Goal: Contribute content

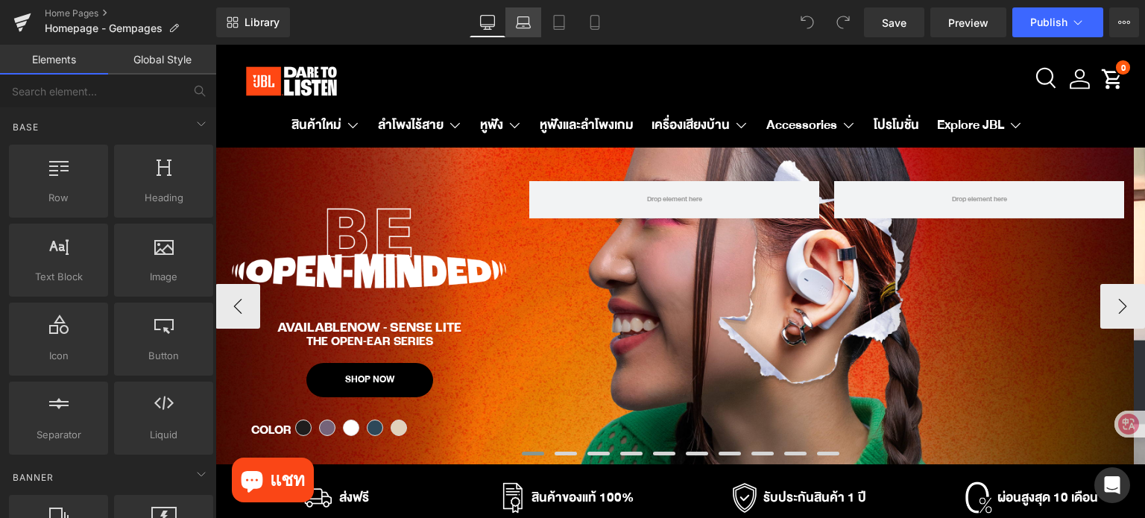
click at [520, 14] on link "Laptop" at bounding box center [523, 22] width 36 height 30
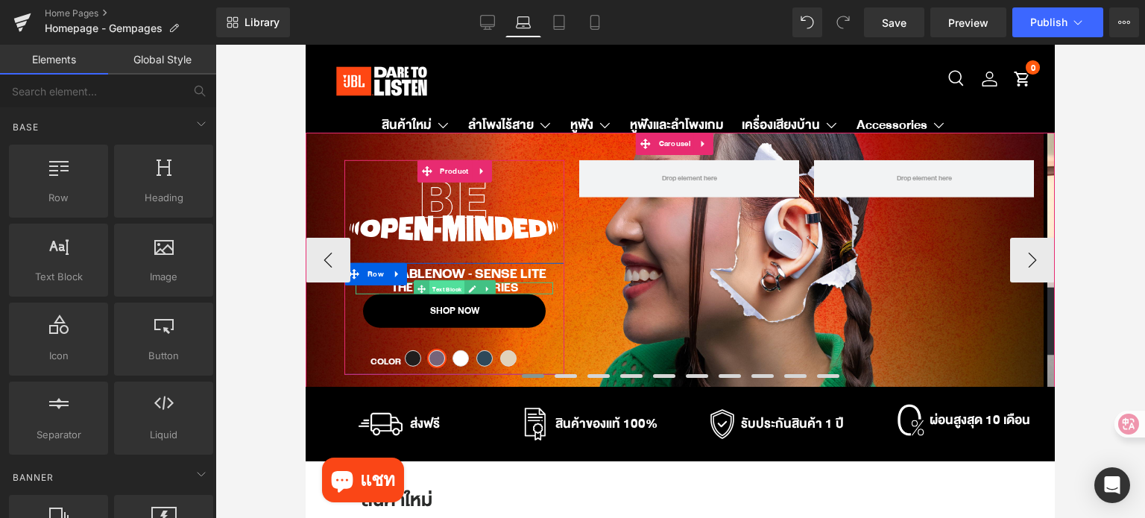
click at [450, 283] on span "Text Block" at bounding box center [446, 289] width 35 height 18
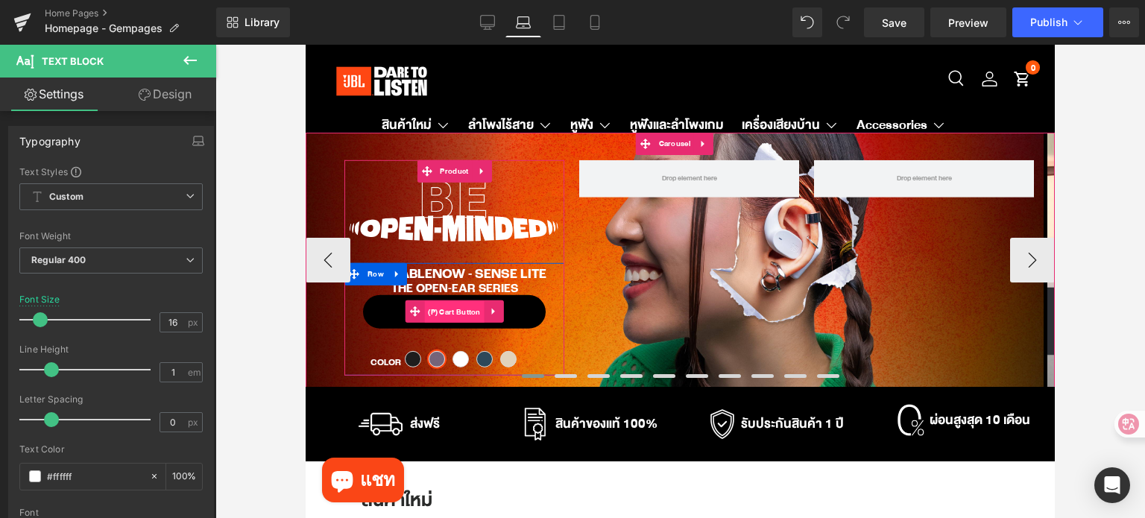
click at [458, 309] on span "(P) Cart Button" at bounding box center [454, 312] width 60 height 22
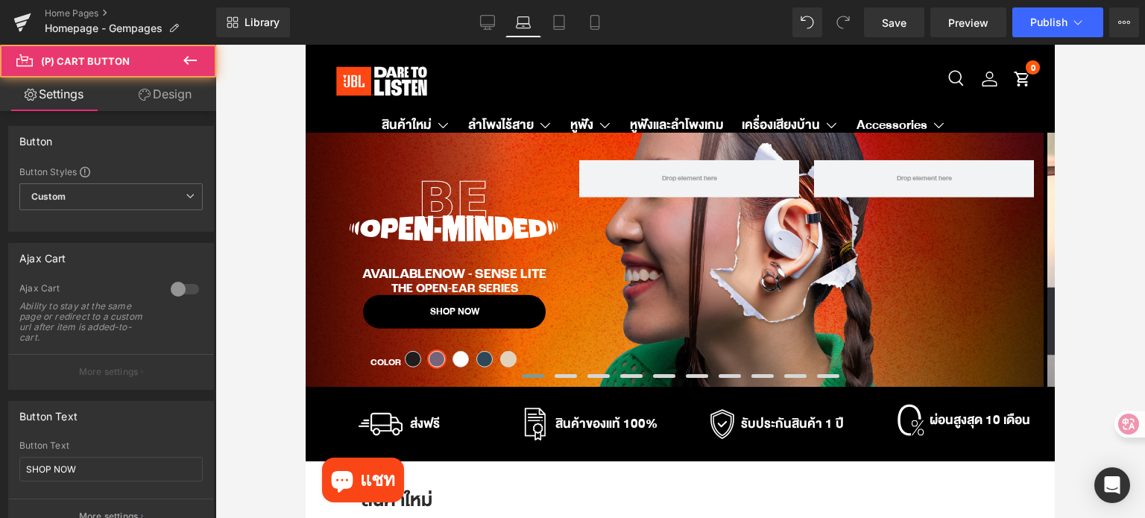
click at [167, 96] on link "Design" at bounding box center [165, 95] width 108 height 34
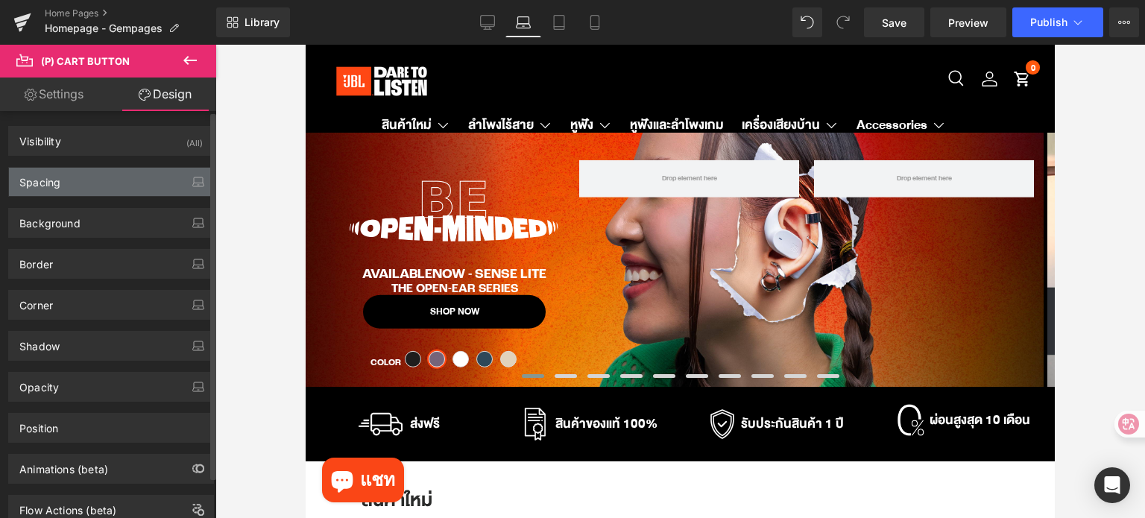
click at [98, 173] on div "Spacing" at bounding box center [111, 182] width 204 height 28
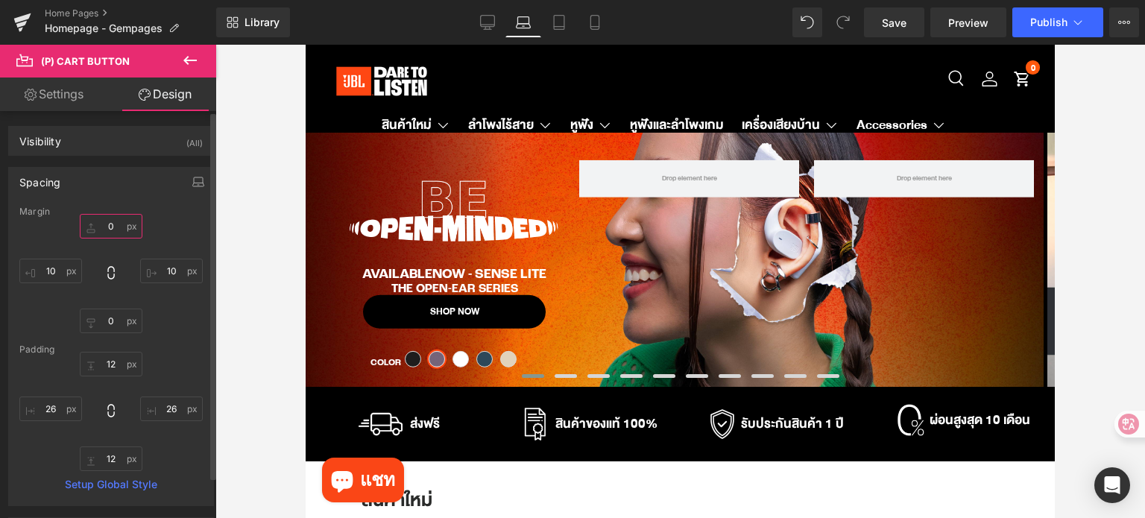
click at [113, 219] on input "text" at bounding box center [111, 226] width 63 height 25
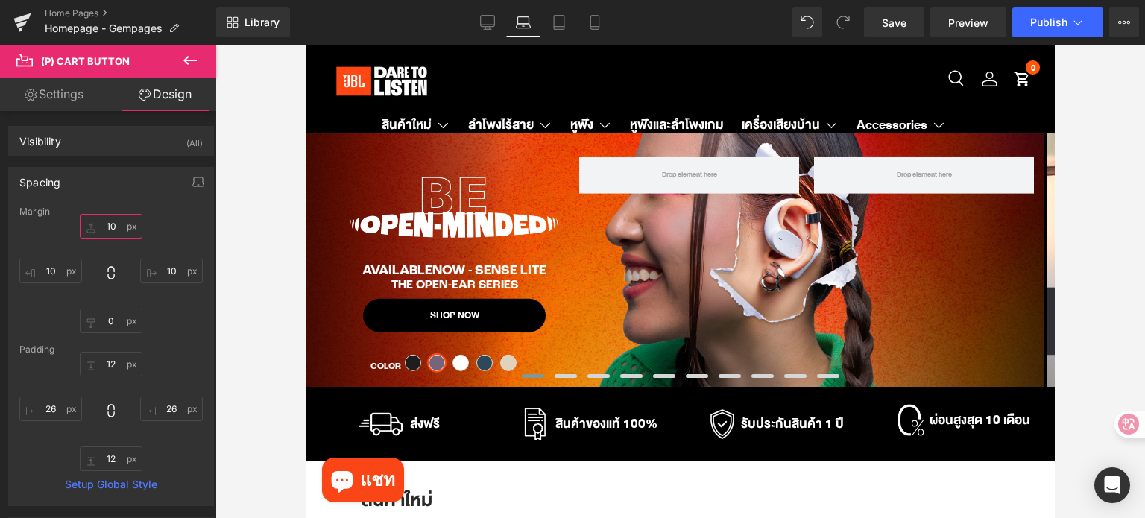
type input "10"
click at [555, 20] on icon at bounding box center [559, 22] width 15 height 15
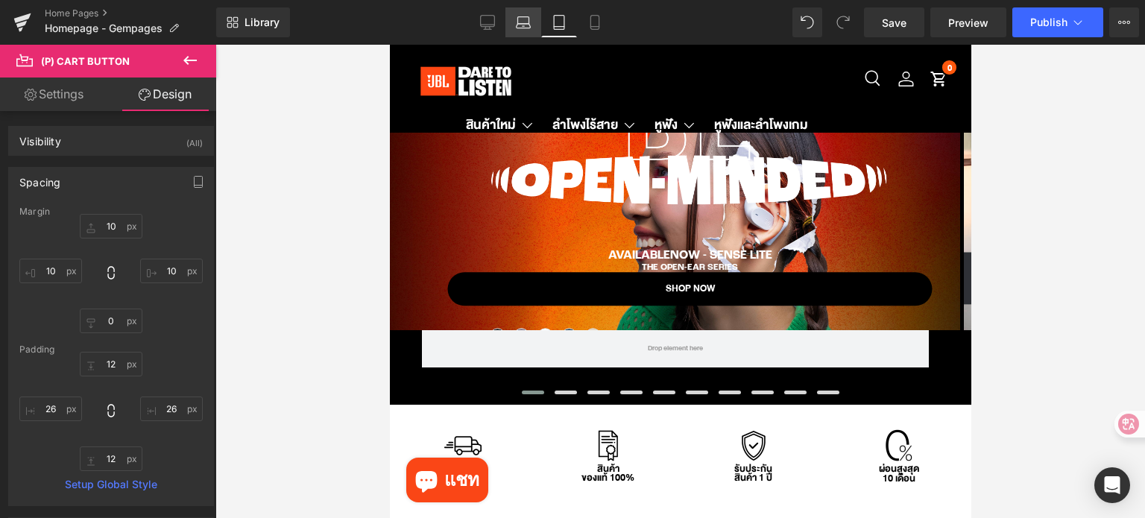
click at [528, 21] on icon at bounding box center [523, 22] width 15 height 15
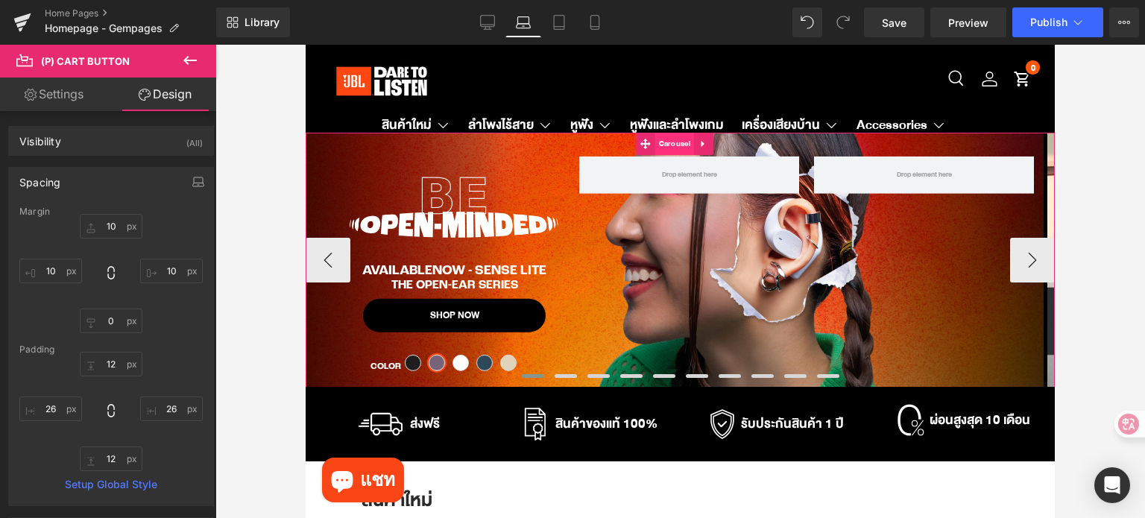
click at [668, 146] on span "Carousel" at bounding box center [674, 144] width 39 height 22
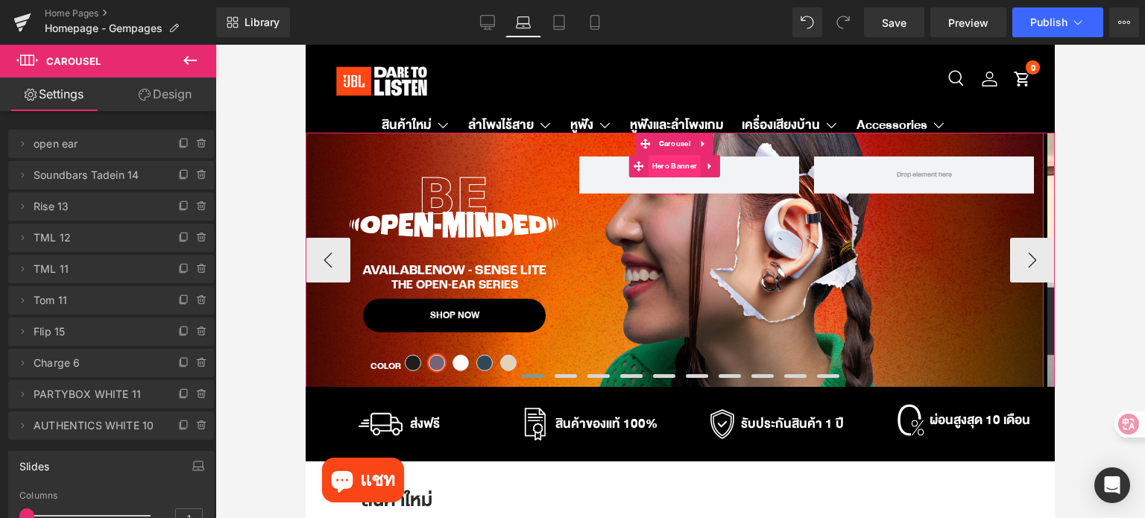
click at [678, 165] on span "Hero Banner" at bounding box center [674, 166] width 52 height 22
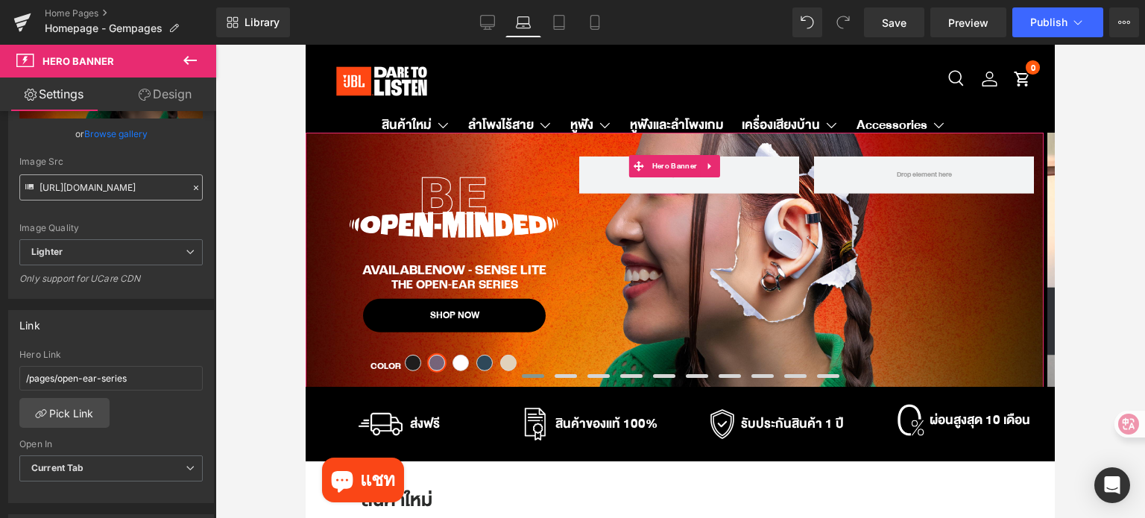
scroll to position [149, 0]
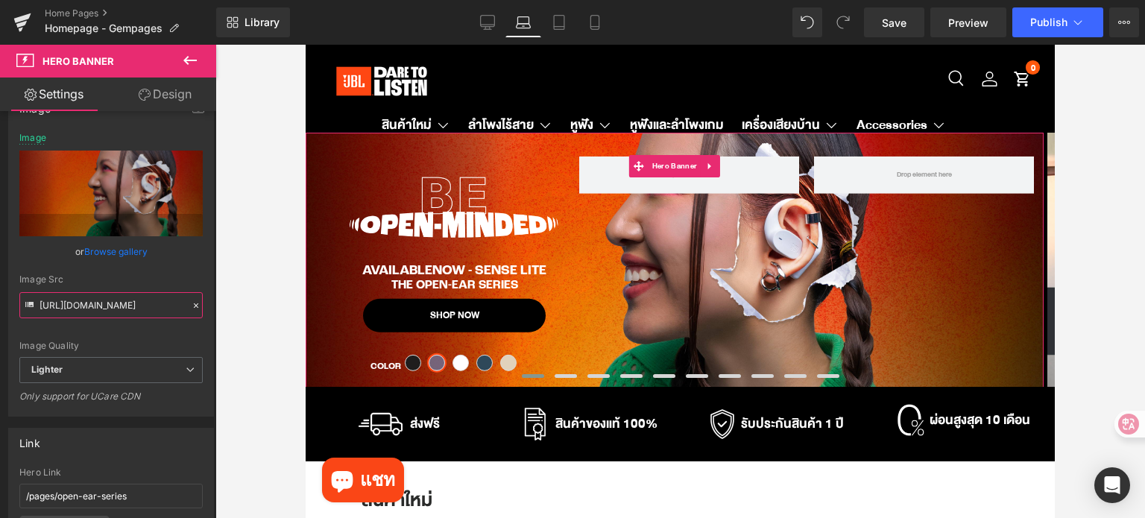
click at [146, 306] on input "[URL][DOMAIN_NAME]" at bounding box center [110, 305] width 183 height 26
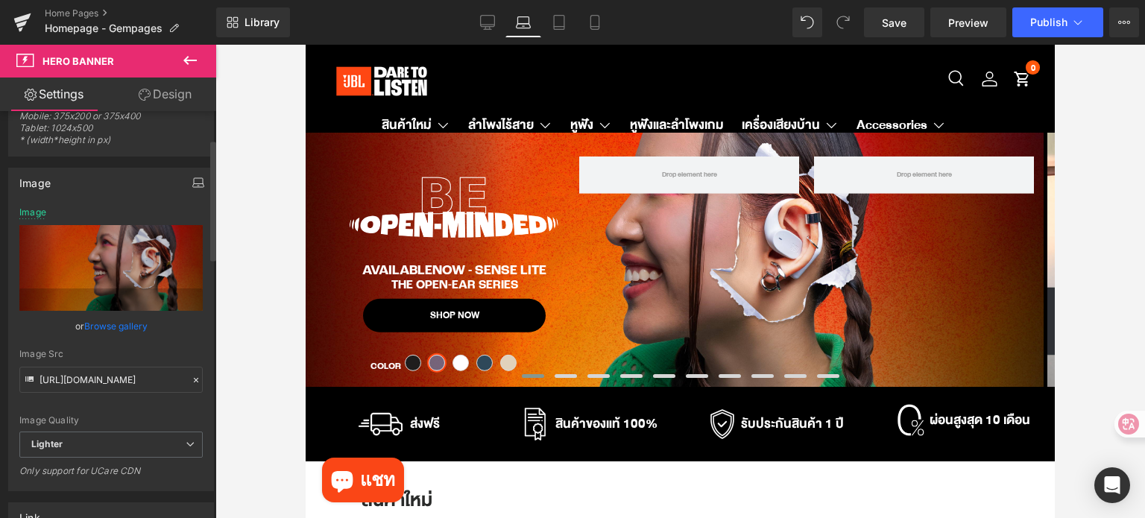
click at [194, 180] on icon "button" at bounding box center [198, 183] width 12 height 12
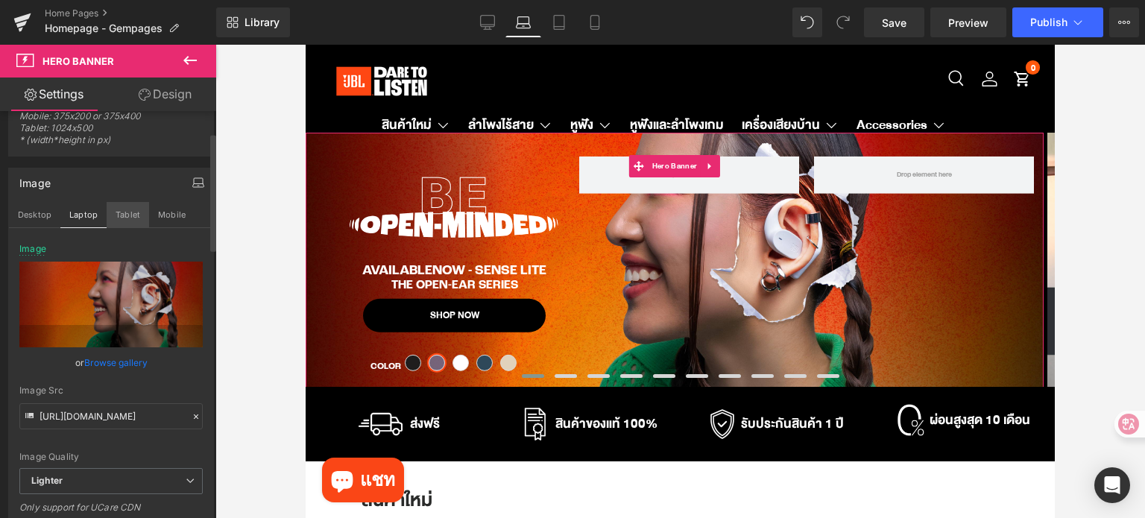
click at [116, 212] on button "Tablet" at bounding box center [128, 214] width 42 height 25
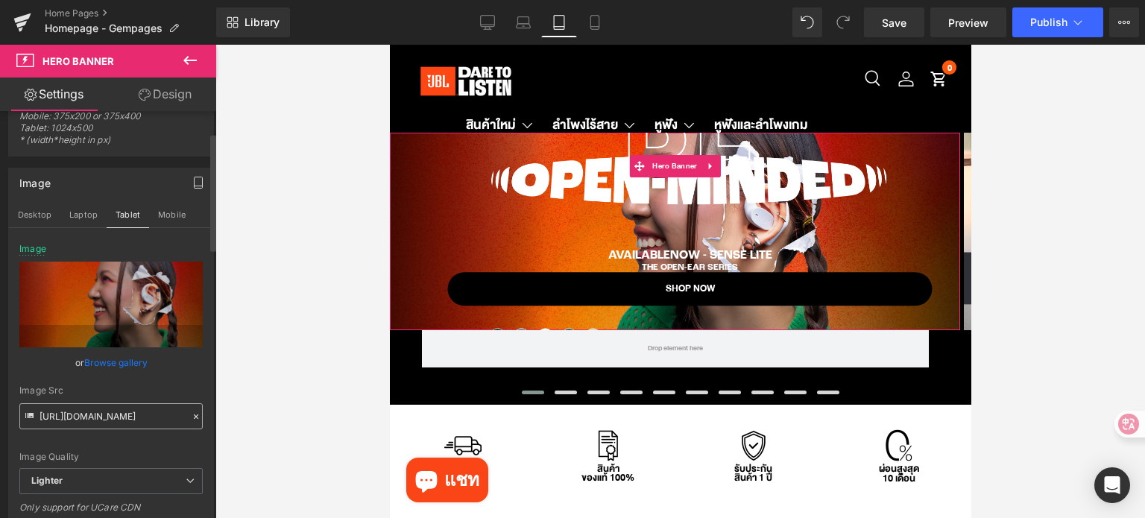
scroll to position [149, 0]
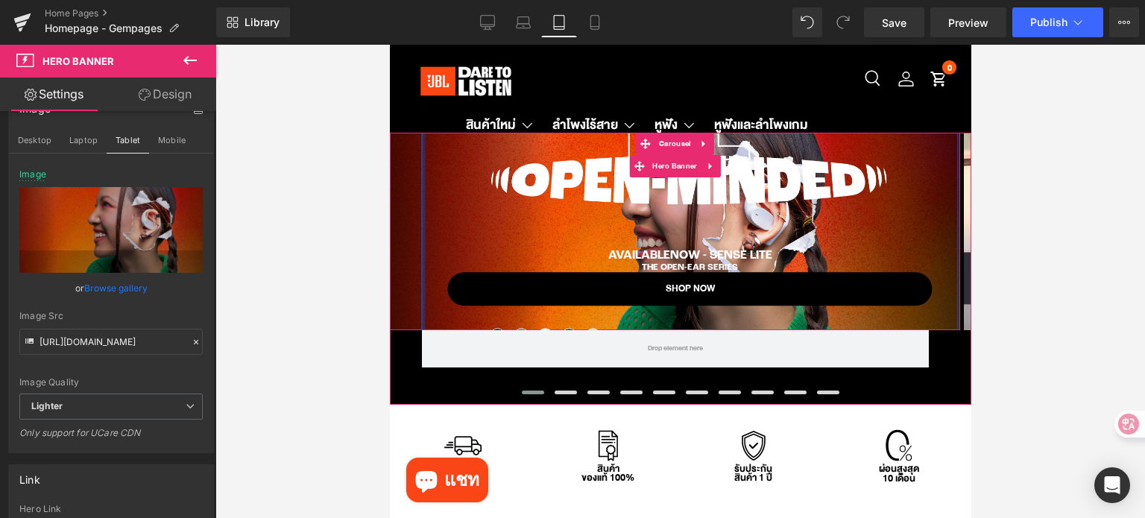
click at [420, 198] on div "Image AVAILABLENOW - SENSE LITE Text Block The Open-Ear Series Text Block SHOP …" at bounding box center [674, 232] width 581 height 422
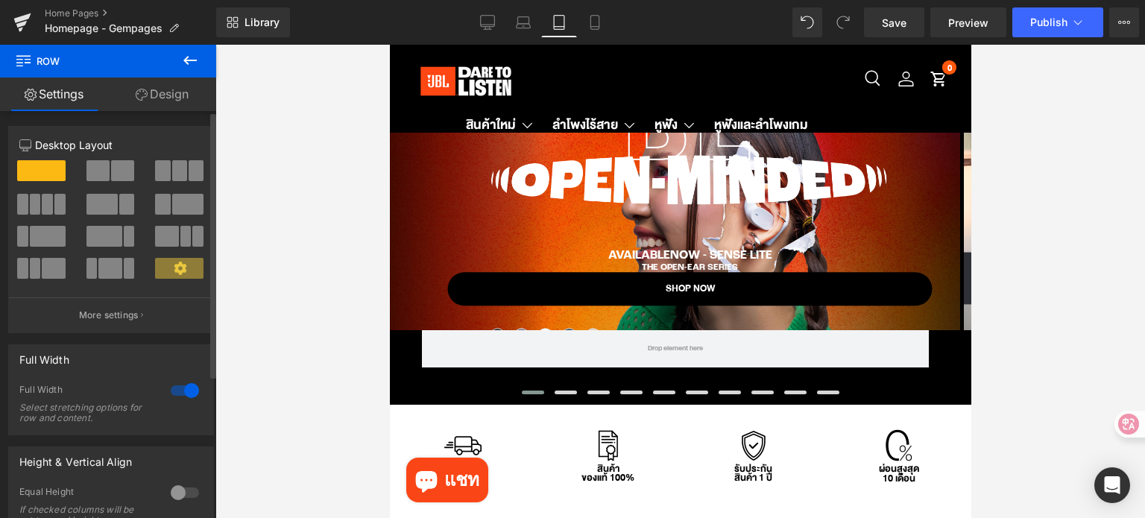
click at [101, 177] on span at bounding box center [97, 170] width 23 height 21
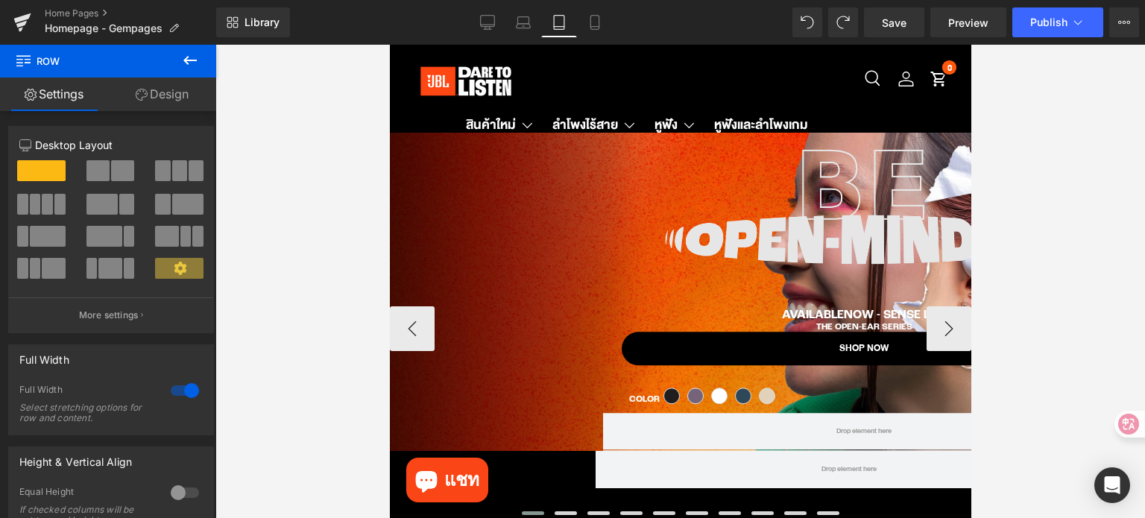
scroll to position [32, 0]
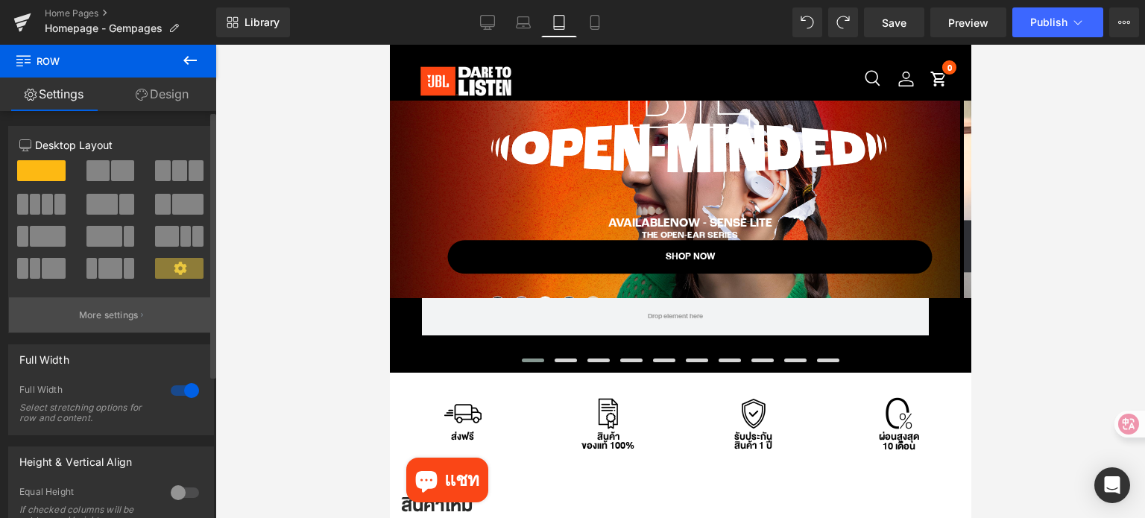
click at [131, 313] on p "More settings" at bounding box center [109, 315] width 60 height 13
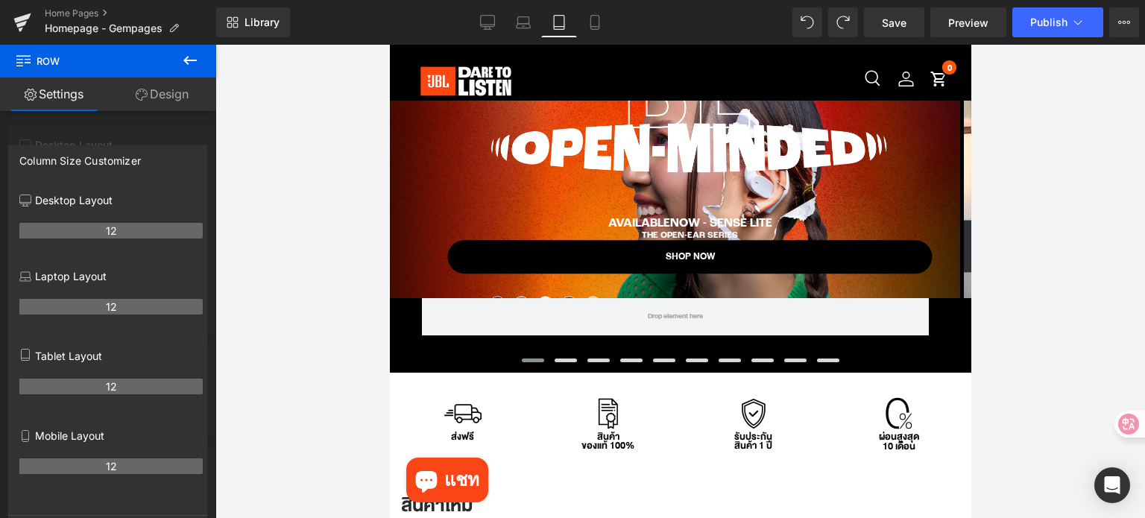
click at [256, 176] on div at bounding box center [680, 281] width 930 height 473
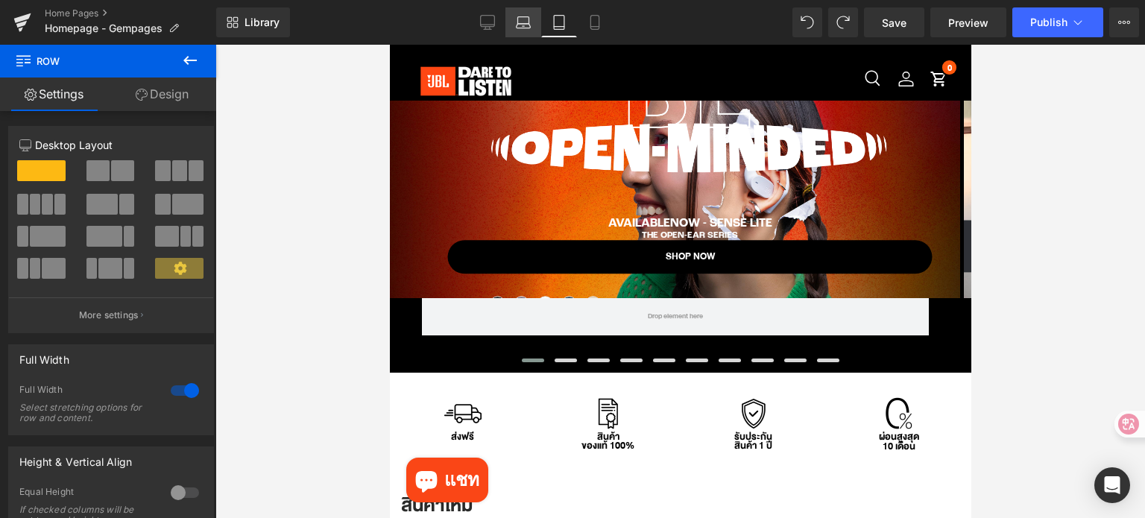
click at [532, 22] on link "Laptop" at bounding box center [523, 22] width 36 height 30
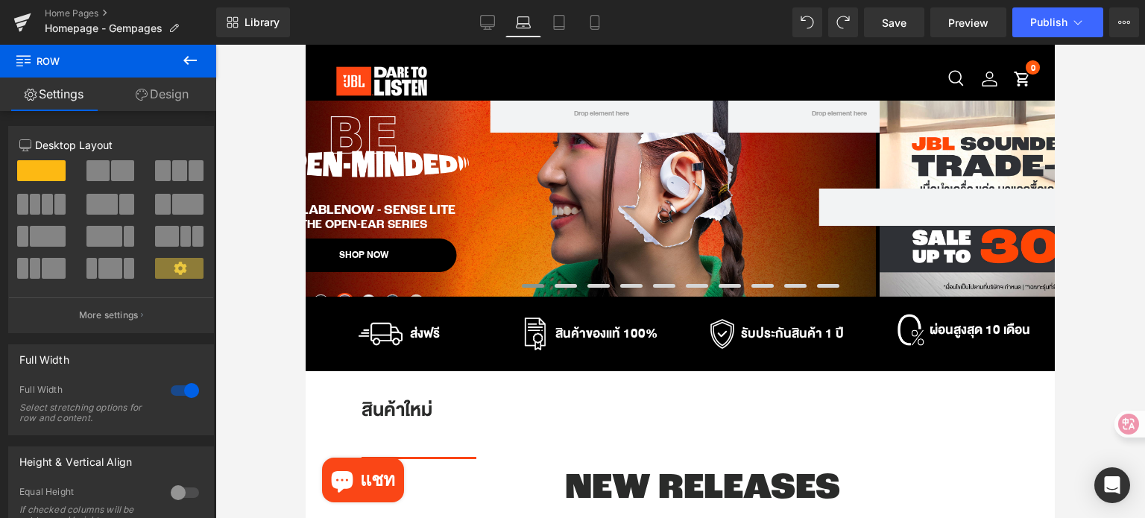
scroll to position [0, 0]
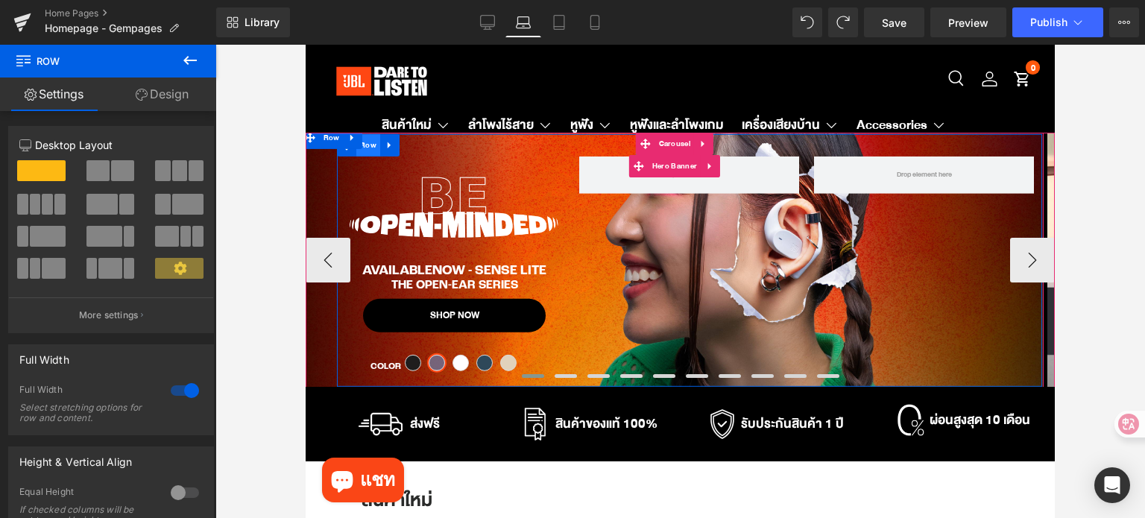
click at [364, 151] on span "Row" at bounding box center [368, 145] width 24 height 22
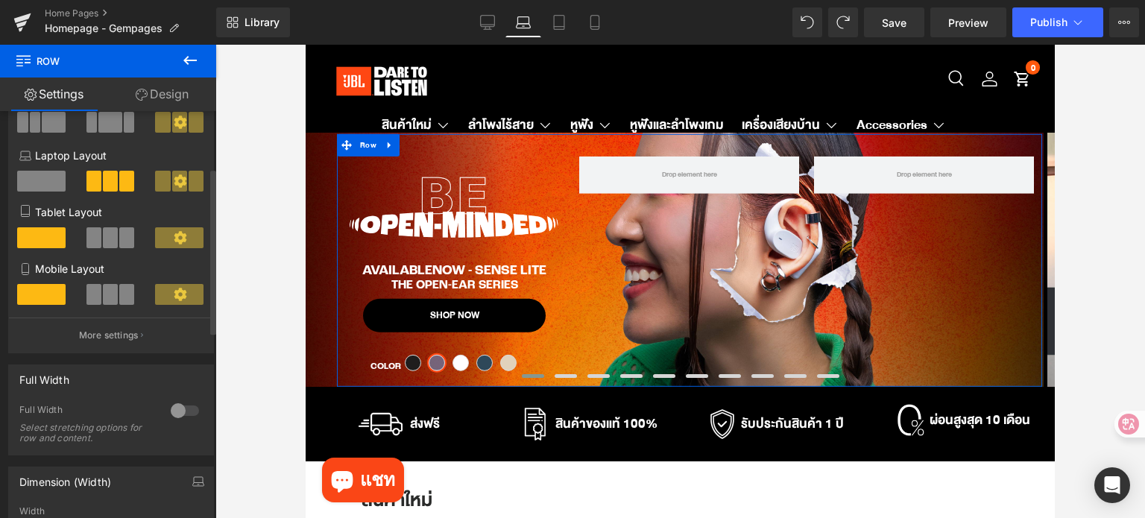
scroll to position [149, 0]
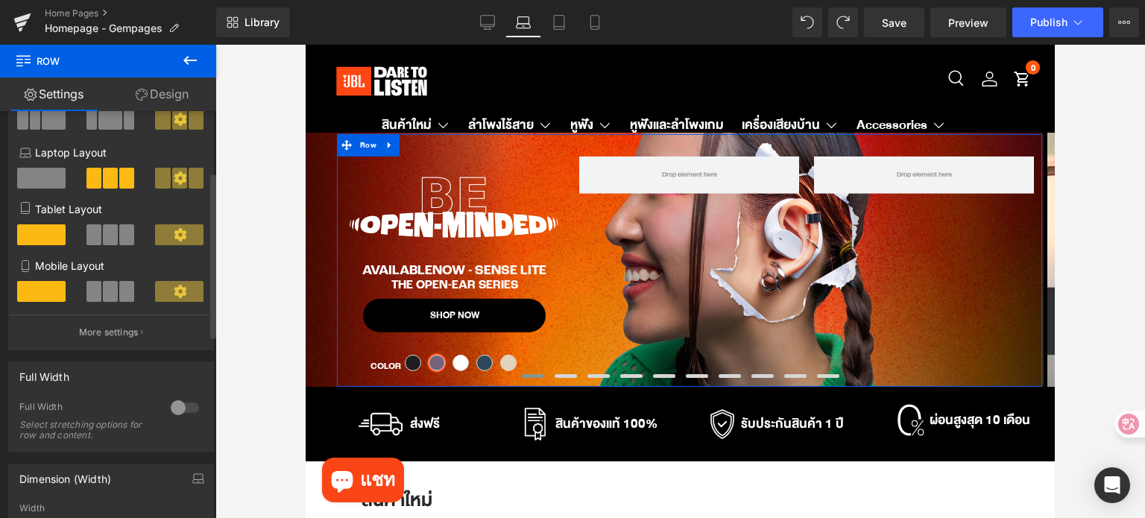
click at [104, 244] on span at bounding box center [110, 234] width 15 height 21
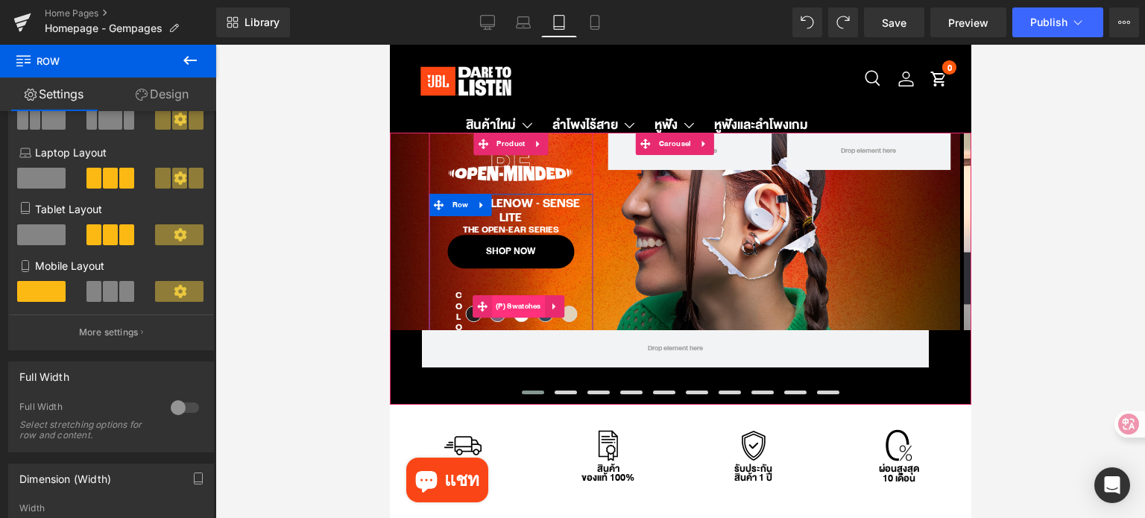
click at [517, 307] on span "(P) Swatches" at bounding box center [517, 306] width 53 height 22
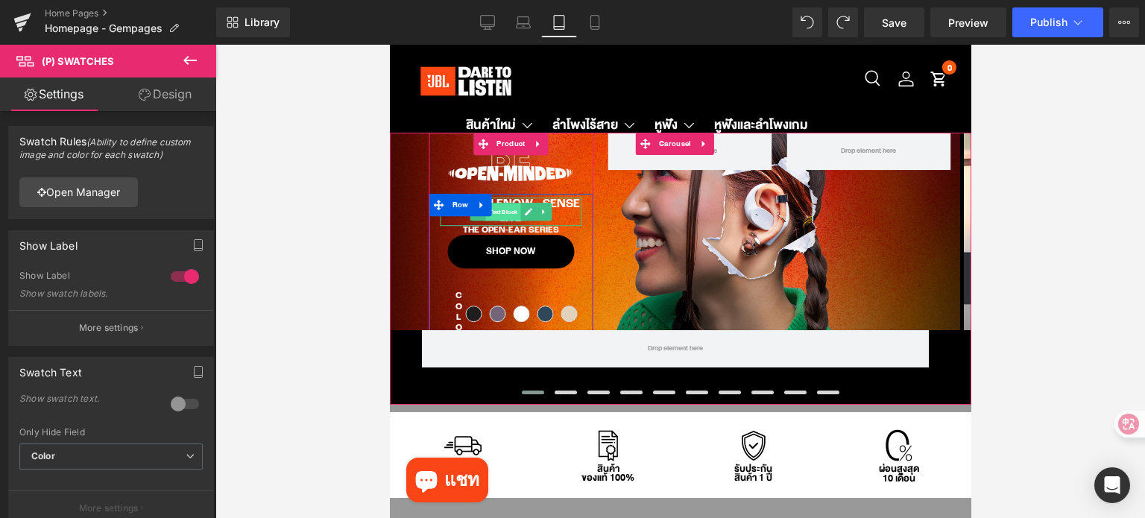
click at [510, 211] on span "Text Block" at bounding box center [502, 212] width 35 height 18
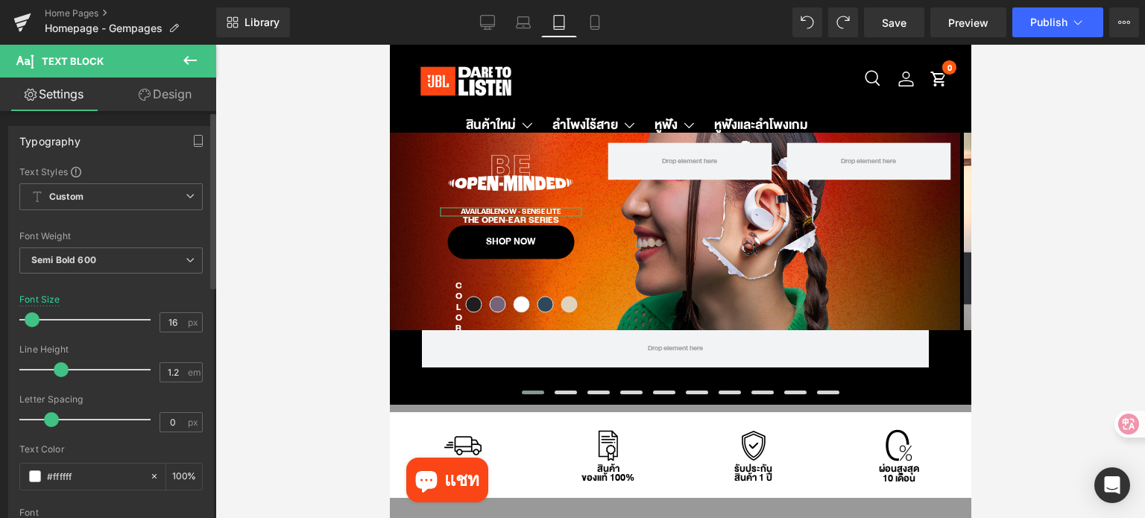
click at [31, 321] on span at bounding box center [32, 319] width 15 height 15
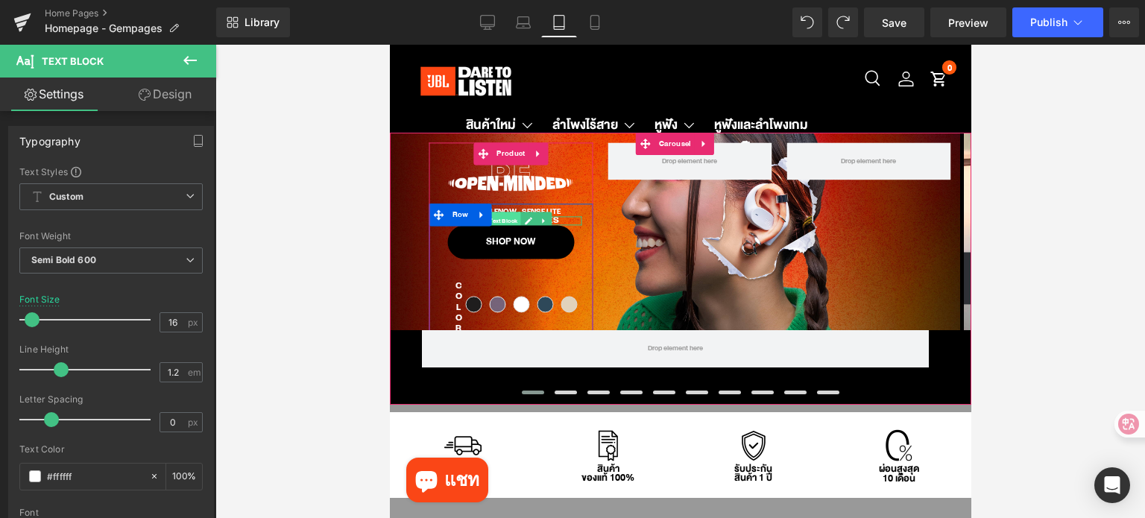
click at [505, 220] on span "Text Block" at bounding box center [502, 221] width 35 height 18
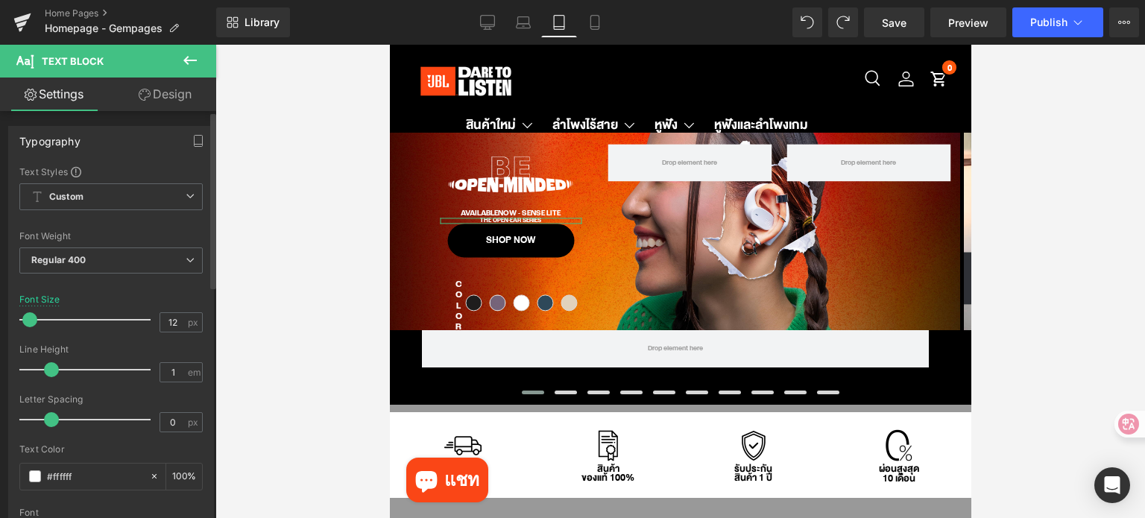
click at [31, 318] on span at bounding box center [29, 319] width 15 height 15
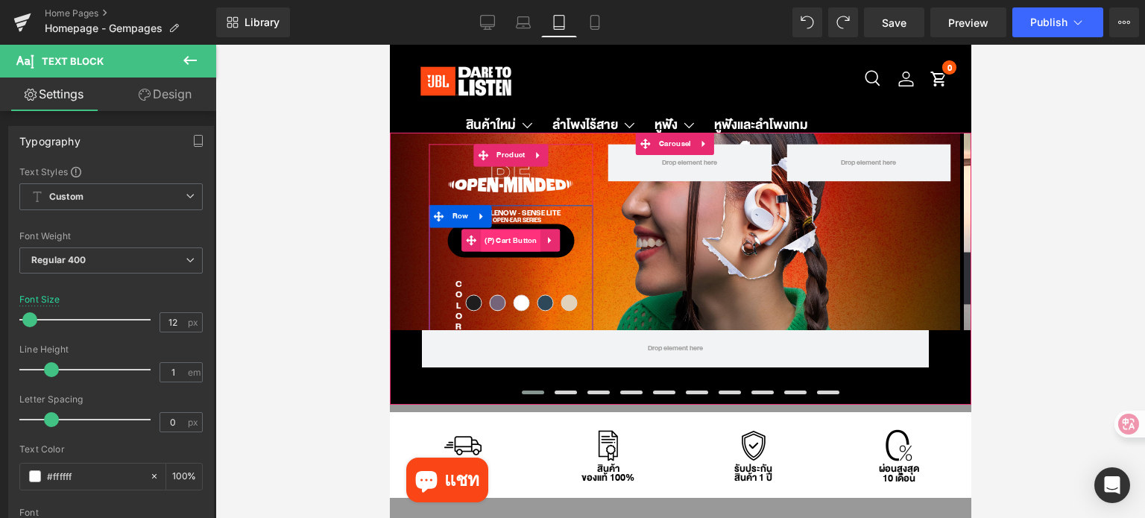
click at [514, 244] on span "(P) Cart Button" at bounding box center [510, 241] width 60 height 22
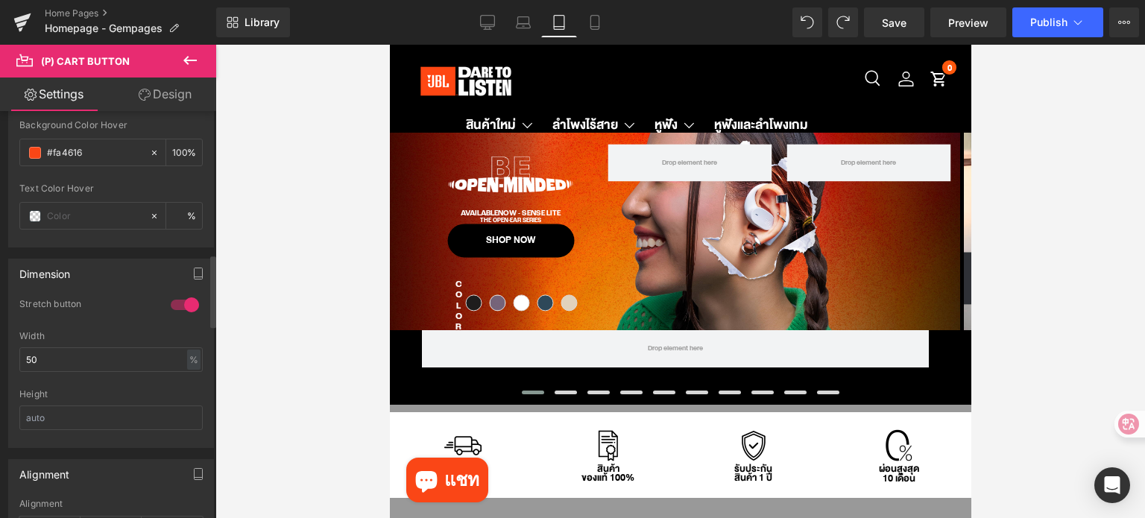
scroll to position [969, 0]
drag, startPoint x: 47, startPoint y: 349, endPoint x: 22, endPoint y: 349, distance: 25.3
click at [22, 349] on input "50" at bounding box center [110, 356] width 183 height 25
click at [118, 327] on div "Width" at bounding box center [110, 332] width 183 height 10
click at [64, 348] on input "30" at bounding box center [110, 356] width 183 height 25
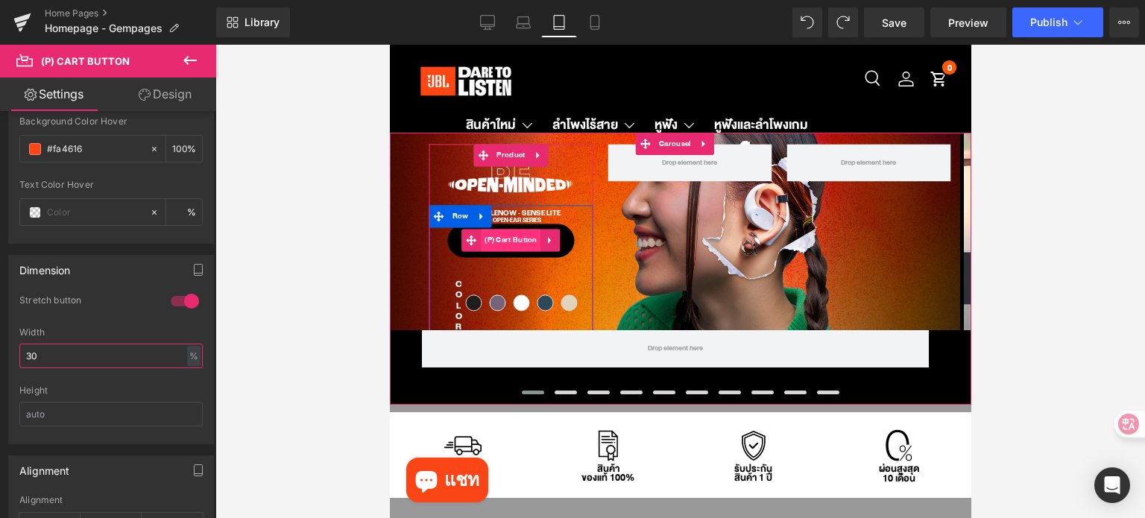
click at [517, 240] on span "(P) Cart Button" at bounding box center [510, 241] width 60 height 22
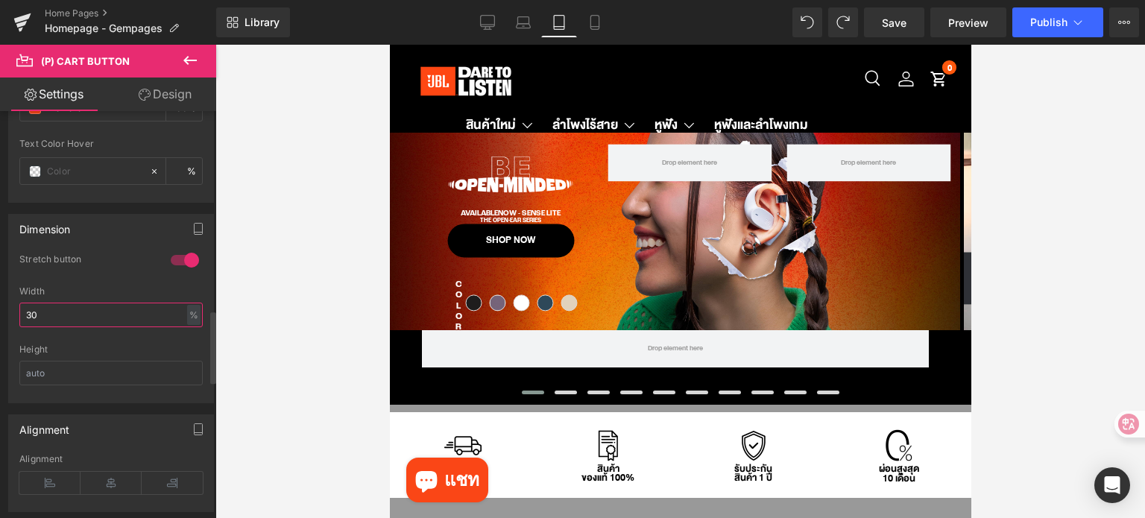
scroll to position [1193, 0]
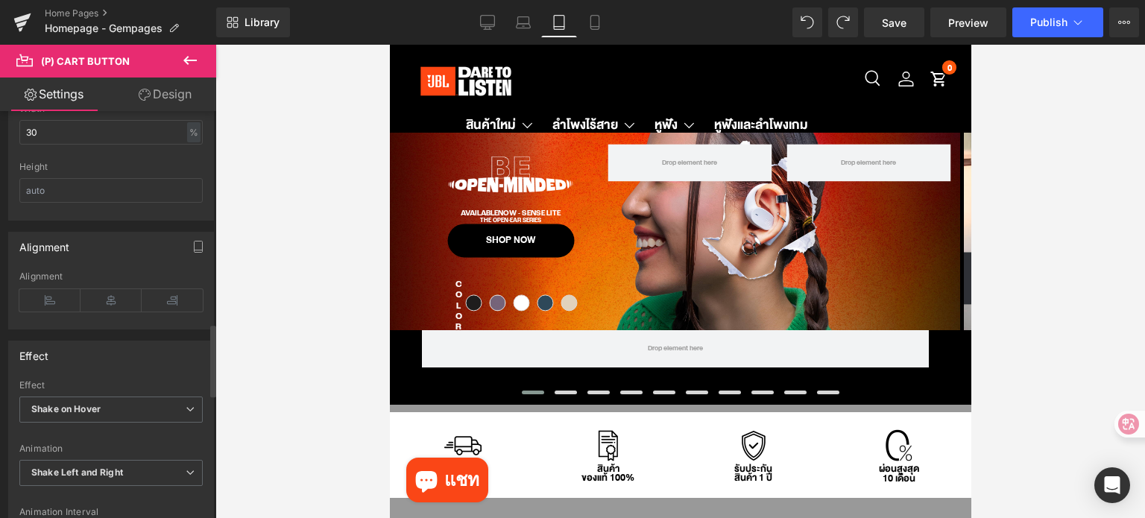
click at [143, 162] on div "Height" at bounding box center [110, 167] width 183 height 10
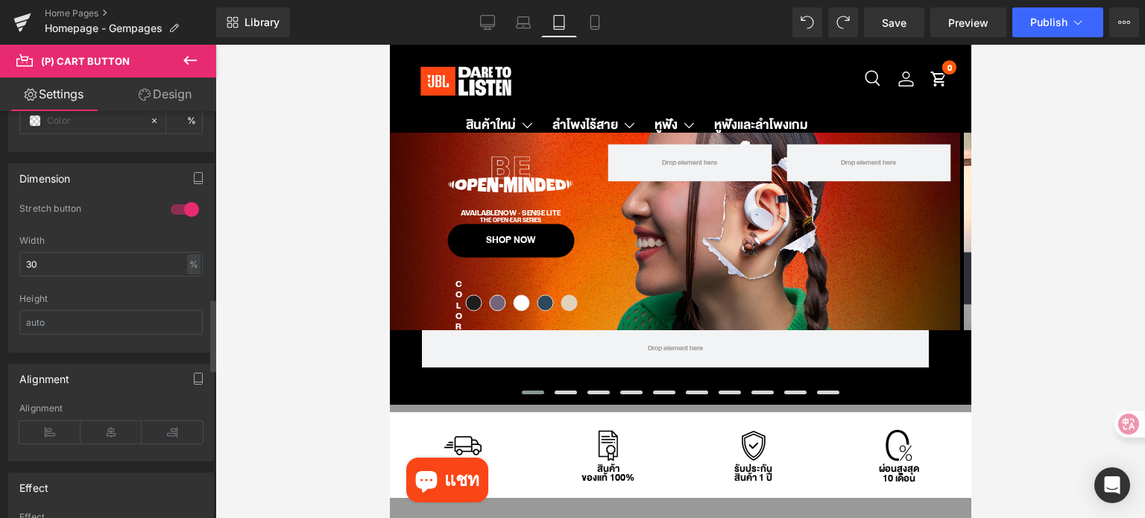
scroll to position [1044, 0]
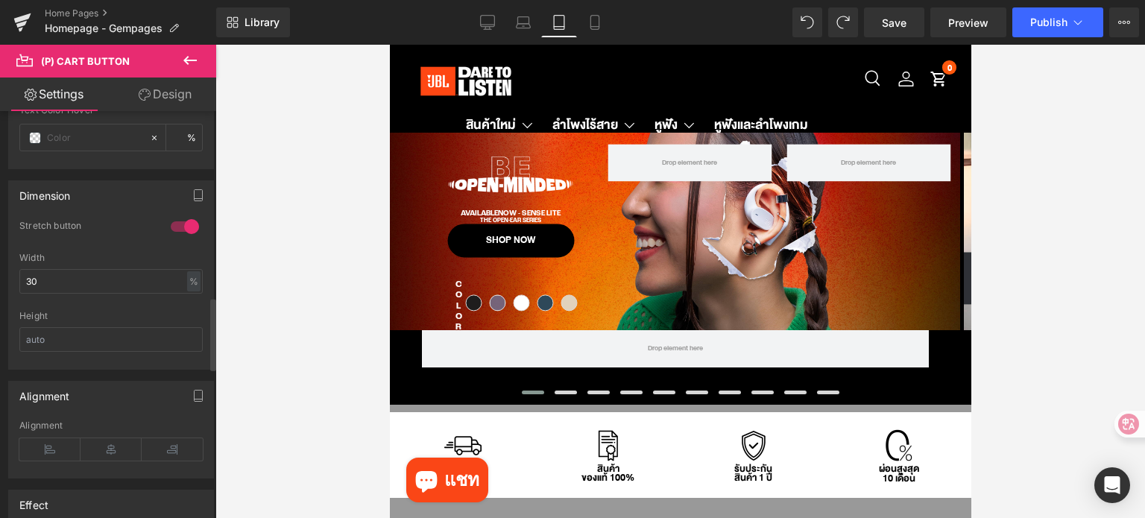
click at [178, 219] on div at bounding box center [185, 227] width 36 height 24
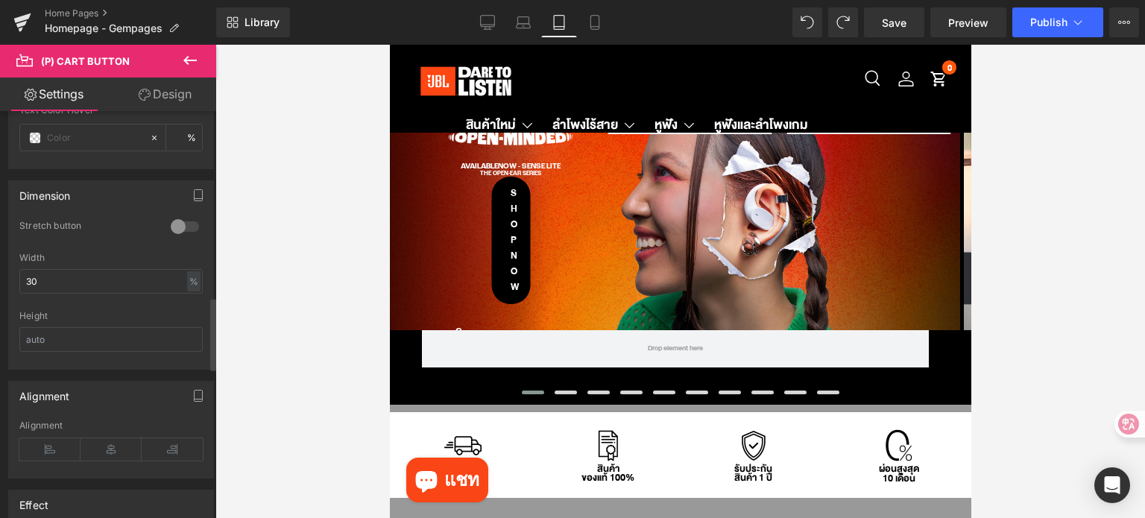
click at [178, 219] on div at bounding box center [185, 227] width 36 height 24
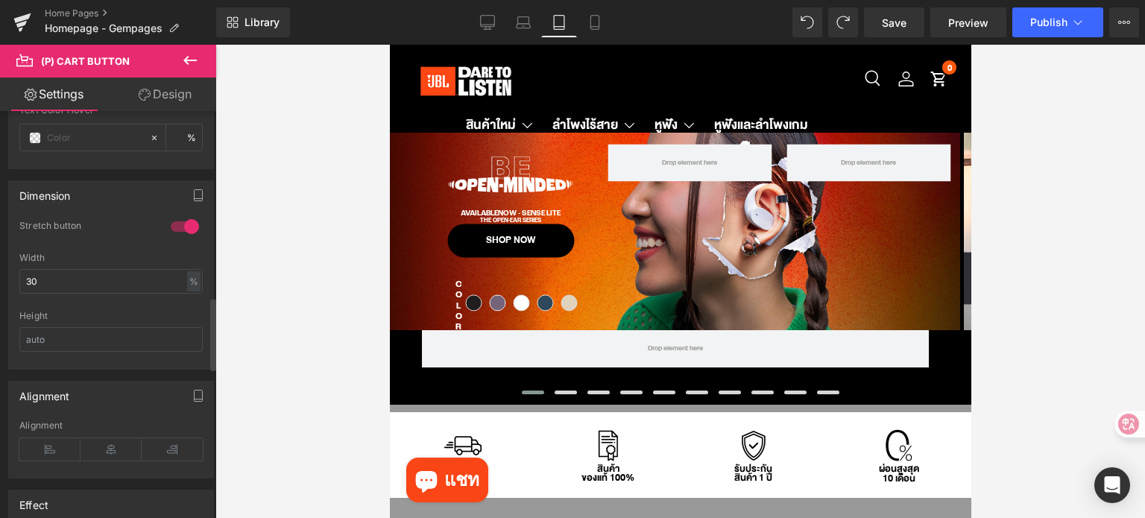
click at [180, 223] on div at bounding box center [185, 227] width 36 height 24
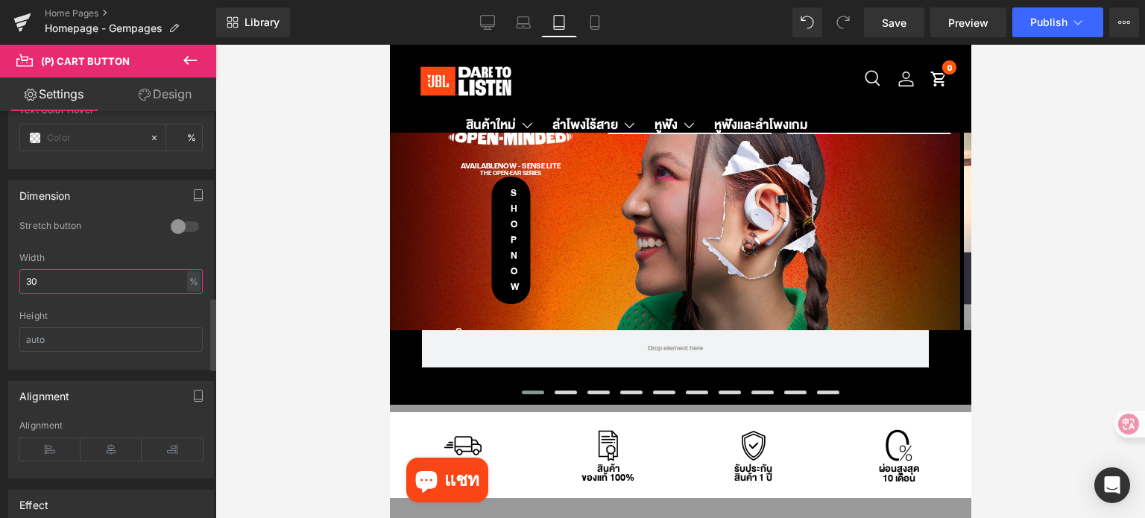
drag, startPoint x: 63, startPoint y: 280, endPoint x: 5, endPoint y: 271, distance: 58.1
click at [5, 271] on div "Dimension 0 Stretch button 1 Stretch button 1 Stretch button 1 Stretch button 5…" at bounding box center [111, 269] width 223 height 201
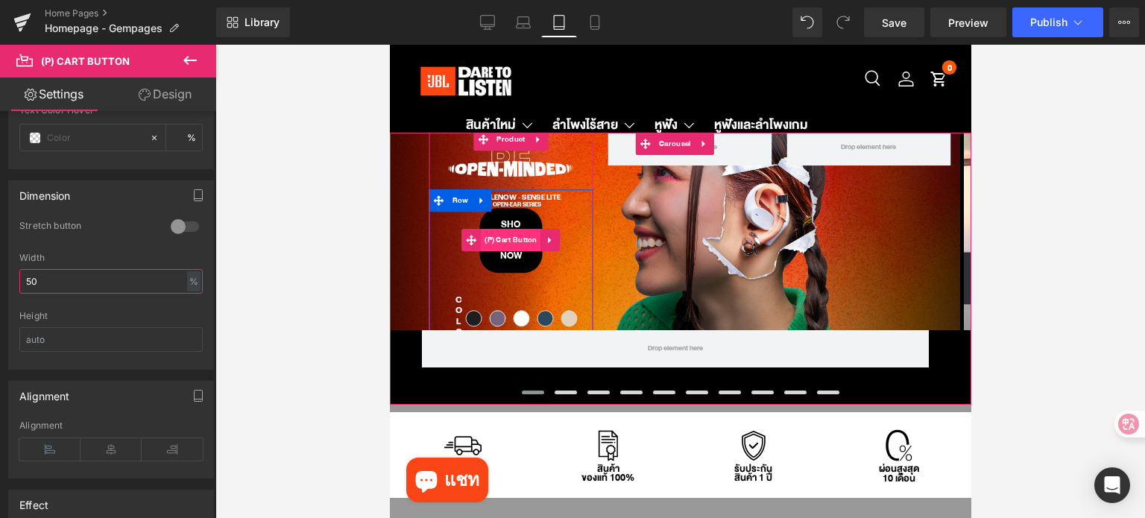
click at [519, 242] on span "(P) Cart Button" at bounding box center [510, 241] width 60 height 22
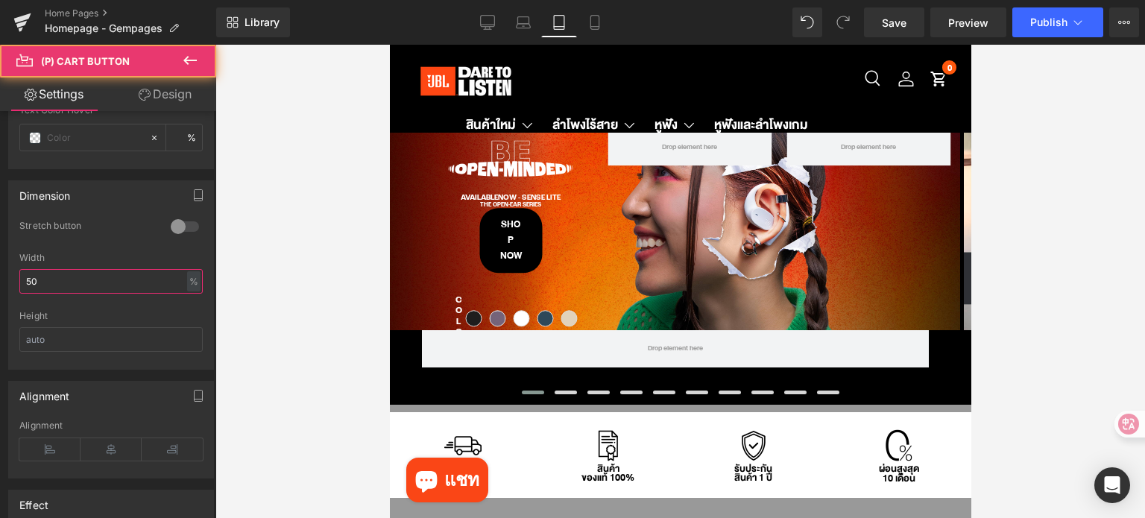
type input "50"
click at [172, 98] on link "Design" at bounding box center [165, 95] width 108 height 34
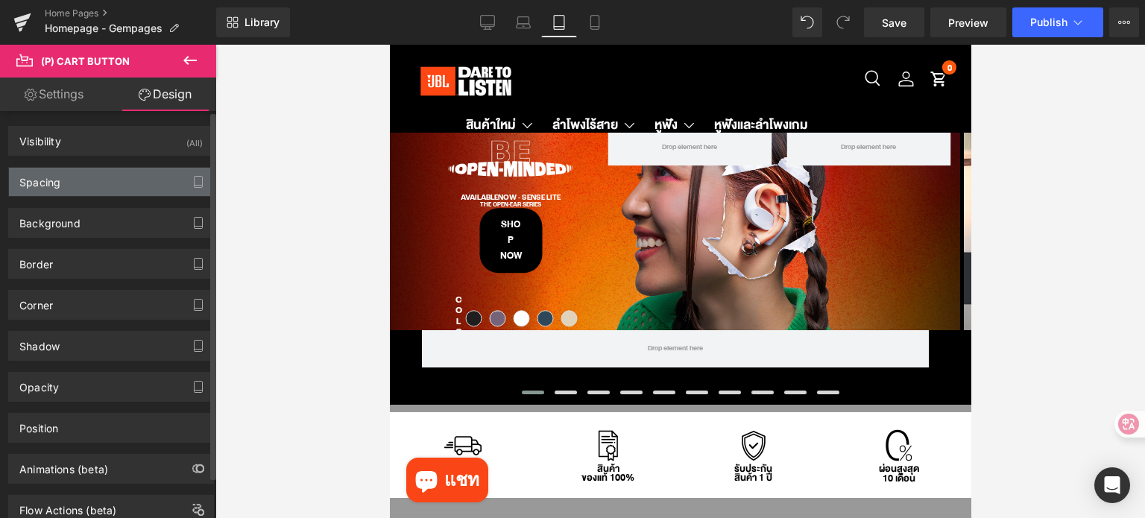
click at [104, 182] on div "Spacing" at bounding box center [111, 182] width 204 height 28
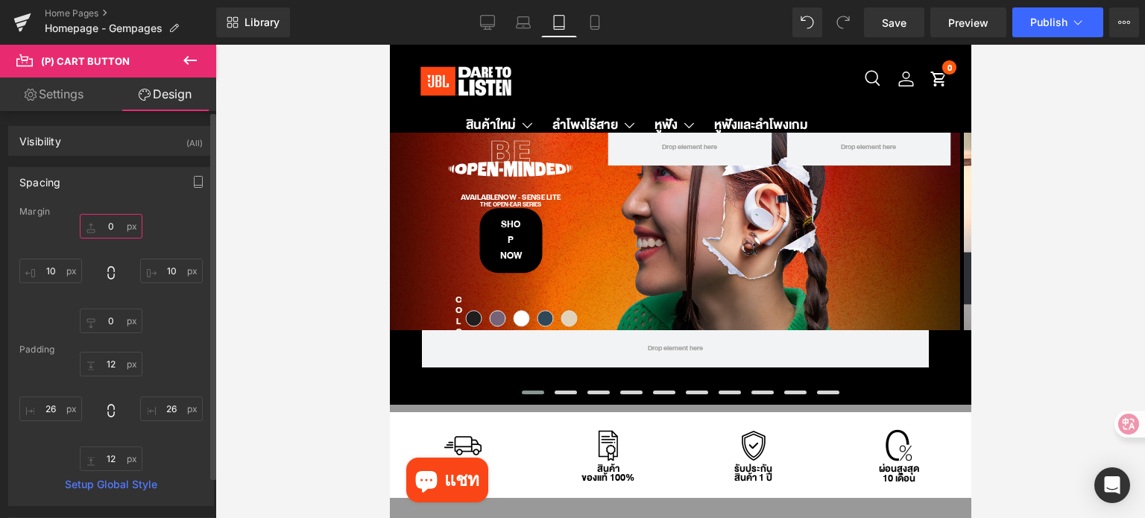
click at [114, 229] on input "text" at bounding box center [111, 226] width 63 height 25
type input "10"
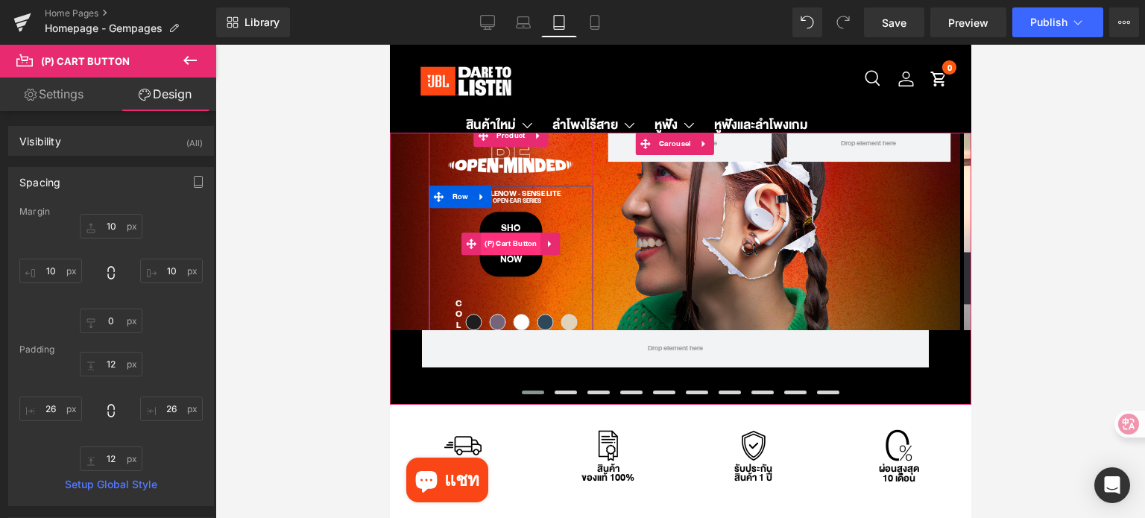
click at [506, 244] on span "(P) Cart Button" at bounding box center [510, 244] width 60 height 22
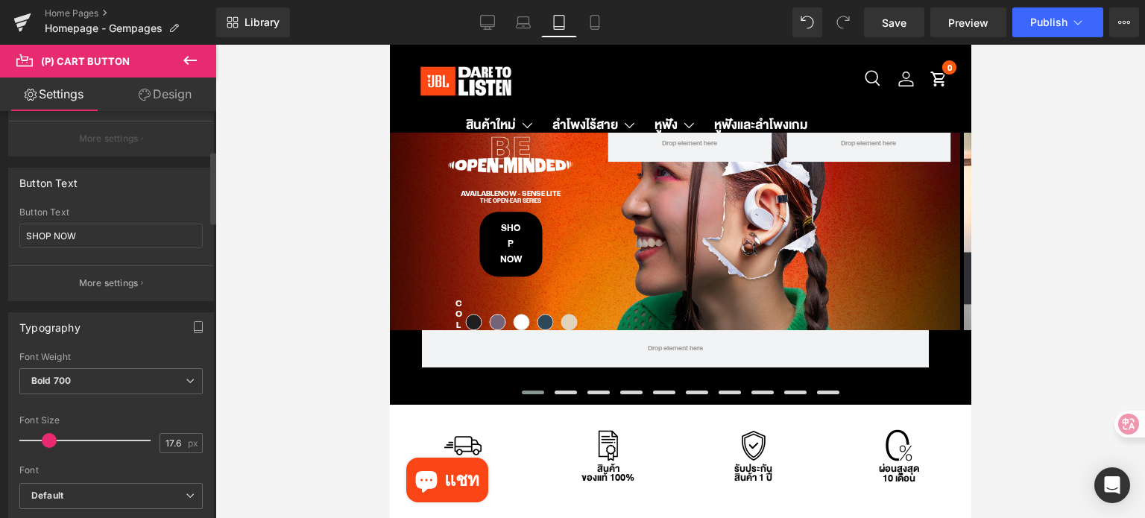
scroll to position [298, 0]
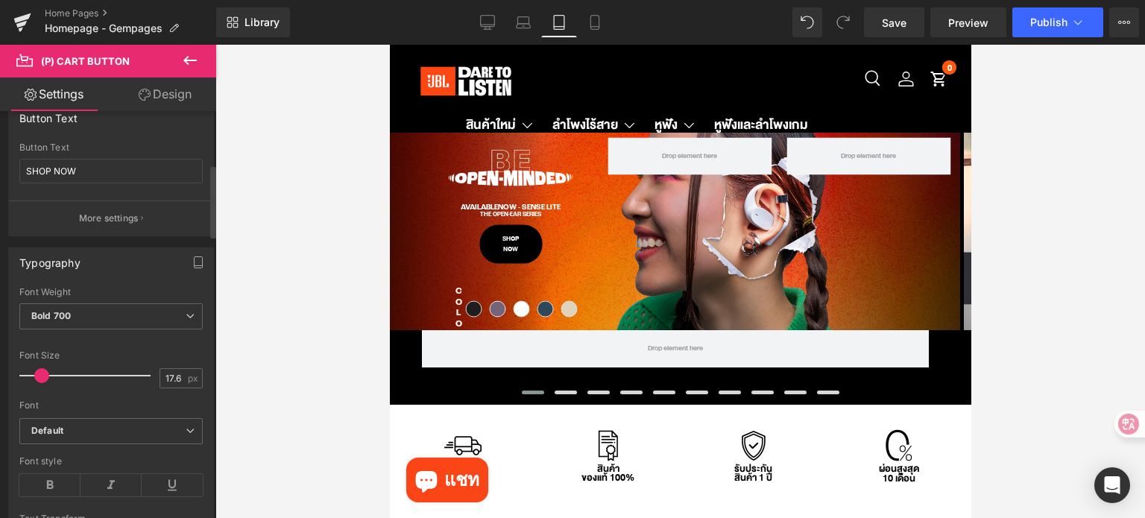
drag, startPoint x: 45, startPoint y: 370, endPoint x: 37, endPoint y: 368, distance: 7.8
click at [37, 368] on span at bounding box center [41, 375] width 15 height 15
click at [155, 95] on link "Design" at bounding box center [165, 95] width 108 height 34
click at [0, 0] on div "Spacing" at bounding box center [0, 0] width 0 height 0
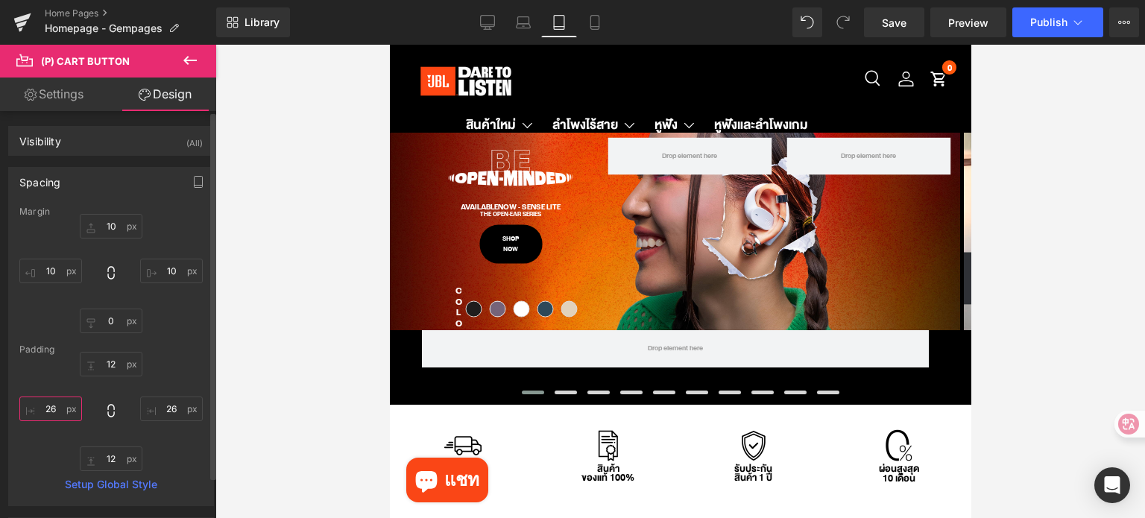
click at [59, 406] on input "text" at bounding box center [50, 409] width 63 height 25
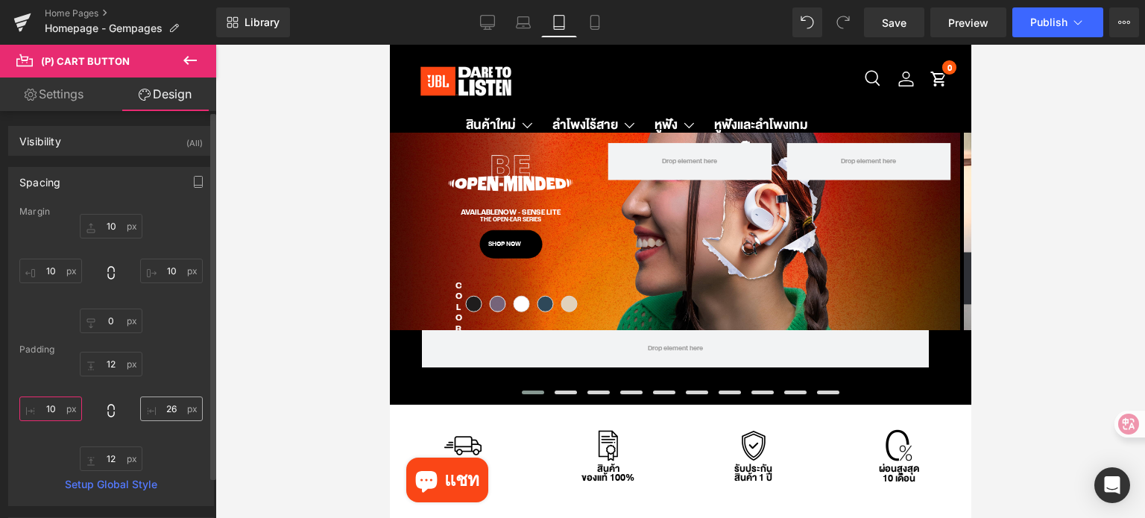
type input "10"
click at [167, 403] on input "text" at bounding box center [171, 409] width 63 height 25
click at [168, 403] on input "text" at bounding box center [171, 409] width 63 height 25
type input "10"
click at [116, 365] on input "text" at bounding box center [111, 364] width 63 height 25
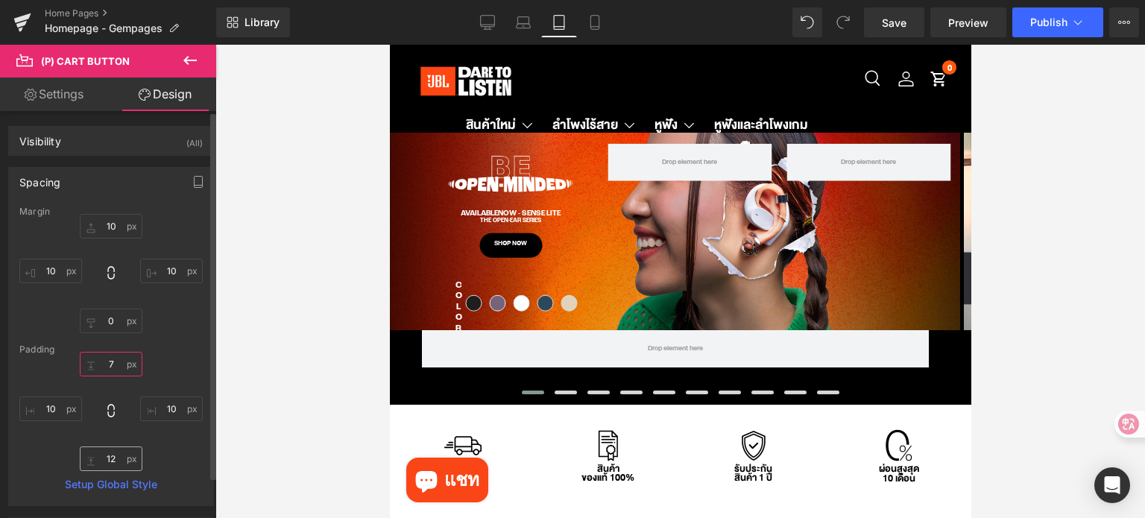
type input "7"
click at [112, 462] on input "text" at bounding box center [111, 458] width 63 height 25
type input "7"
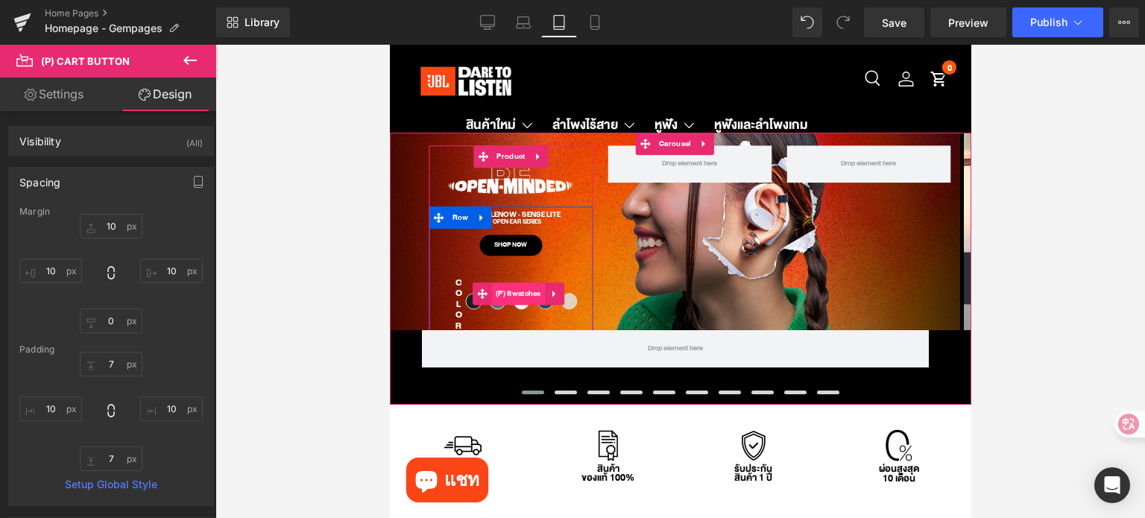
click at [517, 294] on span "(P) Swatches" at bounding box center [517, 294] width 53 height 22
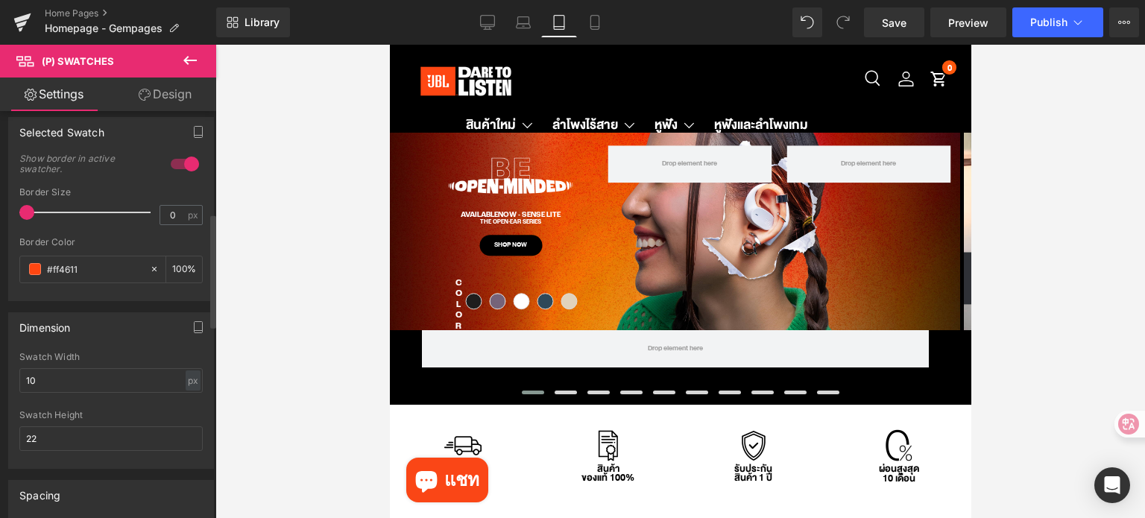
scroll to position [447, 0]
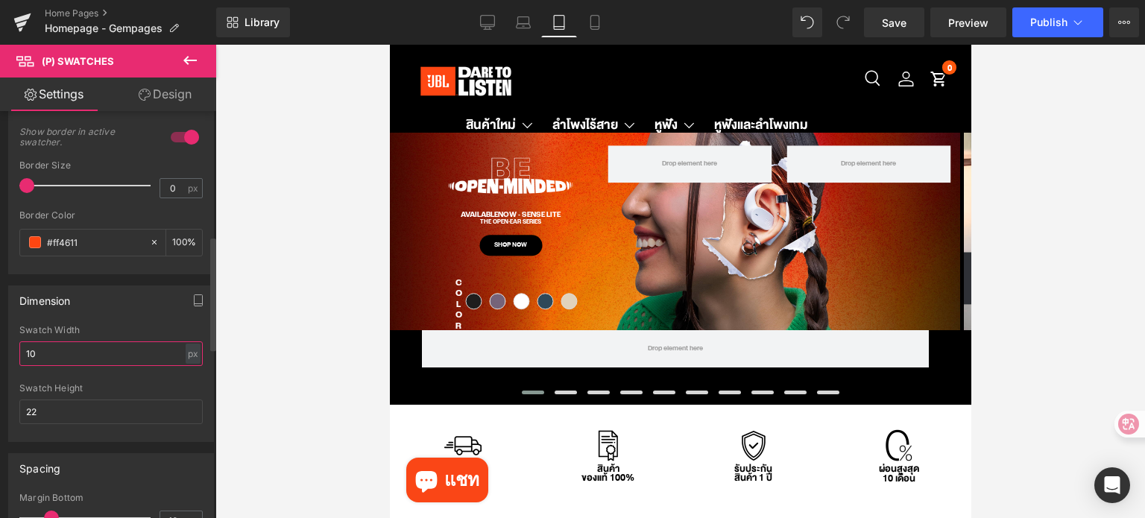
drag, startPoint x: 36, startPoint y: 356, endPoint x: 19, endPoint y: 357, distance: 16.5
click at [19, 357] on input "10" at bounding box center [110, 353] width 183 height 25
type input "7"
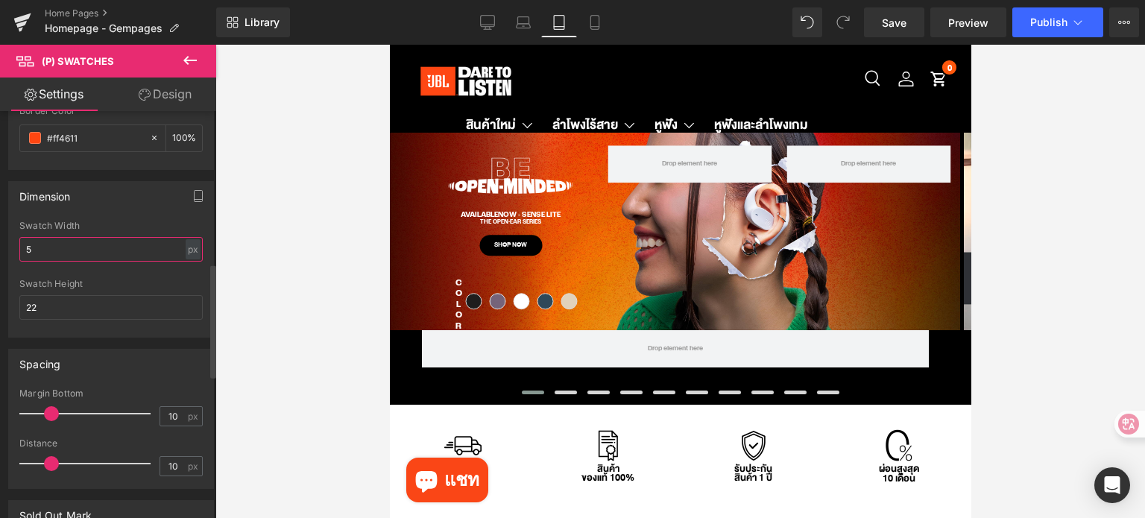
scroll to position [596, 0]
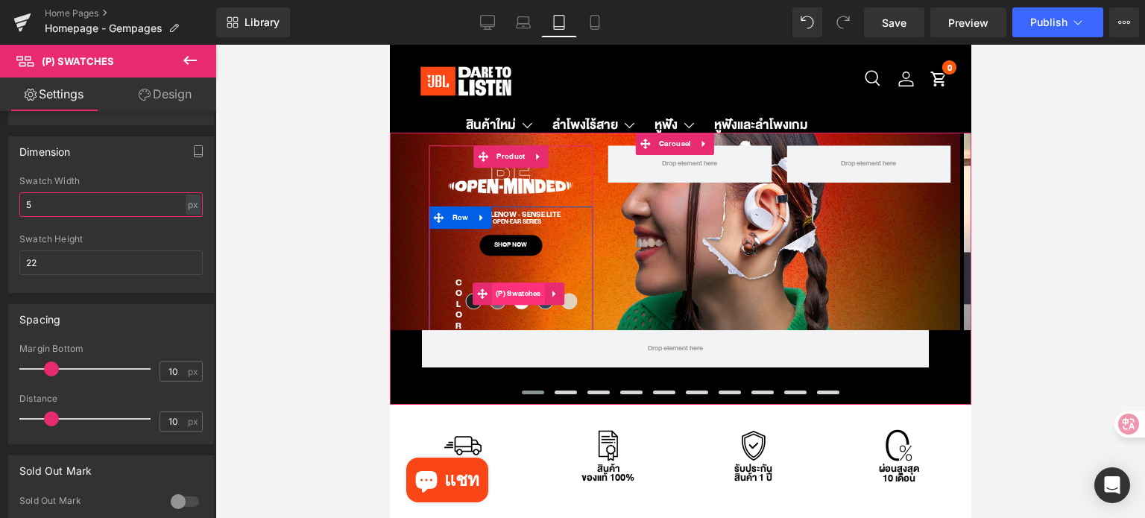
click at [521, 291] on span "(P) Swatches" at bounding box center [517, 294] width 53 height 22
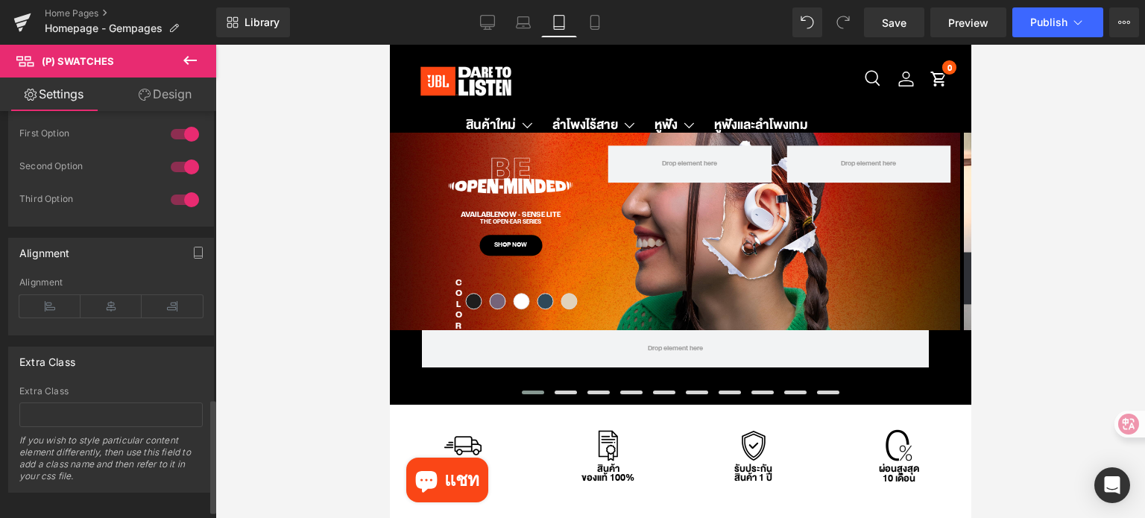
scroll to position [1060, 0]
type input "5"
click at [108, 292] on icon at bounding box center [111, 301] width 61 height 22
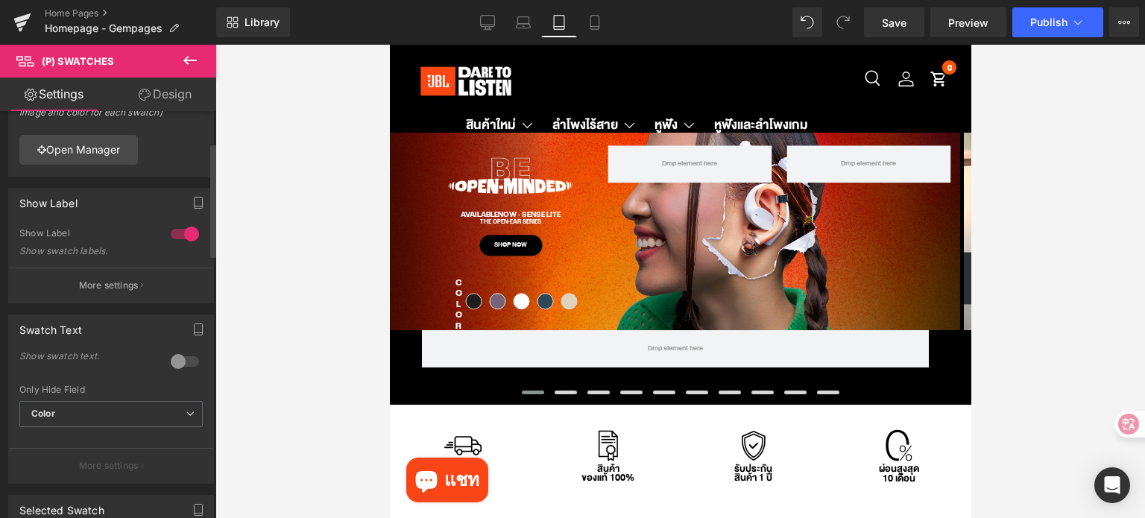
scroll to position [0, 0]
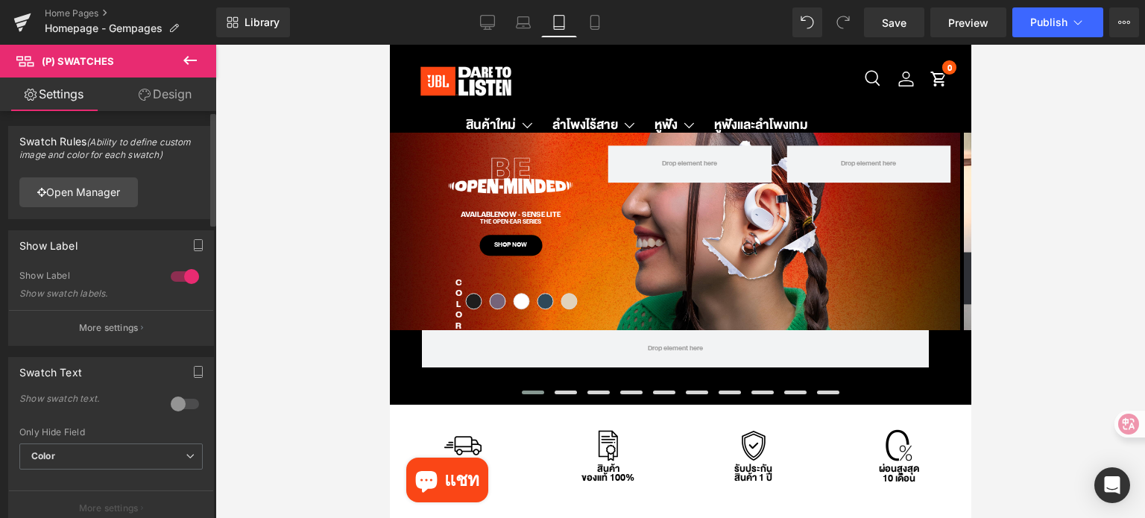
click at [179, 396] on div at bounding box center [185, 404] width 36 height 24
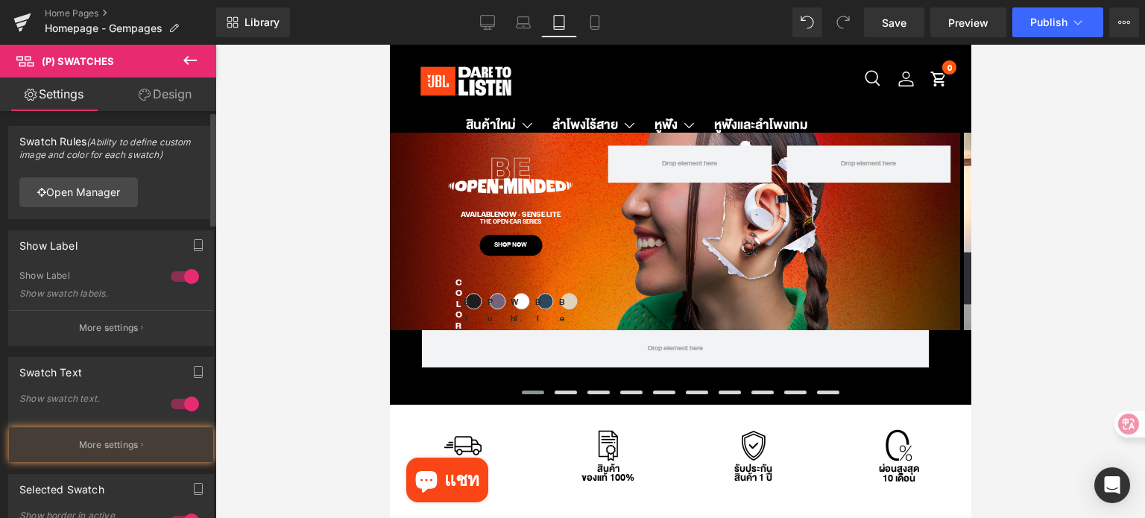
click at [179, 398] on div at bounding box center [185, 404] width 36 height 24
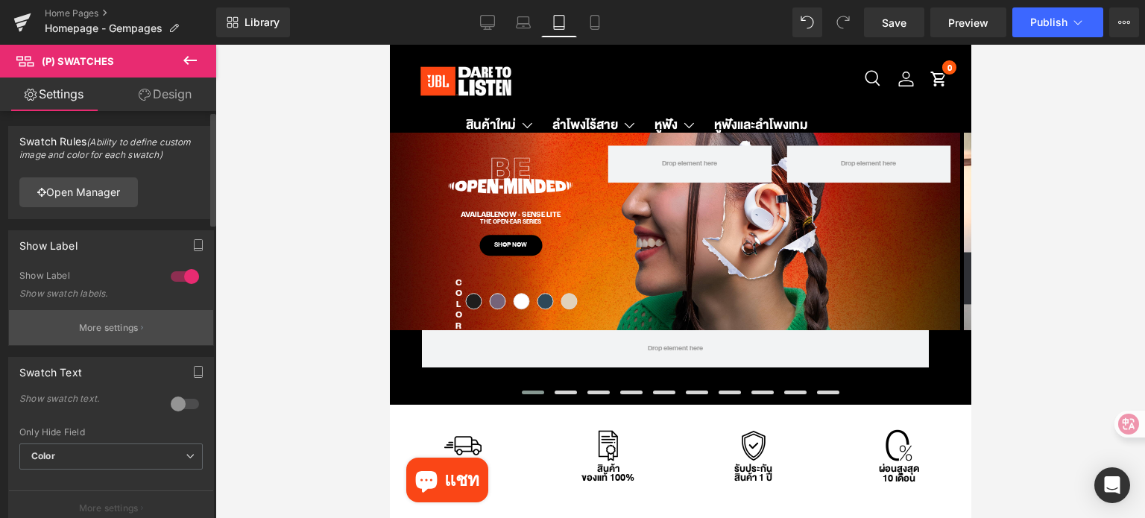
click at [113, 328] on p "More settings" at bounding box center [109, 327] width 60 height 13
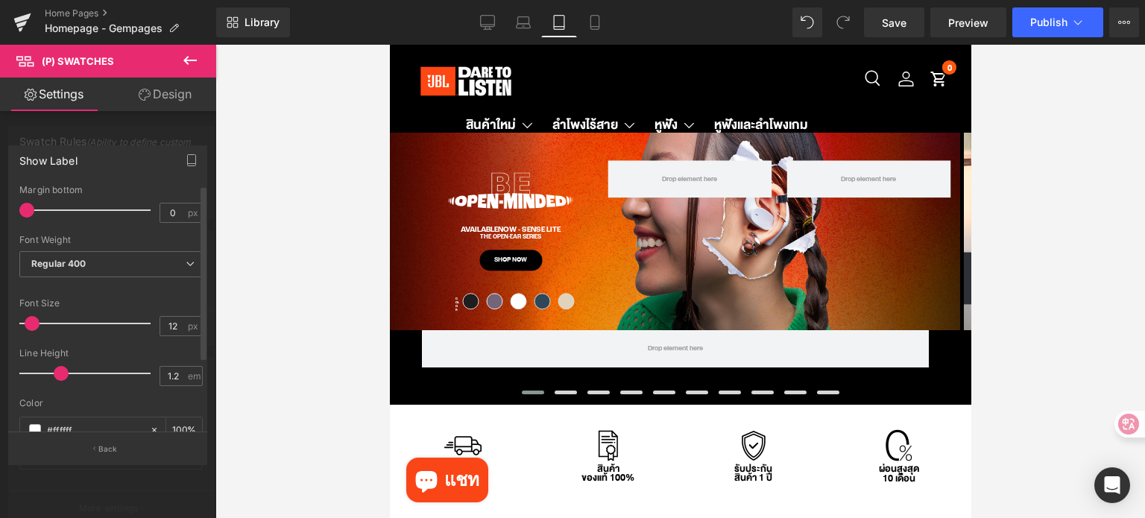
drag, startPoint x: 40, startPoint y: 319, endPoint x: 32, endPoint y: 318, distance: 8.3
click at [32, 318] on span at bounding box center [32, 323] width 15 height 15
drag, startPoint x: 60, startPoint y: 371, endPoint x: 51, endPoint y: 370, distance: 9.1
click at [51, 370] on span at bounding box center [51, 373] width 15 height 15
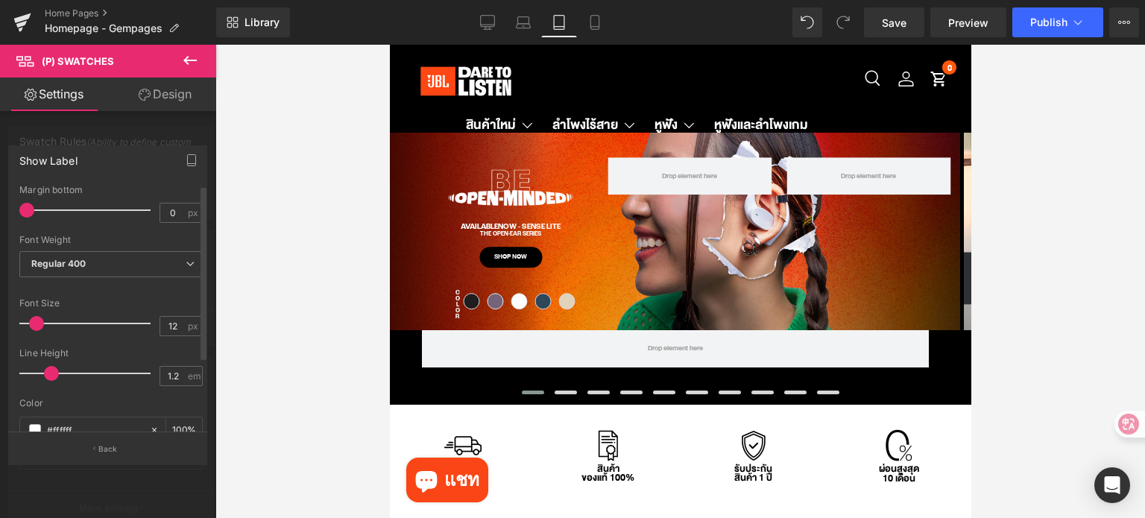
click at [39, 323] on span at bounding box center [36, 323] width 15 height 15
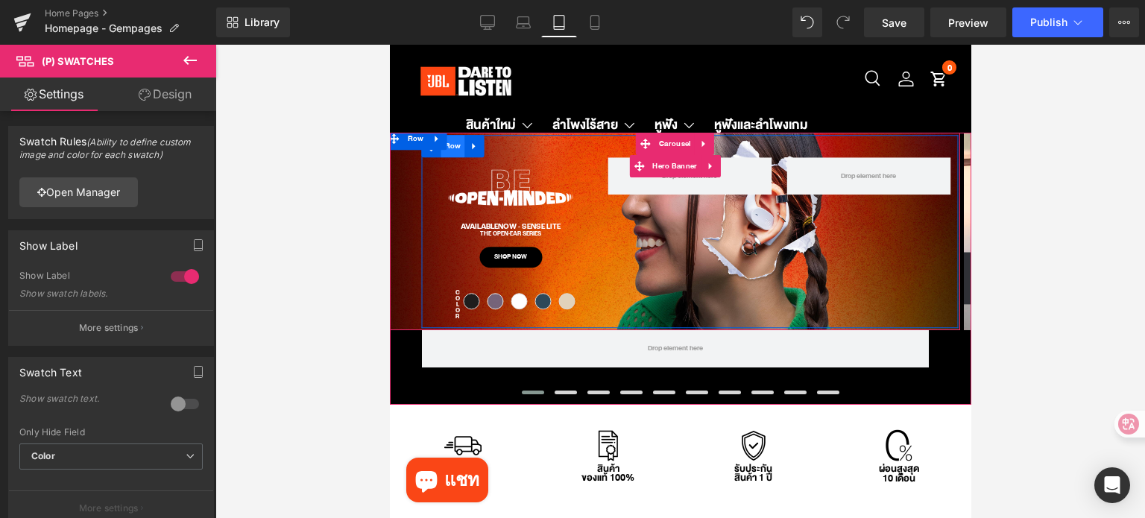
click at [452, 151] on span "Row" at bounding box center [453, 146] width 24 height 22
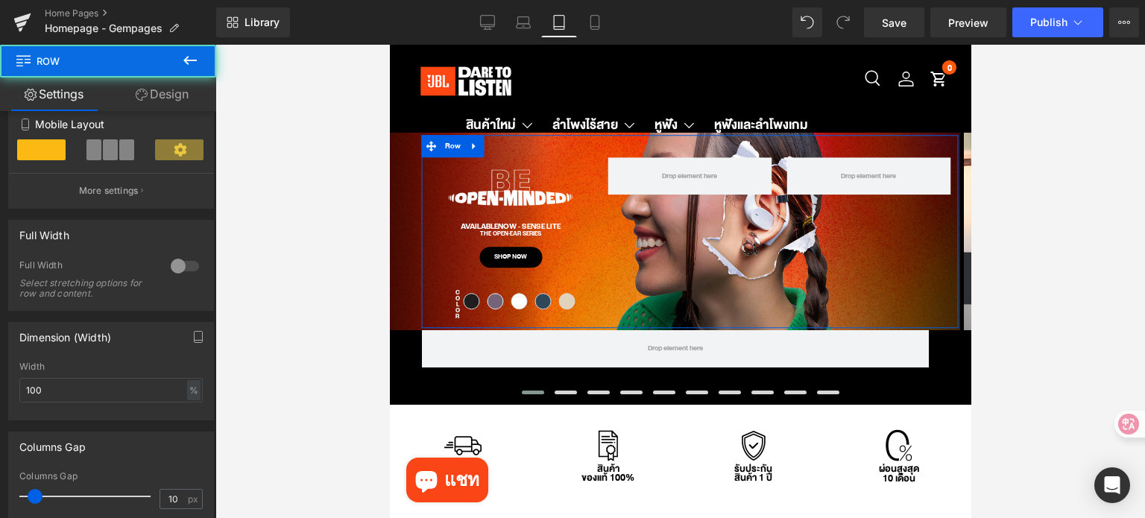
scroll to position [298, 0]
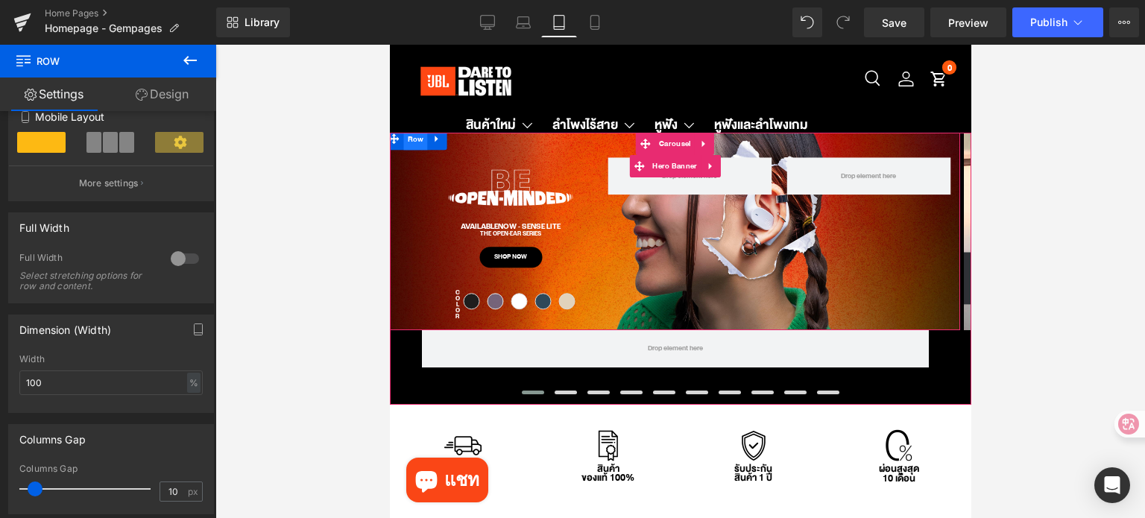
click at [423, 143] on span "Row" at bounding box center [415, 139] width 24 height 22
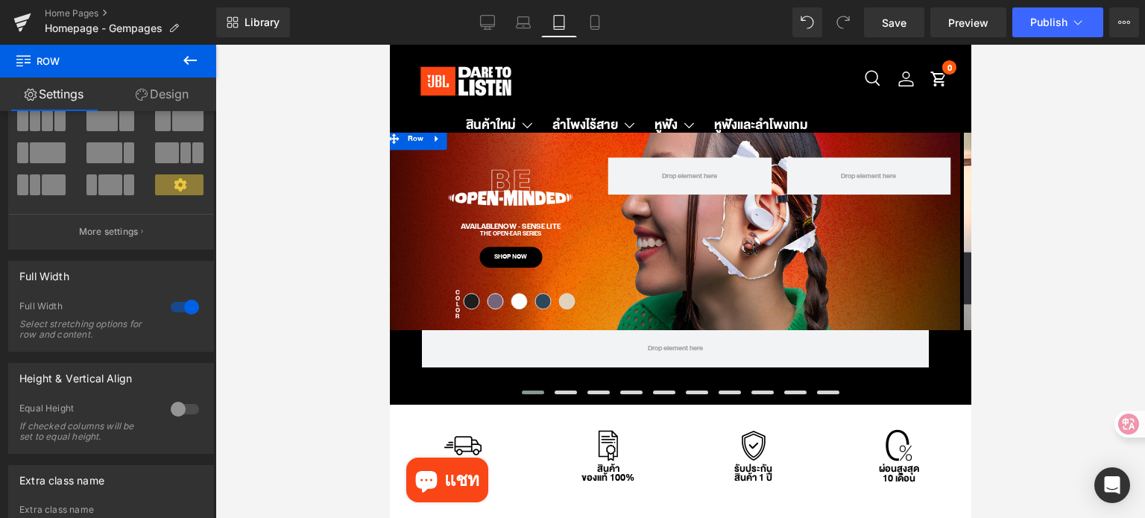
scroll to position [0, 0]
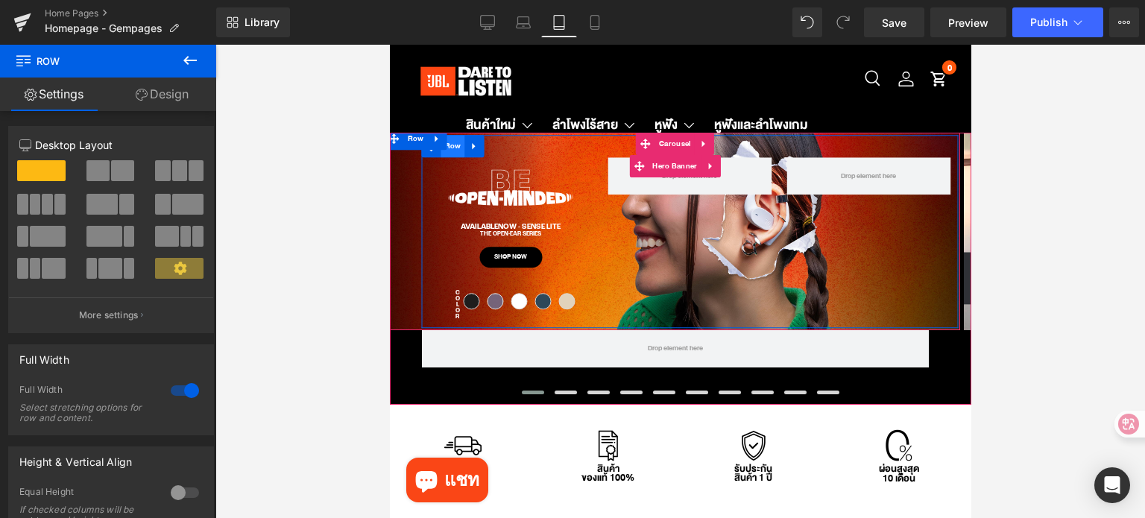
click at [455, 154] on span "Row" at bounding box center [453, 146] width 24 height 22
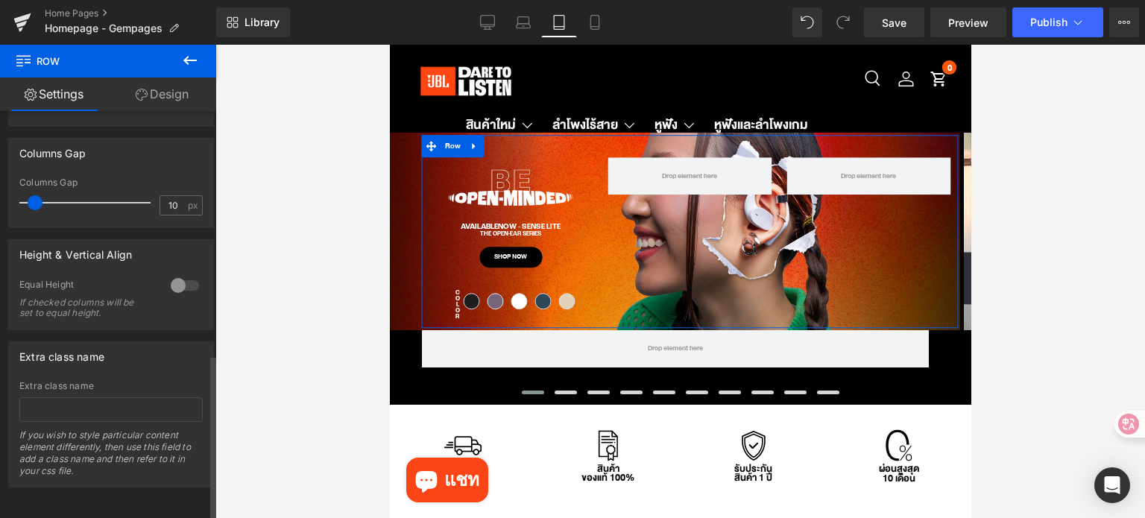
scroll to position [596, 0]
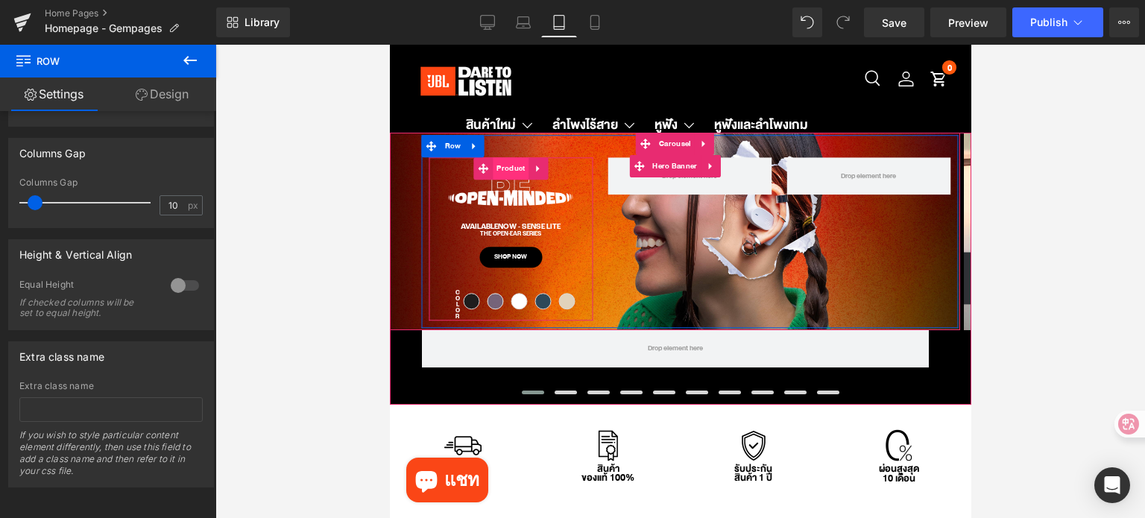
click at [502, 168] on span "Product" at bounding box center [510, 168] width 36 height 22
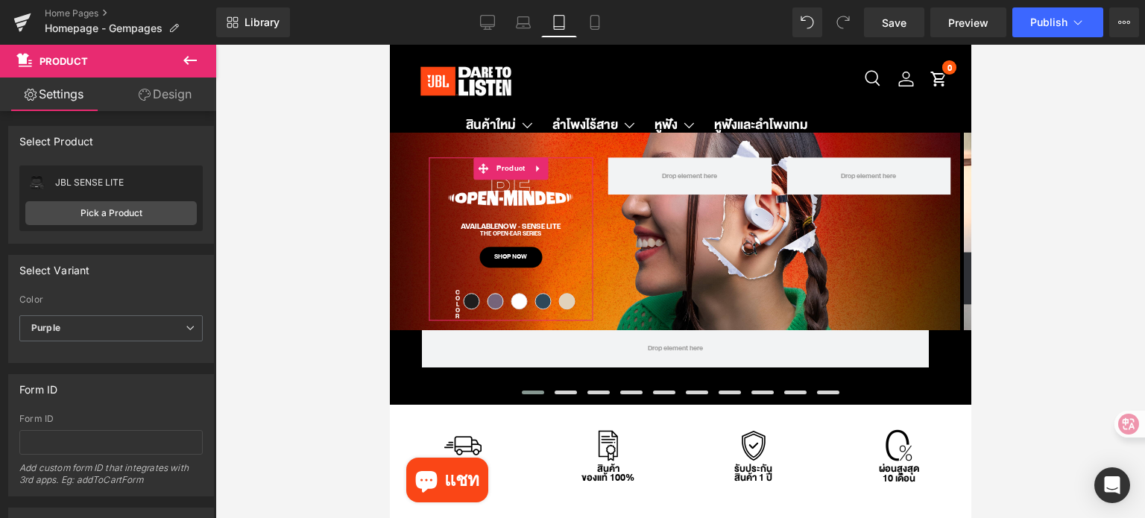
click at [170, 95] on link "Design" at bounding box center [165, 95] width 108 height 34
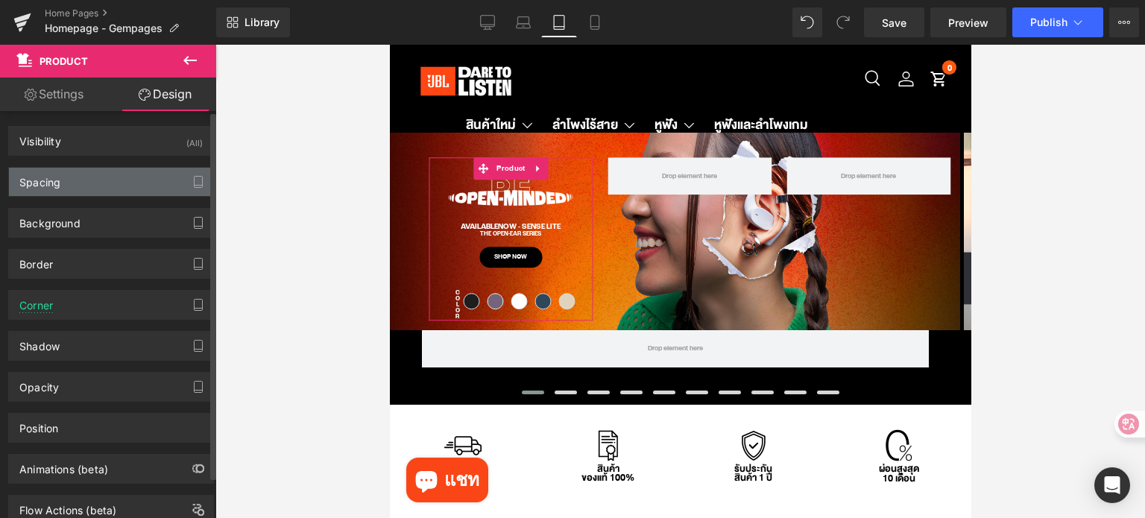
click at [68, 184] on div "Spacing" at bounding box center [111, 182] width 204 height 28
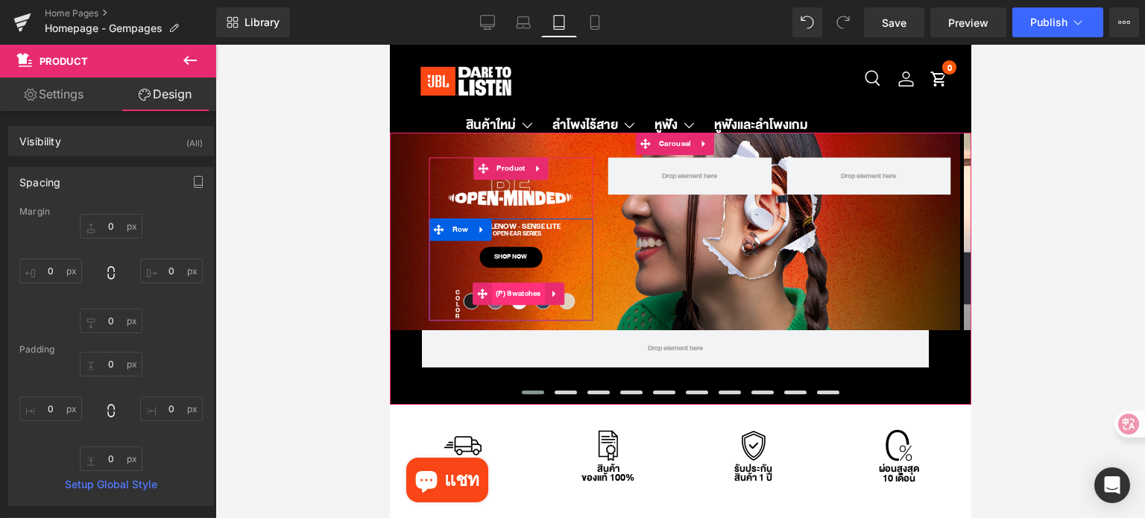
click at [517, 296] on span "(P) Swatches" at bounding box center [517, 294] width 53 height 22
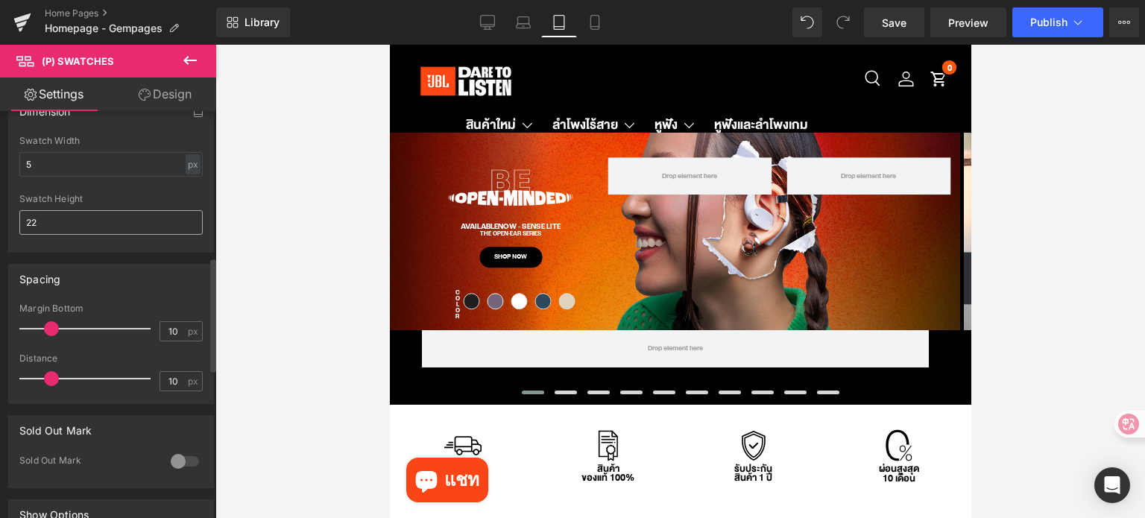
scroll to position [671, 0]
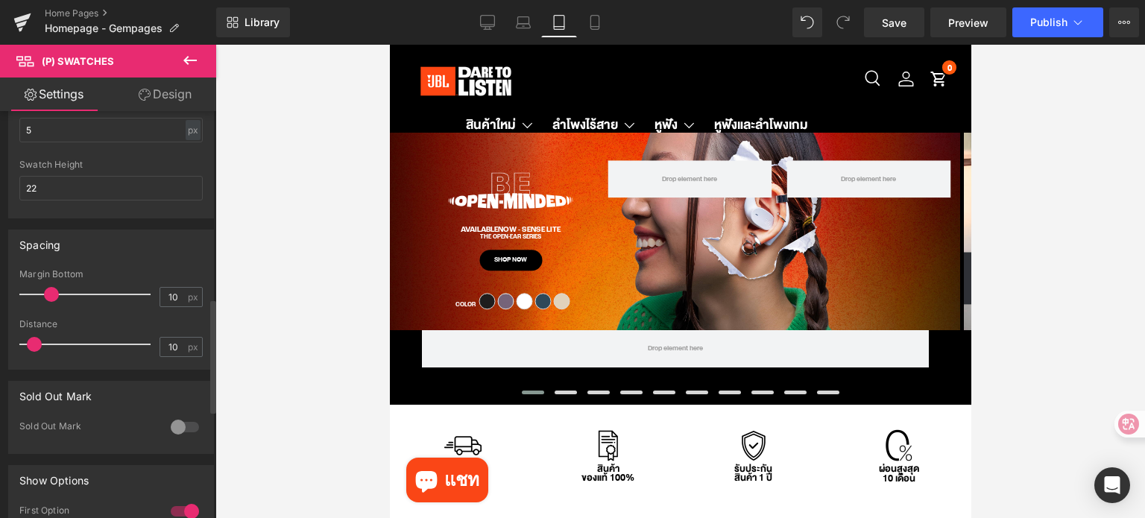
drag, startPoint x: 48, startPoint y: 342, endPoint x: 32, endPoint y: 342, distance: 16.4
click at [32, 342] on span at bounding box center [34, 344] width 15 height 15
click at [886, 21] on span "Save" at bounding box center [894, 23] width 25 height 16
click at [601, 15] on icon at bounding box center [594, 22] width 15 height 15
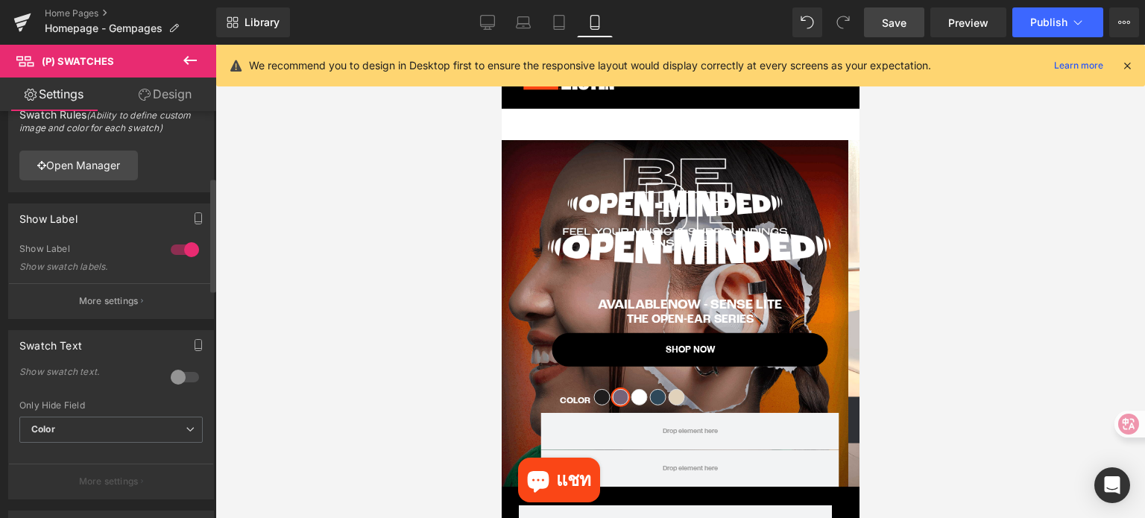
scroll to position [0, 0]
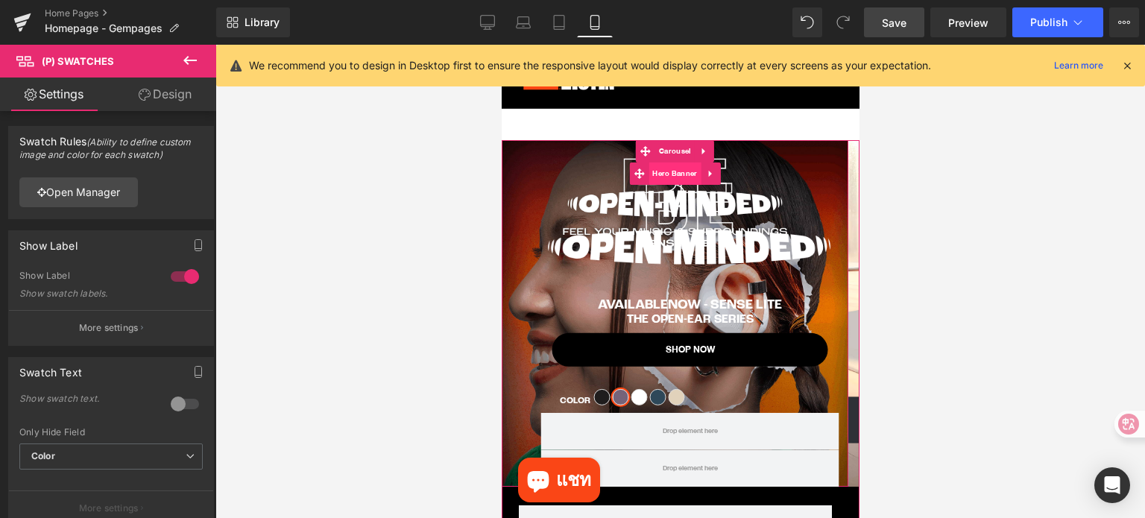
click at [672, 173] on span "Hero Banner" at bounding box center [674, 173] width 52 height 22
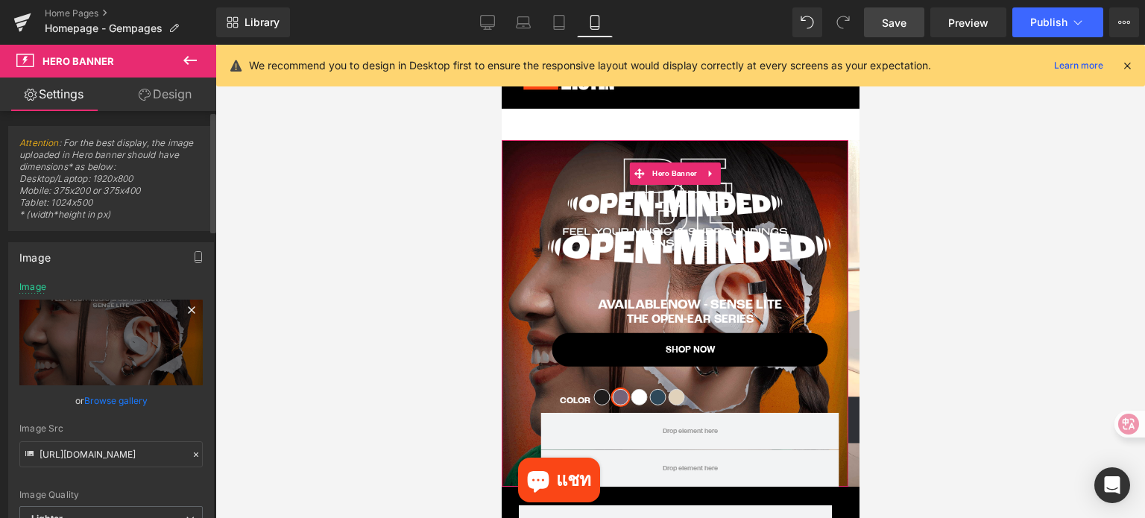
click at [183, 310] on icon at bounding box center [192, 310] width 18 height 18
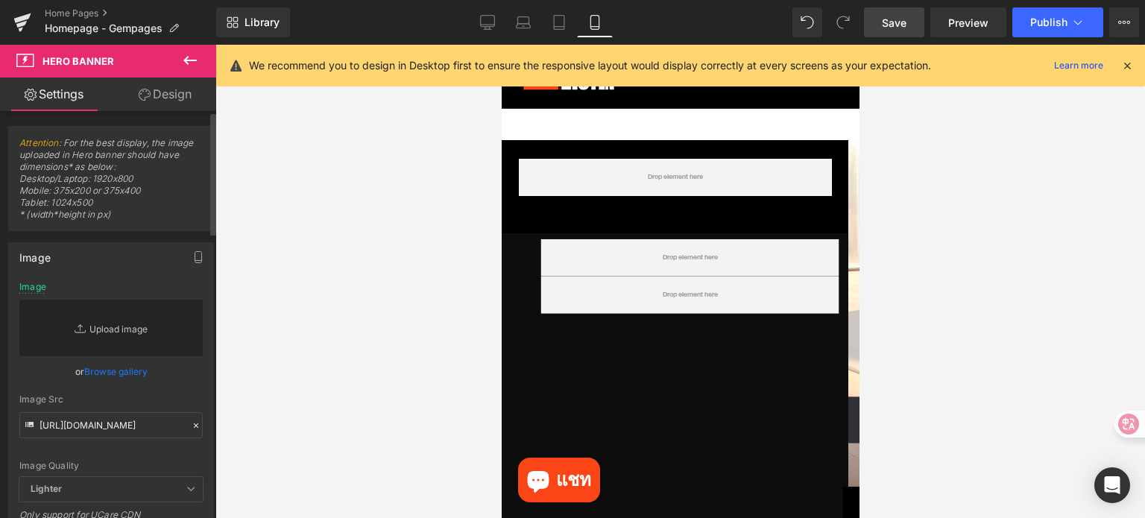
click at [109, 336] on link "Replace Image" at bounding box center [110, 328] width 183 height 57
type input "C:\fakepath\Mobile Banner (2).jpg"
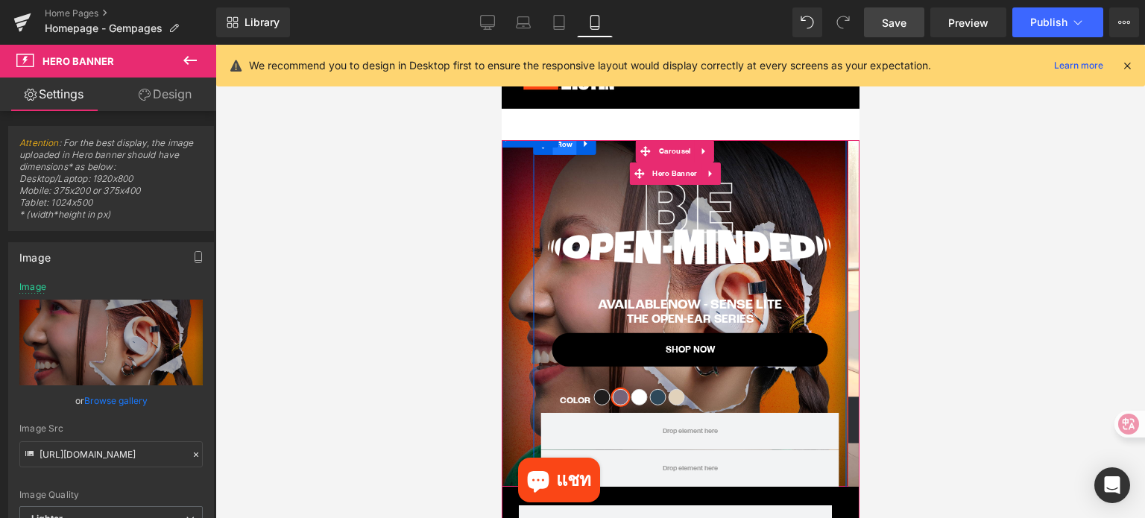
click at [561, 152] on span "Row" at bounding box center [564, 144] width 24 height 22
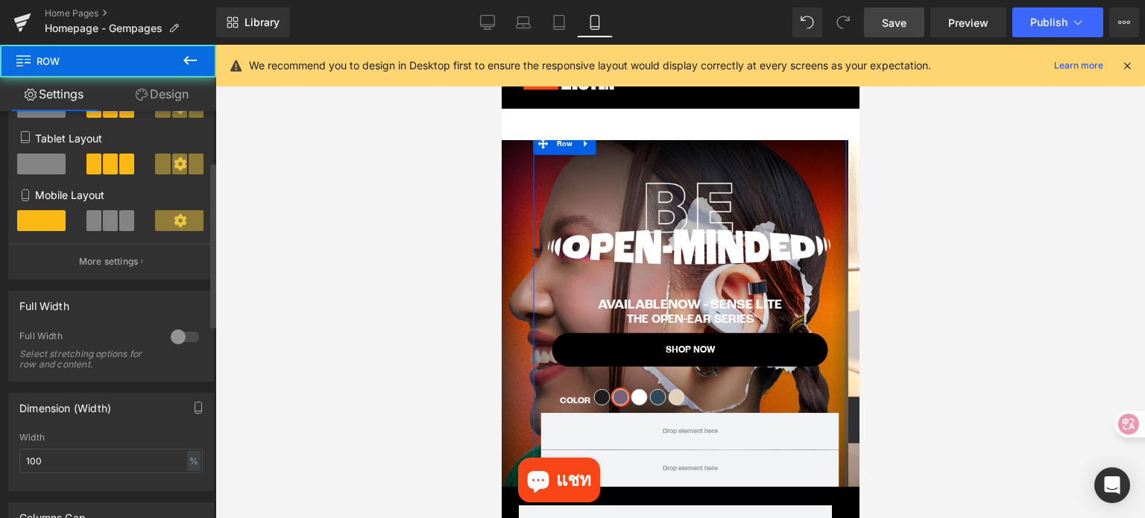
scroll to position [298, 0]
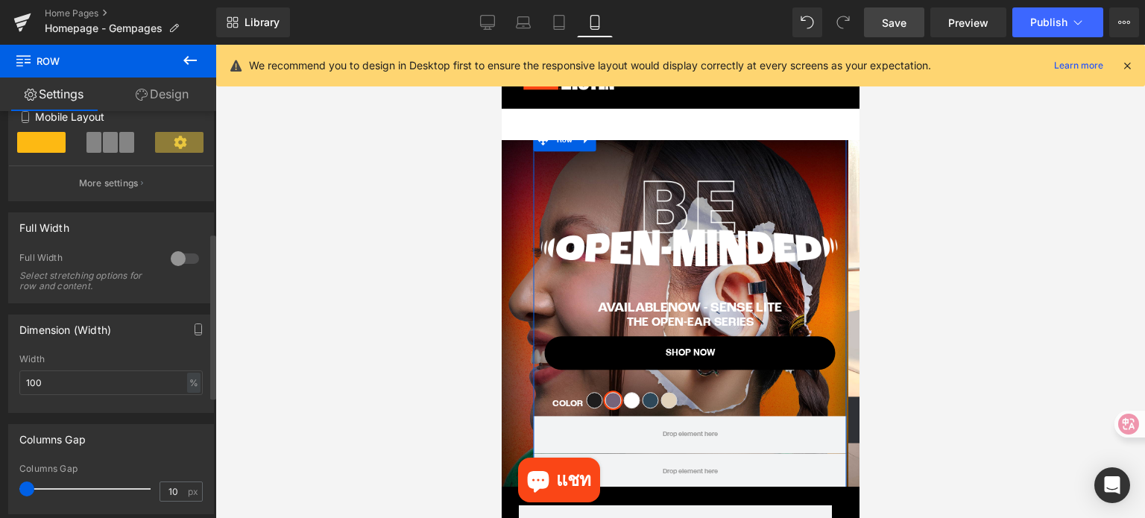
drag, startPoint x: 28, startPoint y: 491, endPoint x: 2, endPoint y: 491, distance: 26.1
click at [2, 491] on div "Columns Gap 10px Columns Gap 10 px" at bounding box center [111, 463] width 223 height 101
click at [151, 99] on link "Design" at bounding box center [162, 95] width 108 height 34
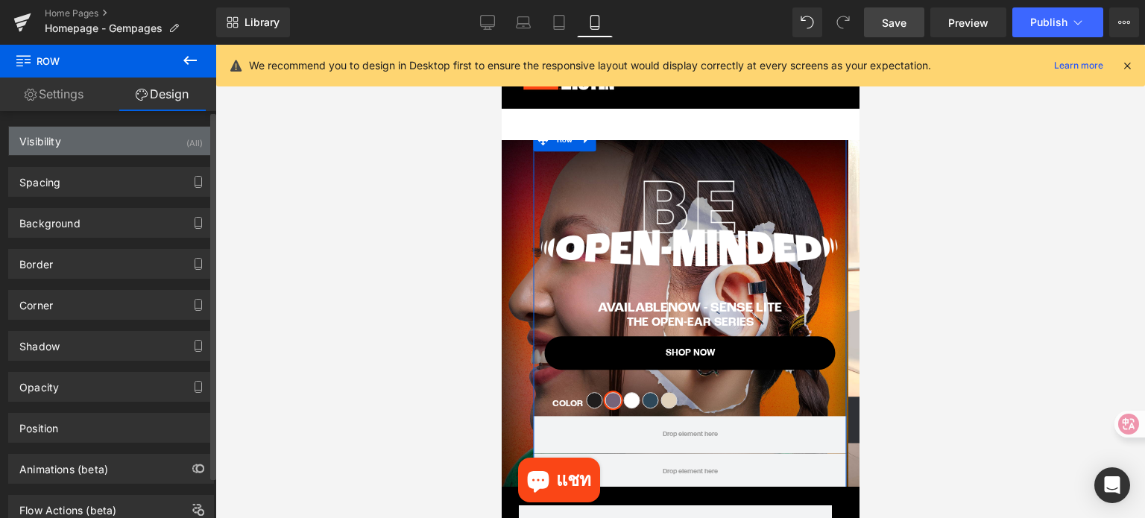
click at [110, 148] on div "Visibility (All)" at bounding box center [111, 141] width 204 height 28
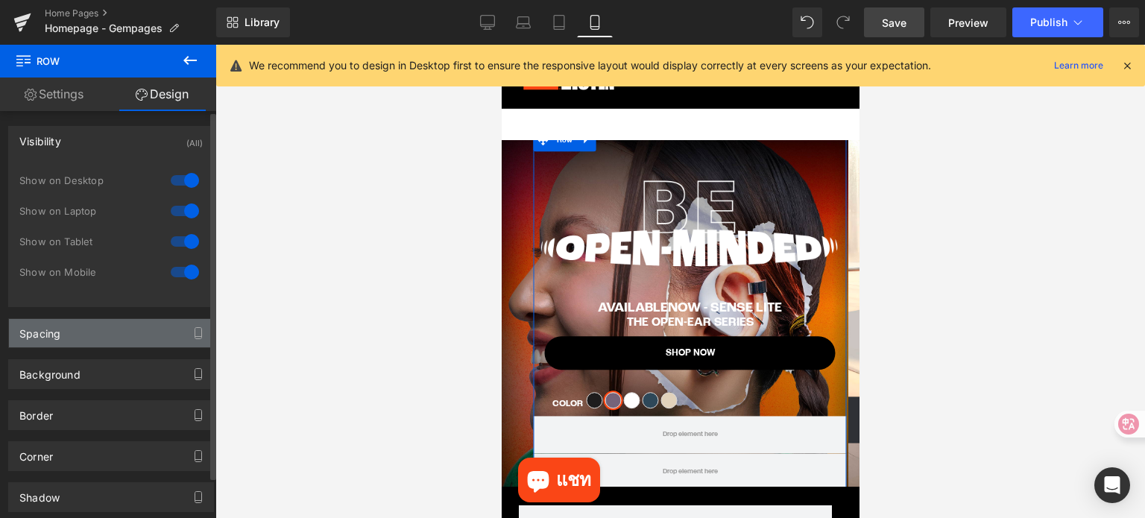
click at [106, 338] on div "Spacing" at bounding box center [111, 333] width 204 height 28
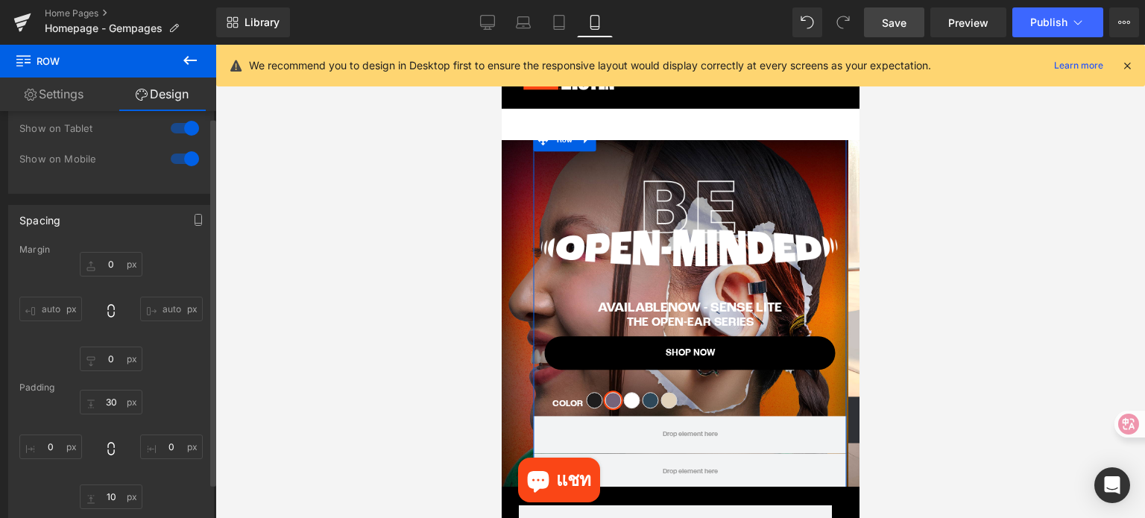
scroll to position [149, 0]
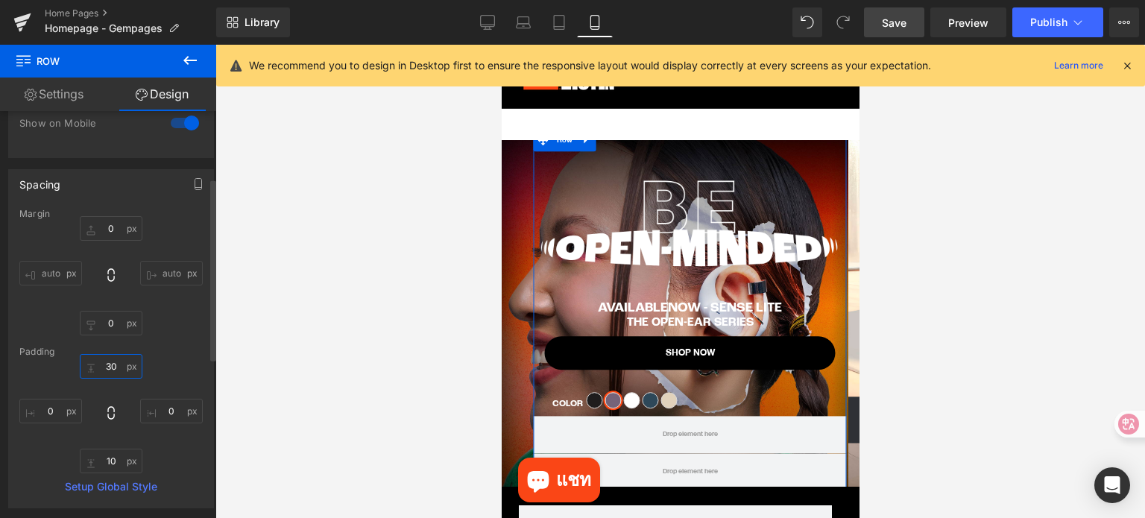
click at [119, 367] on input "text" at bounding box center [111, 366] width 63 height 25
type input "/"
type input "จ"
click at [188, 351] on div "Padding" at bounding box center [110, 352] width 183 height 10
click at [116, 366] on input "text" at bounding box center [111, 366] width 63 height 25
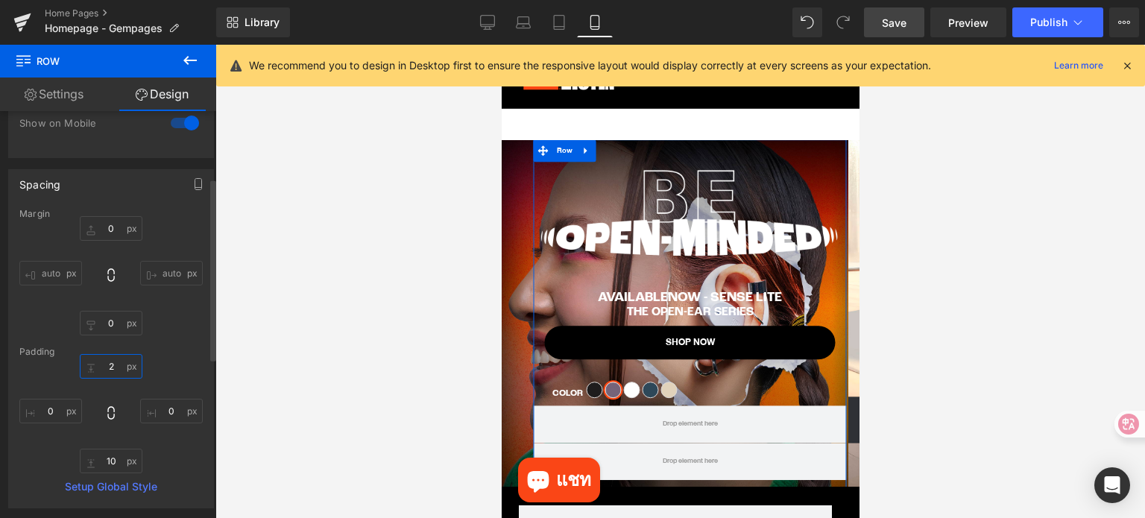
type input "20"
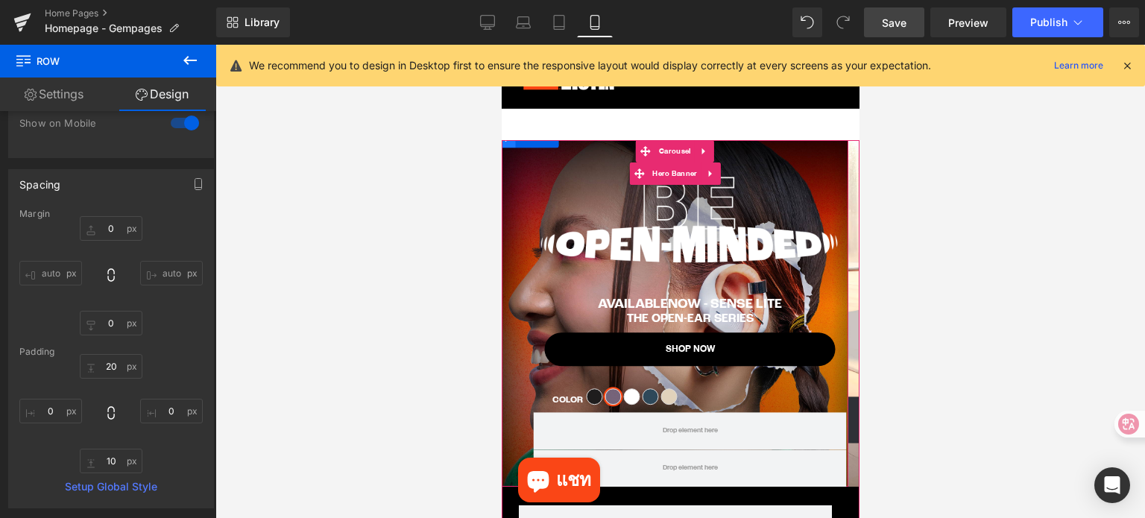
click at [513, 145] on span at bounding box center [505, 136] width 19 height 22
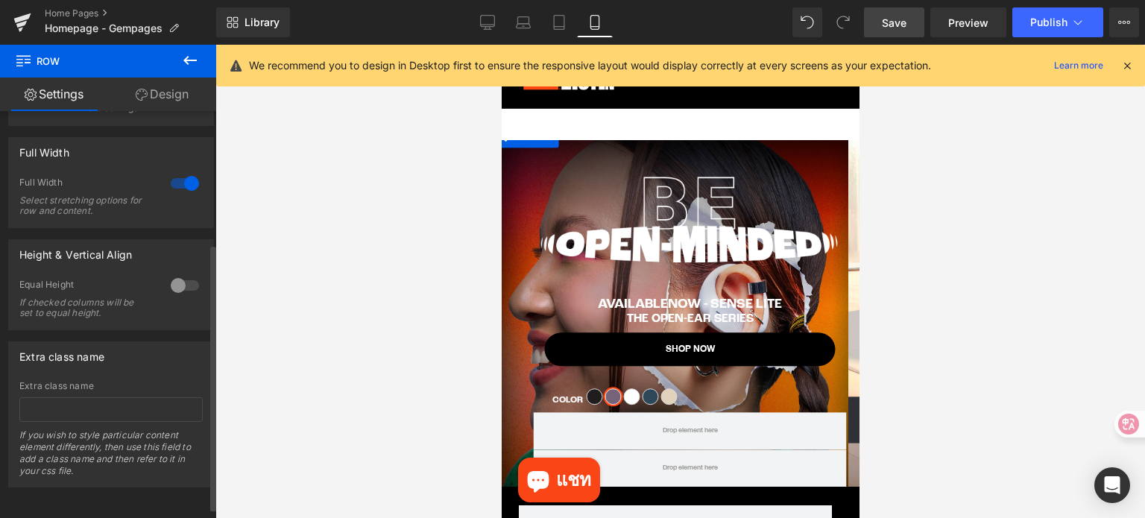
scroll to position [0, 0]
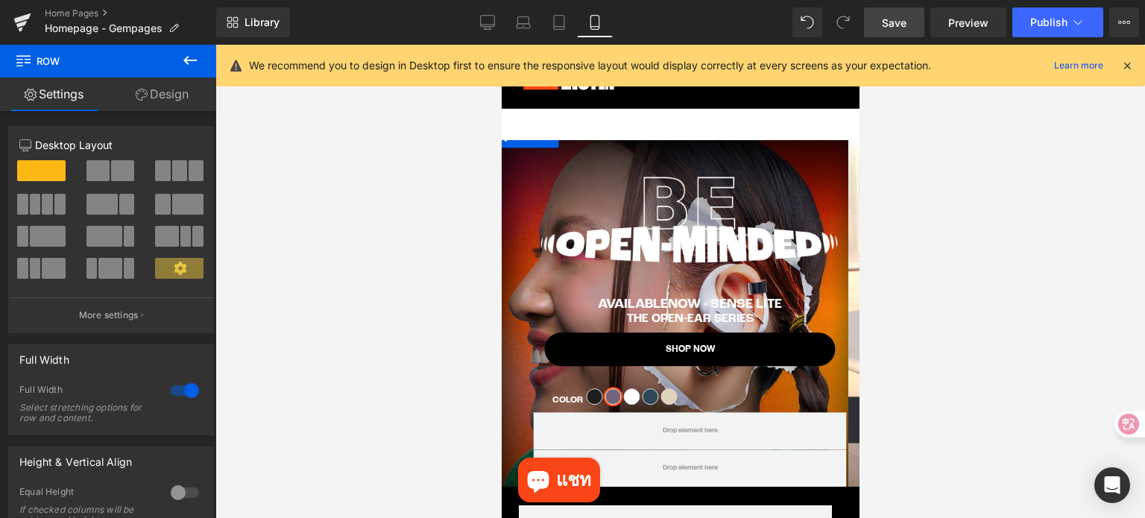
drag, startPoint x: 168, startPoint y: 93, endPoint x: 101, endPoint y: 183, distance: 112.0
click at [168, 93] on link "Design" at bounding box center [162, 95] width 108 height 34
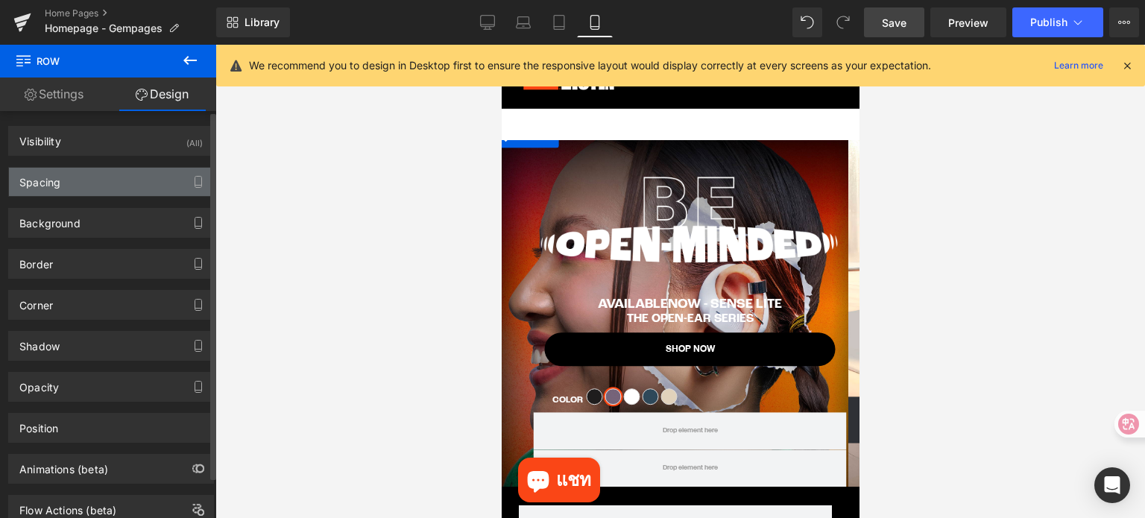
click at [94, 184] on div "Spacing" at bounding box center [111, 182] width 204 height 28
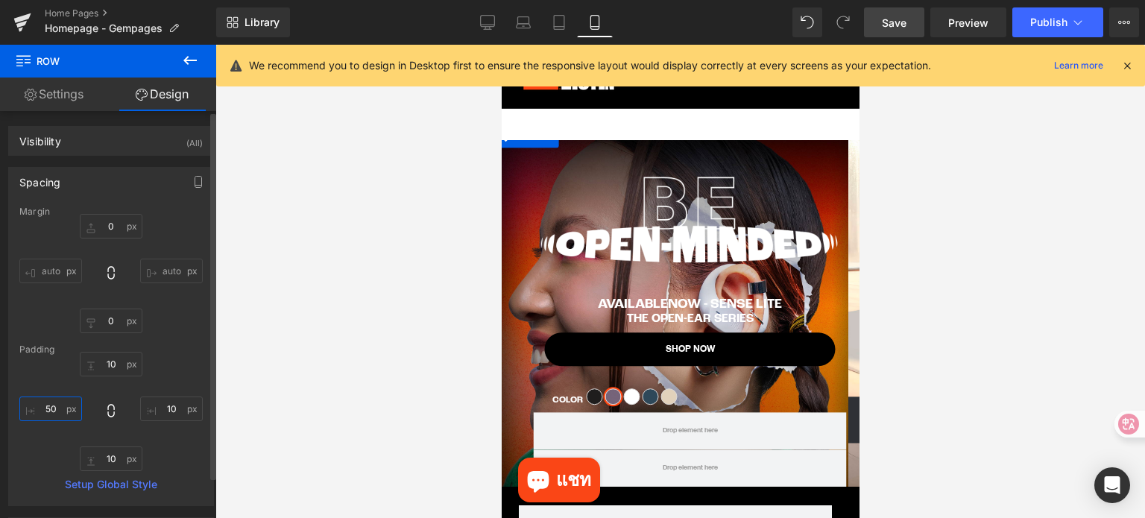
click at [58, 415] on input "text" at bounding box center [50, 409] width 63 height 25
type input "10"
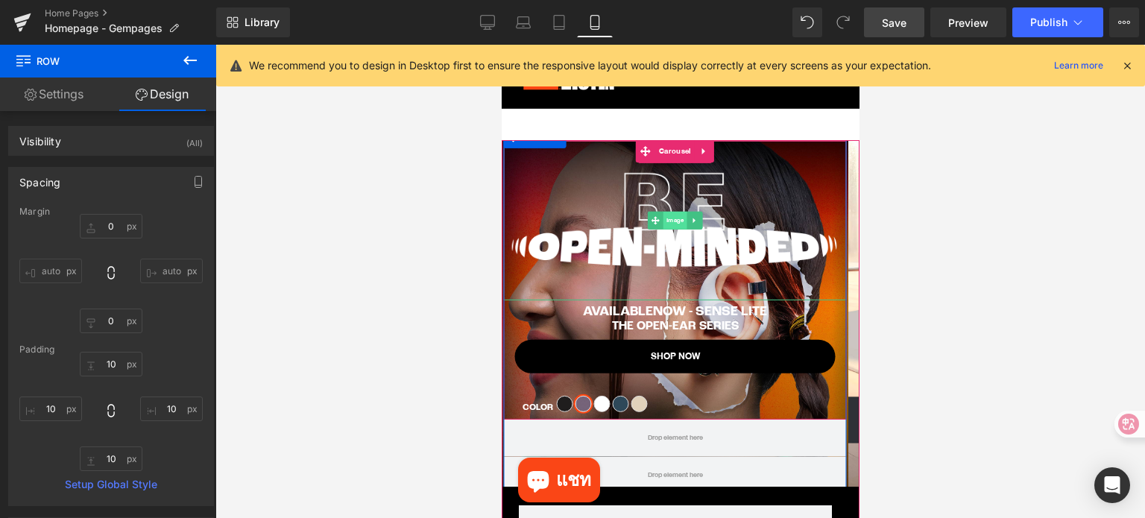
click at [672, 223] on span "Image" at bounding box center [675, 221] width 24 height 18
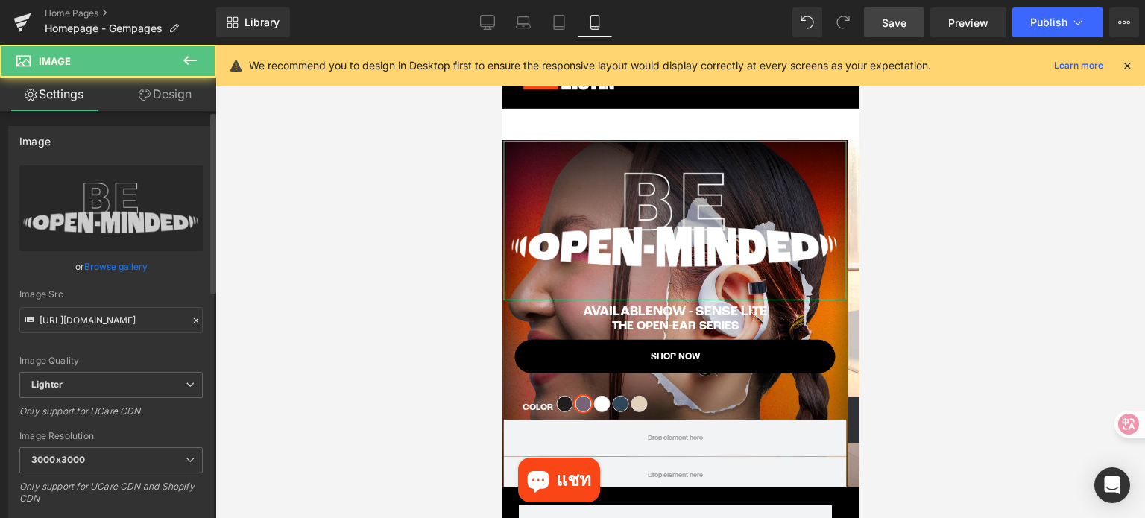
scroll to position [373, 0]
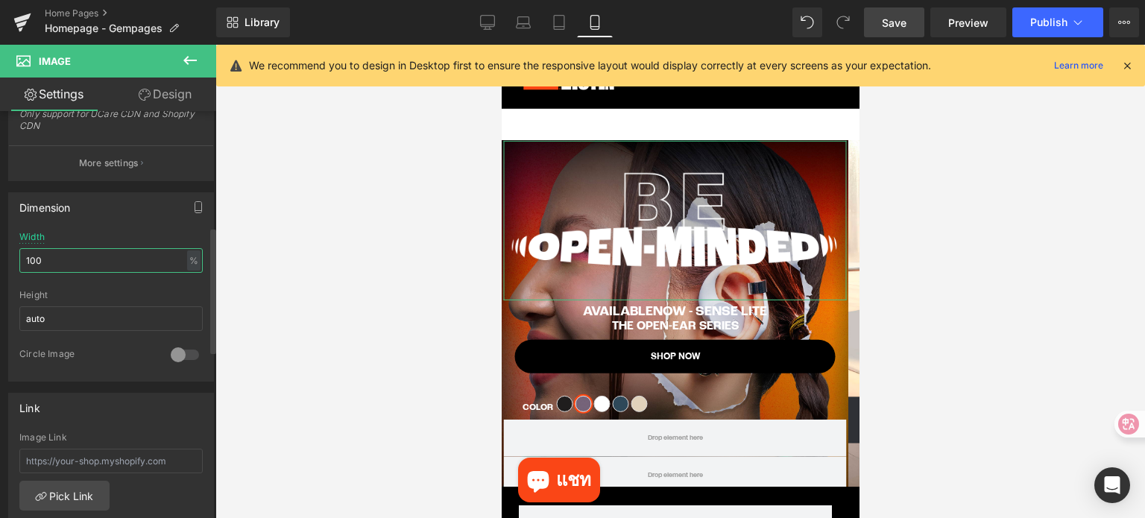
drag, startPoint x: 72, startPoint y: 259, endPoint x: 14, endPoint y: 253, distance: 57.6
click at [14, 253] on div "100% Width 100 % % px auto Height auto 0 Circle Image" at bounding box center [111, 306] width 204 height 149
type input "50"
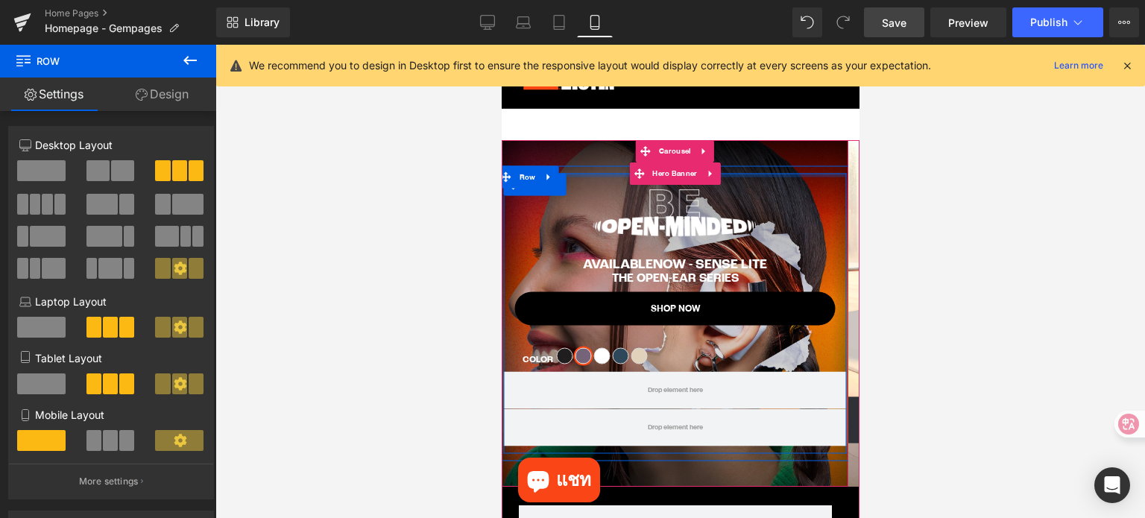
drag, startPoint x: 612, startPoint y: 180, endPoint x: 604, endPoint y: 151, distance: 29.5
click at [604, 151] on div "Image AVAILABLENOW - SENSE LITE Text Block The Open-Ear Series Text Block SHOP …" at bounding box center [674, 313] width 347 height 347
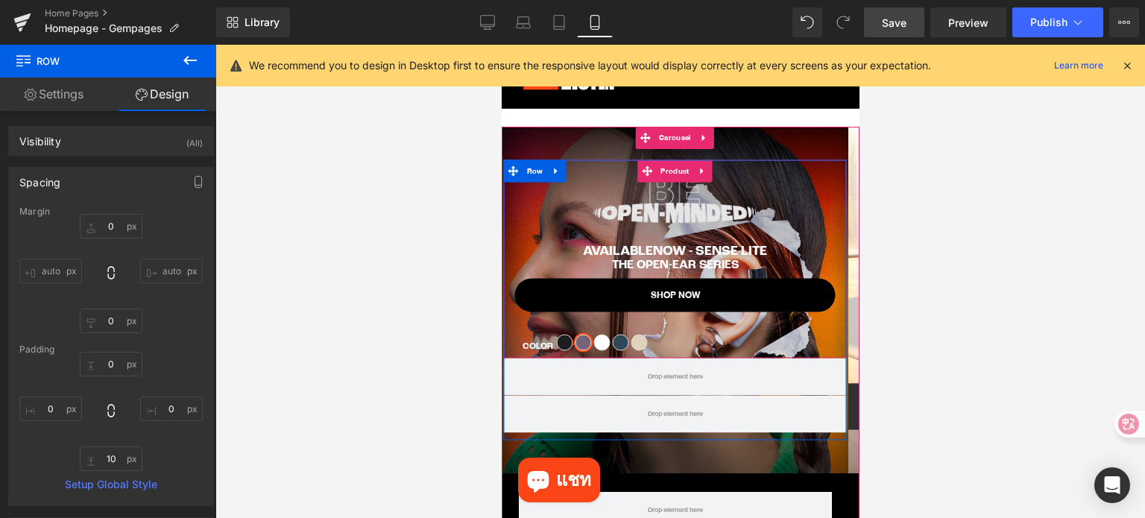
scroll to position [0, 0]
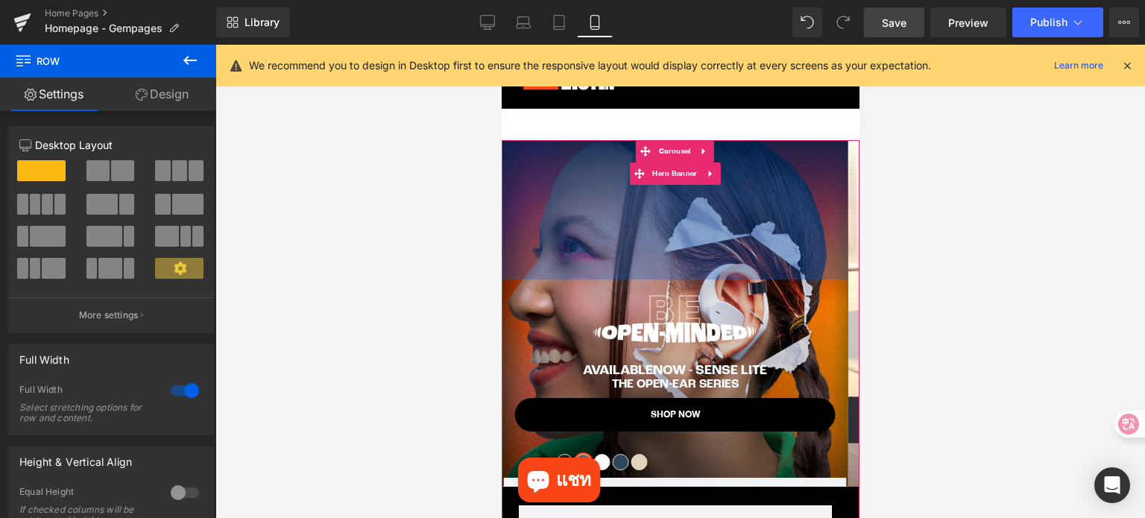
drag, startPoint x: 582, startPoint y: 218, endPoint x: 606, endPoint y: 381, distance: 164.2
click at [606, 381] on div "Image AVAILABLENOW - SENSE LITE Text Block The Open-Ear Series Text Block SHOP …" at bounding box center [675, 314] width 358 height 508
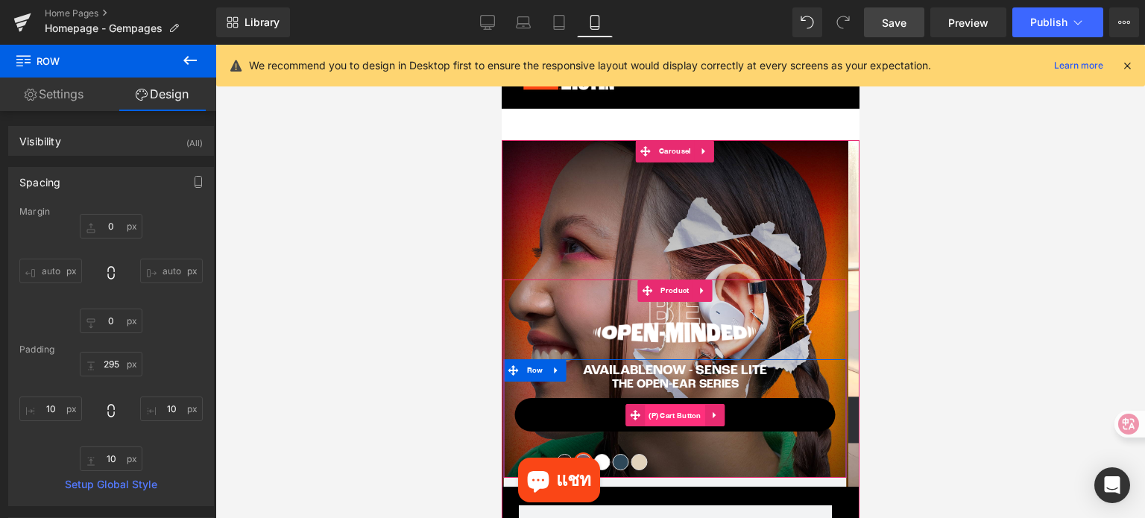
click at [666, 421] on span "(P) Cart Button" at bounding box center [674, 416] width 60 height 22
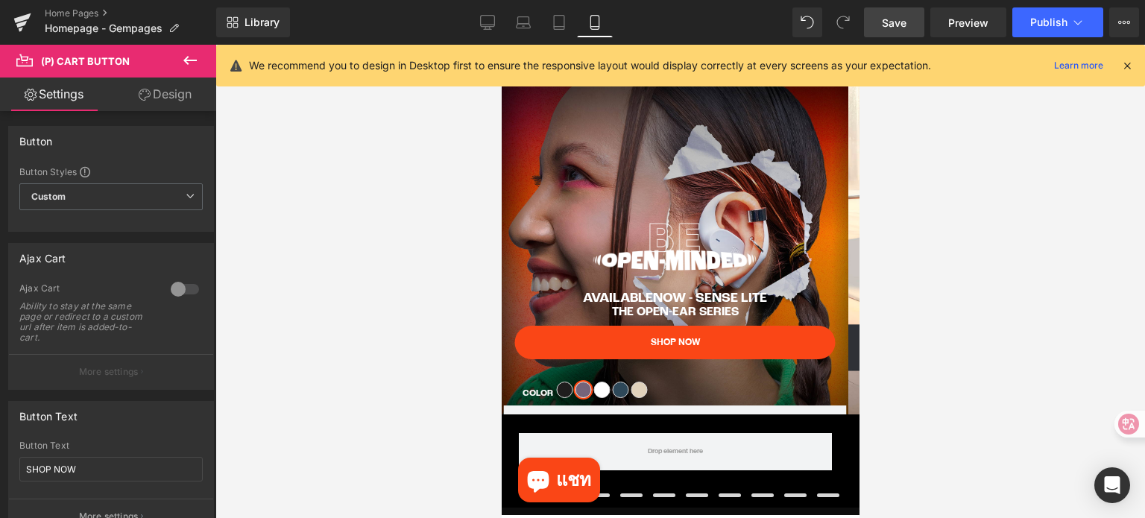
scroll to position [75, 0]
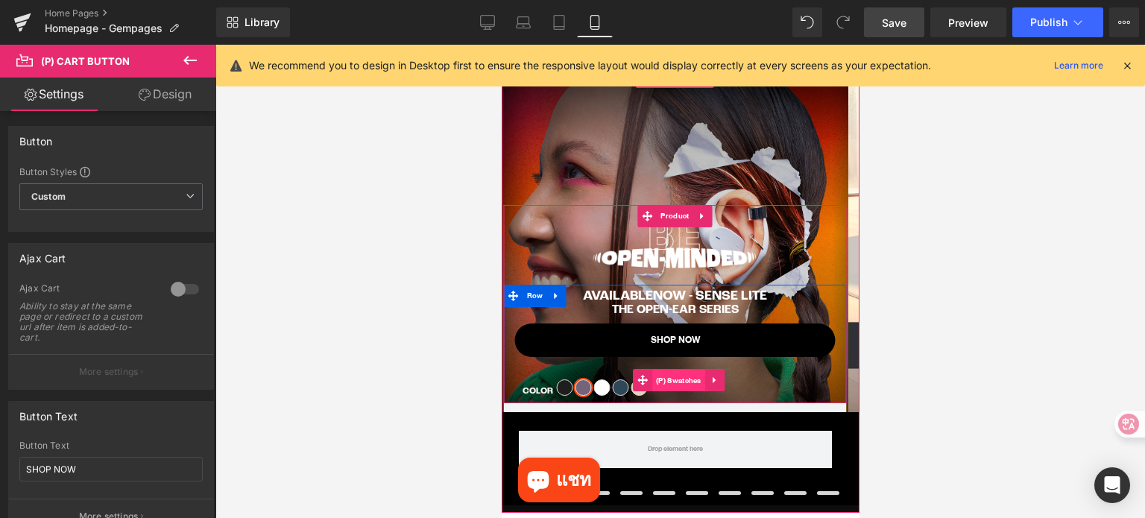
click at [681, 384] on span "(P) Swatches" at bounding box center [677, 381] width 53 height 22
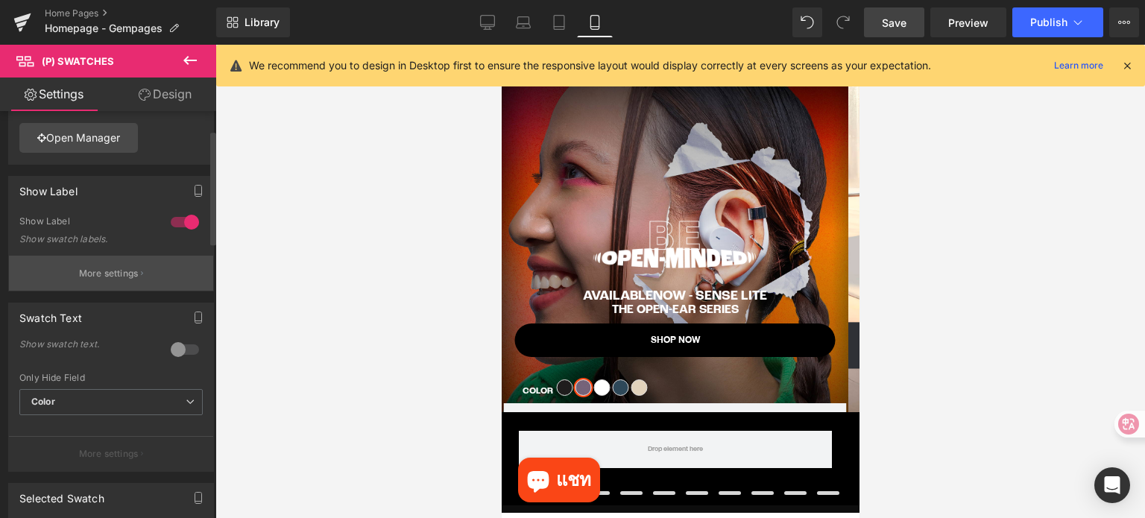
scroll to position [224, 0]
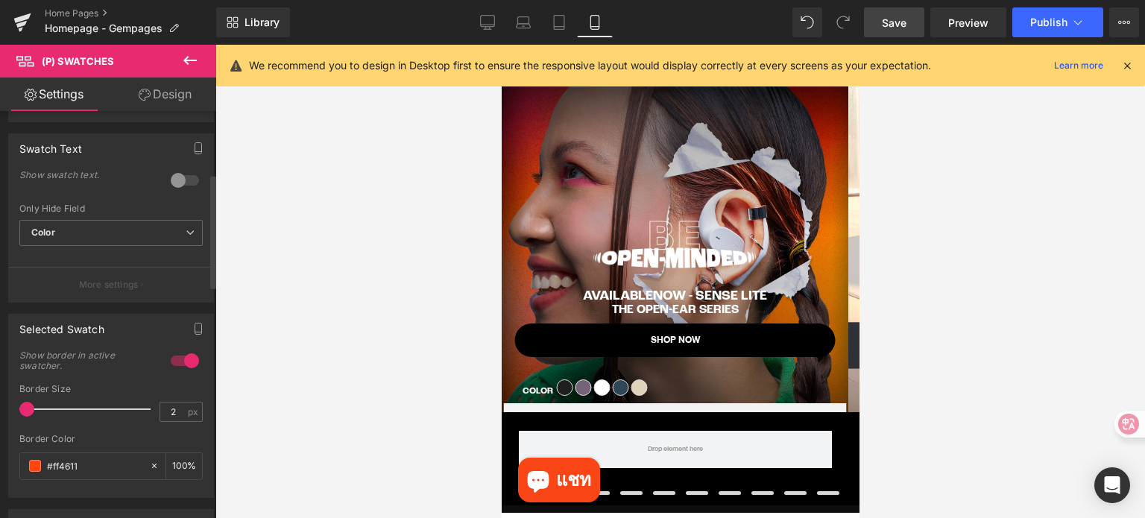
drag, startPoint x: 48, startPoint y: 411, endPoint x: 8, endPoint y: 411, distance: 39.5
click at [9, 411] on div "1 Show border in active swatcher. 2px Border Size 2 px #ff4611 Border Color #ff…" at bounding box center [111, 425] width 204 height 144
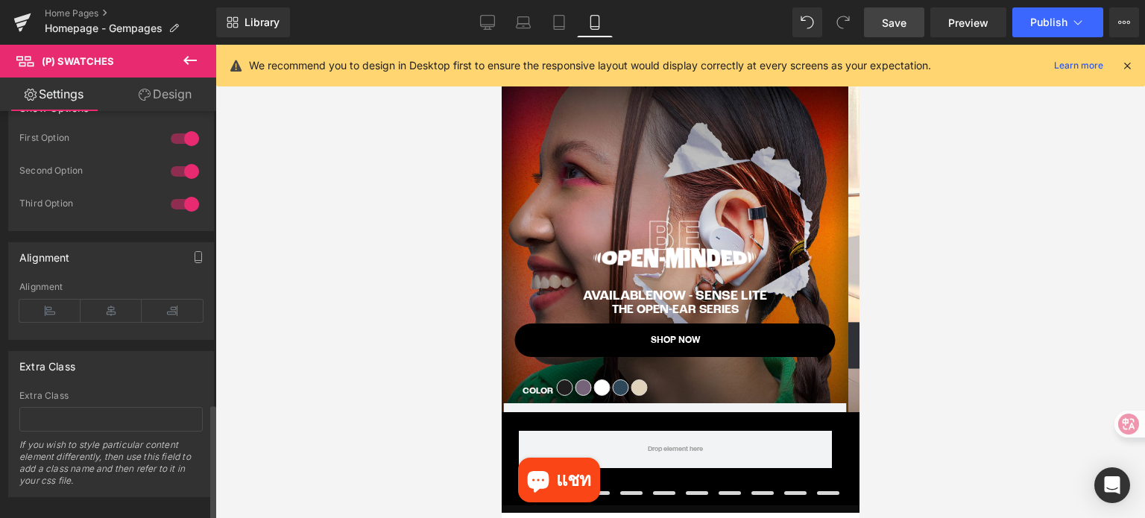
scroll to position [1060, 0]
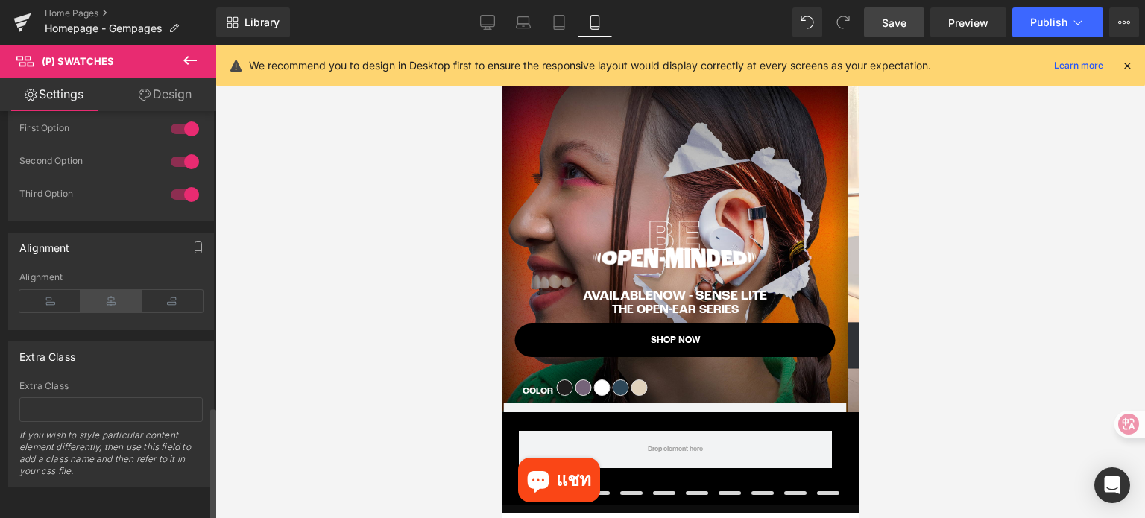
click at [107, 294] on icon at bounding box center [111, 301] width 61 height 22
click at [163, 291] on icon at bounding box center [172, 301] width 61 height 22
click at [45, 294] on icon at bounding box center [49, 301] width 61 height 22
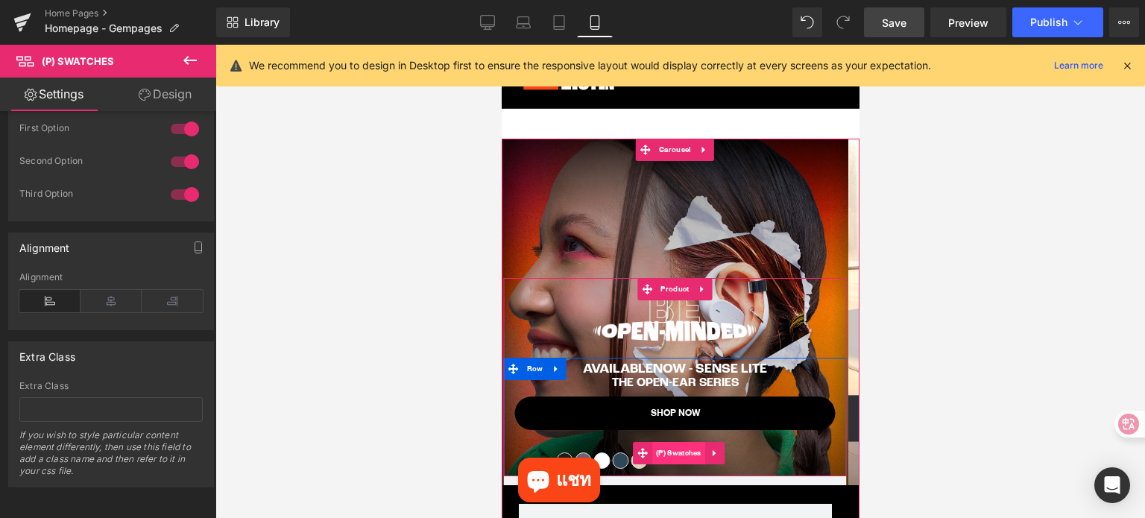
scroll to position [0, 0]
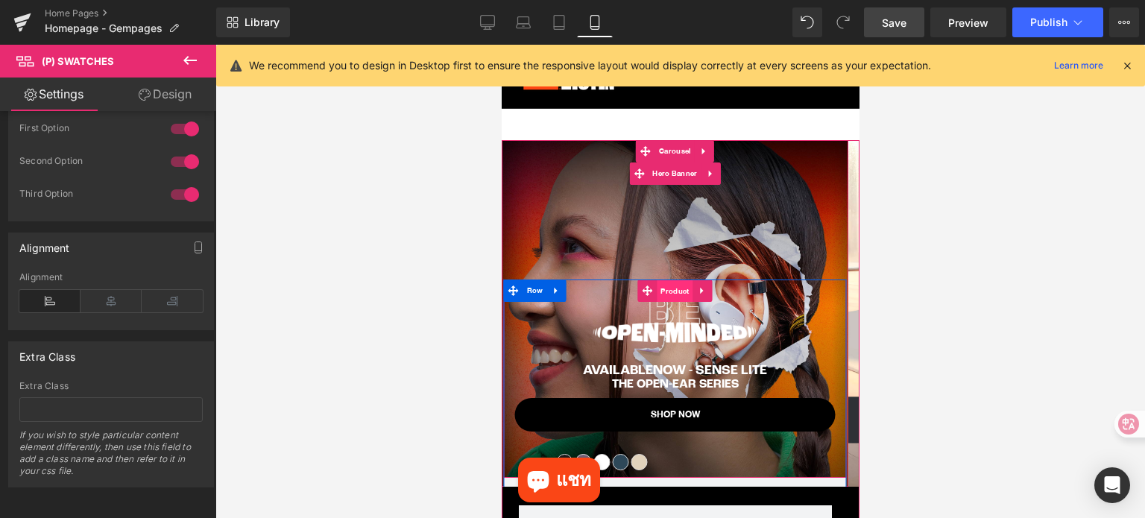
click at [677, 291] on span "Product" at bounding box center [674, 291] width 36 height 22
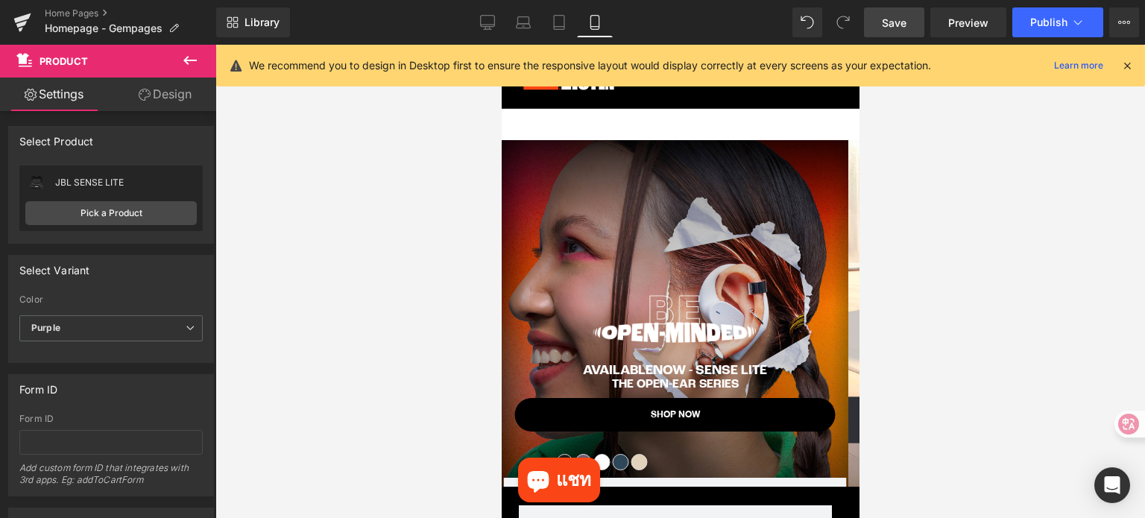
click at [895, 22] on span "Save" at bounding box center [894, 23] width 25 height 16
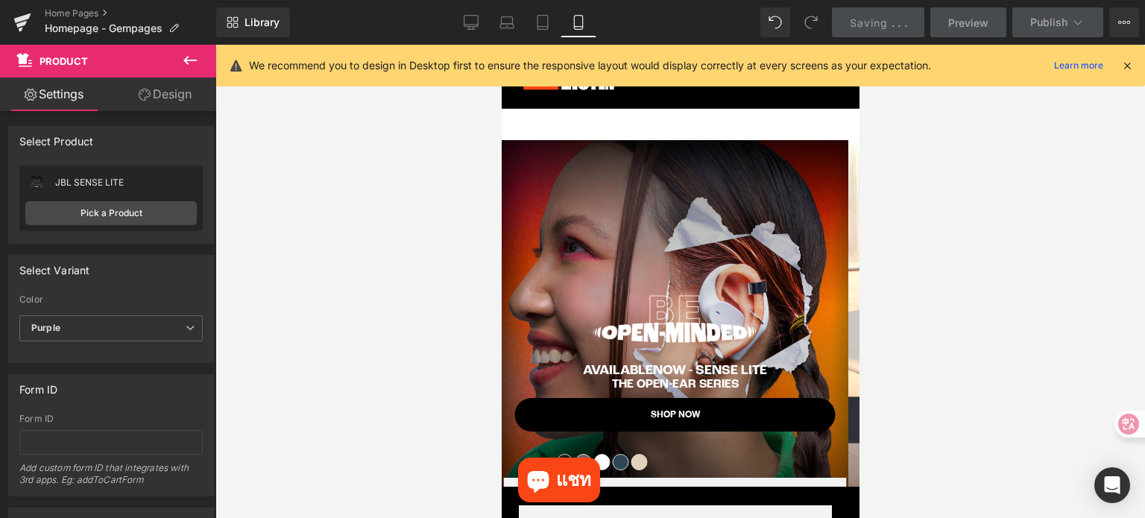
scroll to position [149, 0]
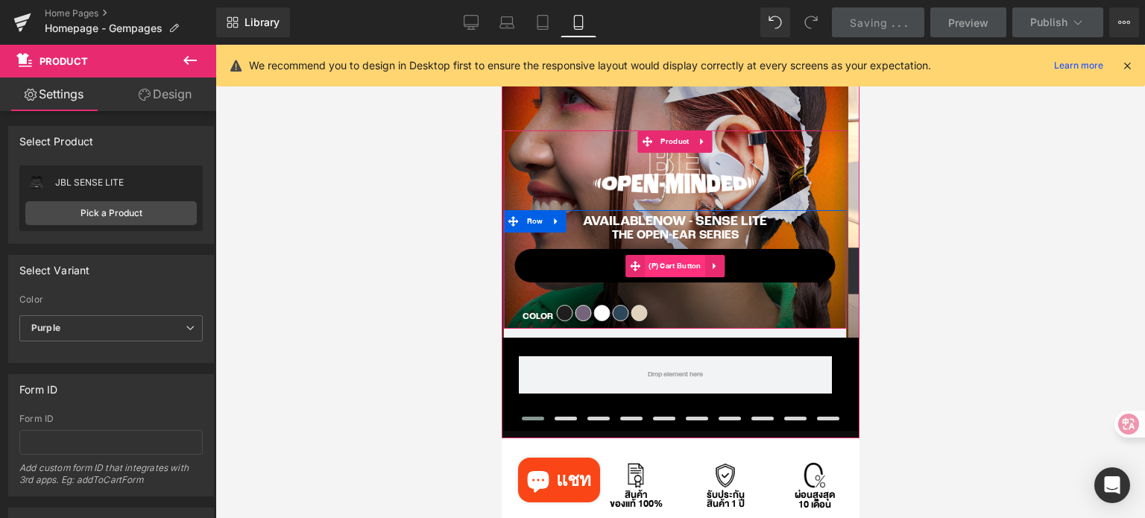
click at [672, 265] on span "(P) Cart Button" at bounding box center [674, 266] width 60 height 22
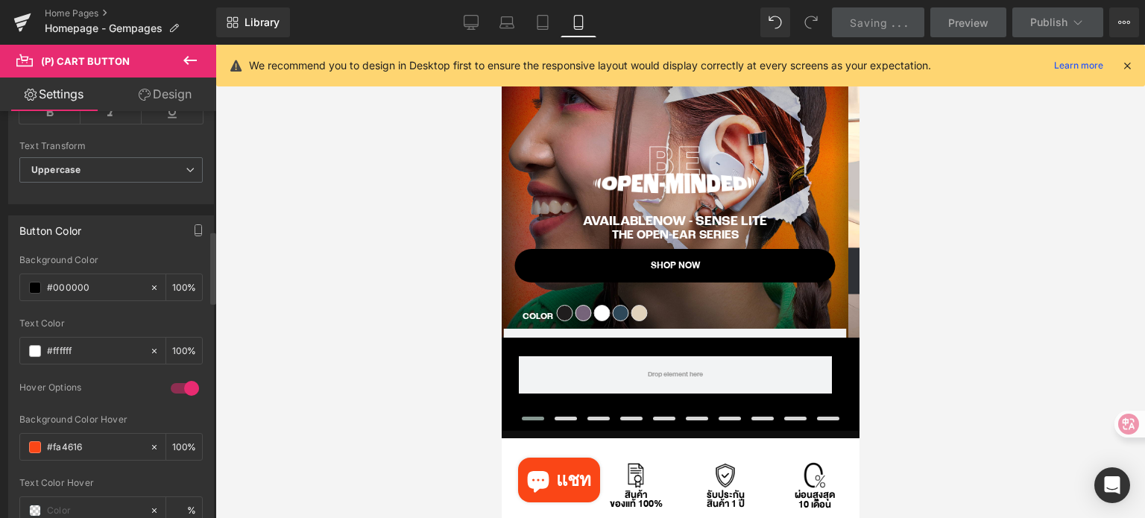
scroll to position [1118, 0]
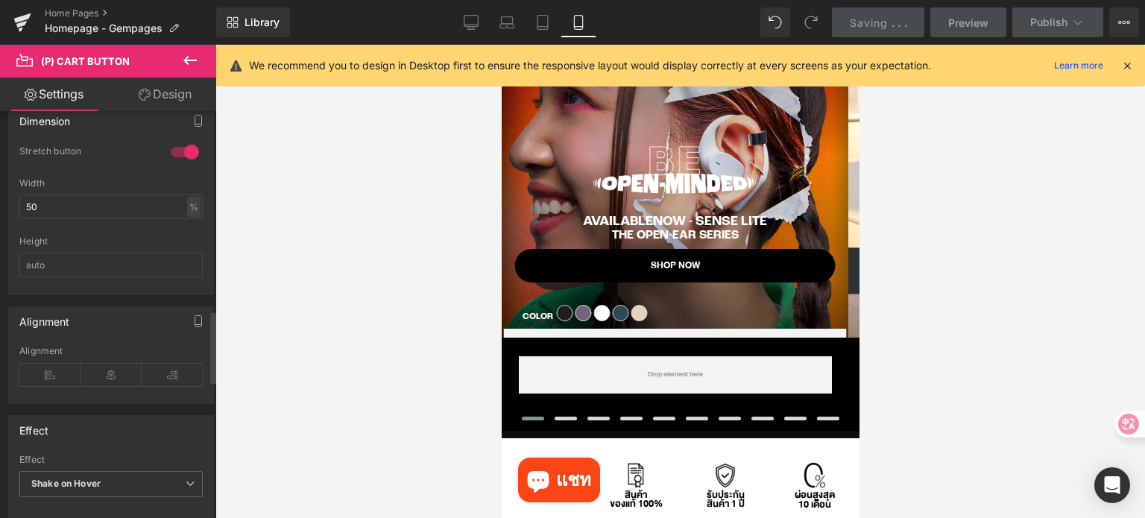
click at [172, 142] on div at bounding box center [185, 152] width 36 height 24
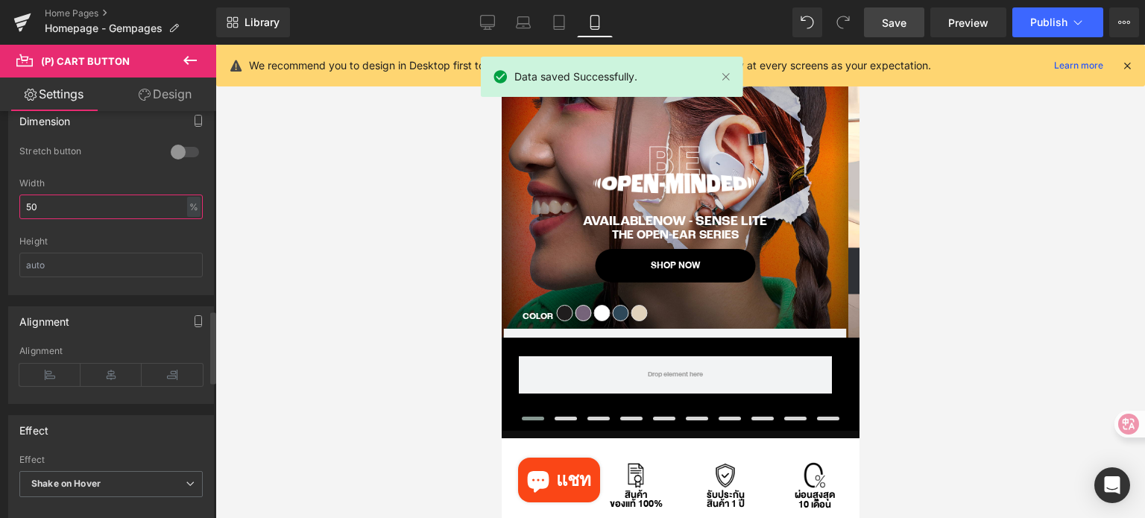
drag, startPoint x: 39, startPoint y: 205, endPoint x: 16, endPoint y: 205, distance: 23.1
click at [16, 205] on div "0 Stretch button 1 Stretch button 0 Stretch button 1 Stretch button 50% Width 5…" at bounding box center [111, 219] width 204 height 149
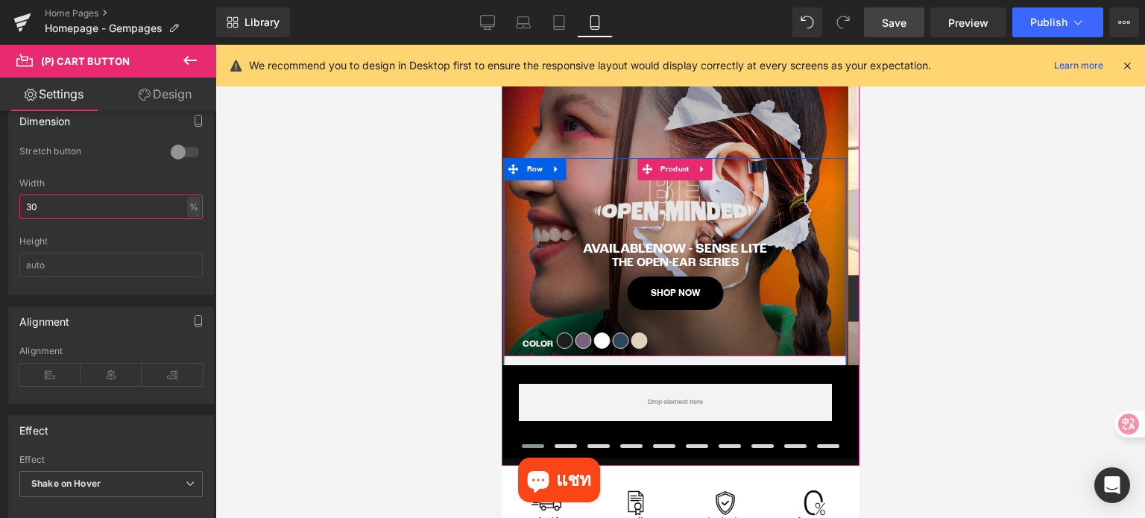
scroll to position [0, 0]
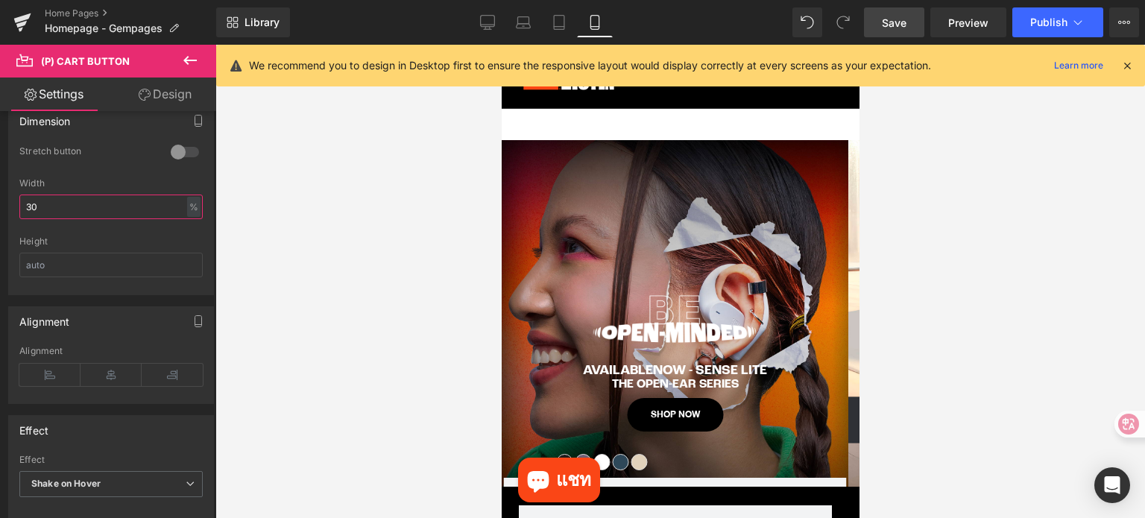
type input "30"
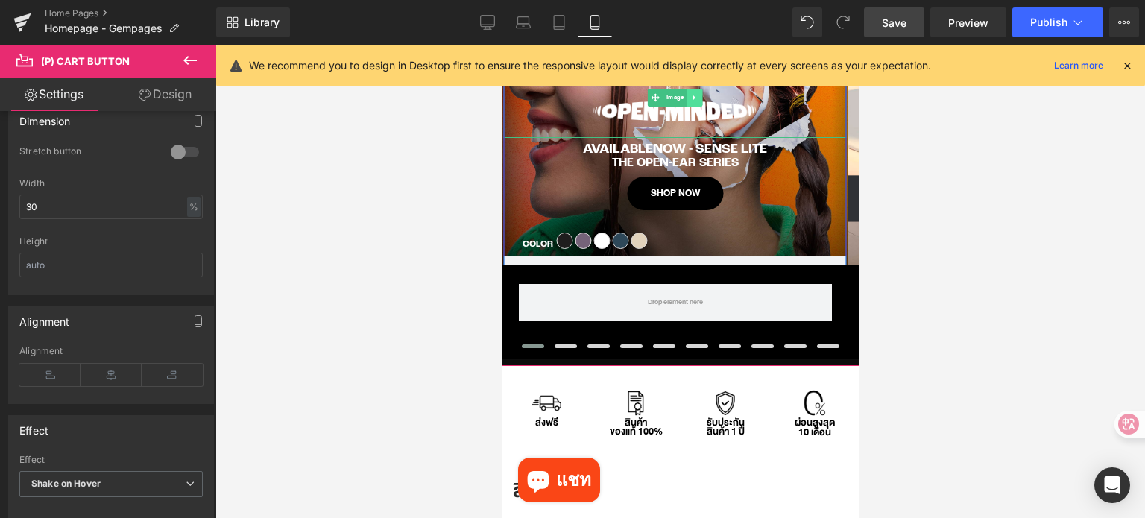
scroll to position [224, 0]
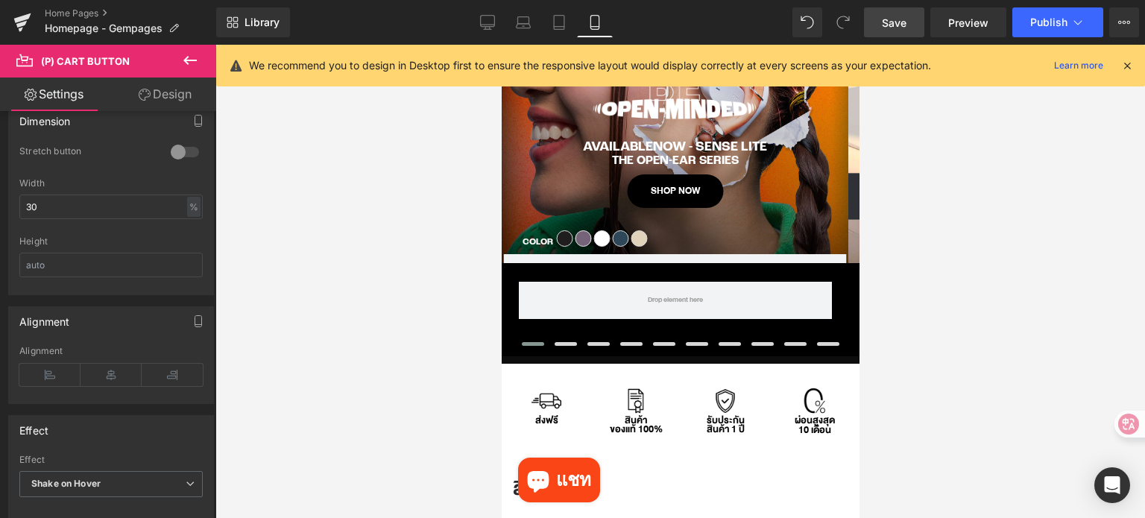
click at [901, 19] on span "Save" at bounding box center [894, 23] width 25 height 16
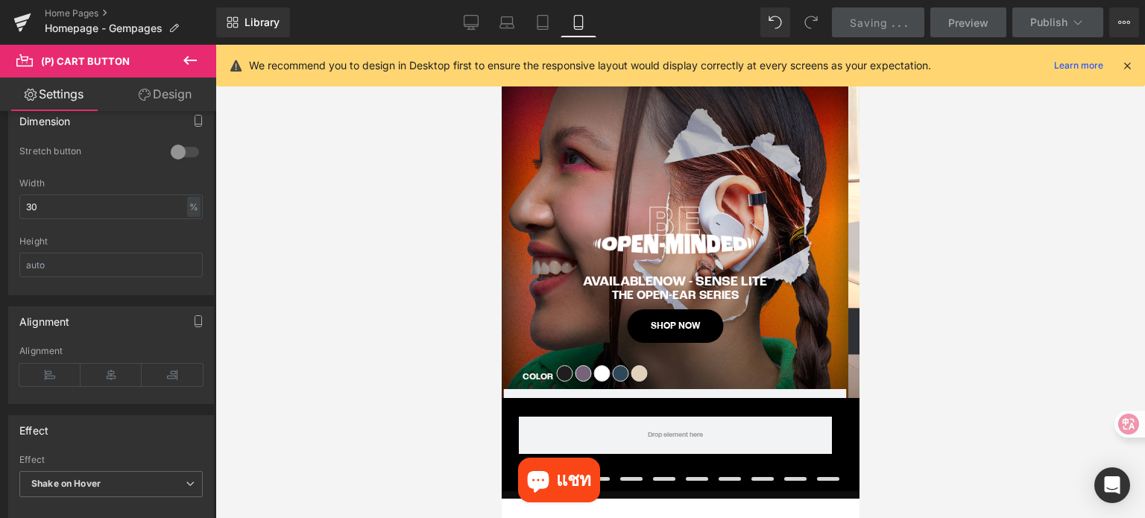
scroll to position [75, 0]
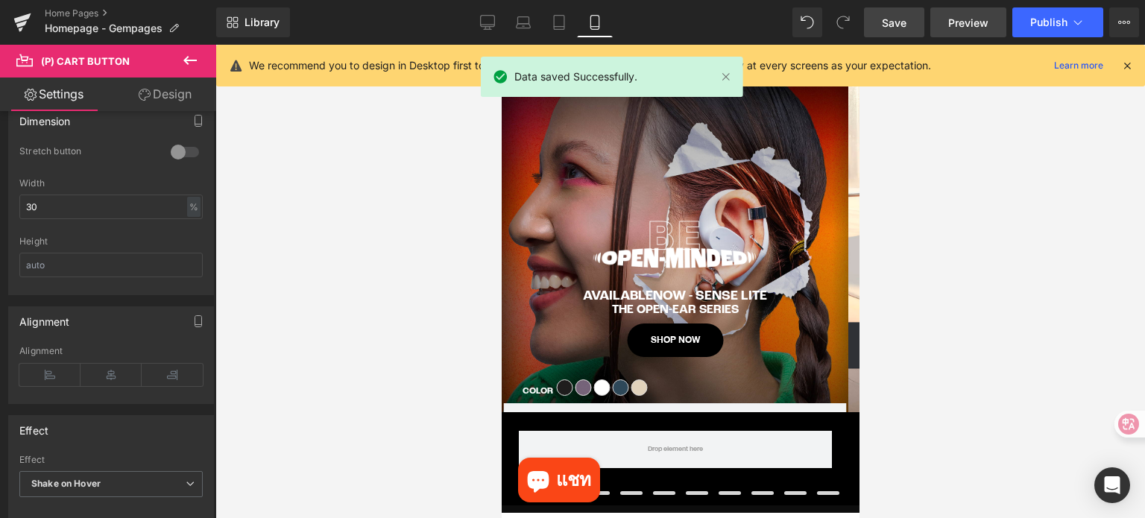
click at [963, 26] on span "Preview" at bounding box center [968, 23] width 40 height 16
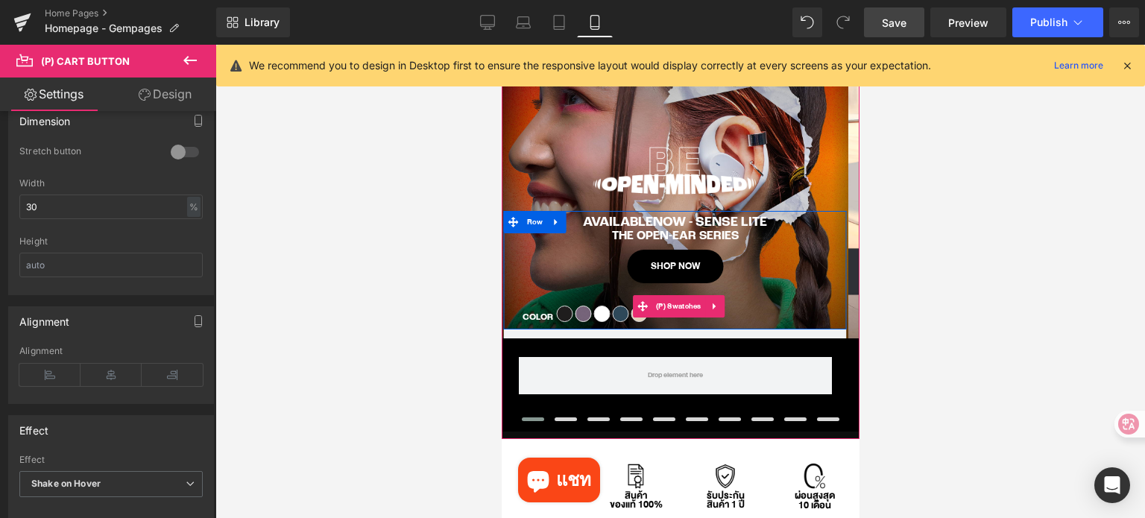
scroll to position [149, 0]
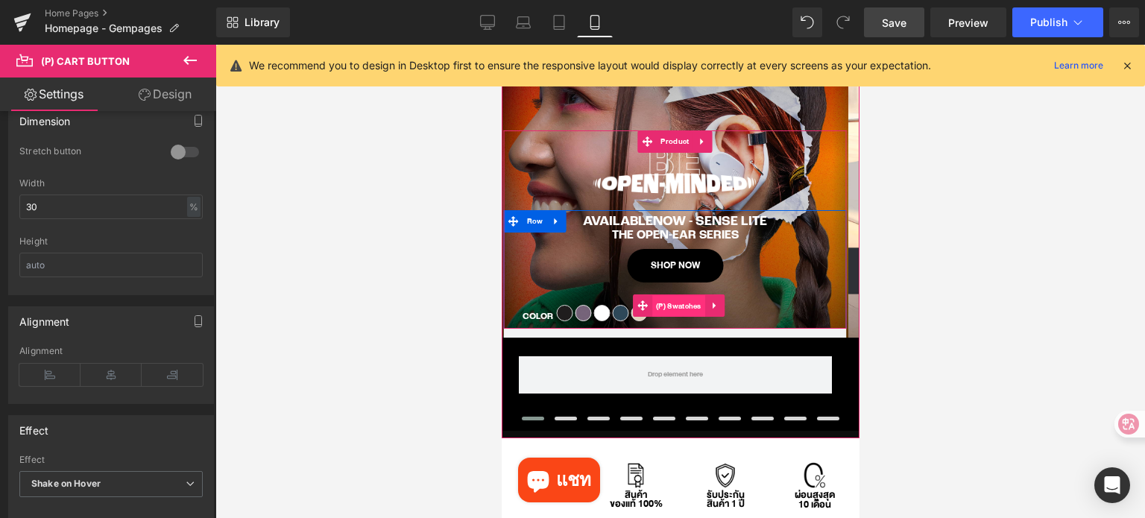
click at [666, 308] on span "(P) Swatches" at bounding box center [677, 306] width 53 height 22
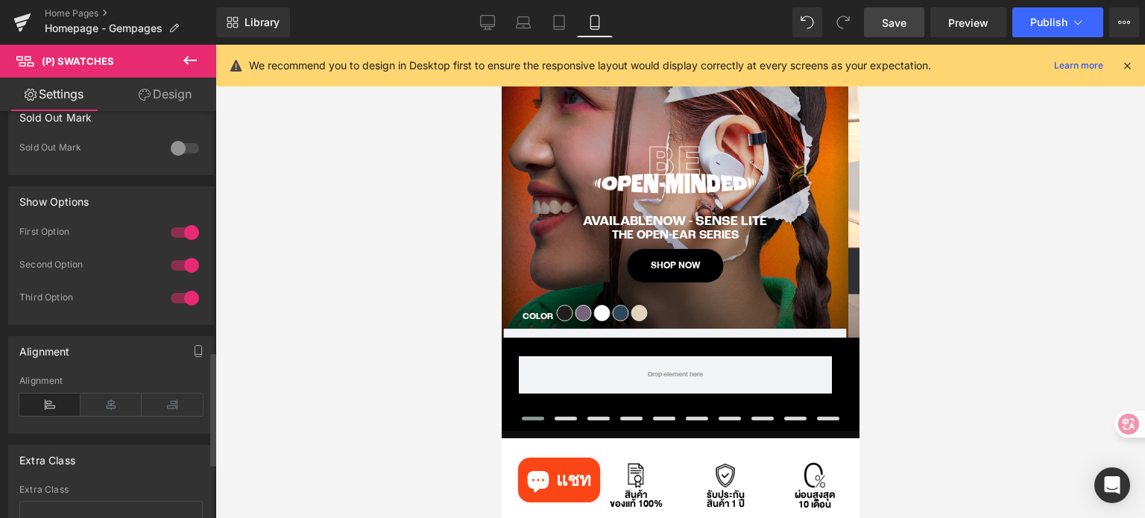
scroll to position [969, 0]
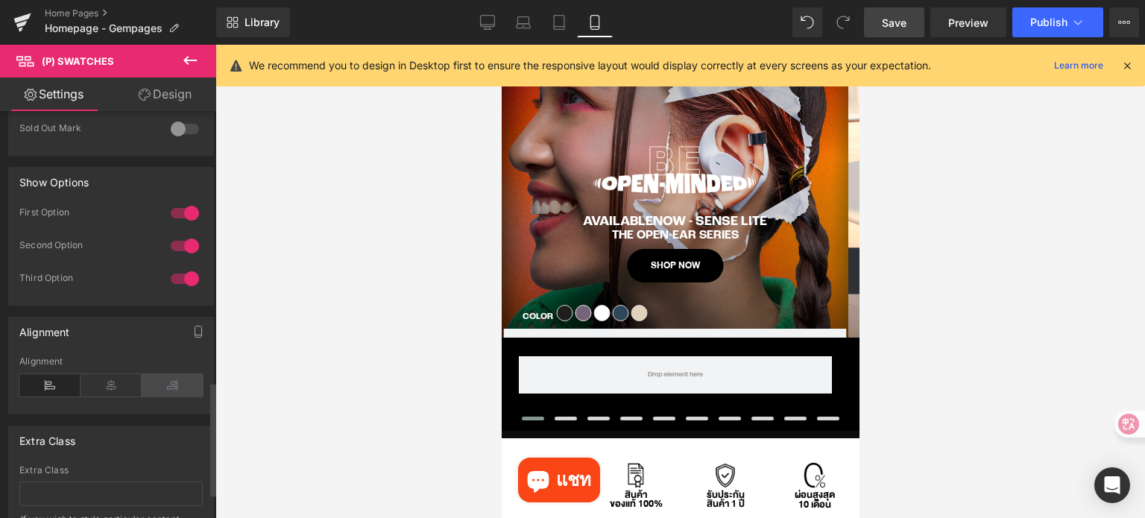
click at [169, 384] on icon at bounding box center [172, 385] width 61 height 22
click at [60, 384] on icon at bounding box center [49, 385] width 61 height 22
click at [1128, 68] on icon at bounding box center [1126, 65] width 13 height 13
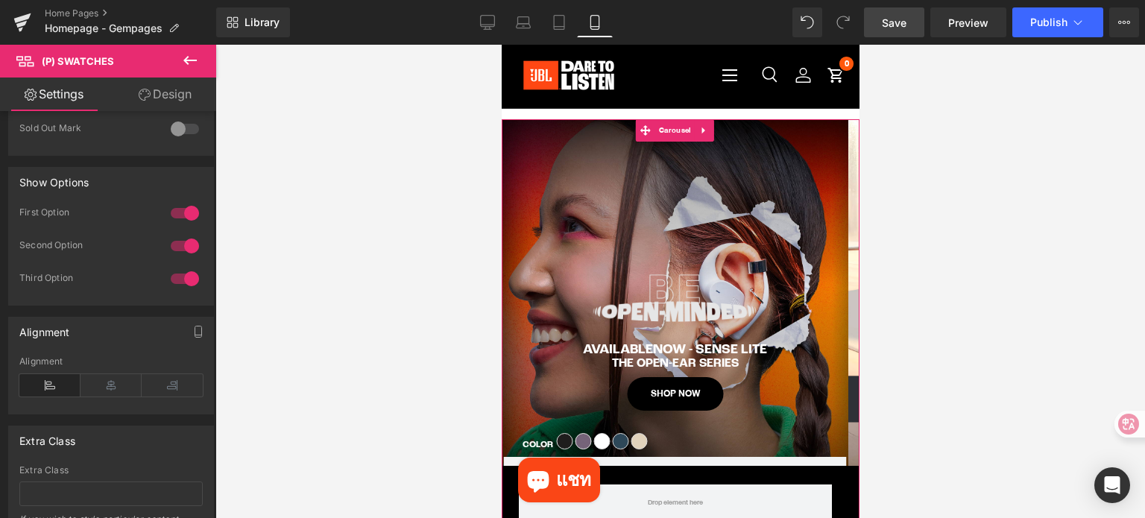
scroll to position [0, 0]
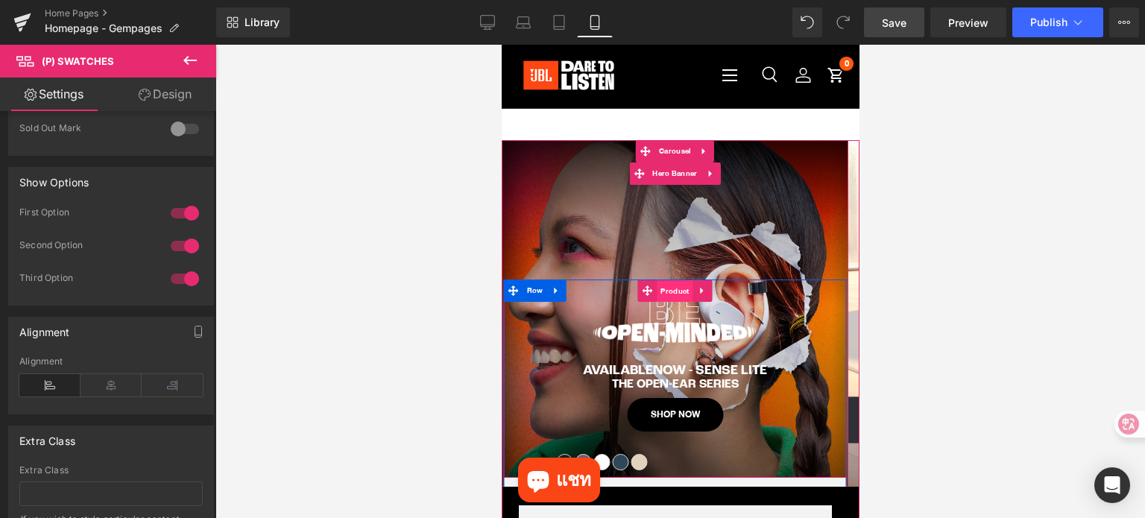
click at [667, 291] on span "Product" at bounding box center [674, 291] width 36 height 22
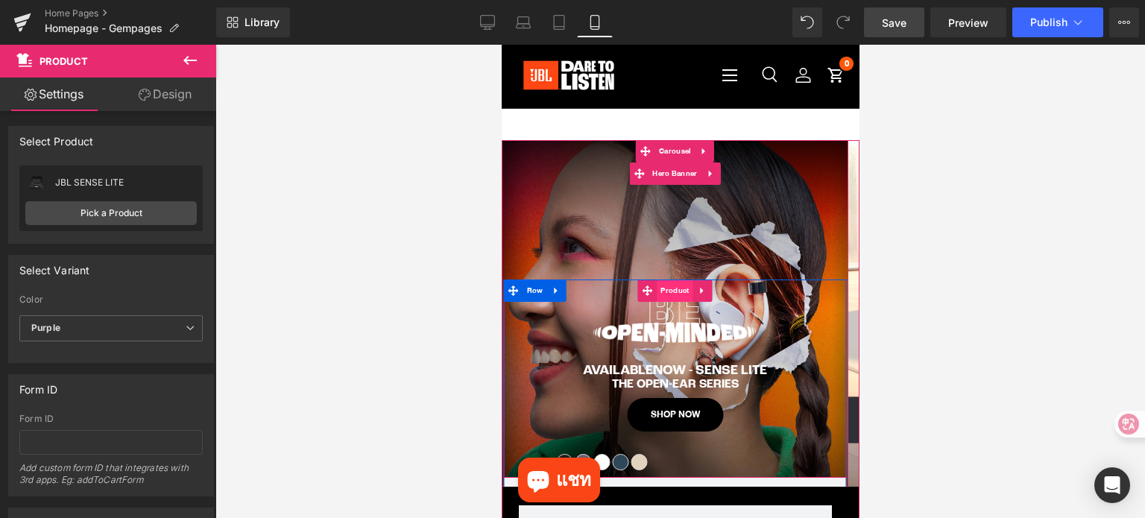
click at [669, 289] on span "Product" at bounding box center [674, 291] width 36 height 22
click at [534, 370] on span "Row" at bounding box center [535, 371] width 24 height 22
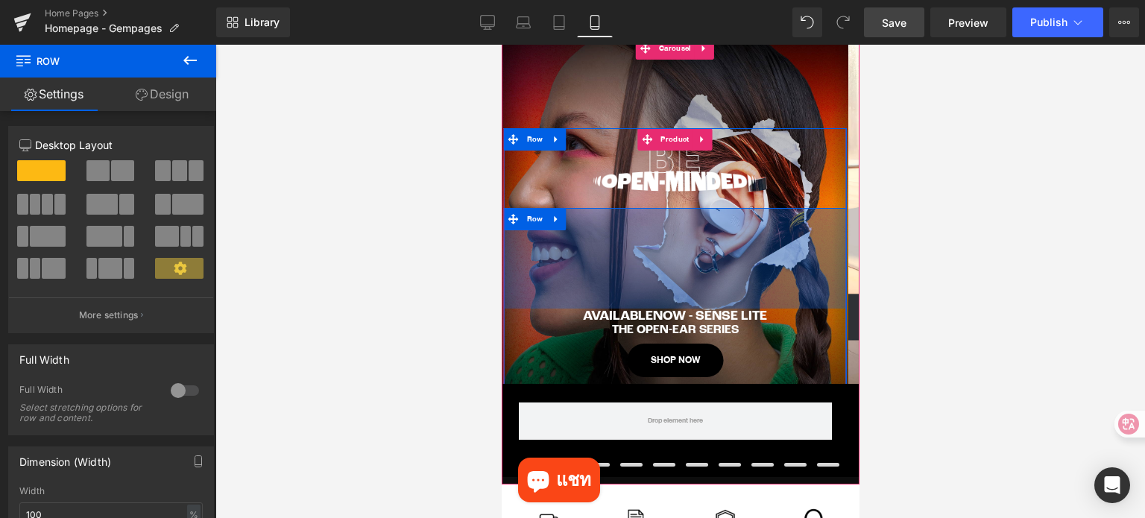
scroll to position [101, 0]
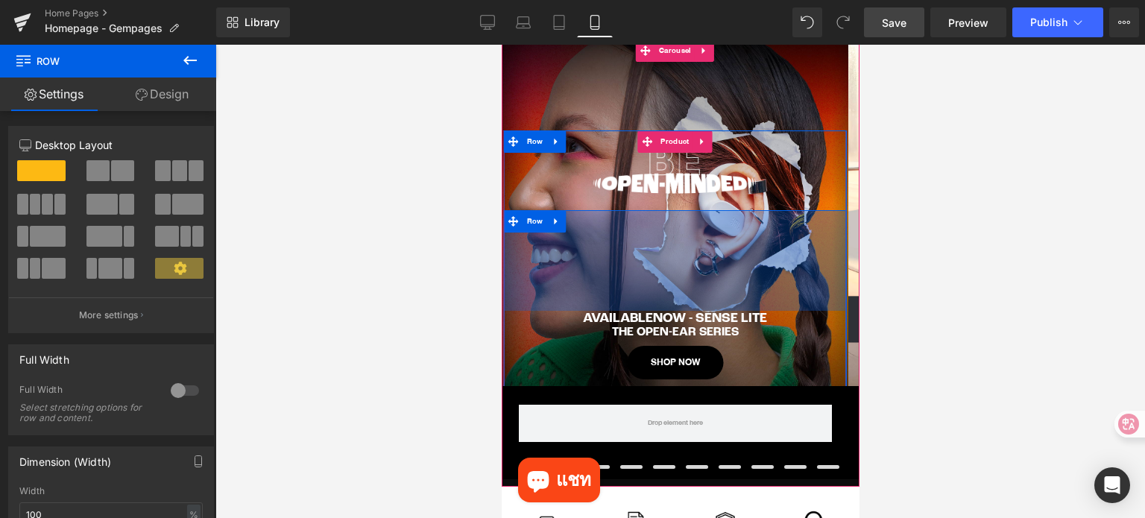
drag, startPoint x: 605, startPoint y: 212, endPoint x: 591, endPoint y: 356, distance: 144.6
click at [591, 356] on div "AVAILABLENOW - SENSE LITE Text Block The Open-Ear Series Text Block SHOP NOW (P…" at bounding box center [674, 318] width 343 height 216
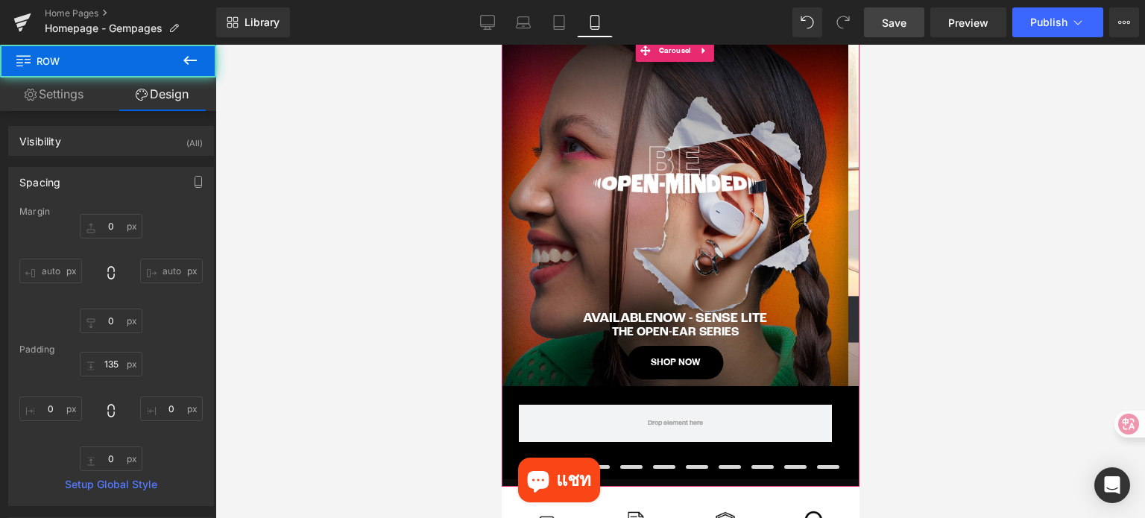
scroll to position [0, 0]
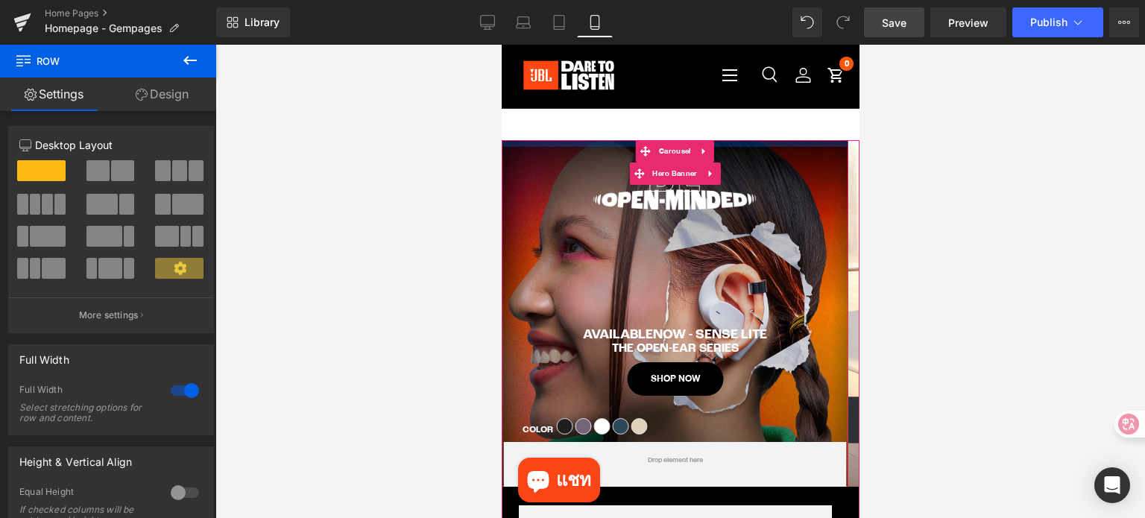
drag, startPoint x: 609, startPoint y: 221, endPoint x: 617, endPoint y: 10, distance: 211.1
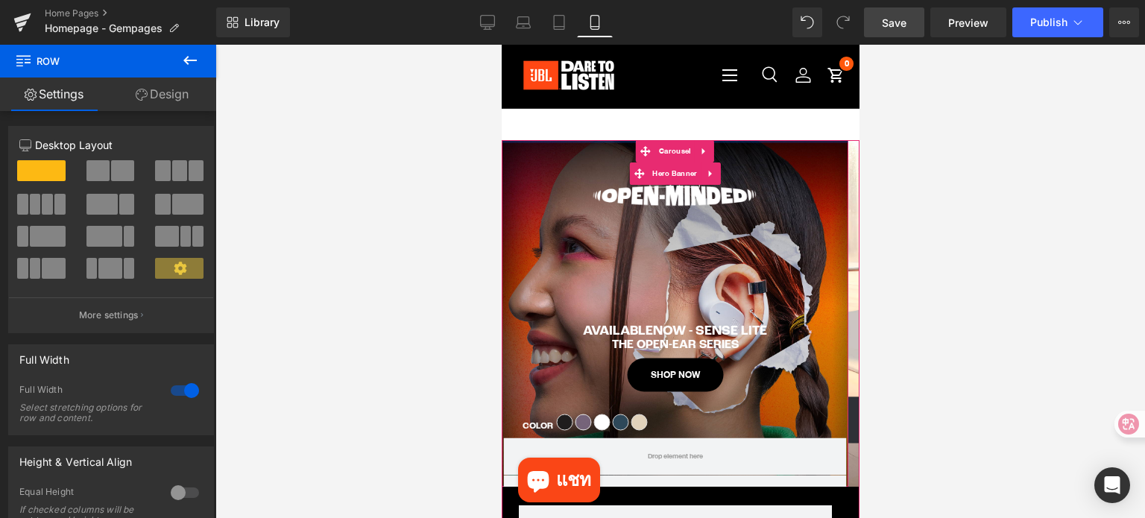
click at [647, 14] on div "Library Mobile Desktop Laptop Tablet Mobile Save Preview Publish Scheduled View…" at bounding box center [680, 22] width 929 height 30
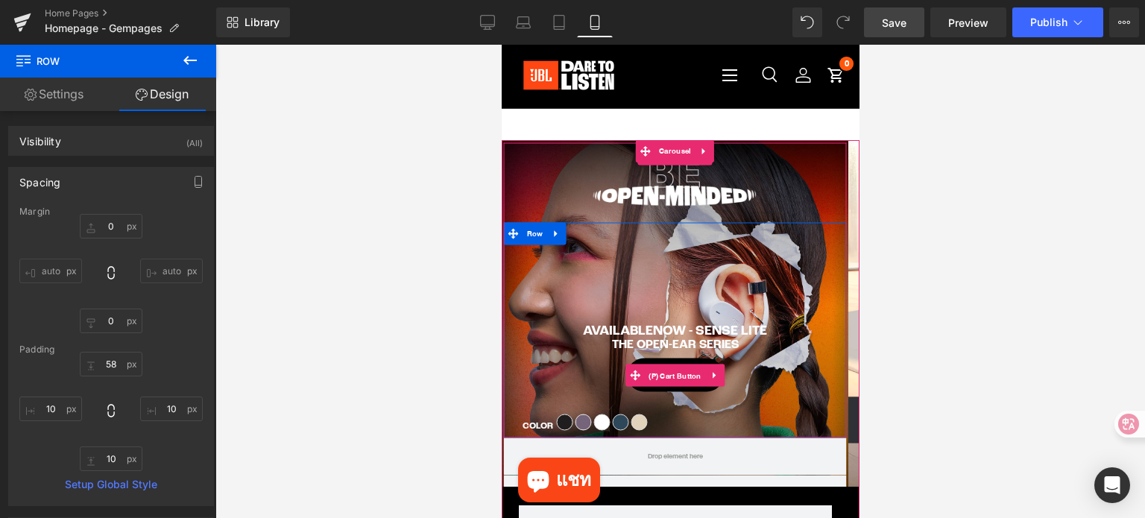
drag, startPoint x: 671, startPoint y: 375, endPoint x: 612, endPoint y: 324, distance: 78.2
click at [671, 375] on span "(P) Cart Button" at bounding box center [674, 375] width 60 height 22
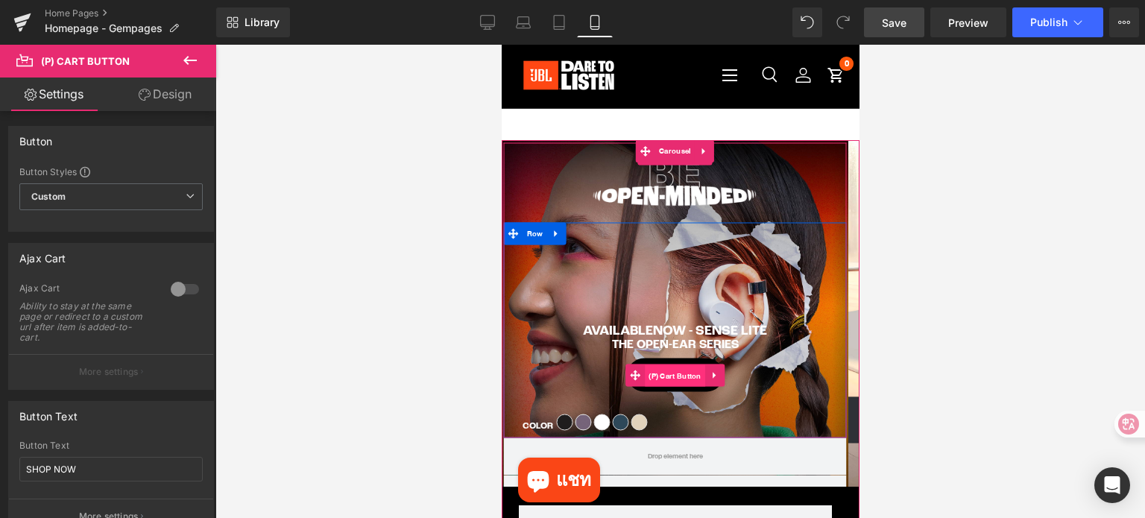
click at [666, 379] on span "(P) Cart Button" at bounding box center [674, 375] width 60 height 22
click at [687, 373] on span "(P) Cart Button" at bounding box center [674, 375] width 60 height 22
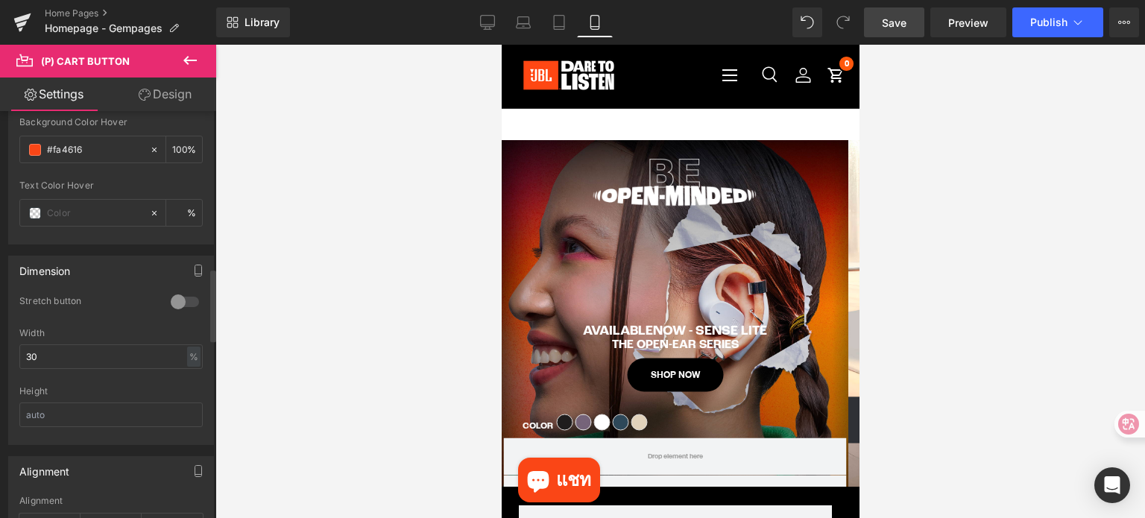
scroll to position [969, 0]
drag, startPoint x: 49, startPoint y: 351, endPoint x: 9, endPoint y: 351, distance: 40.3
click at [9, 351] on div "0 Stretch button 1 Stretch button 0 Stretch button 0 Stretch button 30% Width 3…" at bounding box center [111, 368] width 204 height 149
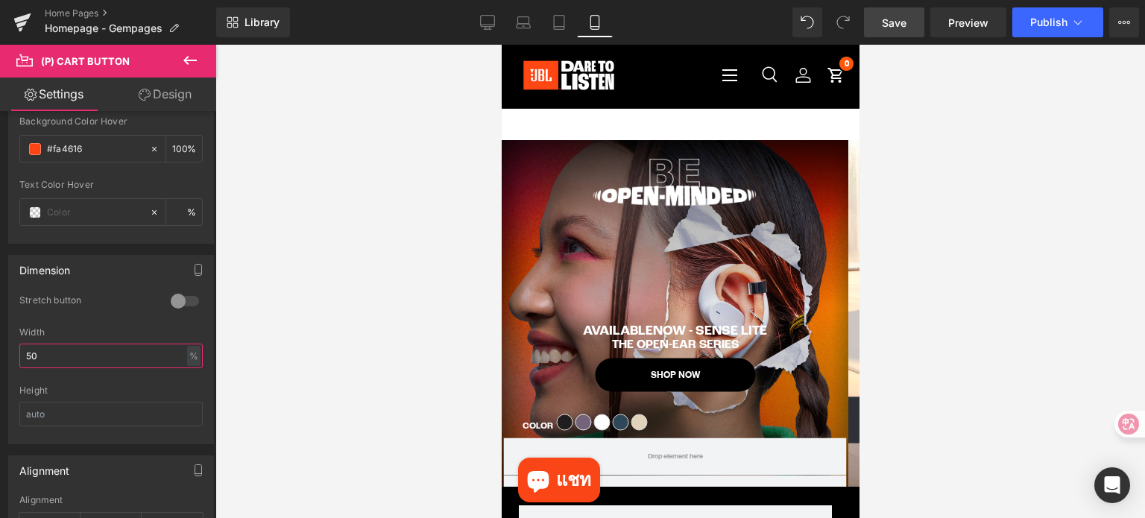
type input "50"
click at [896, 27] on span "Save" at bounding box center [894, 23] width 25 height 16
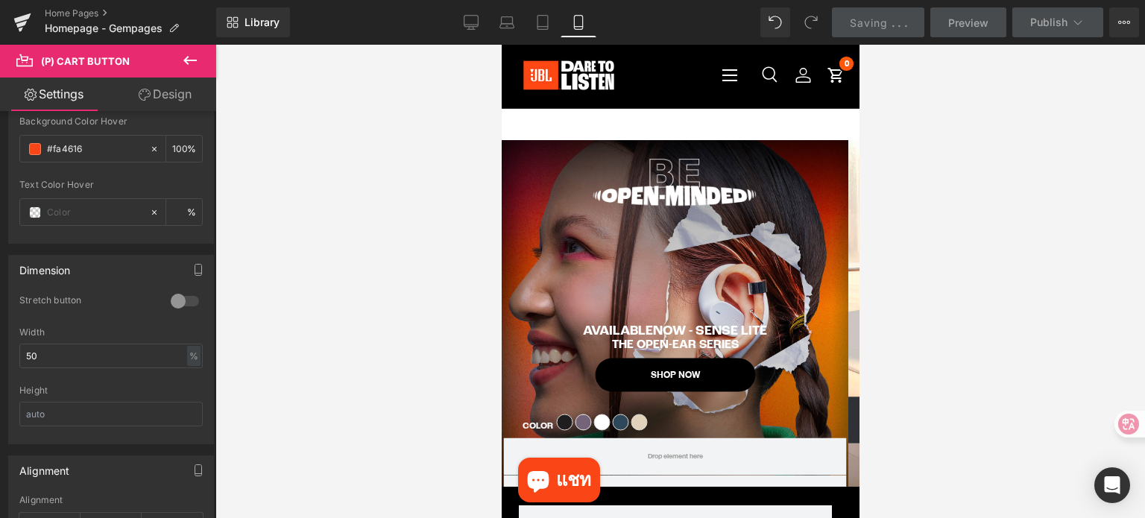
click at [975, 232] on div at bounding box center [680, 281] width 930 height 473
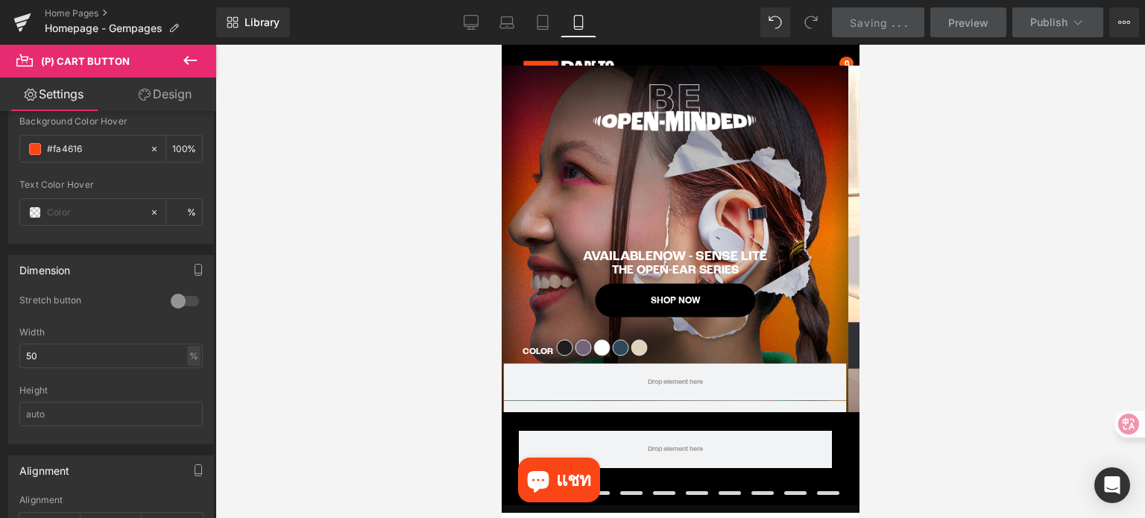
click at [661, 259] on div "AVAILABLENOW - SENSE LITE Text Block" at bounding box center [674, 256] width 321 height 16
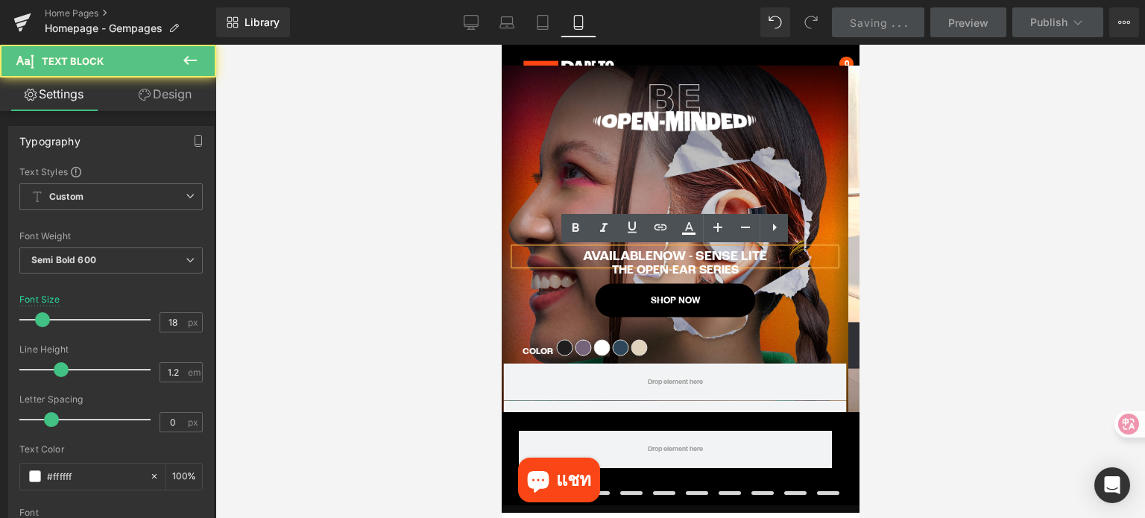
click at [674, 253] on p "AVAILABLENOW - SENSE LITE" at bounding box center [674, 256] width 321 height 16
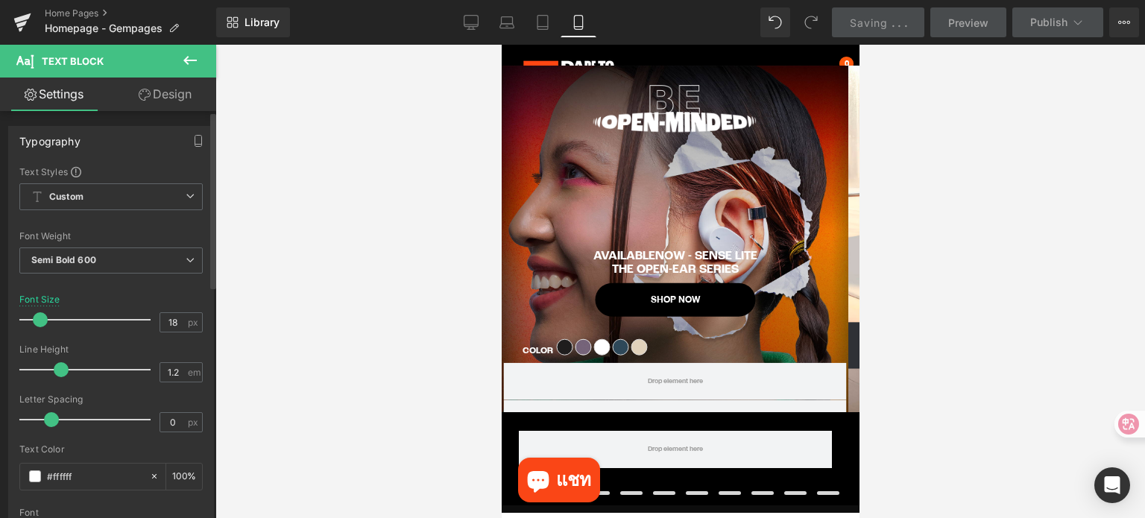
click at [33, 322] on span at bounding box center [40, 319] width 15 height 15
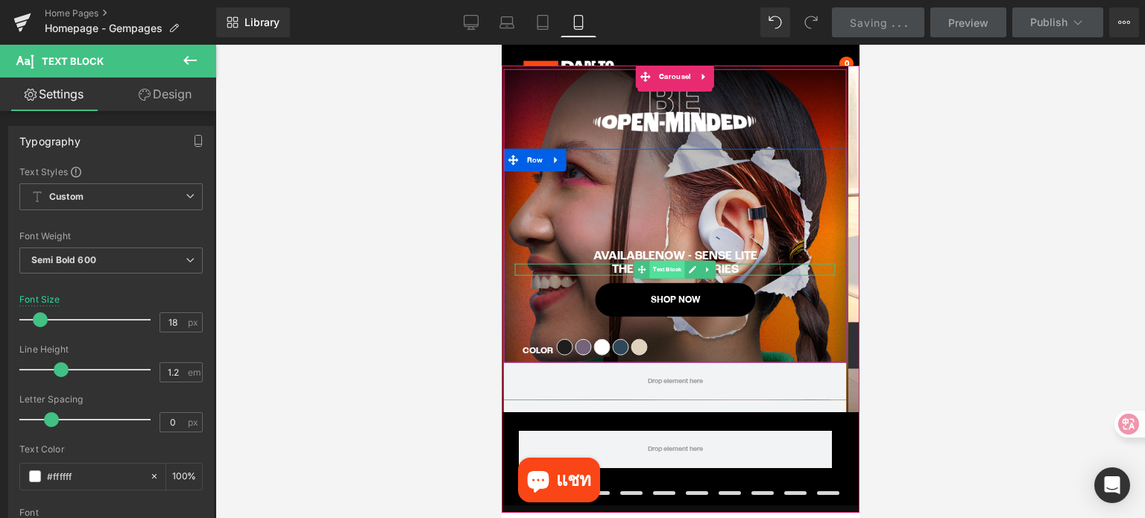
click at [664, 265] on span "Text Block" at bounding box center [666, 270] width 35 height 18
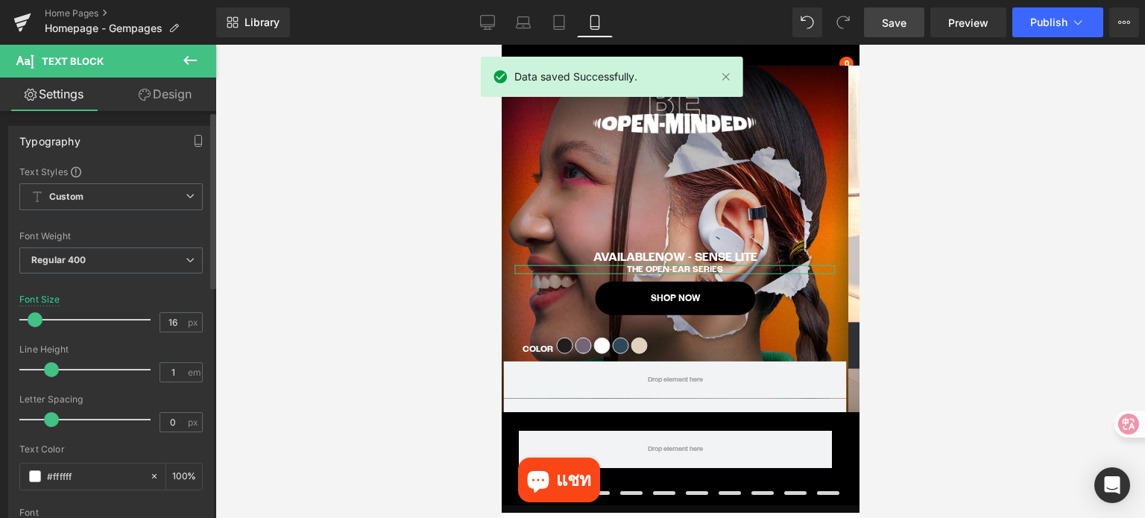
click at [35, 318] on span at bounding box center [35, 319] width 15 height 15
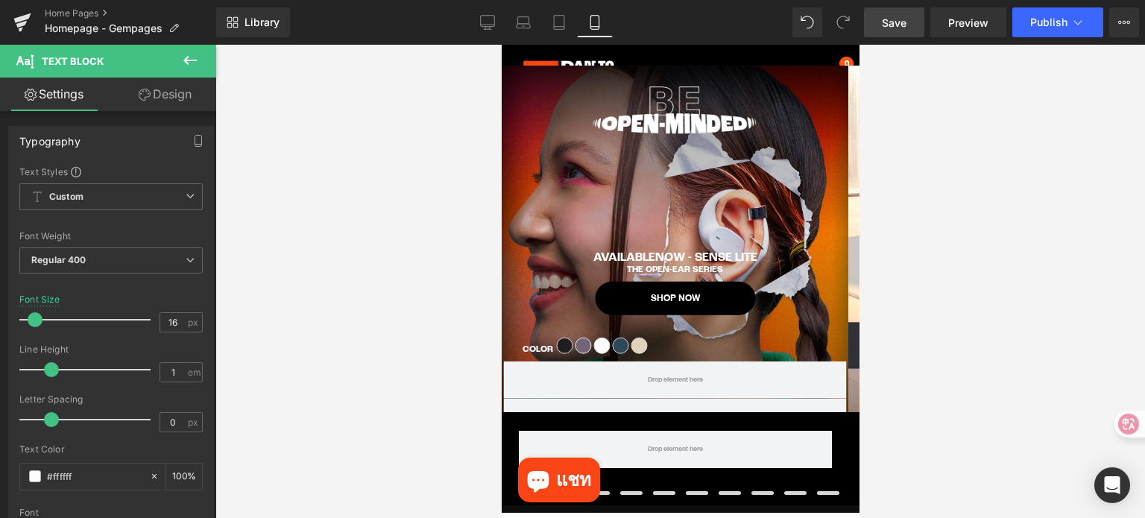
click at [898, 16] on span "Save" at bounding box center [894, 23] width 25 height 16
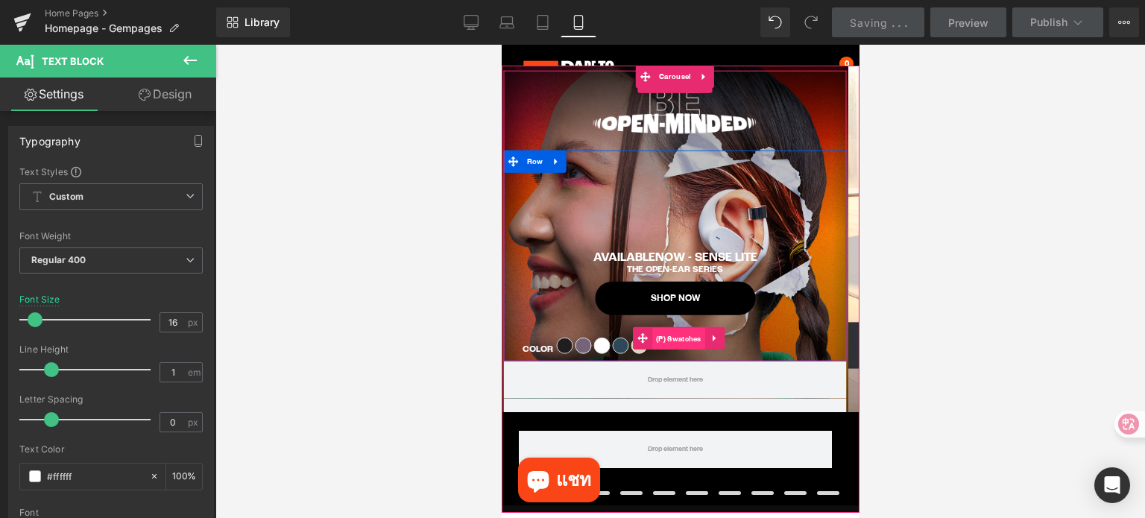
click at [673, 347] on span "(P) Swatches" at bounding box center [677, 339] width 53 height 22
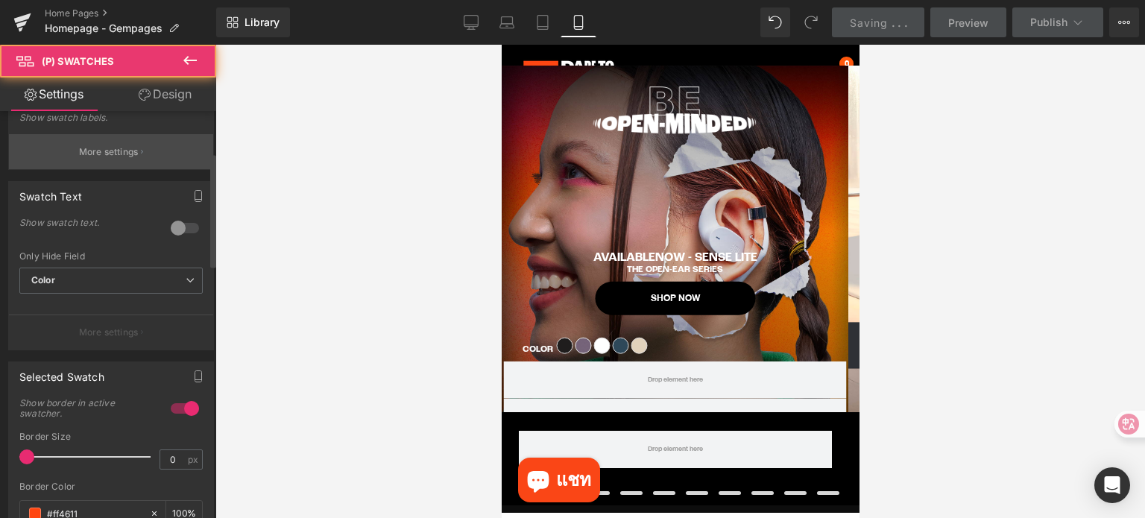
scroll to position [224, 0]
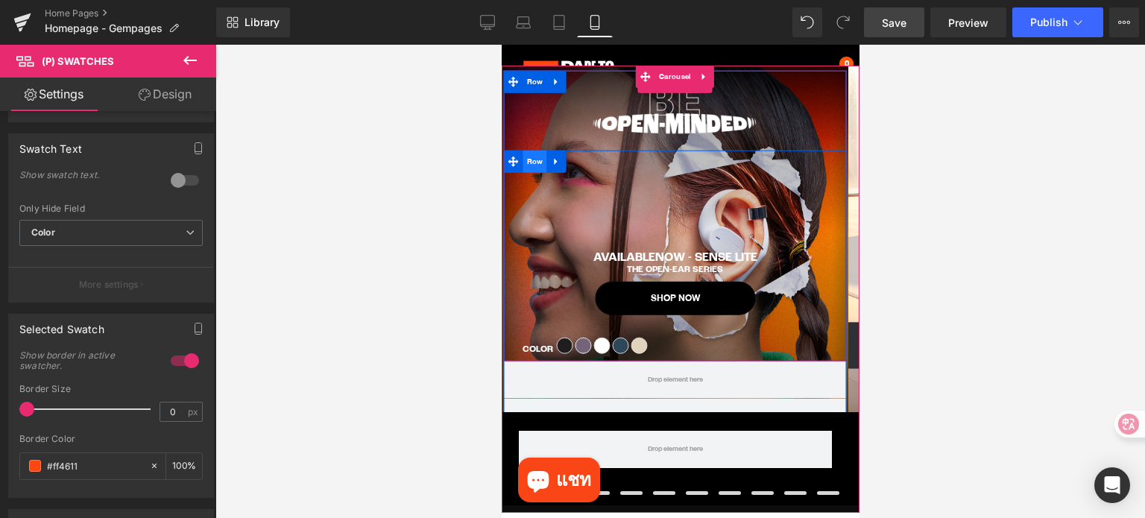
click at [526, 167] on span "Row" at bounding box center [535, 161] width 24 height 22
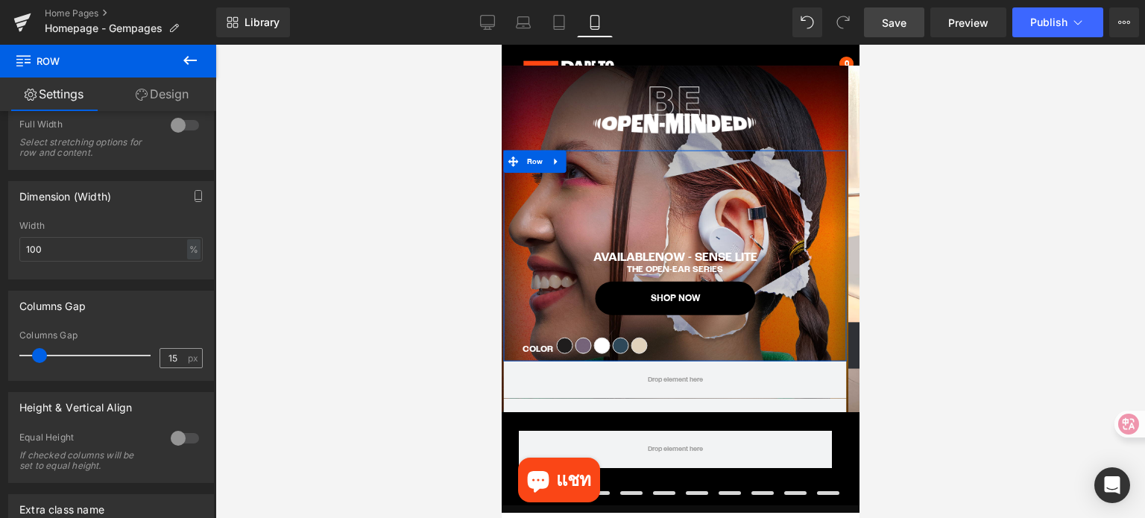
scroll to position [298, 0]
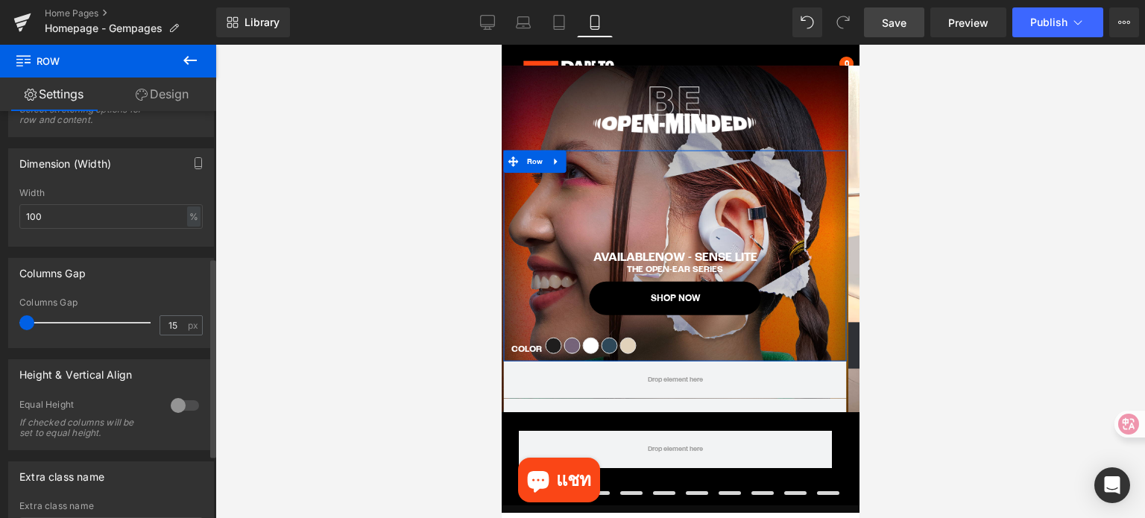
drag, startPoint x: 38, startPoint y: 325, endPoint x: 4, endPoint y: 324, distance: 34.3
click at [4, 324] on div "Columns Gap 15px Columns Gap 15 px" at bounding box center [111, 297] width 223 height 101
click at [28, 319] on span at bounding box center [32, 322] width 15 height 15
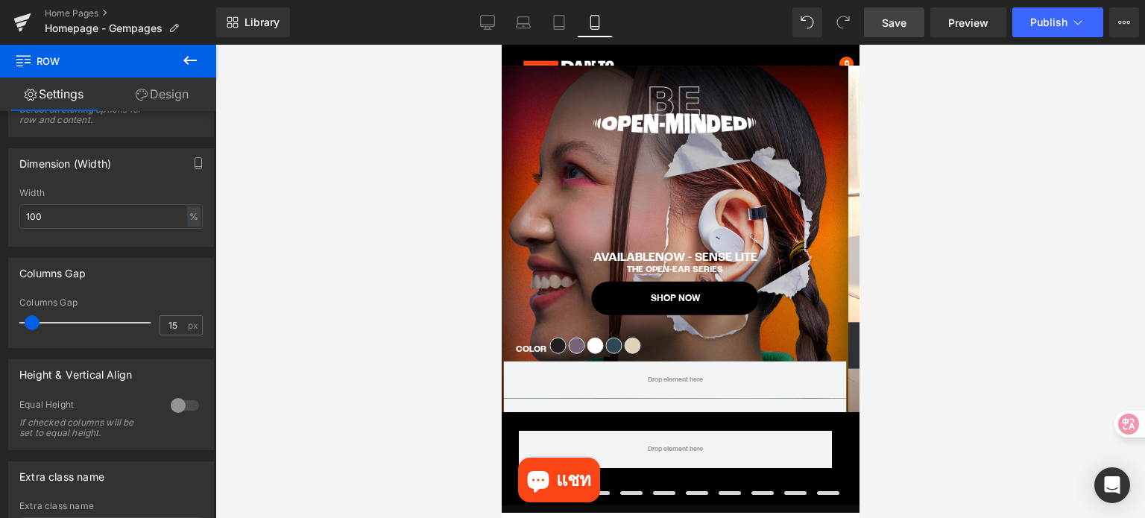
click at [894, 21] on span "Save" at bounding box center [894, 23] width 25 height 16
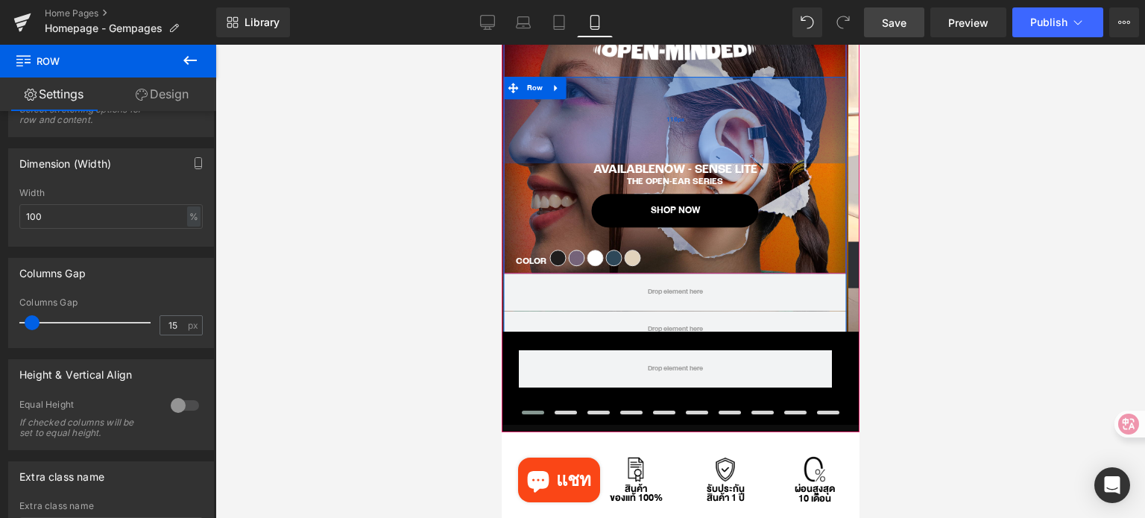
scroll to position [156, 0]
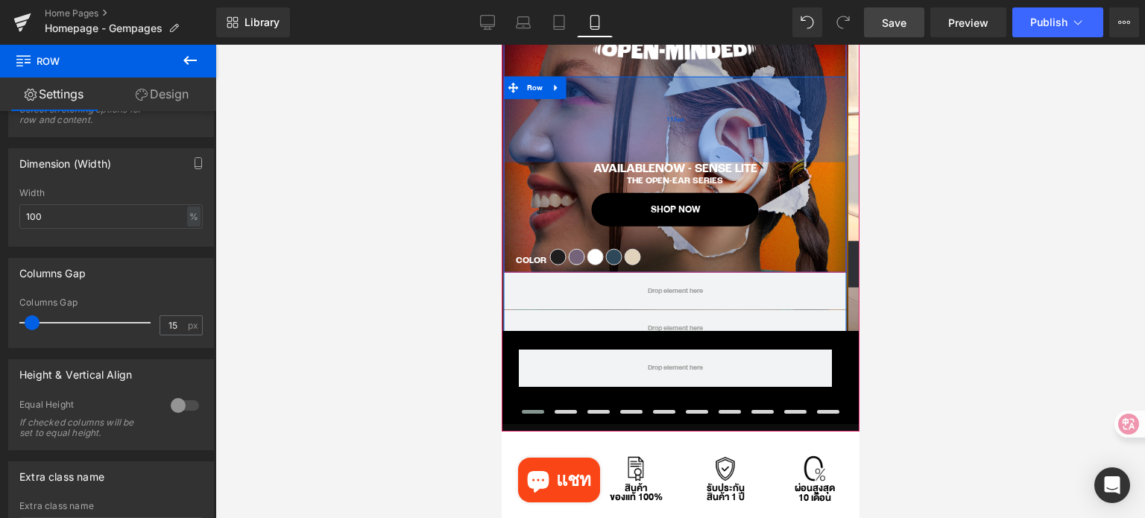
drag, startPoint x: 669, startPoint y: 162, endPoint x: 669, endPoint y: 140, distance: 22.4
click at [669, 140] on div "115px" at bounding box center [674, 119] width 343 height 86
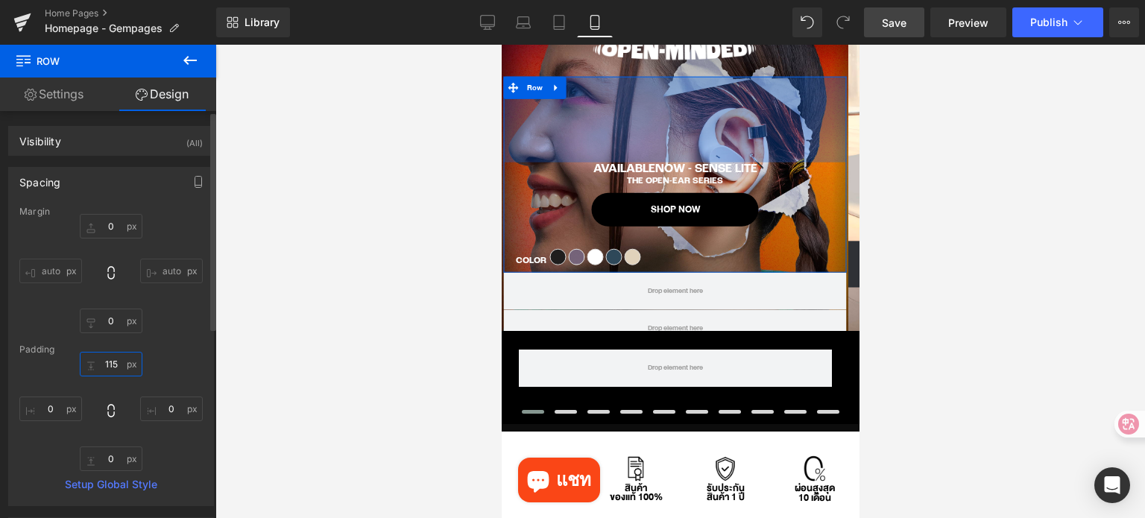
click at [119, 367] on input "115" at bounding box center [111, 364] width 63 height 25
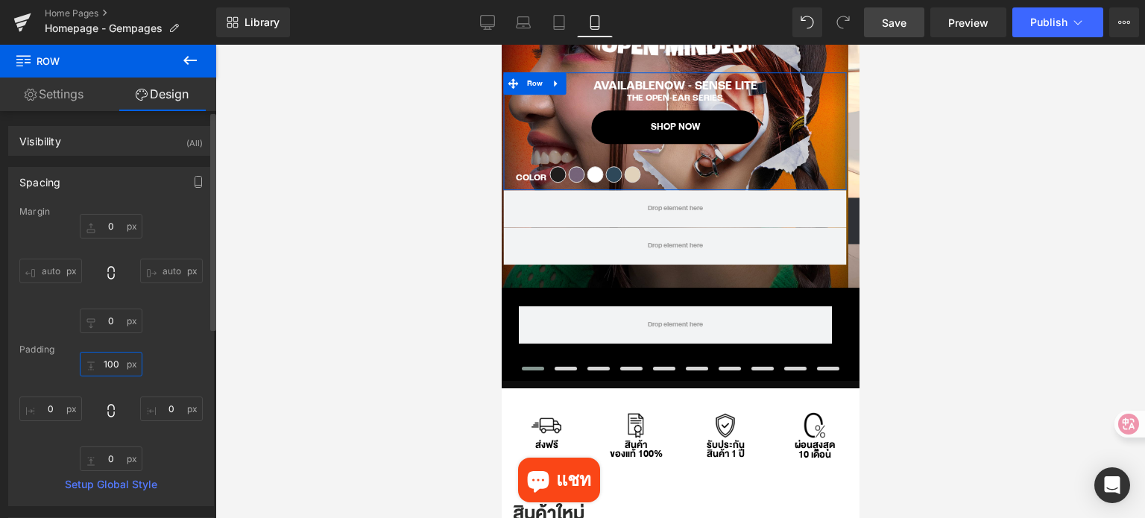
scroll to position [162, 0]
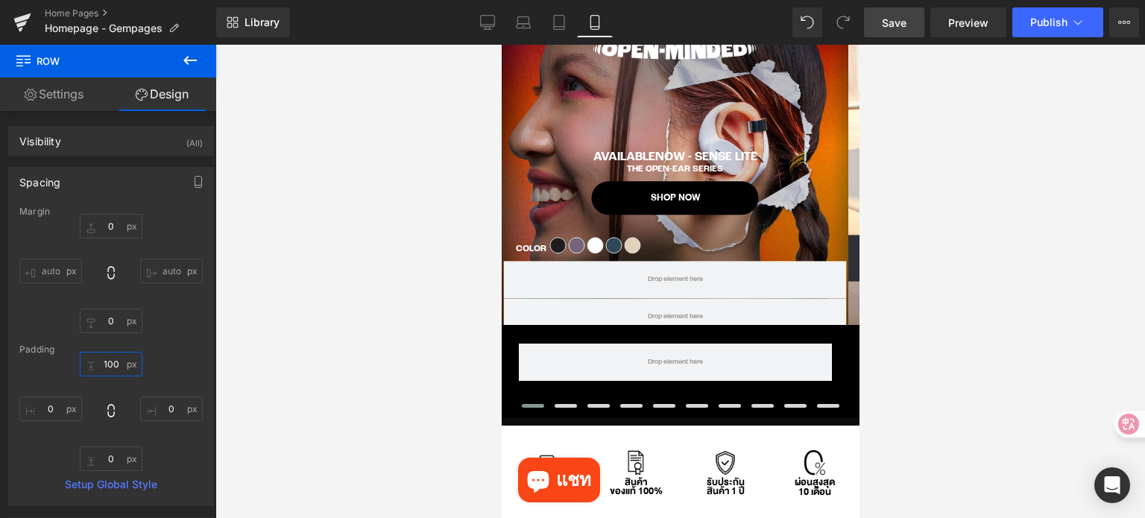
type input "100"
click at [886, 20] on span "Save" at bounding box center [894, 23] width 25 height 16
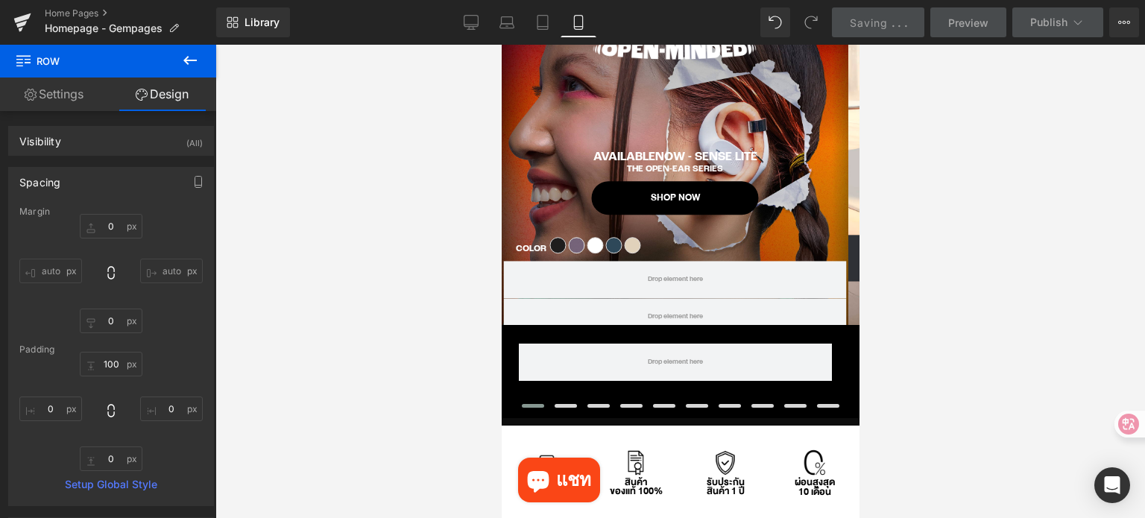
click at [962, 329] on div at bounding box center [680, 281] width 930 height 473
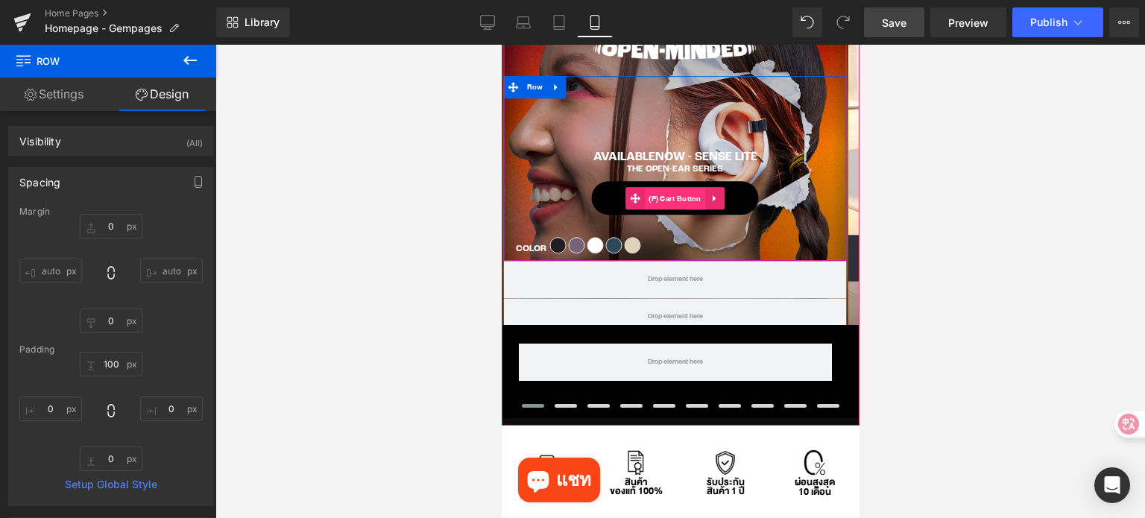
click at [669, 199] on span "(P) Cart Button" at bounding box center [674, 199] width 60 height 22
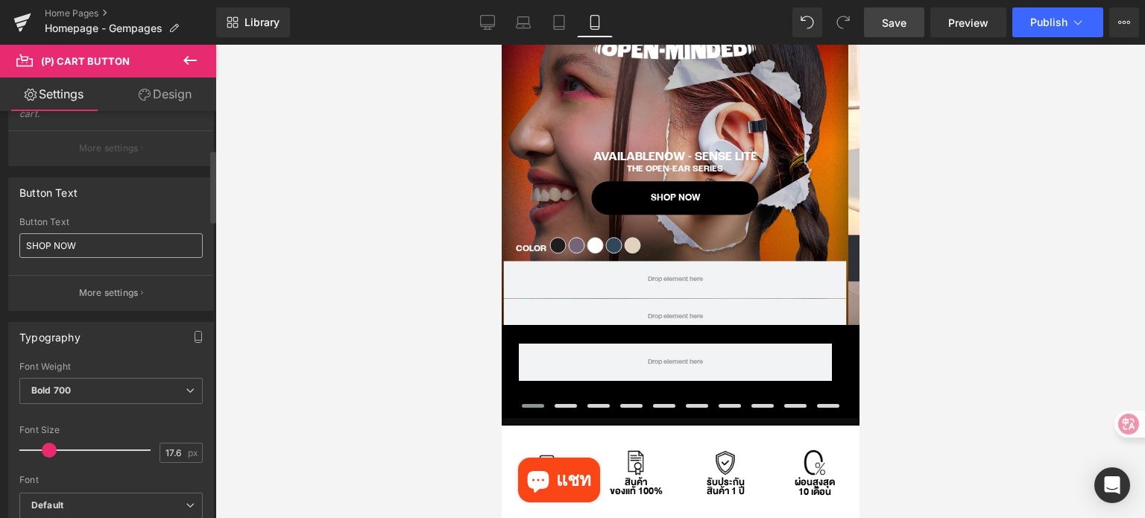
scroll to position [0, 0]
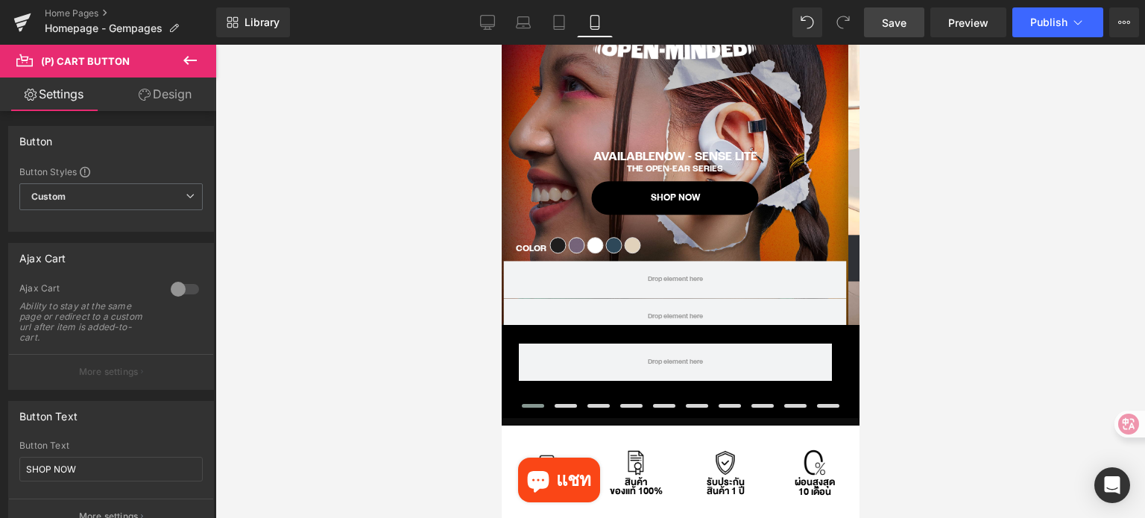
click at [189, 98] on link "Design" at bounding box center [165, 95] width 108 height 34
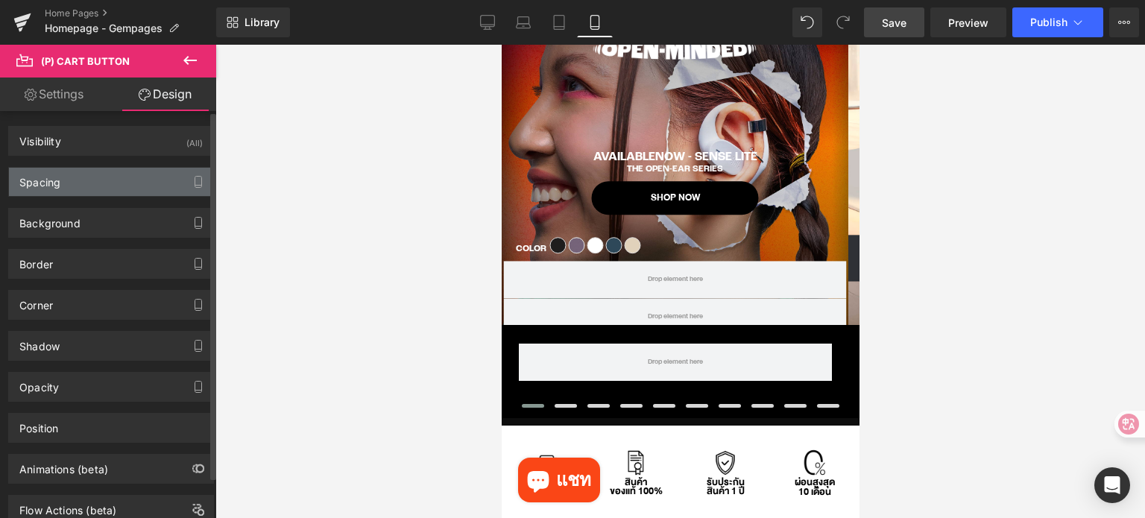
scroll to position [45, 0]
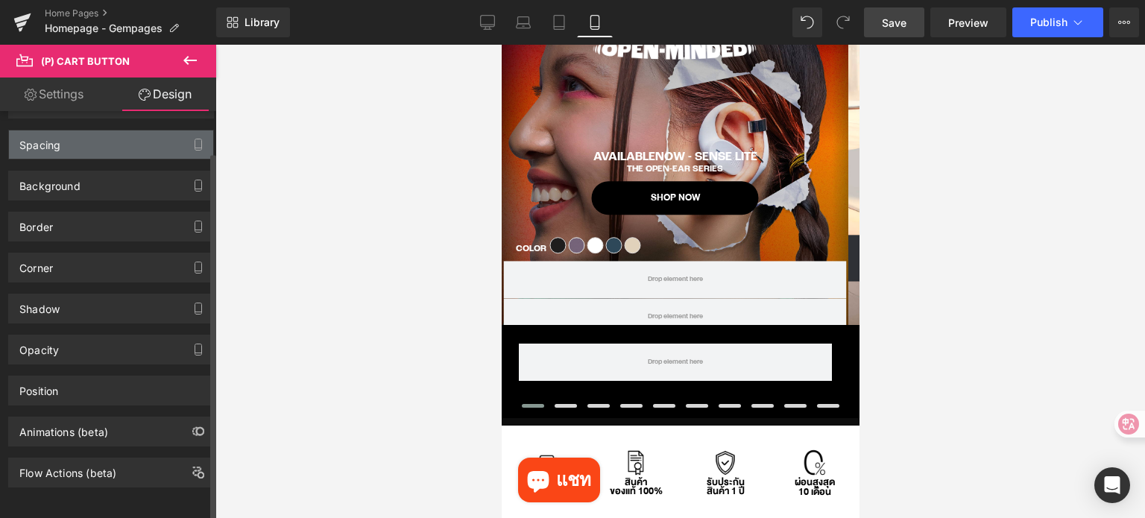
click at [92, 140] on div "Spacing" at bounding box center [111, 144] width 204 height 28
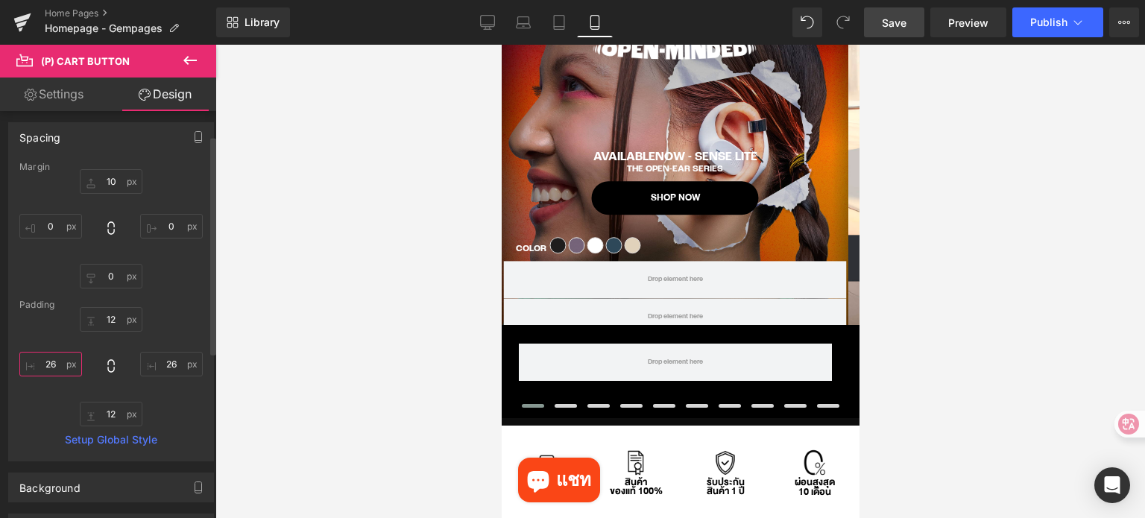
click at [57, 361] on input "text" at bounding box center [50, 364] width 63 height 25
type input "10"
click at [177, 364] on input "text" at bounding box center [171, 364] width 63 height 25
type input "10"
click at [113, 318] on input "text" at bounding box center [111, 319] width 63 height 25
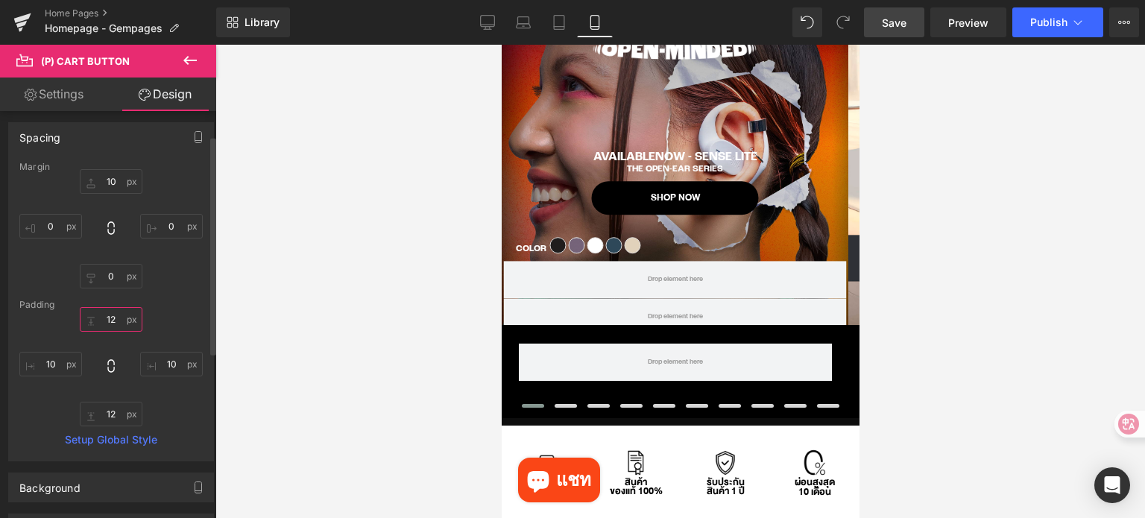
type input "5"
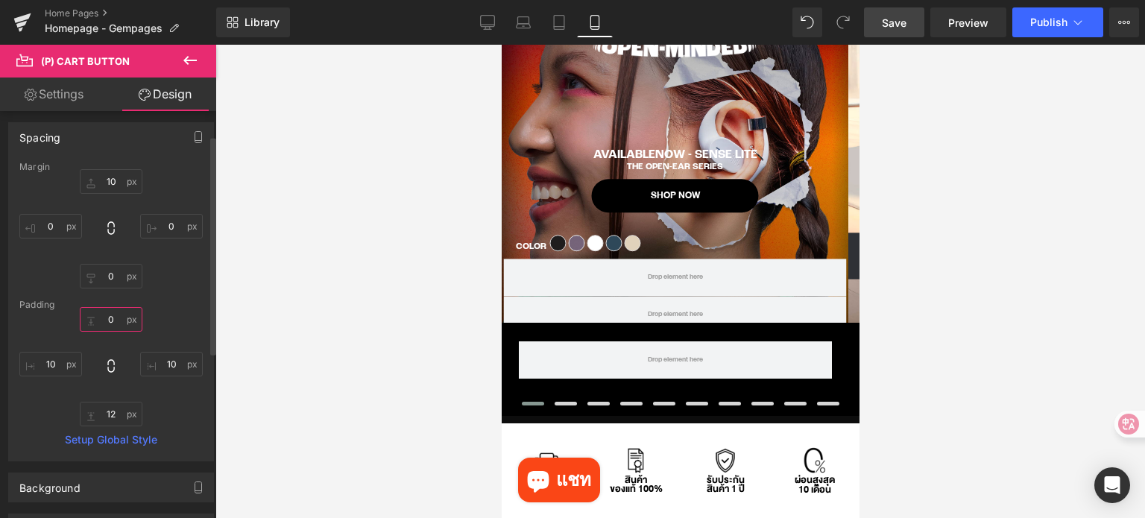
scroll to position [162, 0]
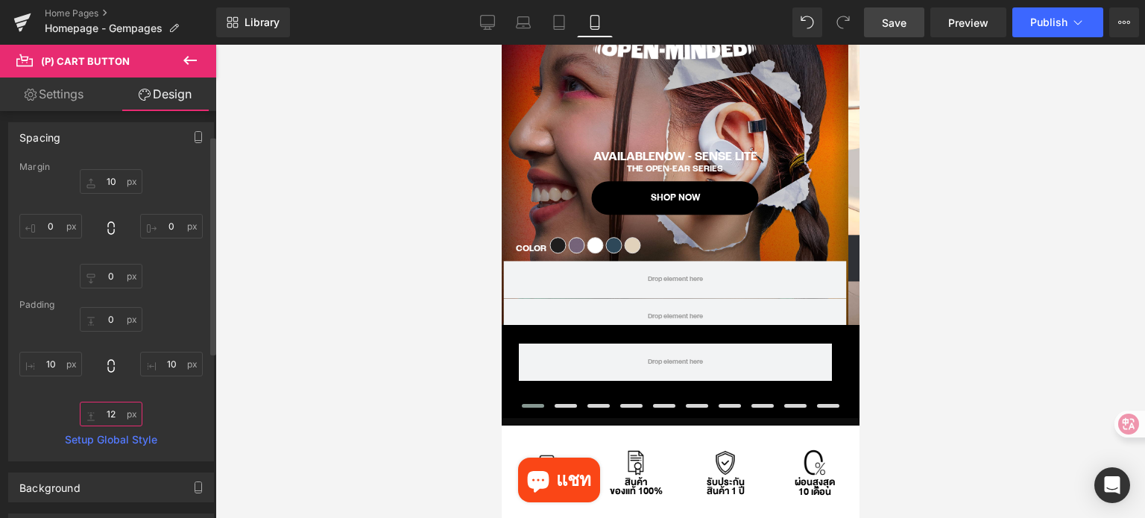
click at [105, 414] on input "text" at bounding box center [111, 414] width 63 height 25
type input "12"
click at [200, 322] on div "Margin [GEOGRAPHIC_DATA] 10 10 Setup Global Style" at bounding box center [111, 311] width 204 height 299
click at [109, 366] on icon at bounding box center [111, 366] width 15 height 15
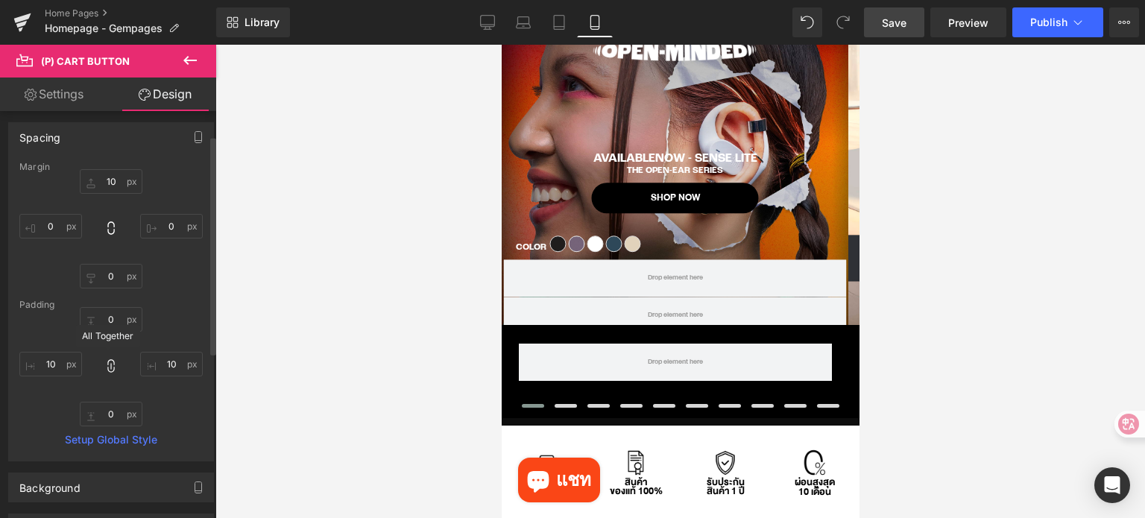
scroll to position [163, 0]
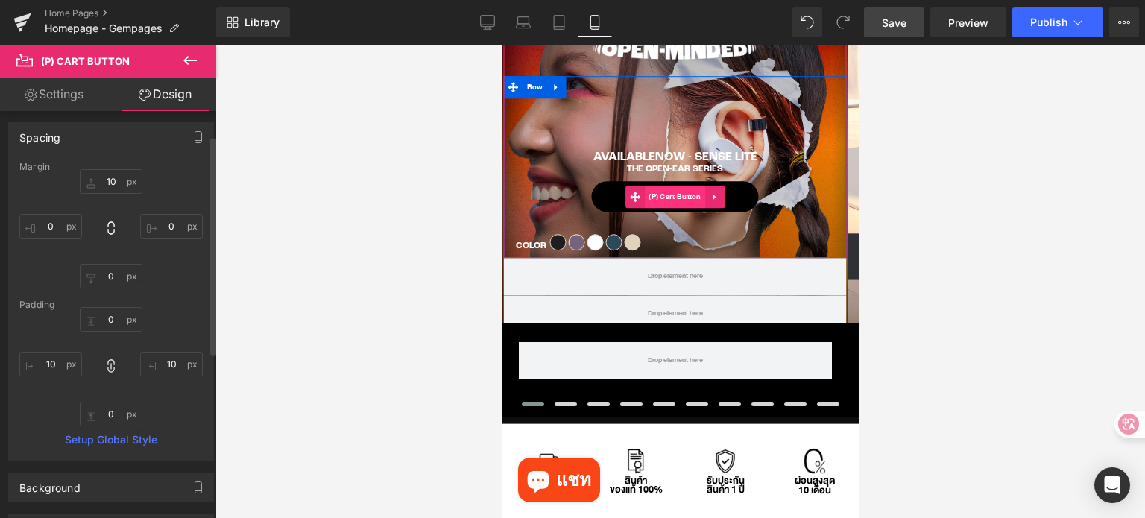
click at [680, 193] on span "(P) Cart Button" at bounding box center [674, 197] width 60 height 22
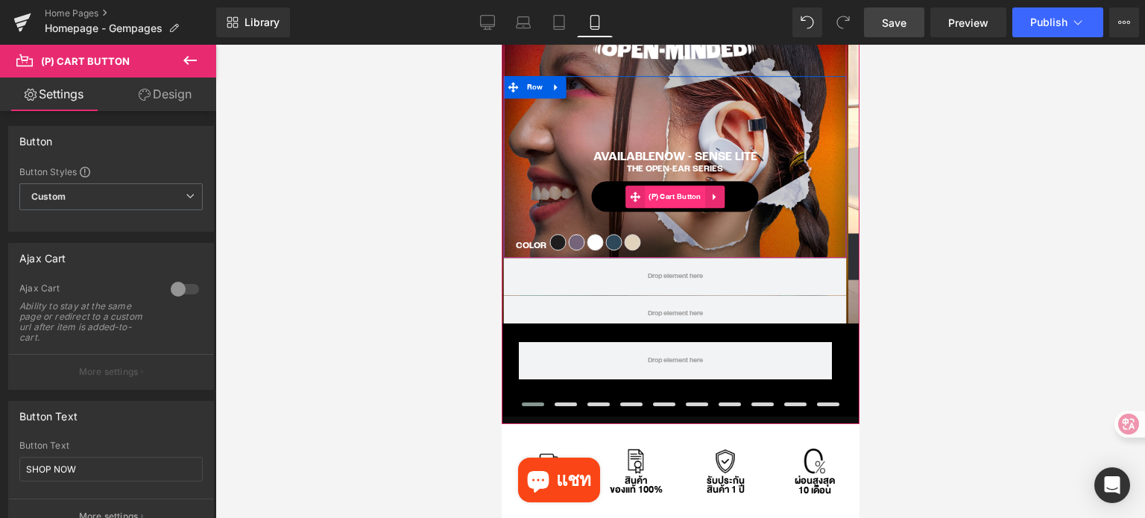
click at [675, 199] on span "(P) Cart Button" at bounding box center [674, 197] width 60 height 22
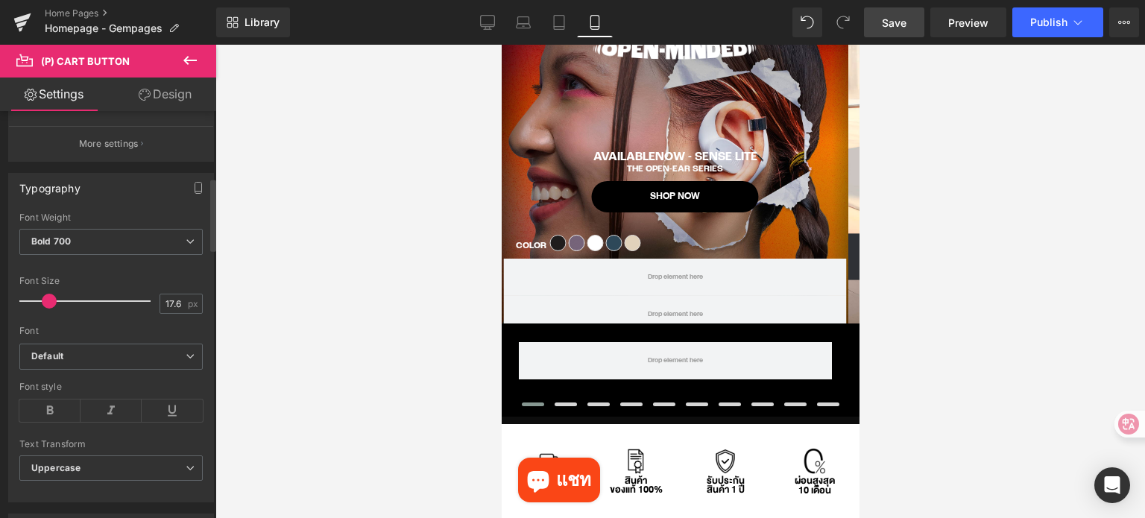
click at [42, 300] on span at bounding box center [49, 301] width 15 height 15
click at [889, 20] on span "Save" at bounding box center [894, 23] width 25 height 16
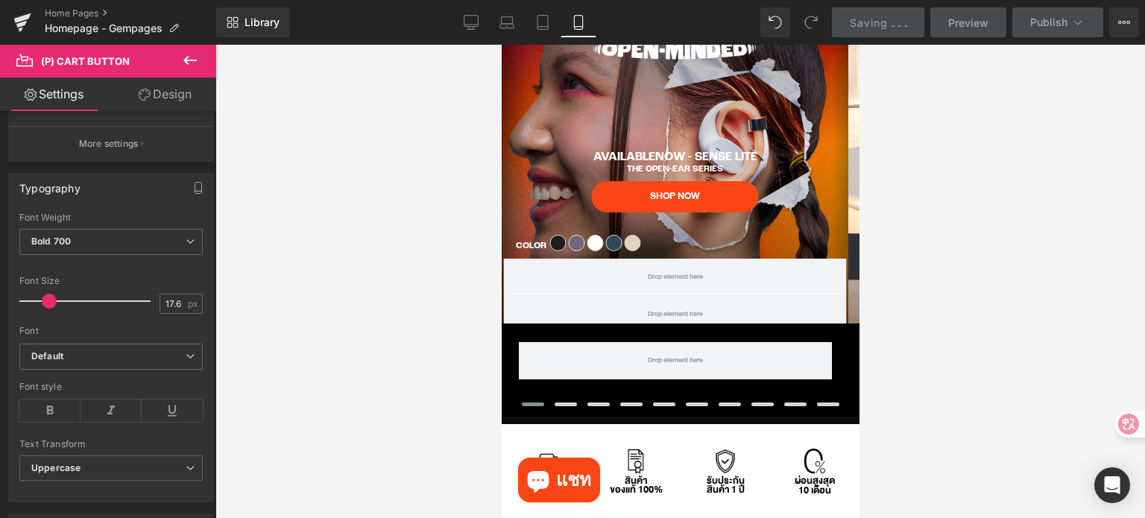
scroll to position [149, 0]
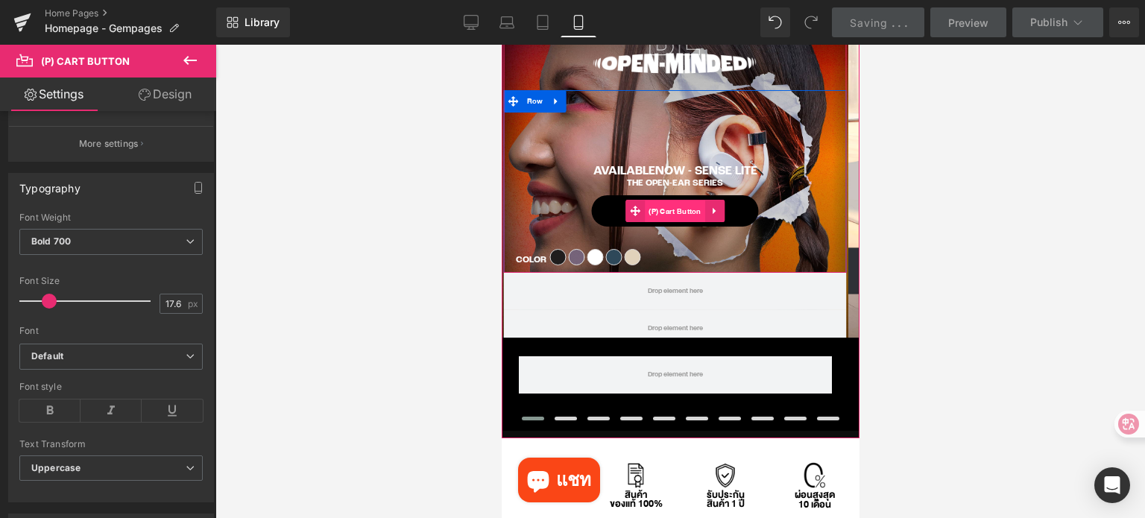
click at [668, 212] on span "(P) Cart Button" at bounding box center [674, 212] width 60 height 22
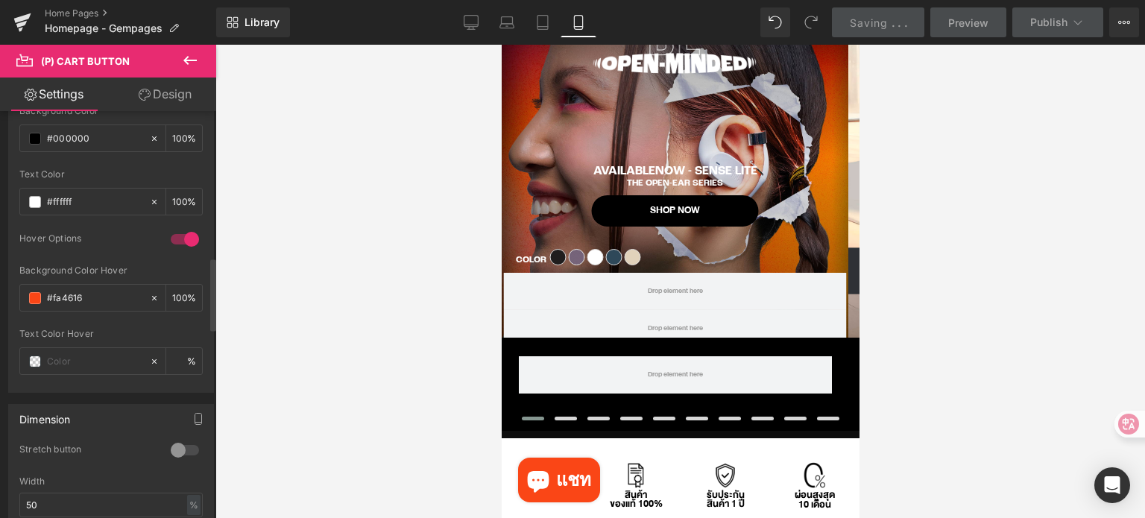
scroll to position [1118, 0]
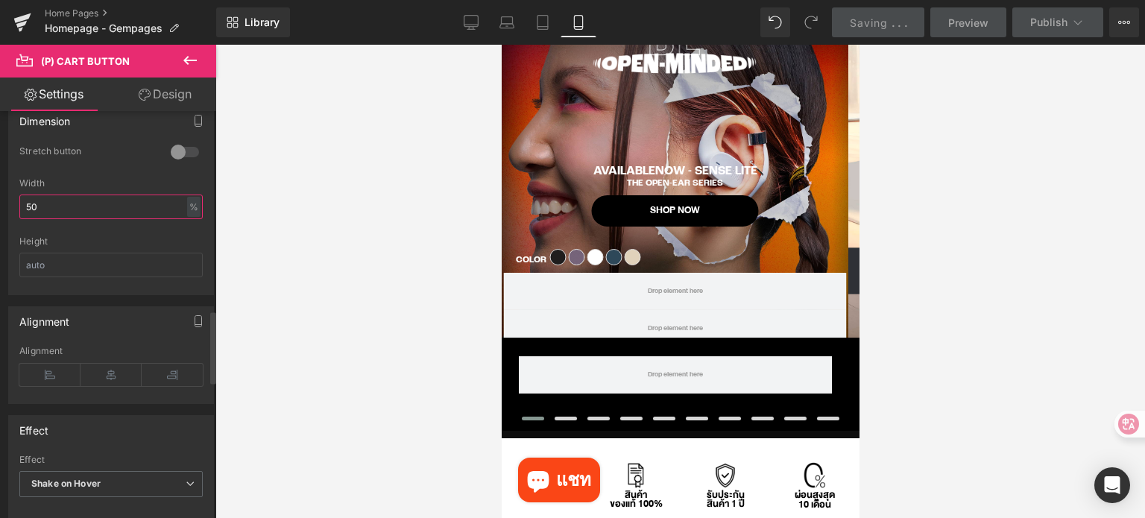
drag, startPoint x: 48, startPoint y: 206, endPoint x: 19, endPoint y: 206, distance: 29.1
click at [19, 206] on input "50" at bounding box center [110, 207] width 183 height 25
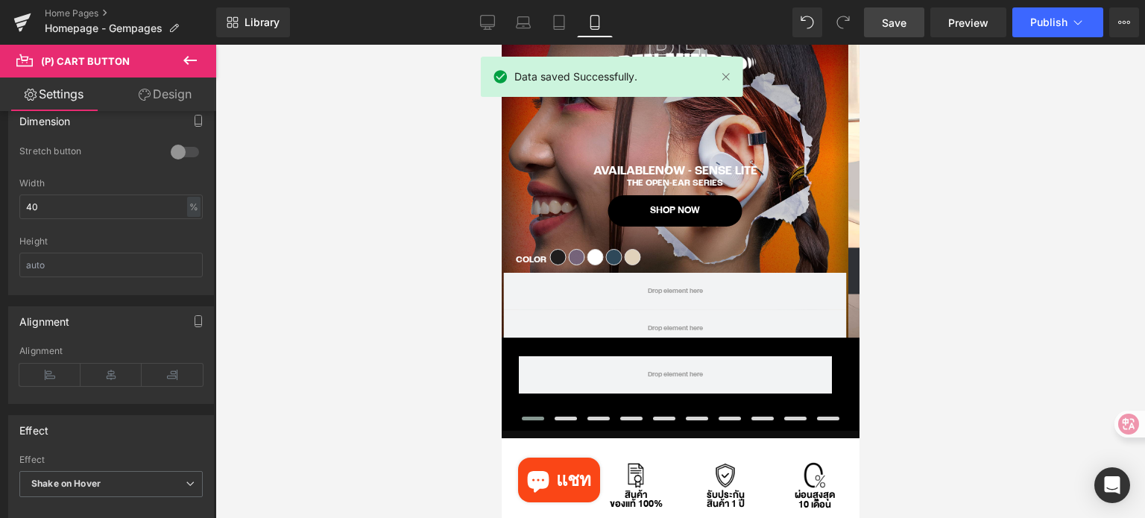
click at [883, 22] on link "Save" at bounding box center [894, 22] width 60 height 30
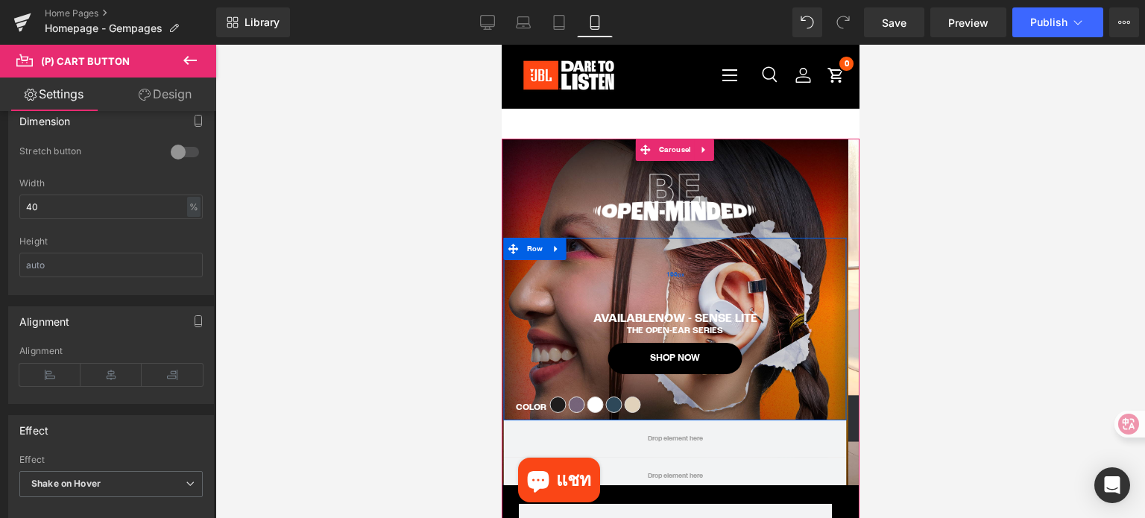
scroll to position [0, 0]
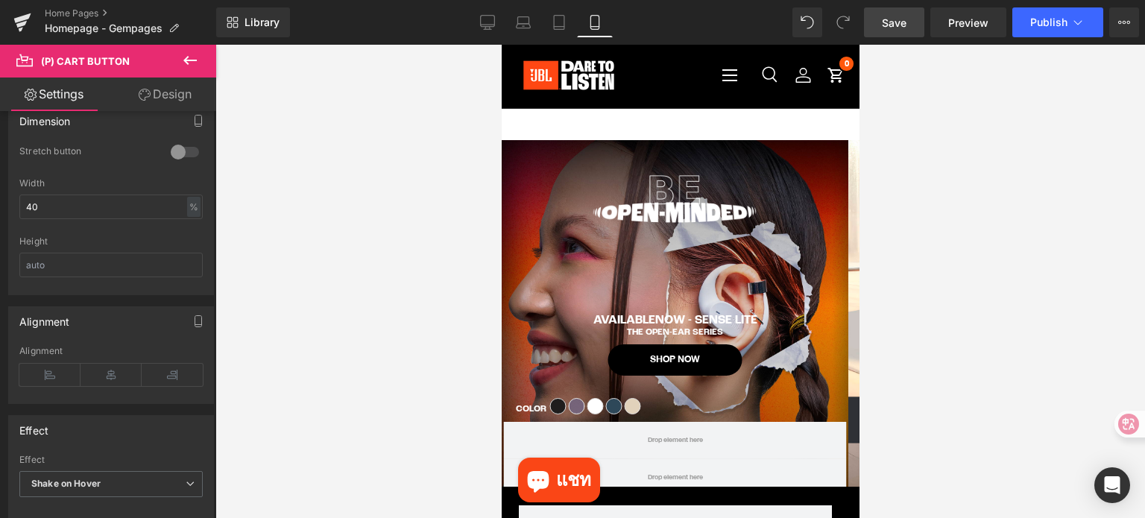
click at [875, 22] on link "Save" at bounding box center [894, 22] width 60 height 30
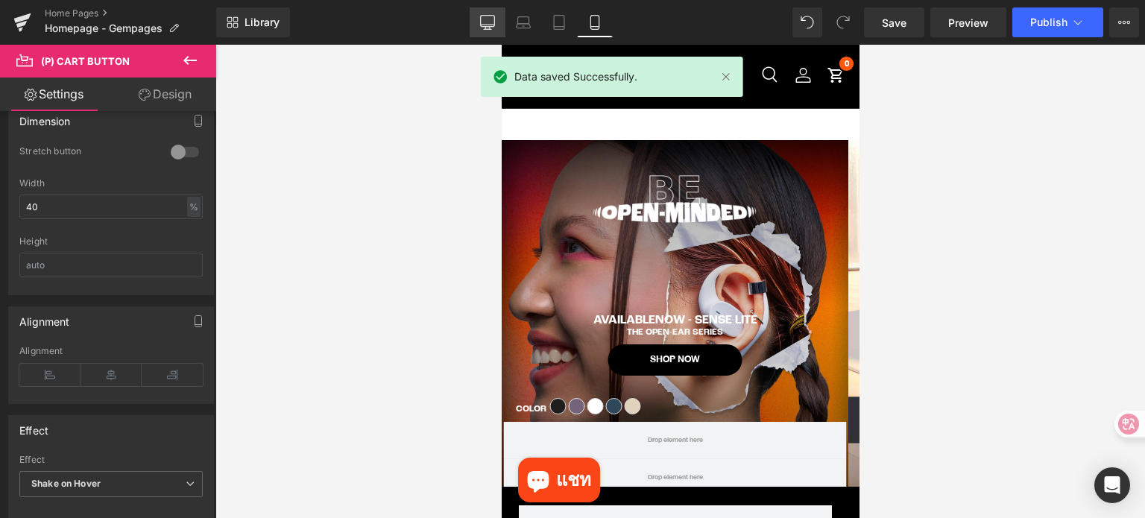
click at [477, 25] on link "Desktop" at bounding box center [488, 22] width 36 height 30
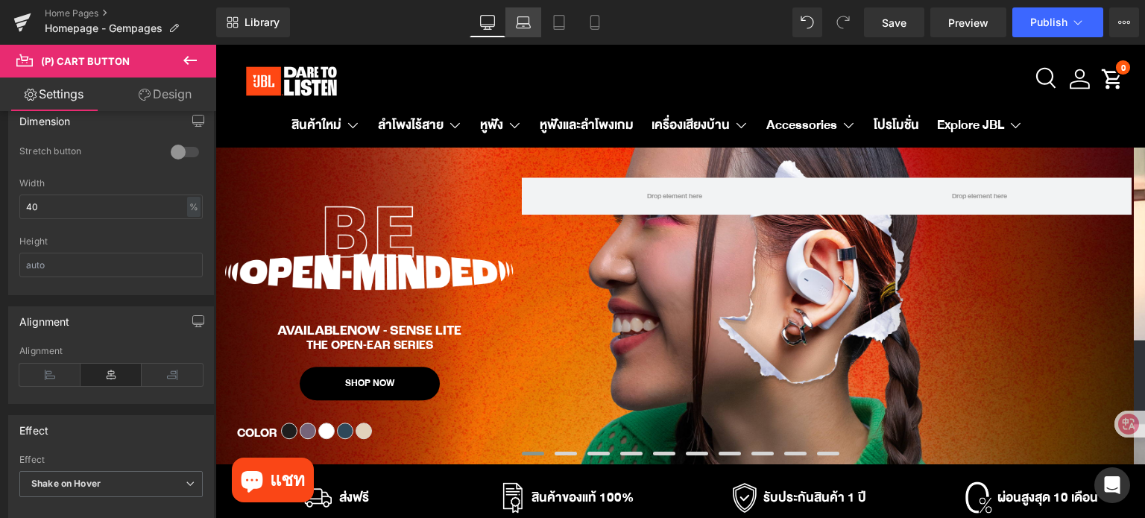
click at [513, 18] on link "Laptop" at bounding box center [523, 22] width 36 height 30
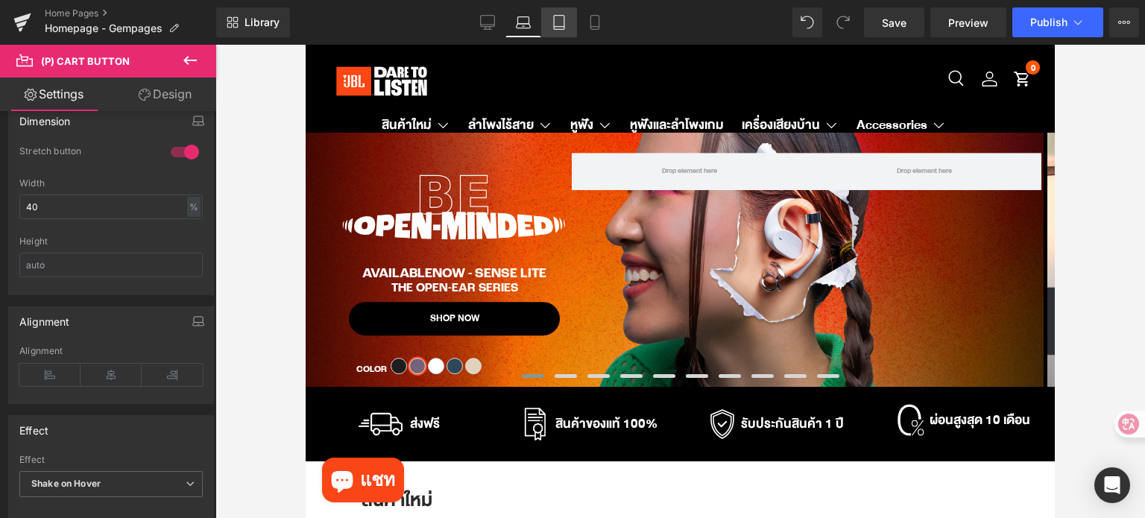
click at [553, 26] on icon at bounding box center [559, 22] width 15 height 15
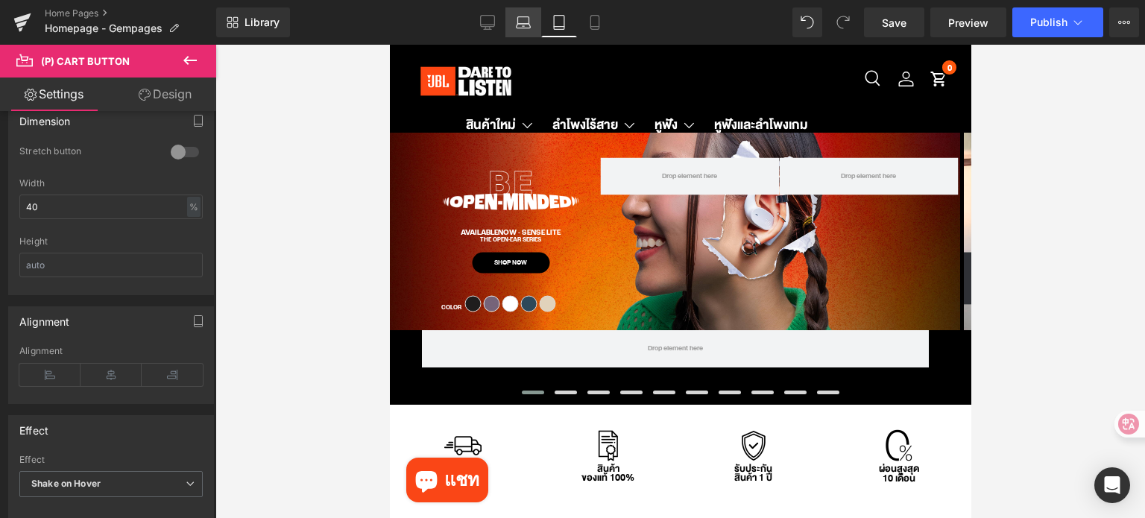
drag, startPoint x: 519, startPoint y: 26, endPoint x: 224, endPoint y: 72, distance: 297.9
click at [519, 26] on icon at bounding box center [523, 22] width 15 height 15
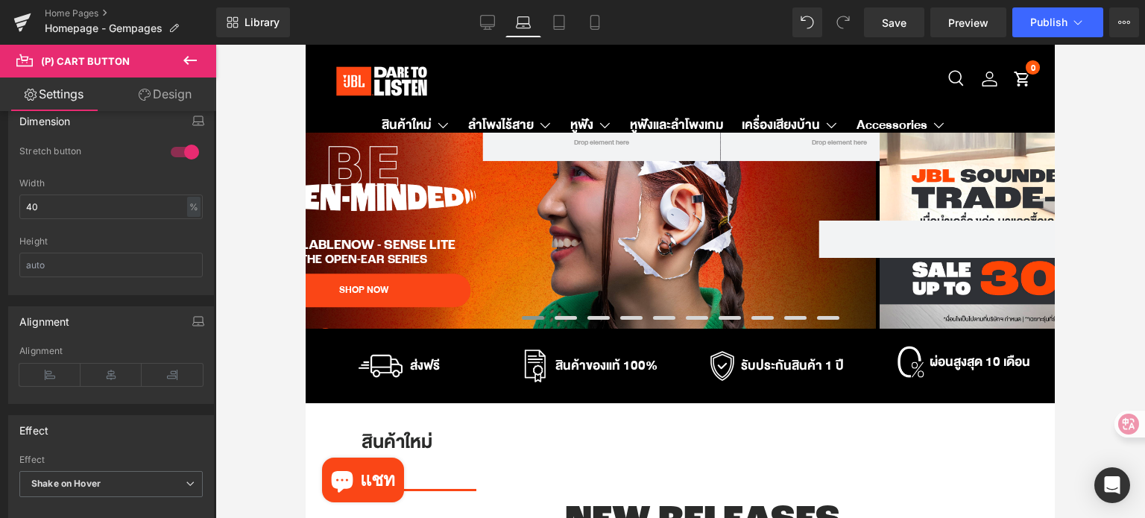
scroll to position [12, 0]
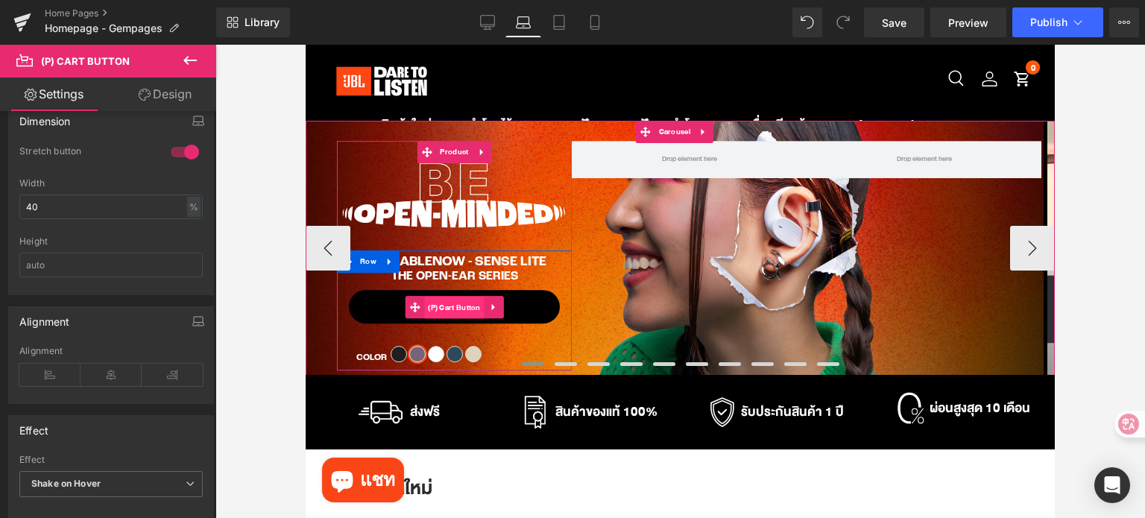
click at [450, 306] on span "(P) Cart Button" at bounding box center [454, 308] width 60 height 22
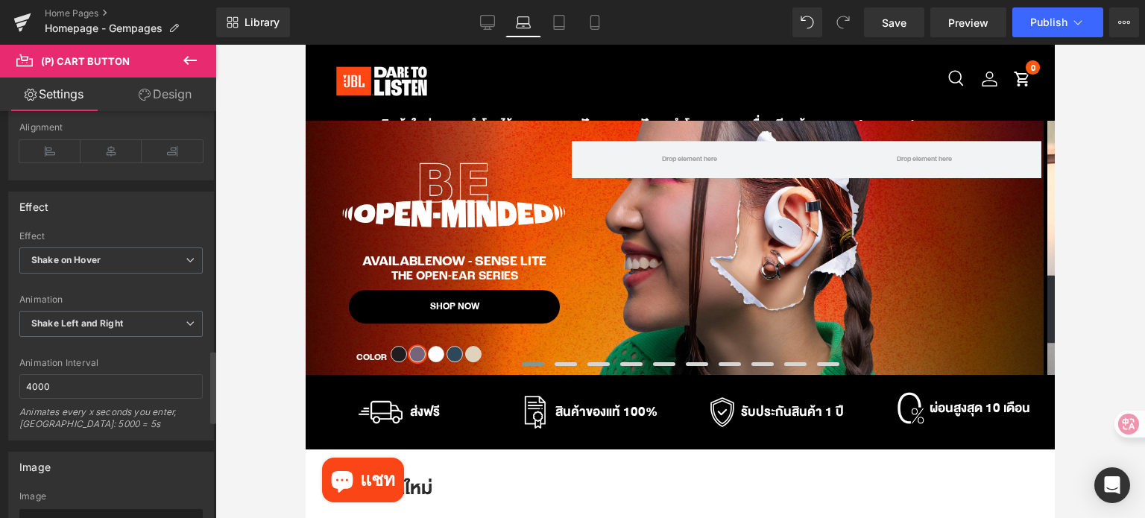
scroll to position [1044, 0]
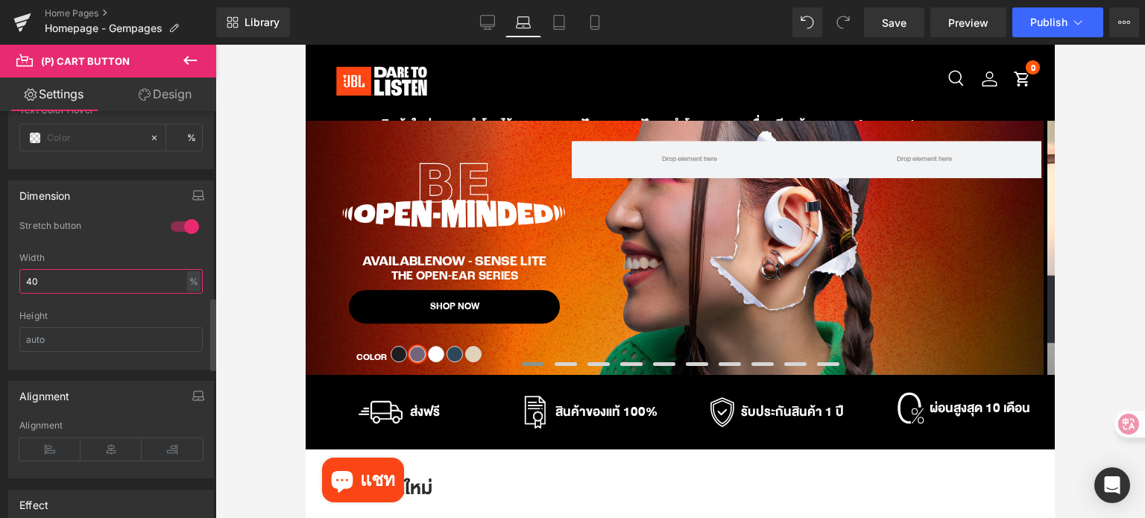
drag, startPoint x: 48, startPoint y: 272, endPoint x: 9, endPoint y: 272, distance: 39.5
click at [9, 272] on div "0 Stretch button 1 Stretch button 0 Stretch button 0 Stretch button 50% Width 4…" at bounding box center [111, 294] width 204 height 149
click at [169, 219] on div at bounding box center [185, 227] width 36 height 24
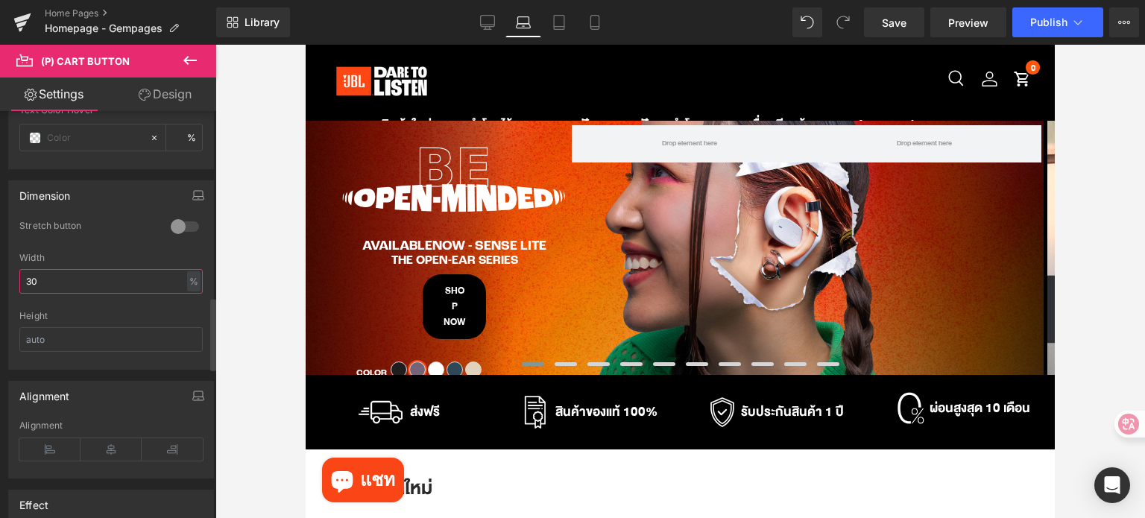
drag, startPoint x: 28, startPoint y: 279, endPoint x: 17, endPoint y: 279, distance: 11.2
click at [17, 279] on div "0 Stretch button 1 Stretch button 0 Stretch button 0 Stretch button 50% Width 3…" at bounding box center [111, 294] width 204 height 149
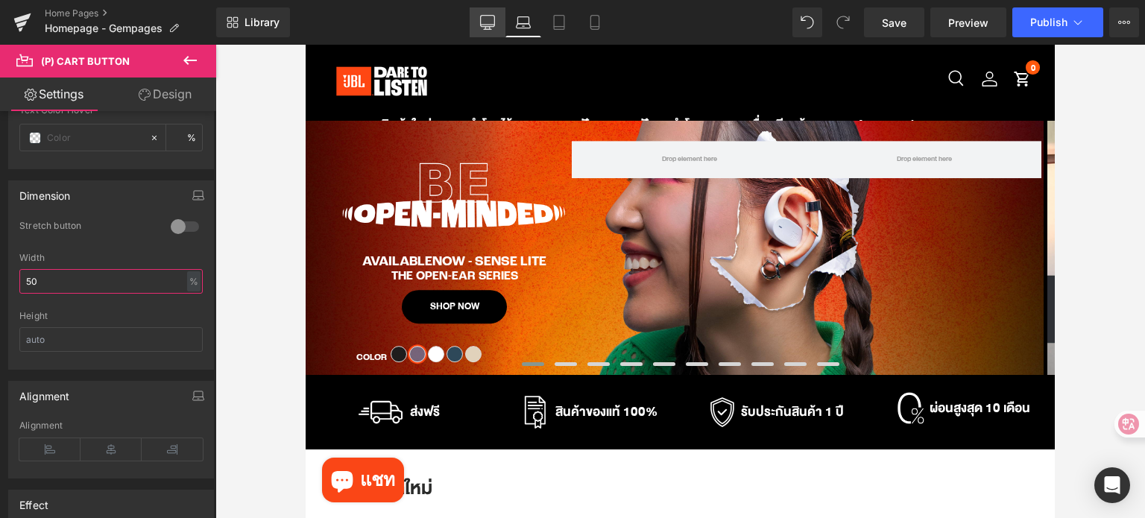
type input "50"
drag, startPoint x: 483, startPoint y: 21, endPoint x: 295, endPoint y: 1, distance: 188.9
click at [483, 21] on icon at bounding box center [487, 22] width 15 height 15
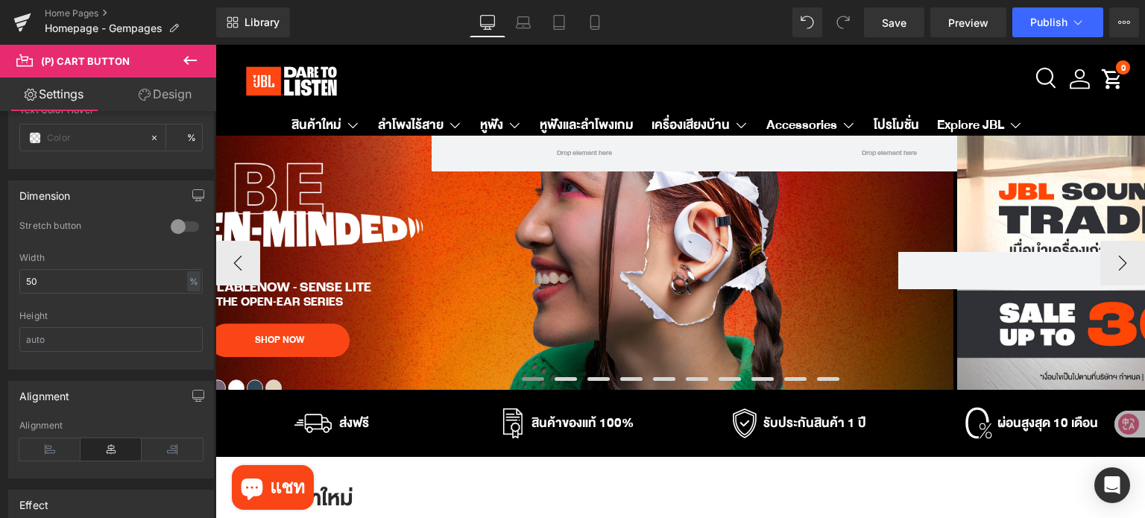
scroll to position [31, 0]
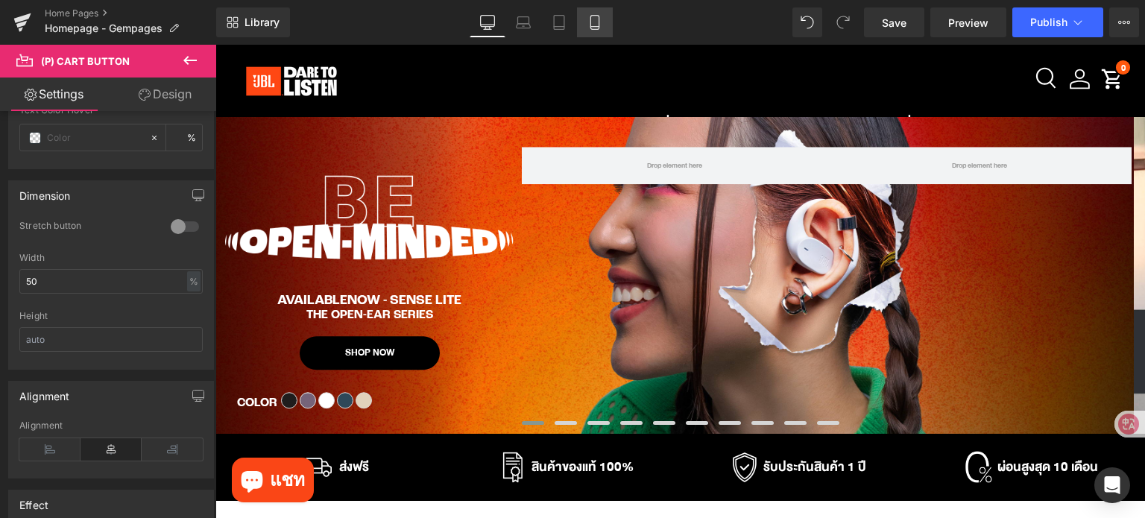
click at [586, 29] on link "Mobile" at bounding box center [595, 22] width 36 height 30
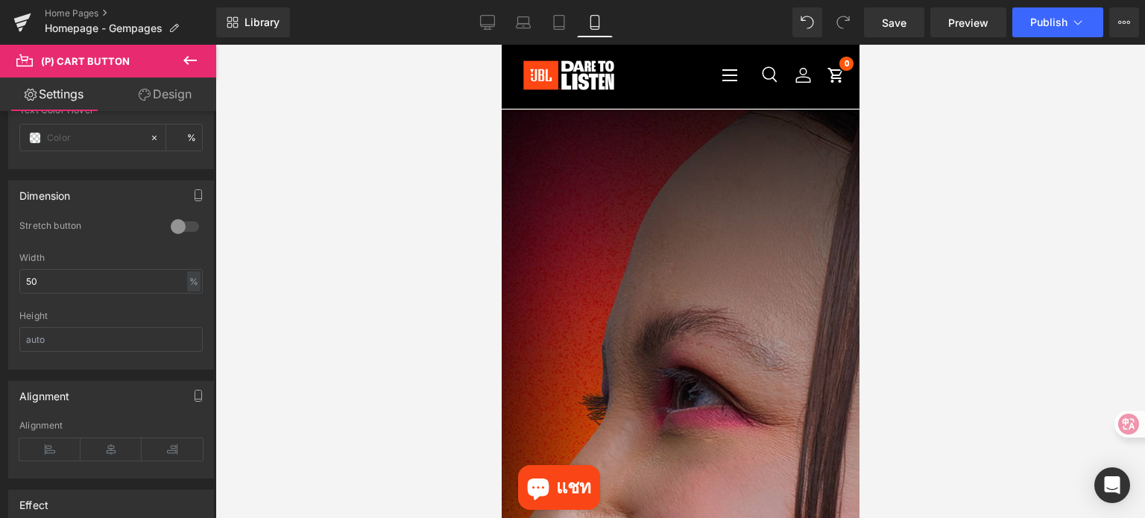
scroll to position [42, 0]
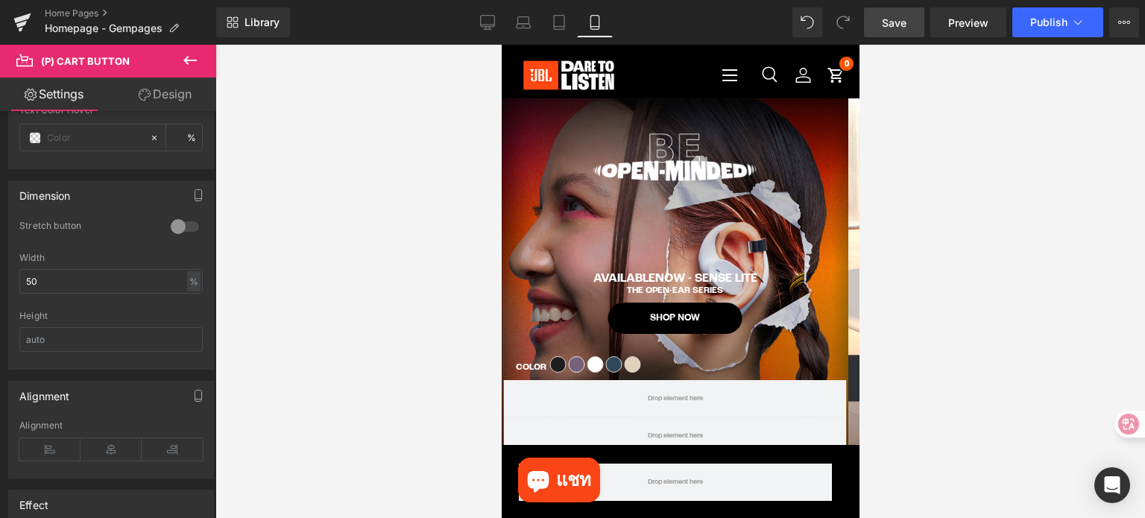
click at [885, 18] on span "Save" at bounding box center [894, 23] width 25 height 16
drag, startPoint x: 453, startPoint y: 110, endPoint x: 68, endPoint y: 218, distance: 400.4
click at [453, 110] on div at bounding box center [680, 281] width 930 height 473
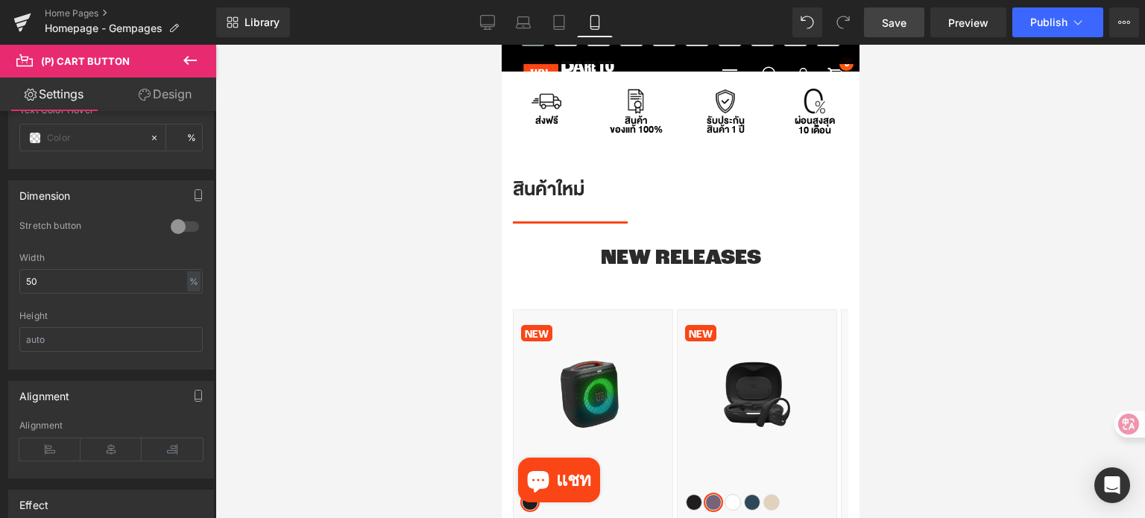
scroll to position [713, 0]
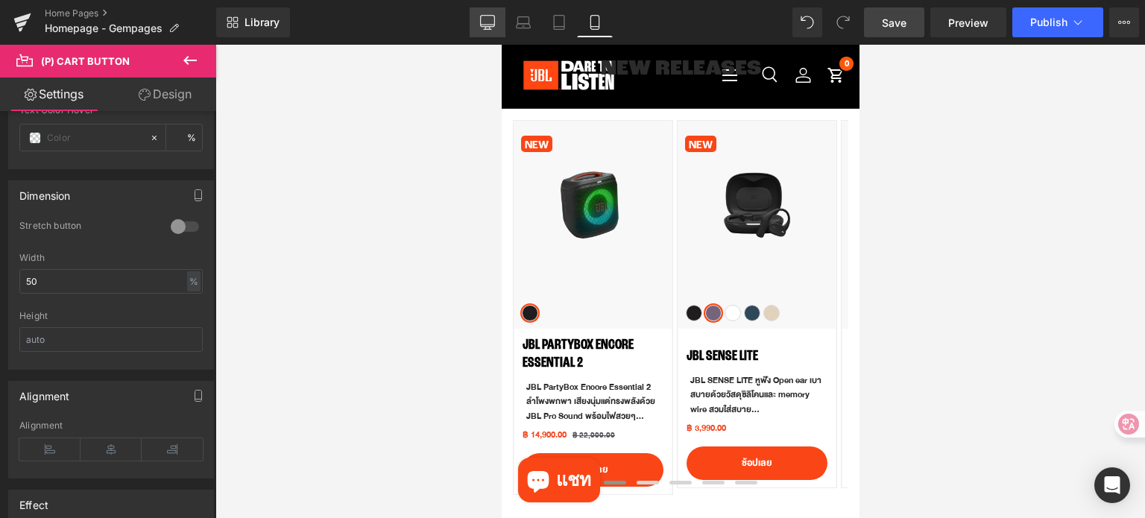
click at [495, 22] on icon at bounding box center [488, 21] width 14 height 11
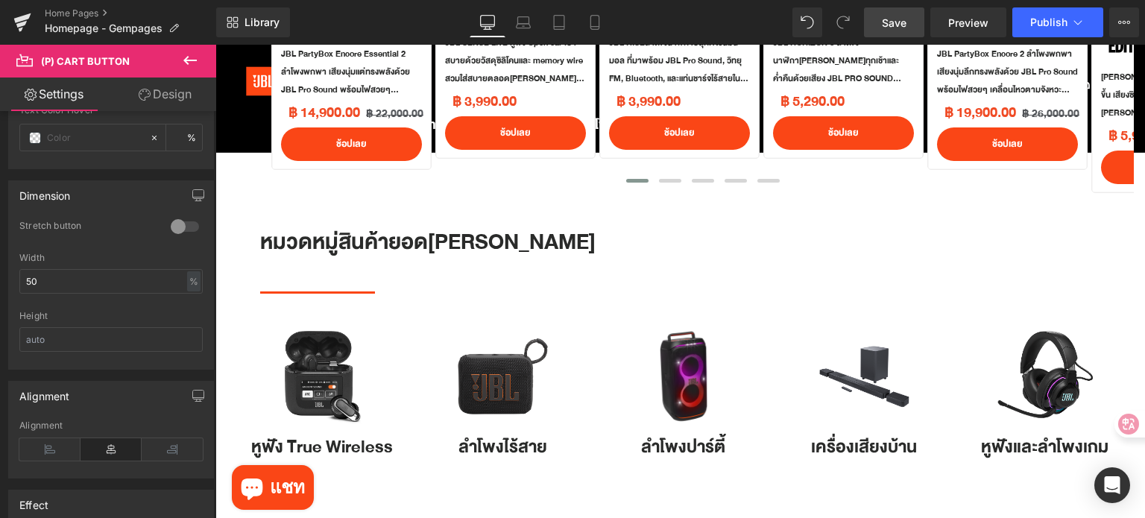
scroll to position [19, 0]
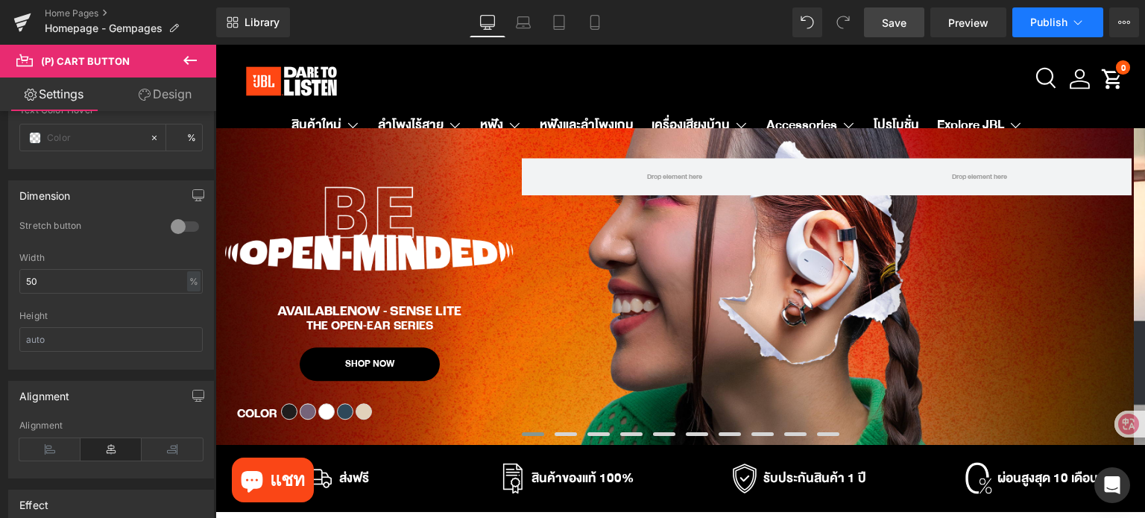
click at [1033, 17] on span "Publish" at bounding box center [1048, 22] width 37 height 12
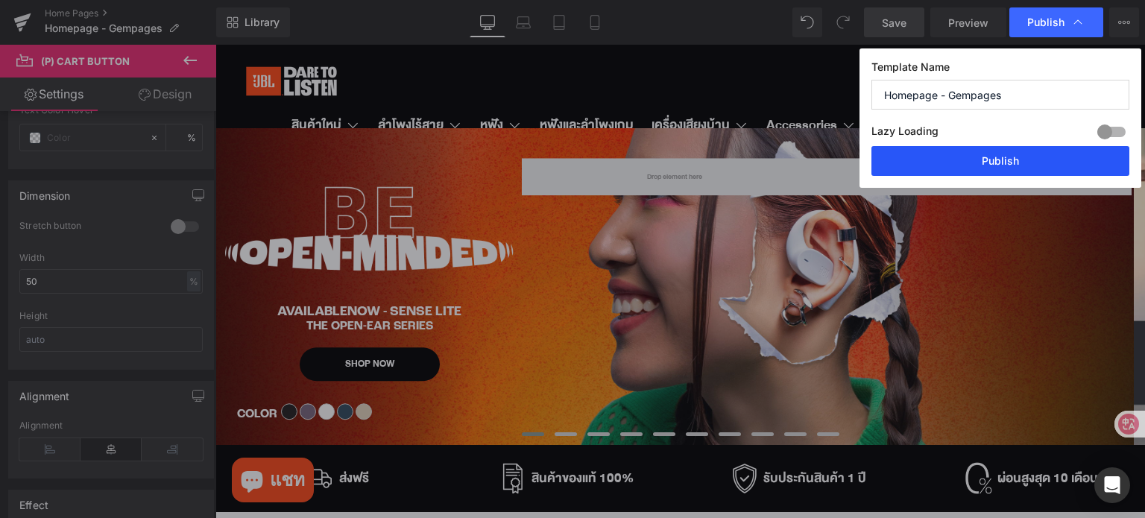
click at [987, 160] on button "Publish" at bounding box center [1000, 161] width 258 height 30
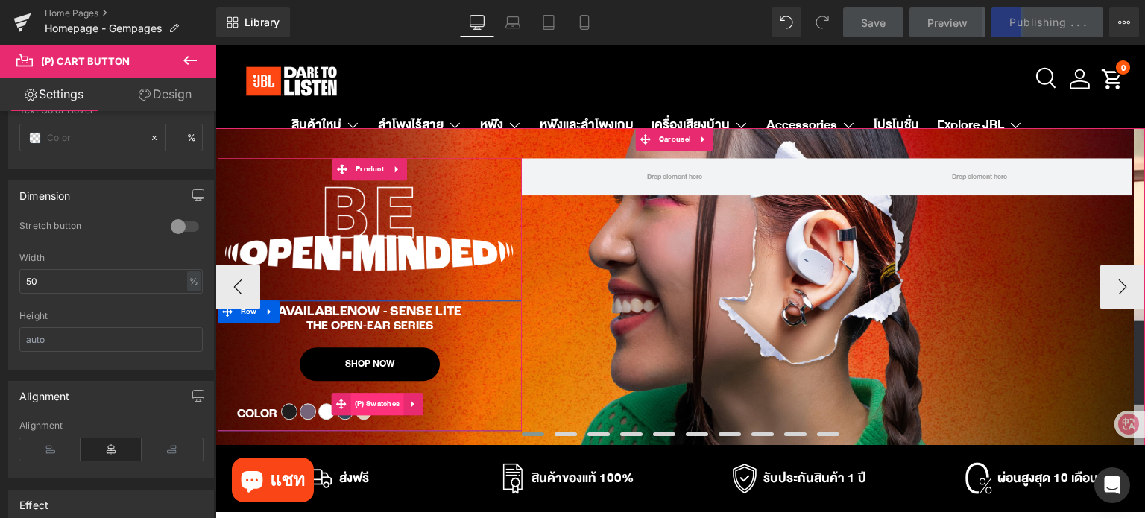
click at [369, 408] on span "(P) Swatches" at bounding box center [377, 404] width 53 height 22
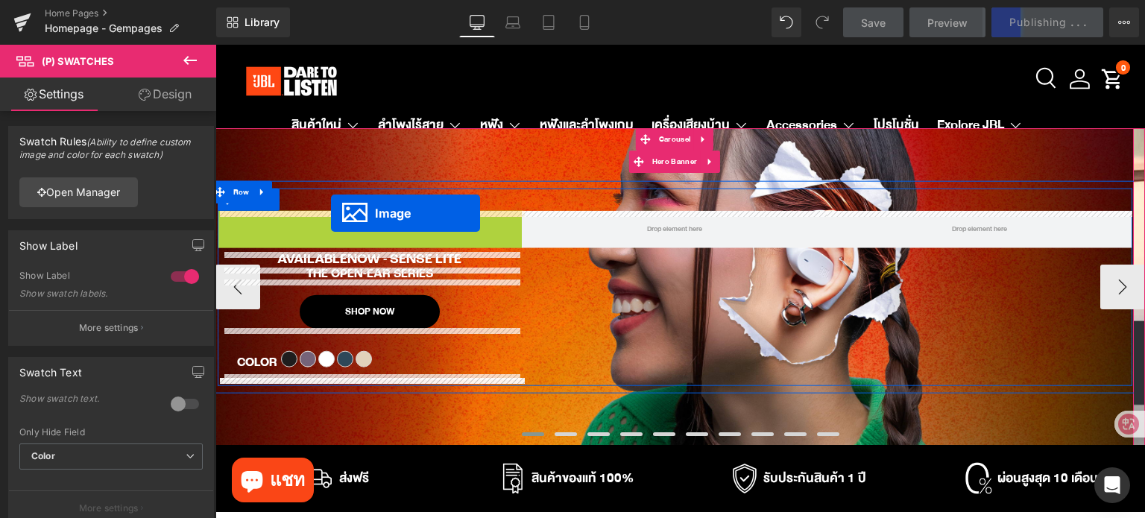
drag, startPoint x: 354, startPoint y: 229, endPoint x: 332, endPoint y: 213, distance: 27.3
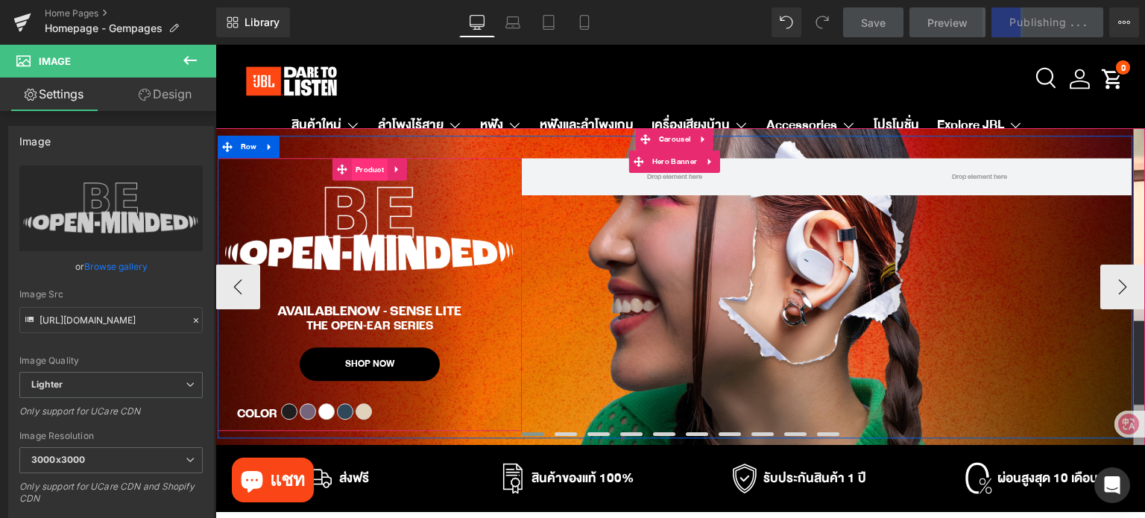
click at [366, 163] on span "Product" at bounding box center [370, 171] width 36 height 22
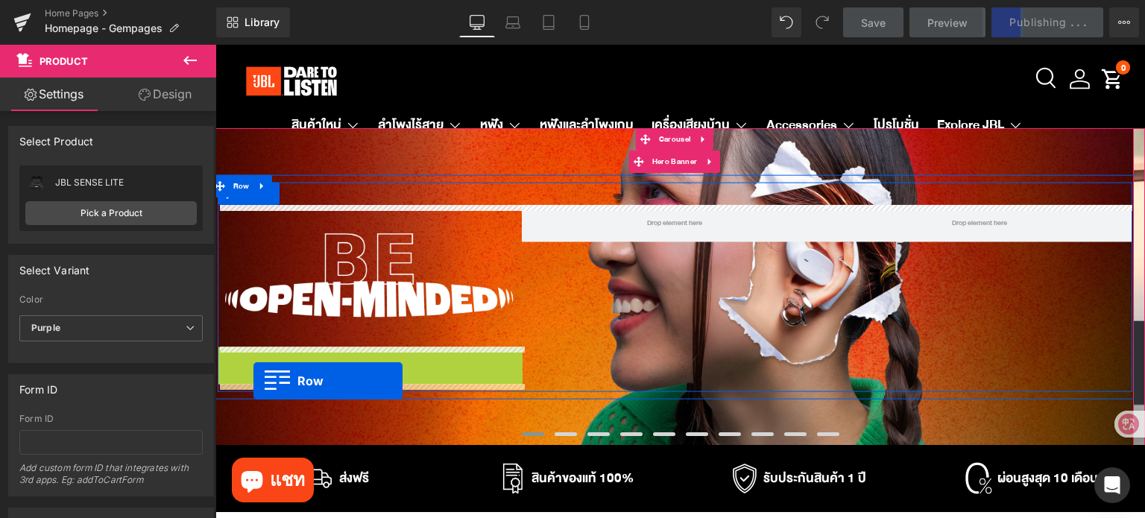
drag, startPoint x: 226, startPoint y: 317, endPoint x: 253, endPoint y: 381, distance: 69.8
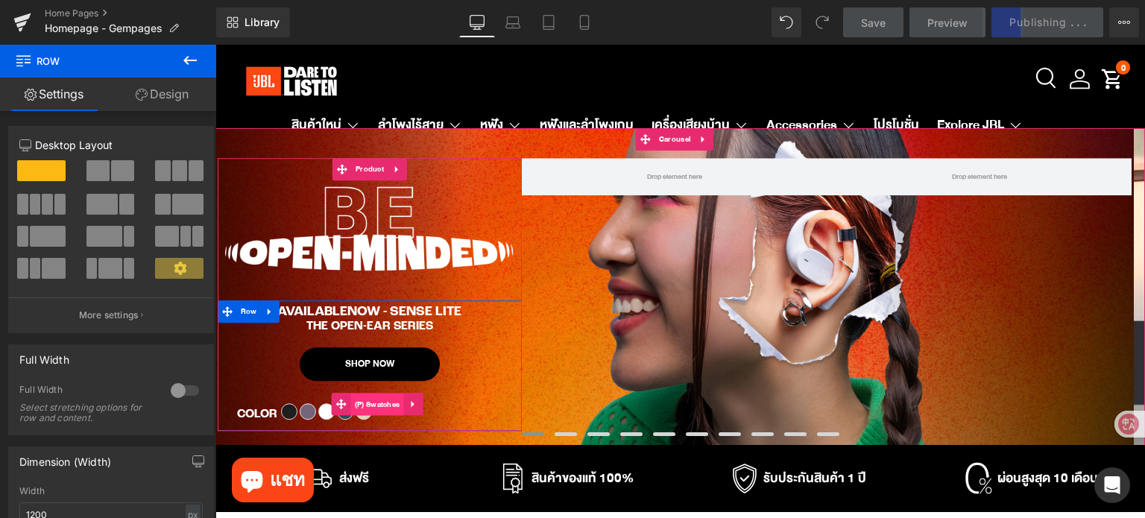
click at [385, 406] on span "(P) Swatches" at bounding box center [377, 405] width 53 height 22
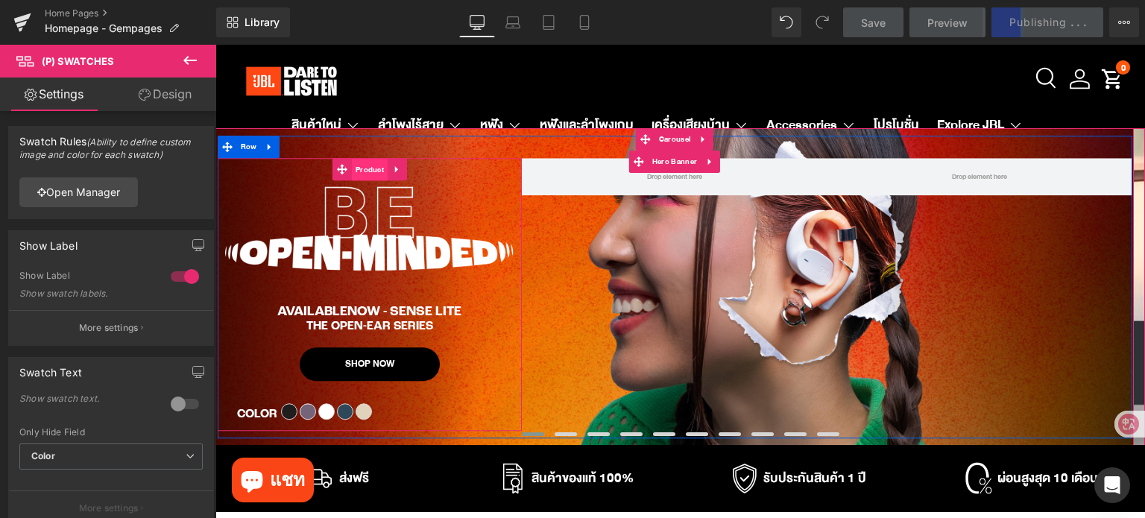
click at [359, 169] on span "Product" at bounding box center [370, 171] width 36 height 22
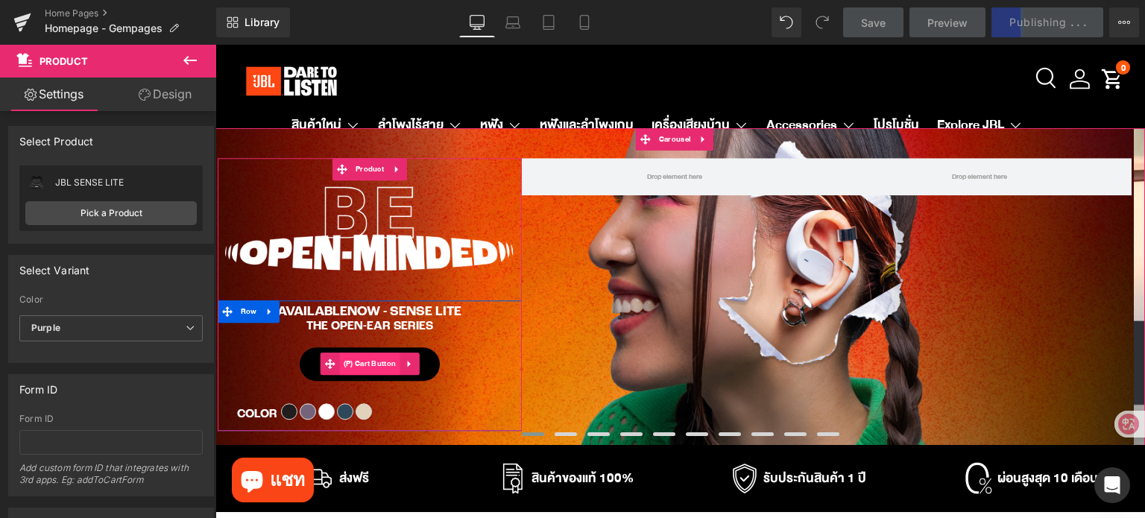
click at [363, 367] on span "(P) Cart Button" at bounding box center [370, 364] width 60 height 22
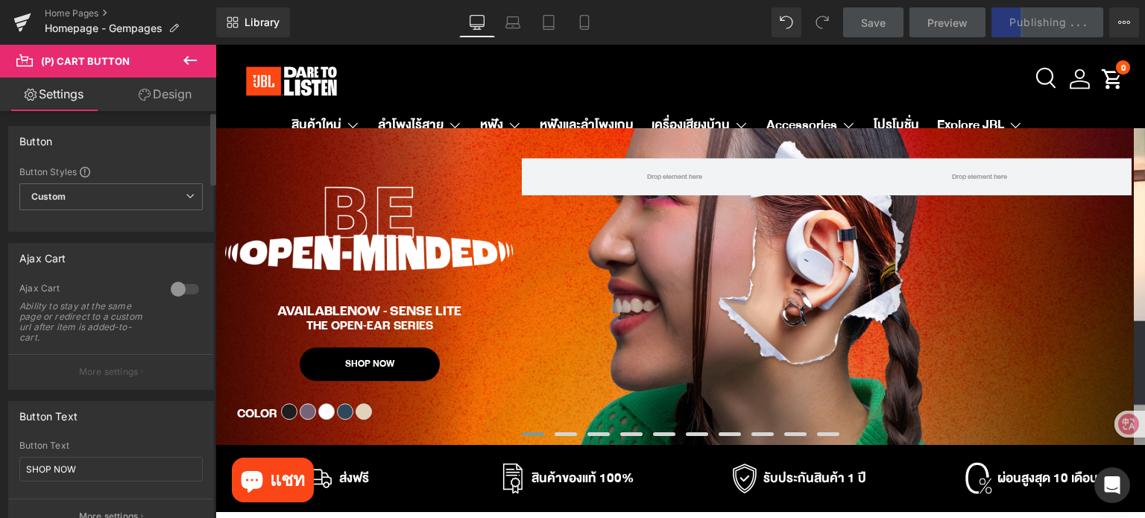
click at [173, 286] on div at bounding box center [185, 289] width 36 height 24
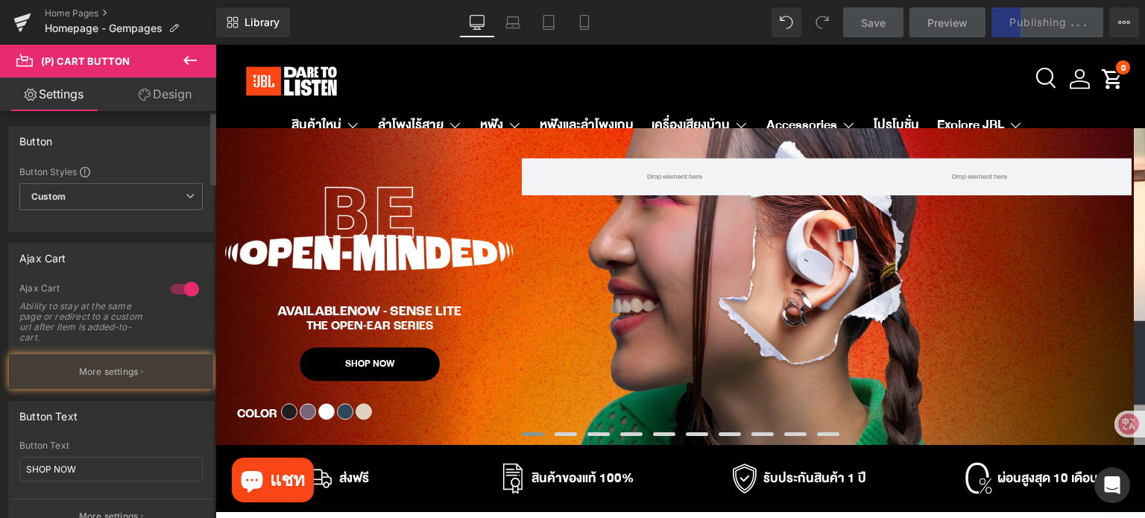
click at [173, 286] on div at bounding box center [185, 289] width 36 height 24
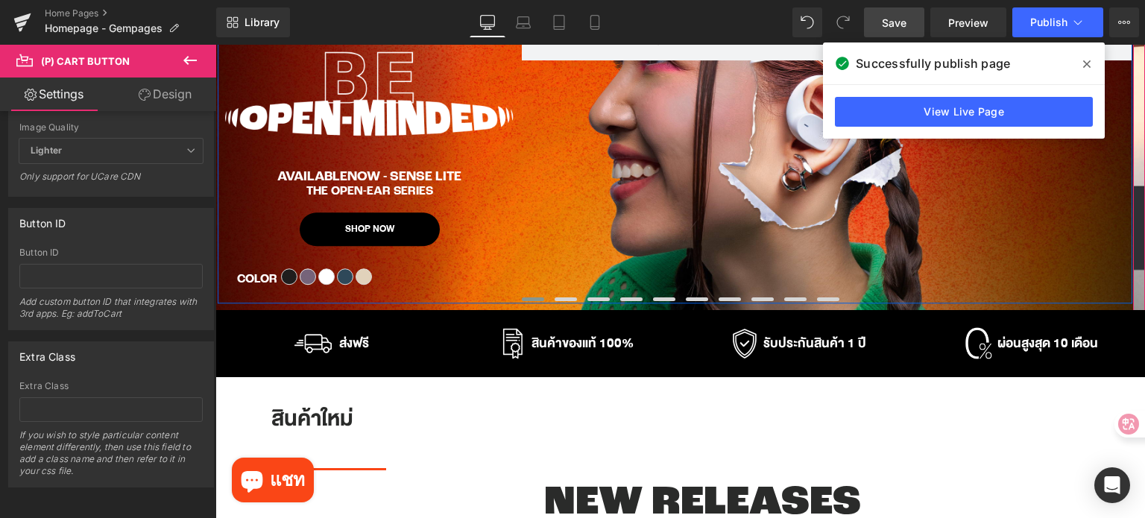
scroll to position [168, 0]
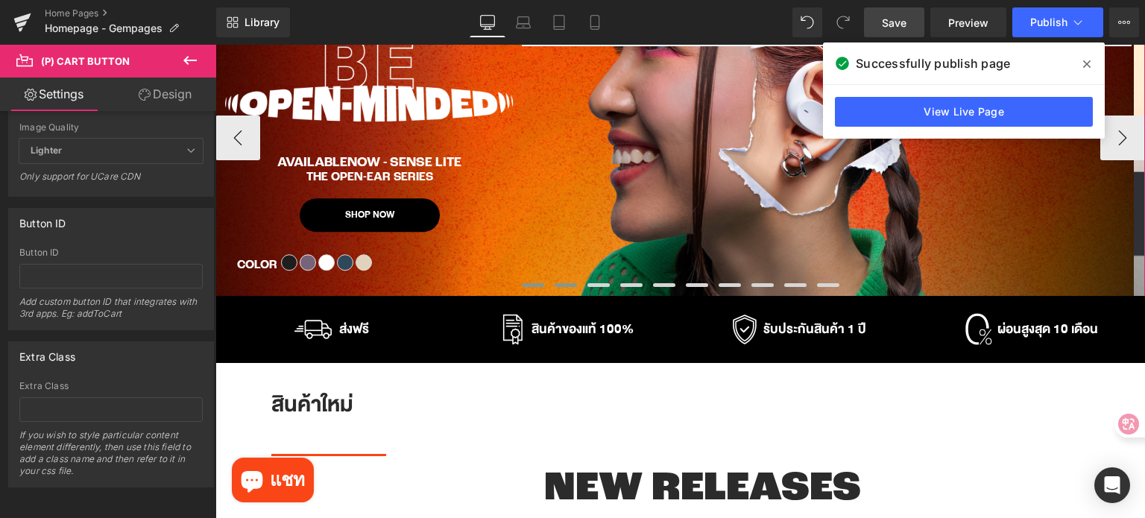
click at [560, 283] on span at bounding box center [566, 285] width 22 height 4
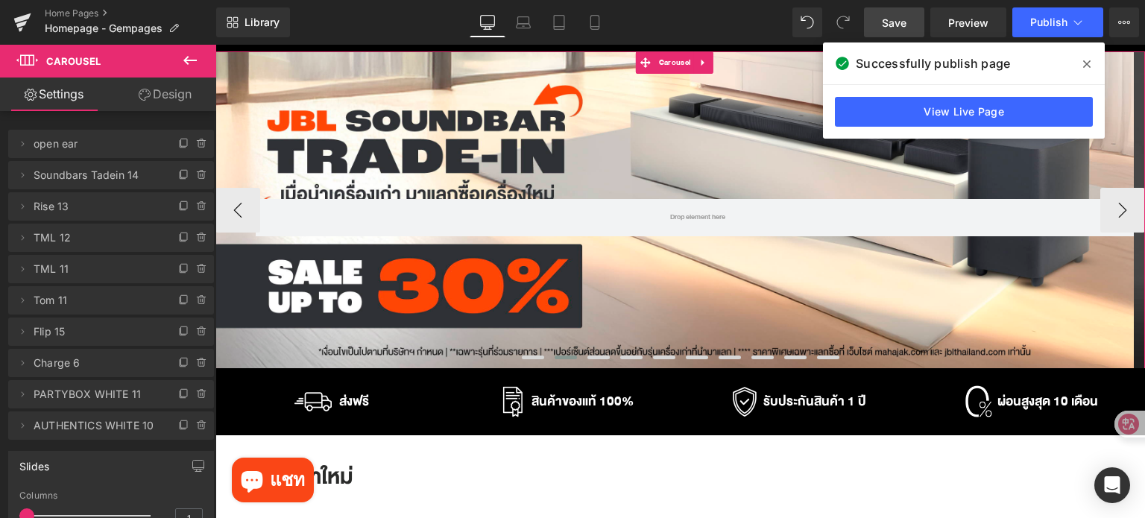
scroll to position [0, 0]
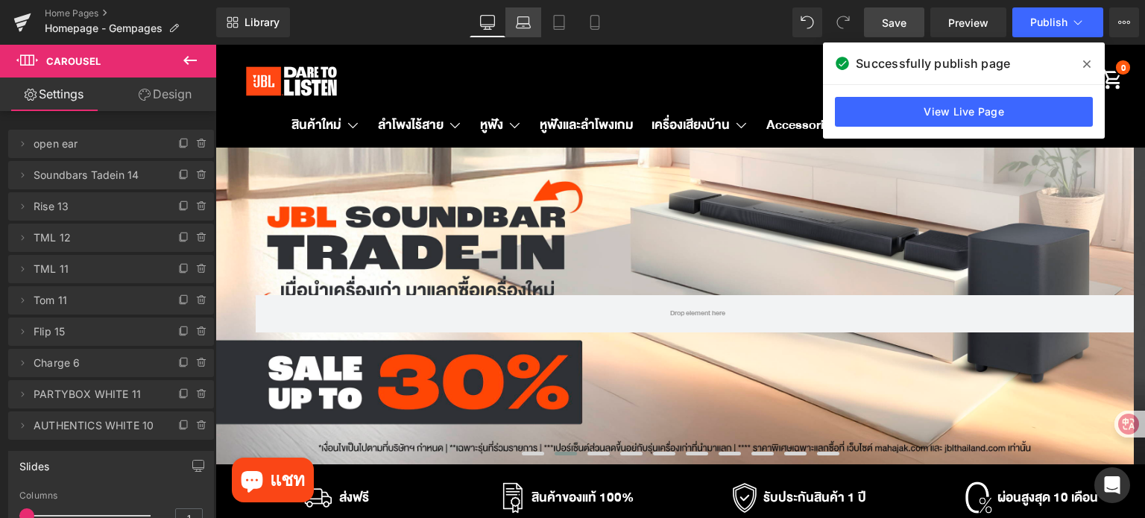
click at [522, 23] on icon at bounding box center [523, 22] width 15 height 15
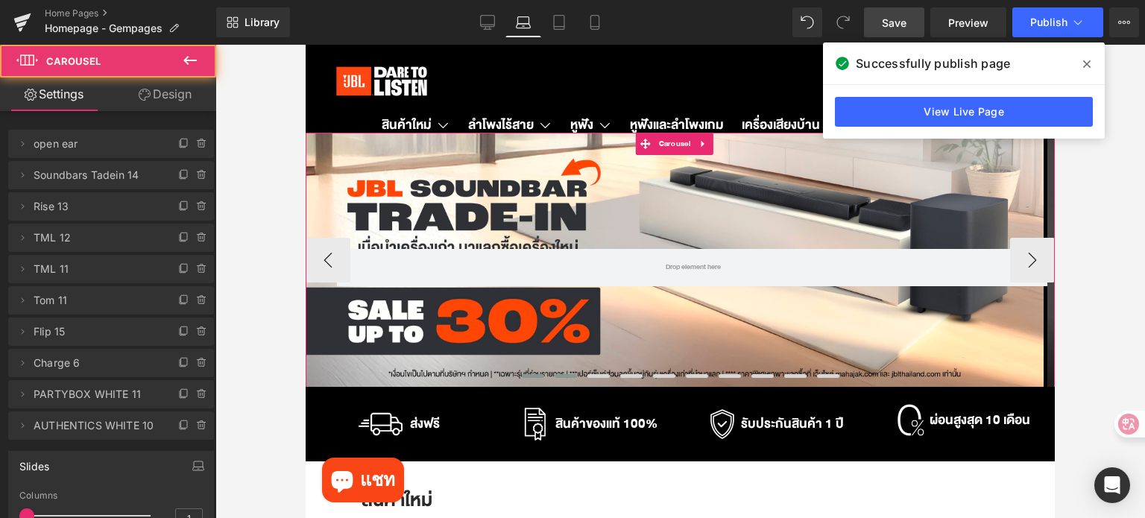
click at [522, 375] on span at bounding box center [533, 376] width 22 height 4
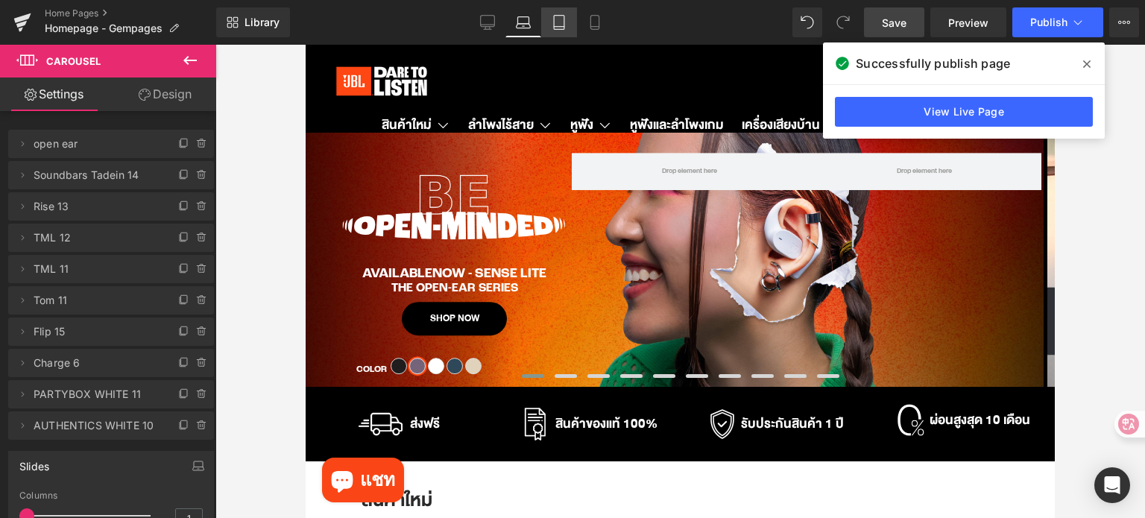
click at [555, 28] on icon at bounding box center [559, 22] width 15 height 15
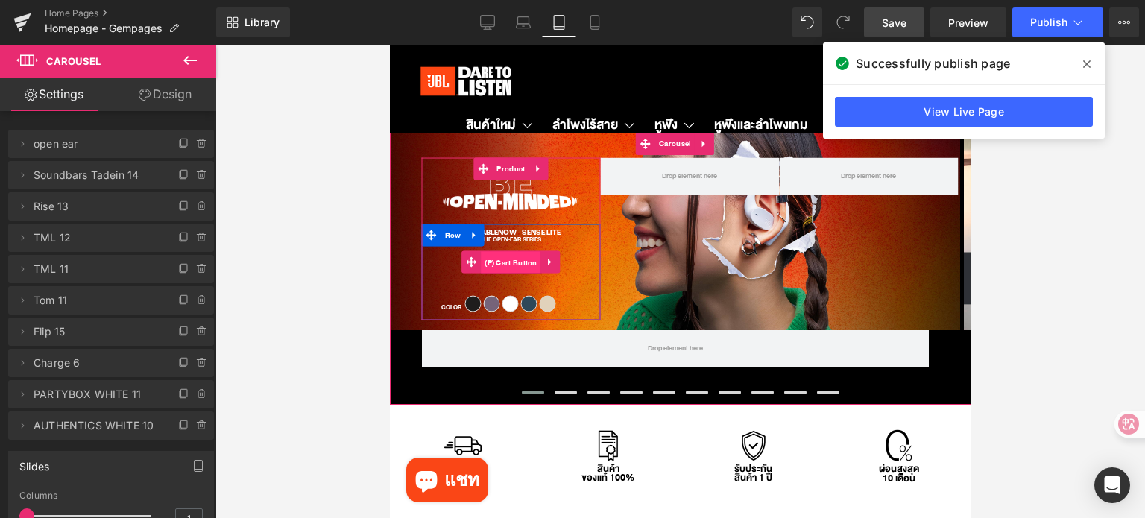
click at [505, 264] on span "(P) Cart Button" at bounding box center [510, 262] width 60 height 22
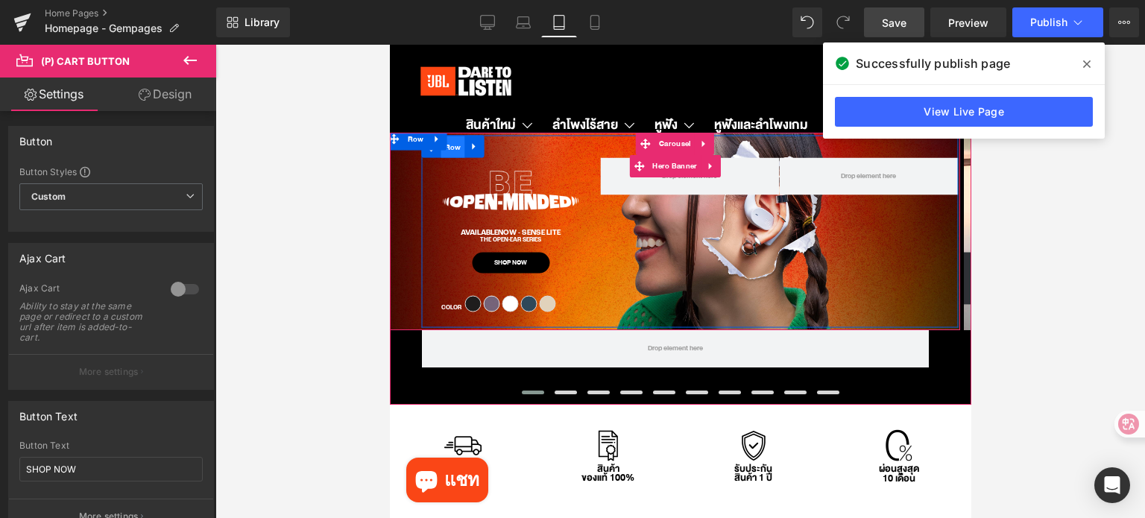
click at [452, 151] on span "Row" at bounding box center [453, 147] width 24 height 22
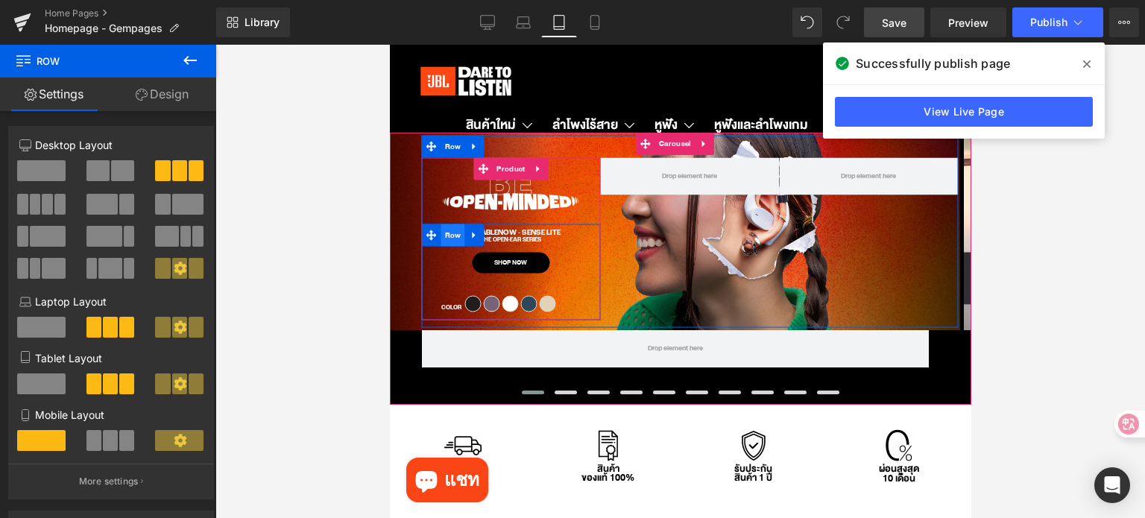
click at [453, 241] on span "Row" at bounding box center [453, 235] width 24 height 22
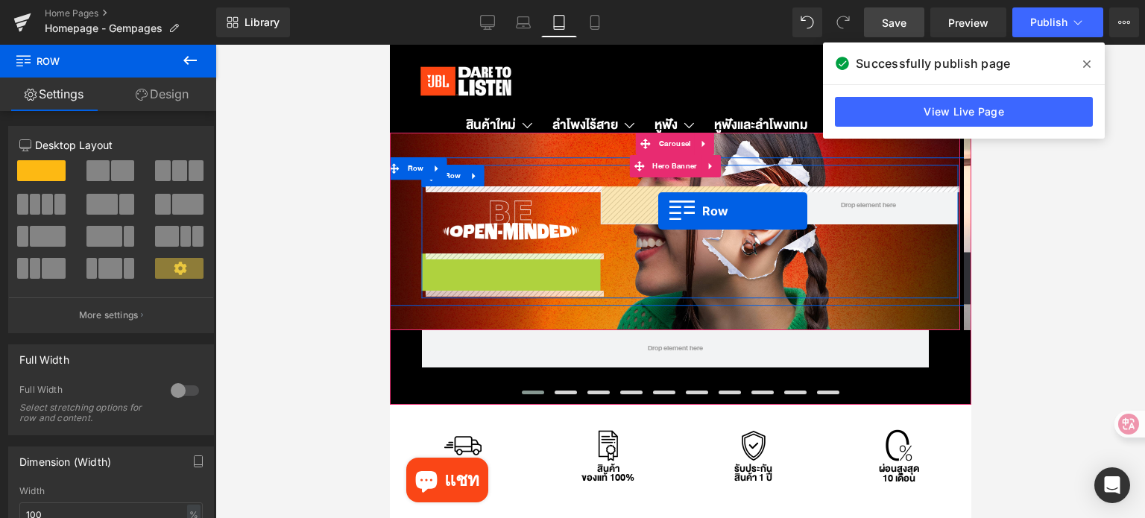
drag, startPoint x: 432, startPoint y: 242, endPoint x: 657, endPoint y: 208, distance: 227.6
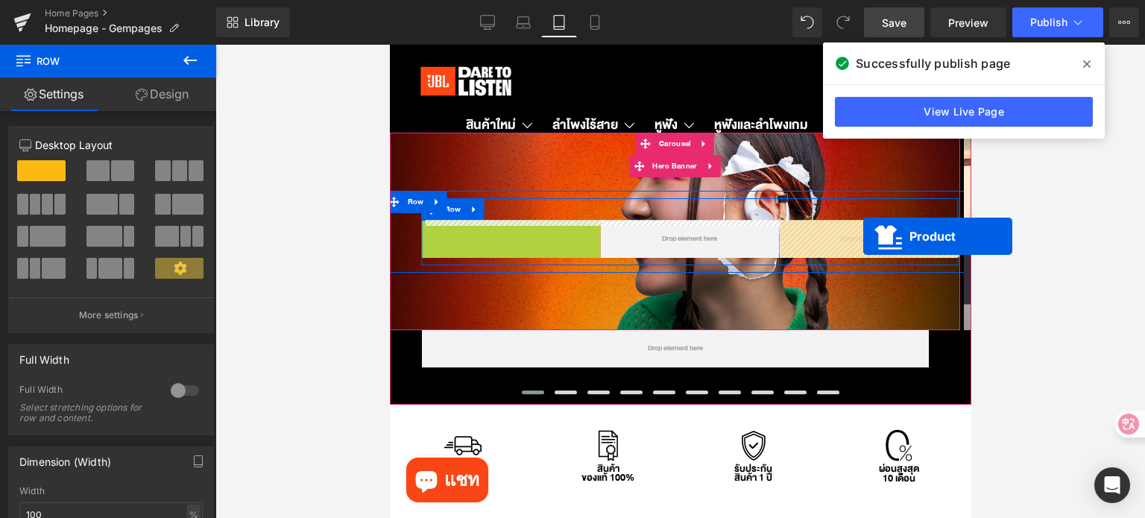
drag, startPoint x: 511, startPoint y: 168, endPoint x: 862, endPoint y: 236, distance: 358.3
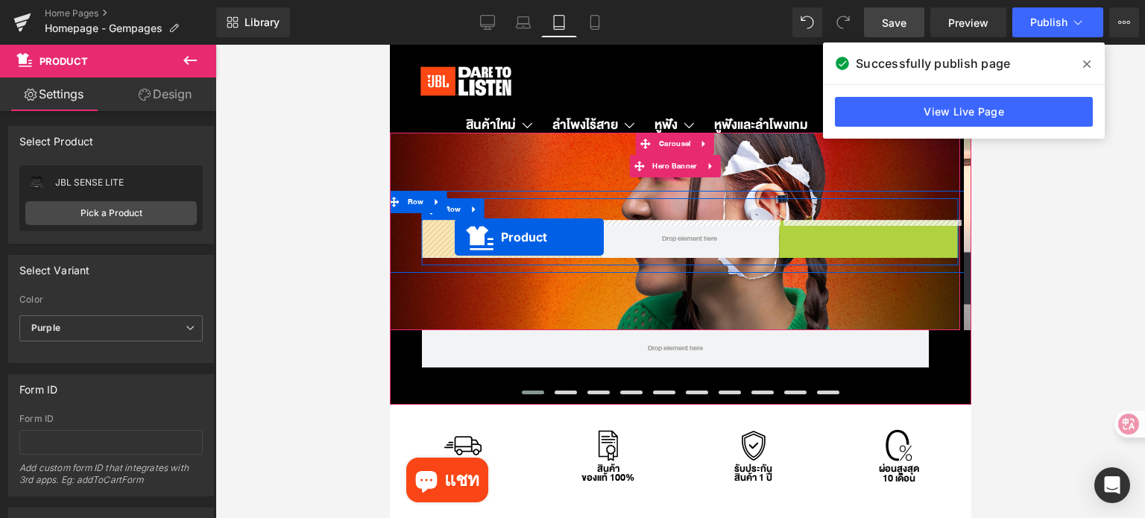
drag, startPoint x: 868, startPoint y: 170, endPoint x: 454, endPoint y: 237, distance: 419.8
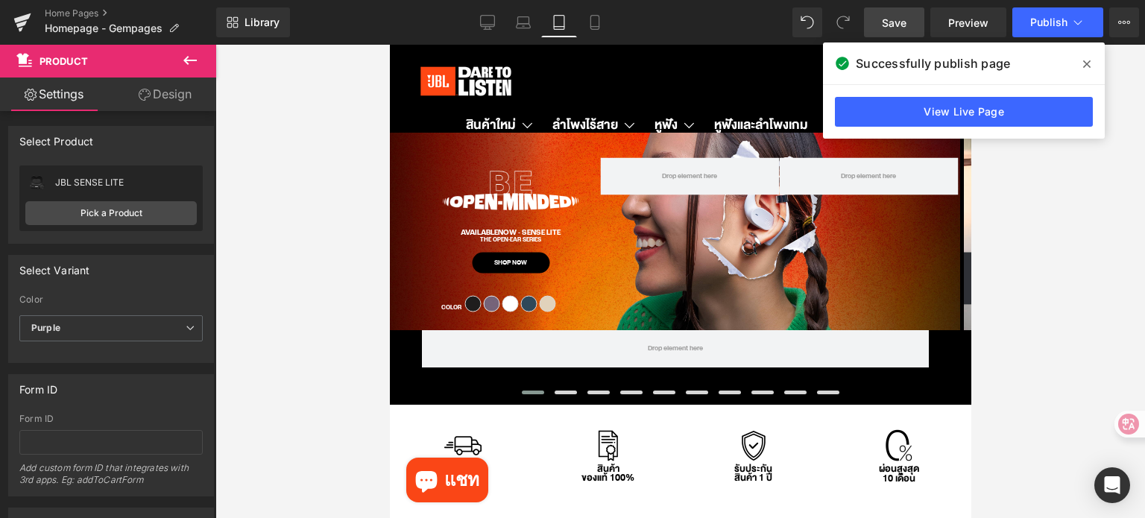
drag, startPoint x: 1076, startPoint y: 339, endPoint x: 548, endPoint y: 211, distance: 543.1
click at [1076, 339] on div at bounding box center [680, 281] width 930 height 473
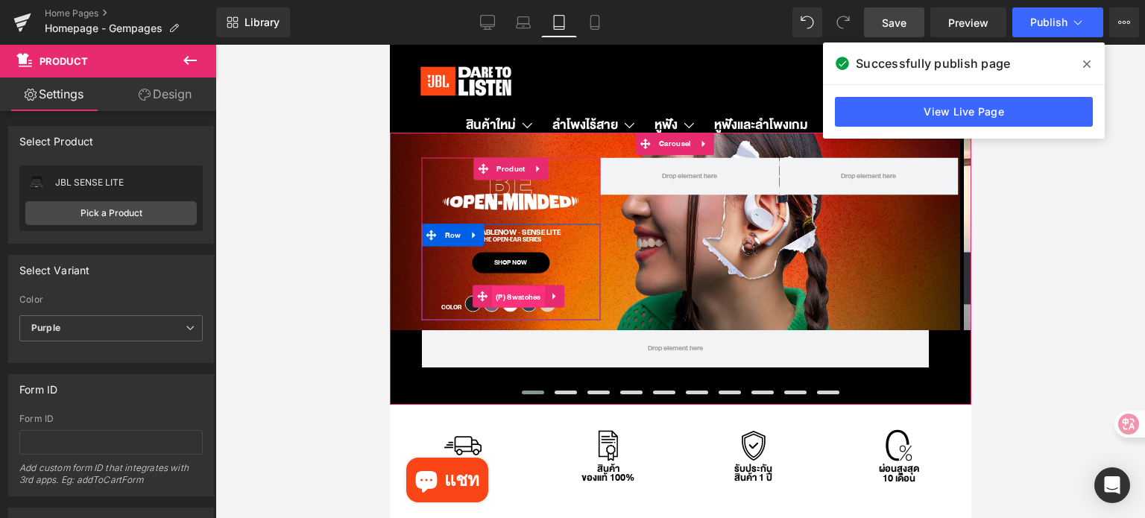
click at [521, 298] on span "(P) Swatches" at bounding box center [517, 297] width 53 height 22
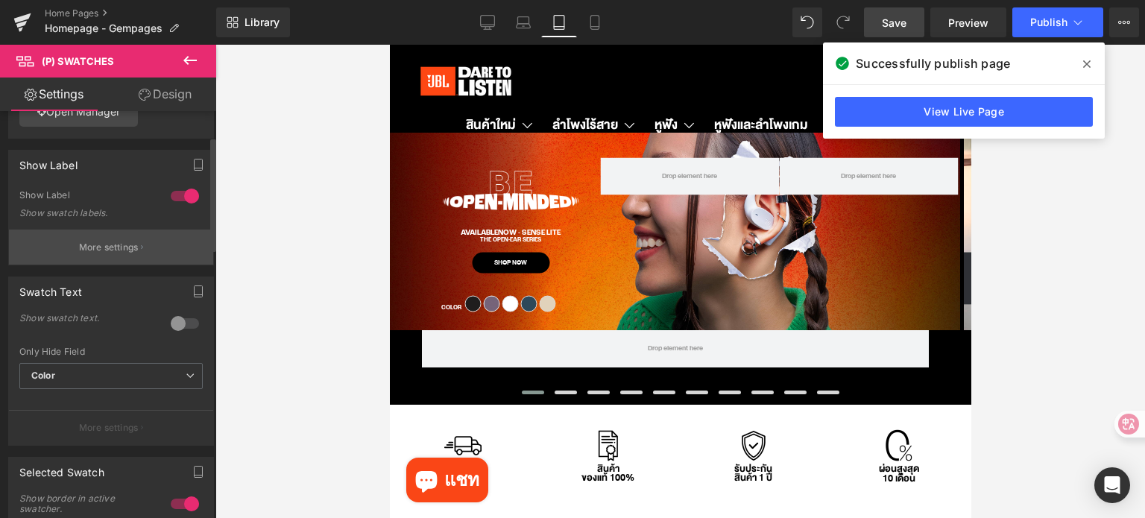
scroll to position [149, 0]
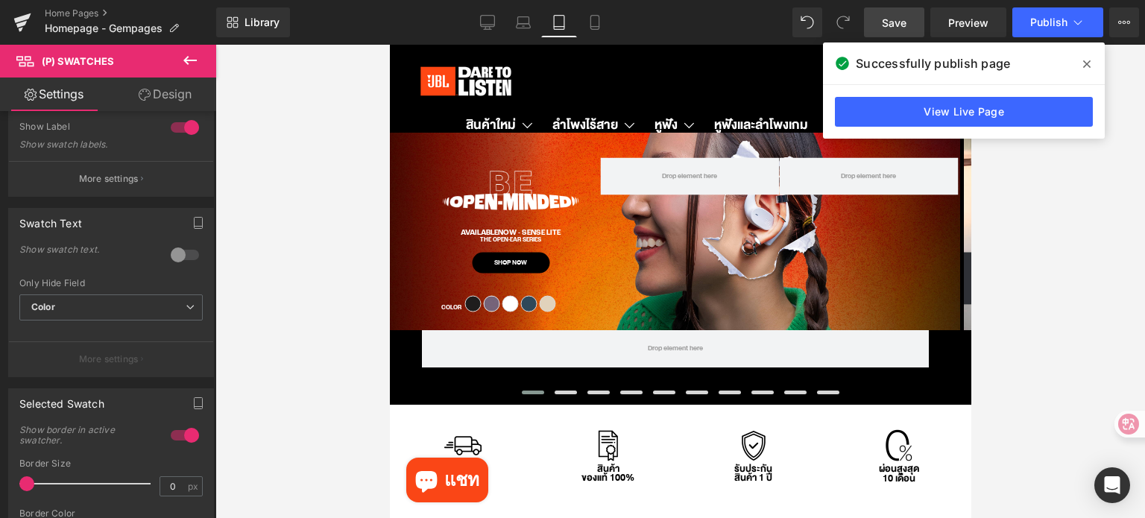
click at [171, 95] on link "Design" at bounding box center [165, 95] width 108 height 34
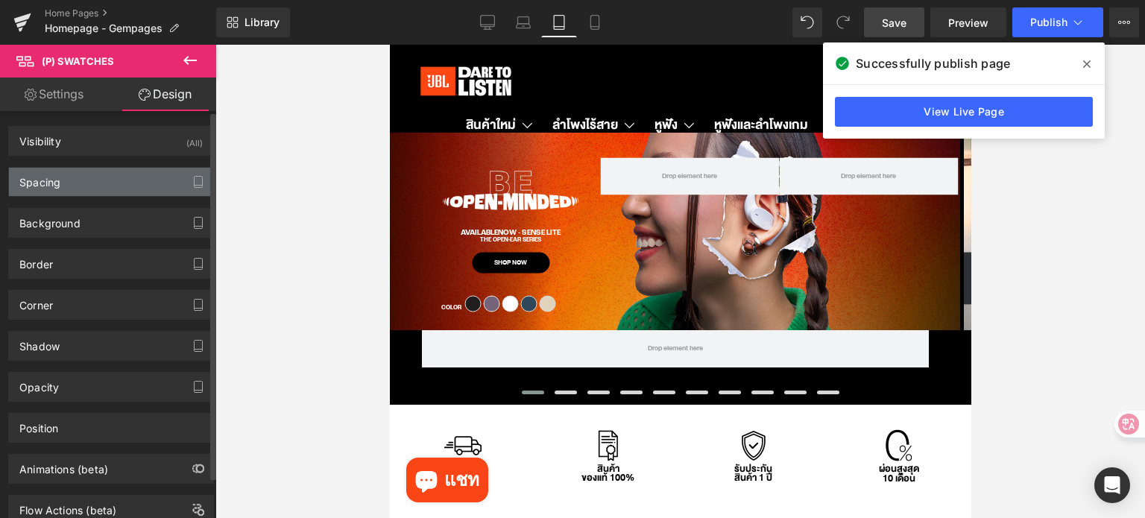
click at [96, 179] on div "Spacing" at bounding box center [111, 182] width 204 height 28
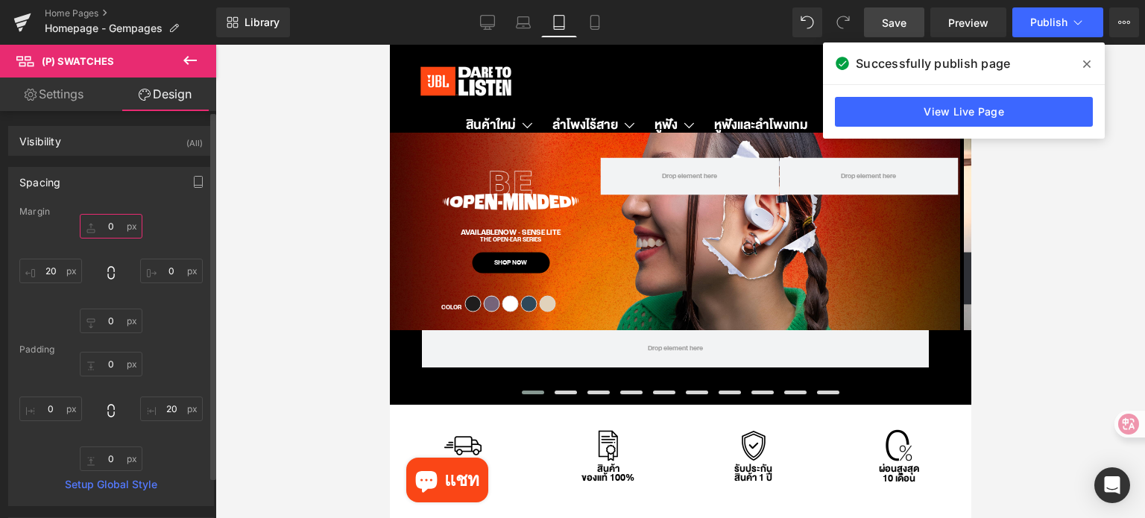
click at [121, 227] on input "0" at bounding box center [111, 226] width 63 height 25
type input "/"
type input "จ"
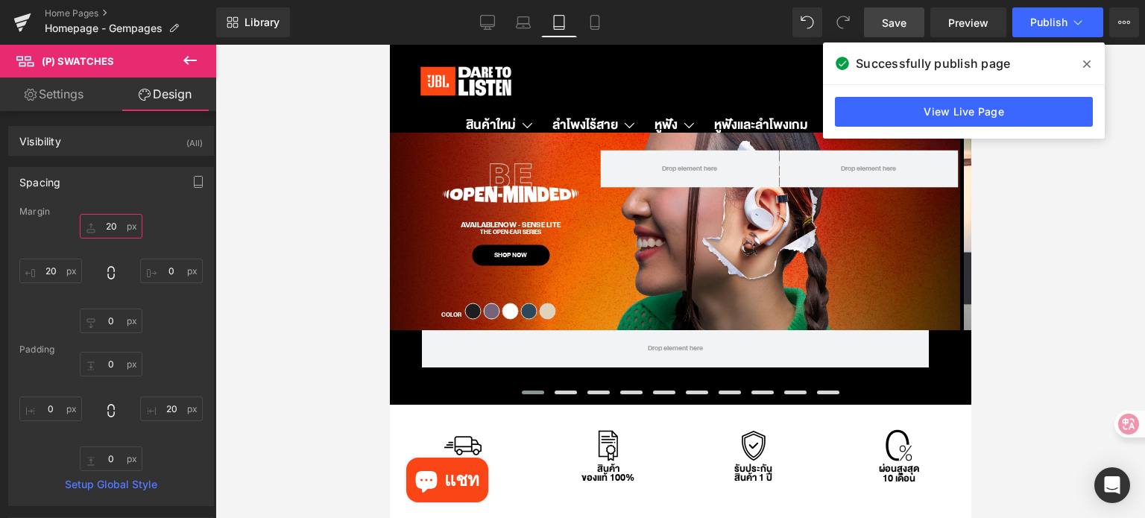
type input "20"
click at [885, 17] on span "Save" at bounding box center [894, 23] width 25 height 16
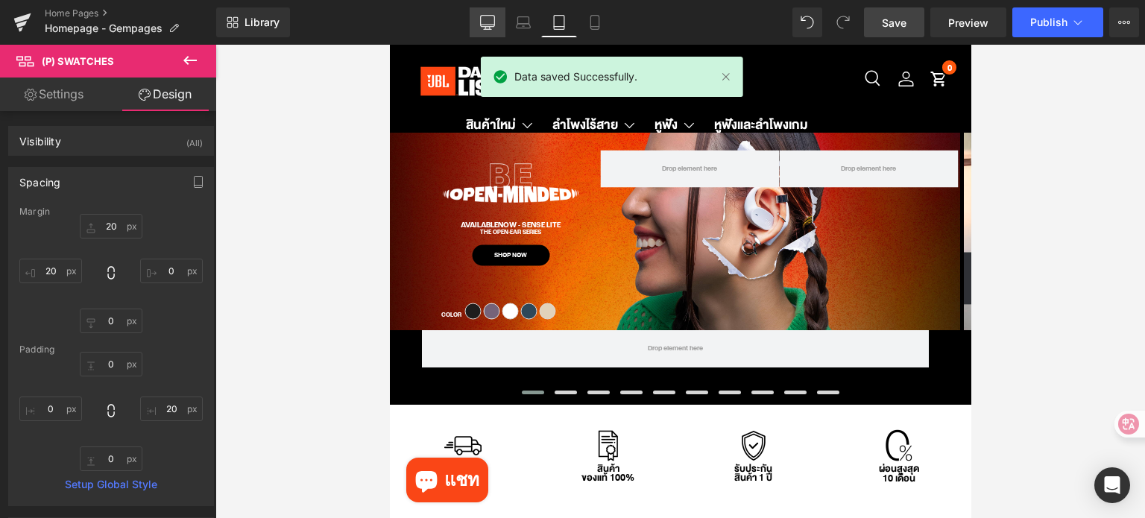
drag, startPoint x: 705, startPoint y: 94, endPoint x: 489, endPoint y: 31, distance: 225.3
click at [489, 31] on link "Desktop" at bounding box center [488, 22] width 36 height 30
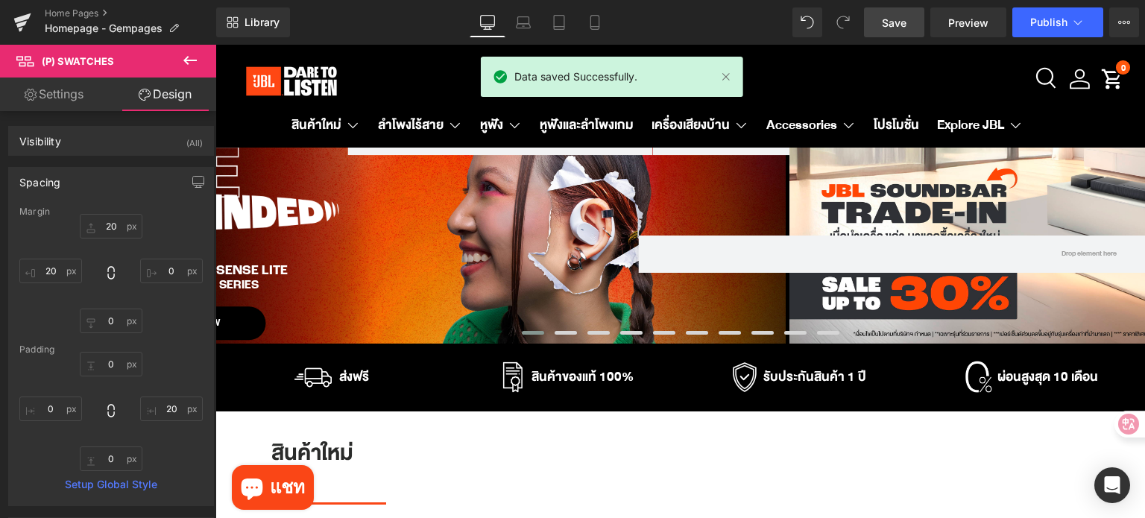
scroll to position [30, 0]
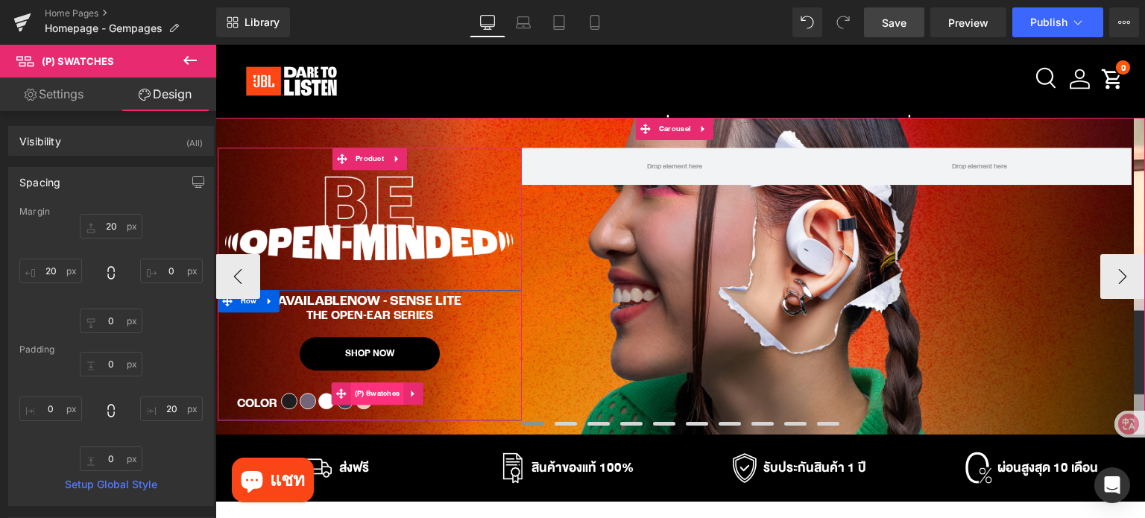
click at [370, 396] on span "(P) Swatches" at bounding box center [377, 393] width 53 height 22
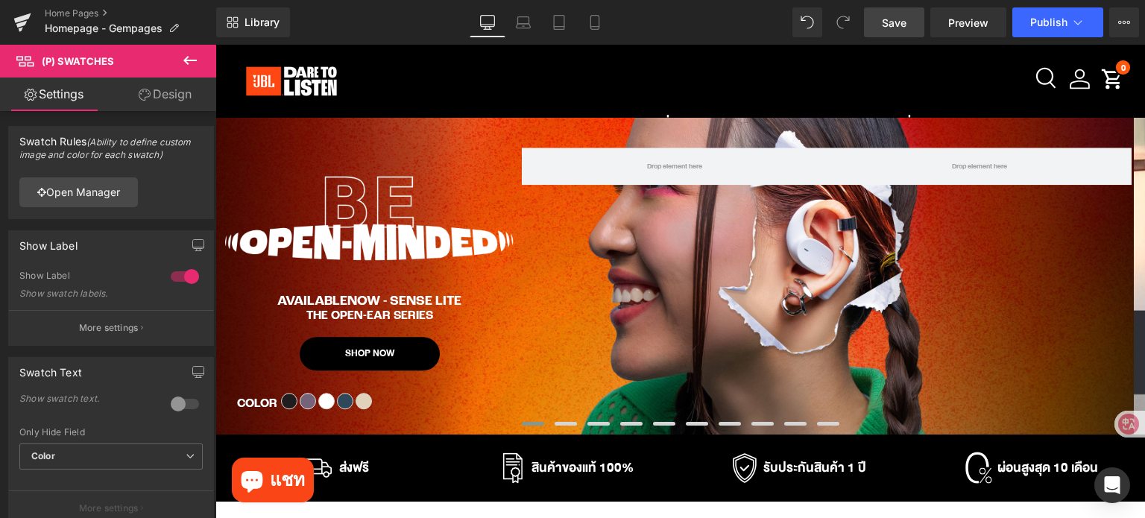
click at [185, 92] on link "Design" at bounding box center [165, 95] width 108 height 34
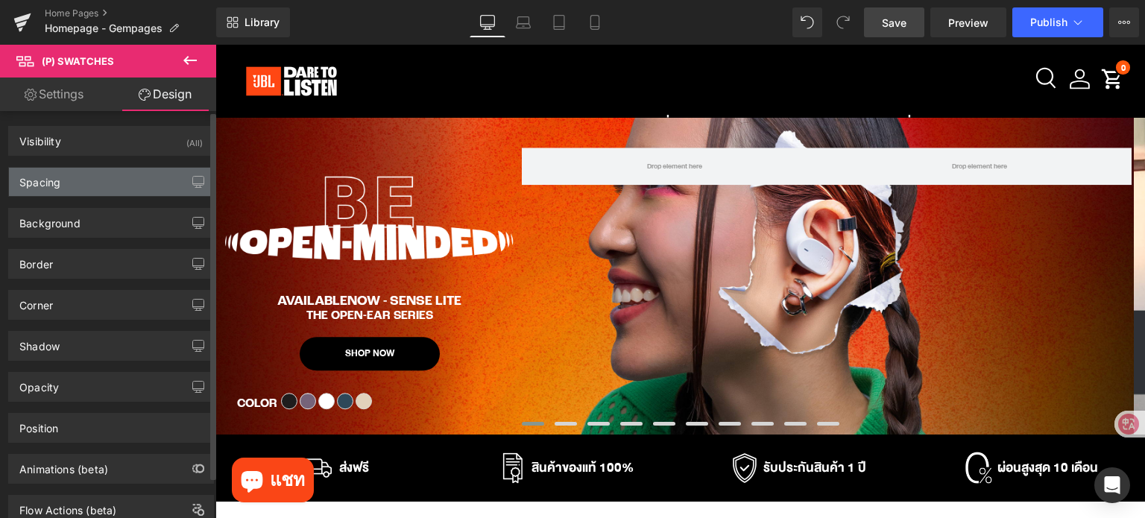
click at [98, 185] on div "Spacing" at bounding box center [111, 182] width 204 height 28
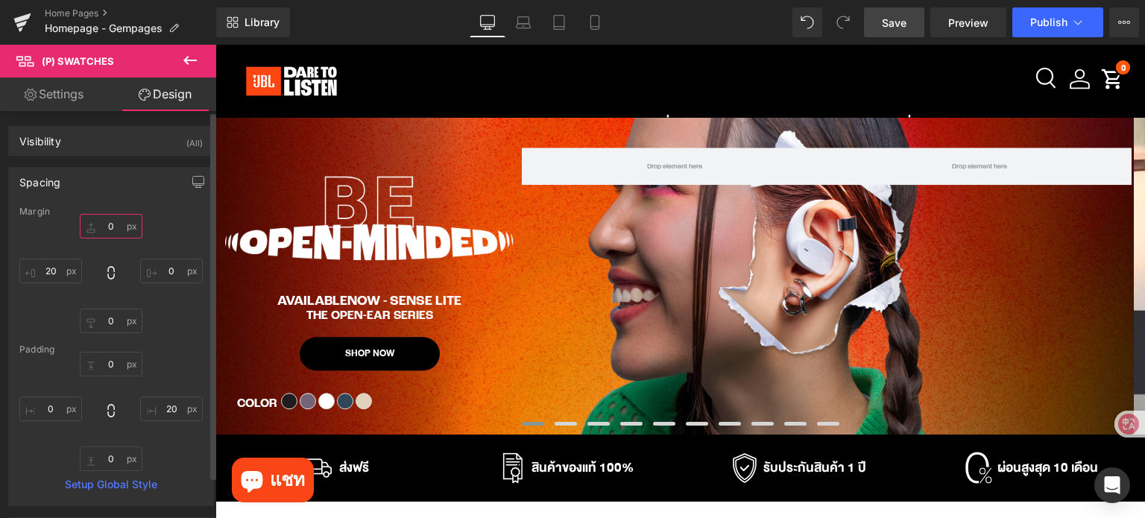
click at [118, 226] on input "text" at bounding box center [111, 226] width 63 height 25
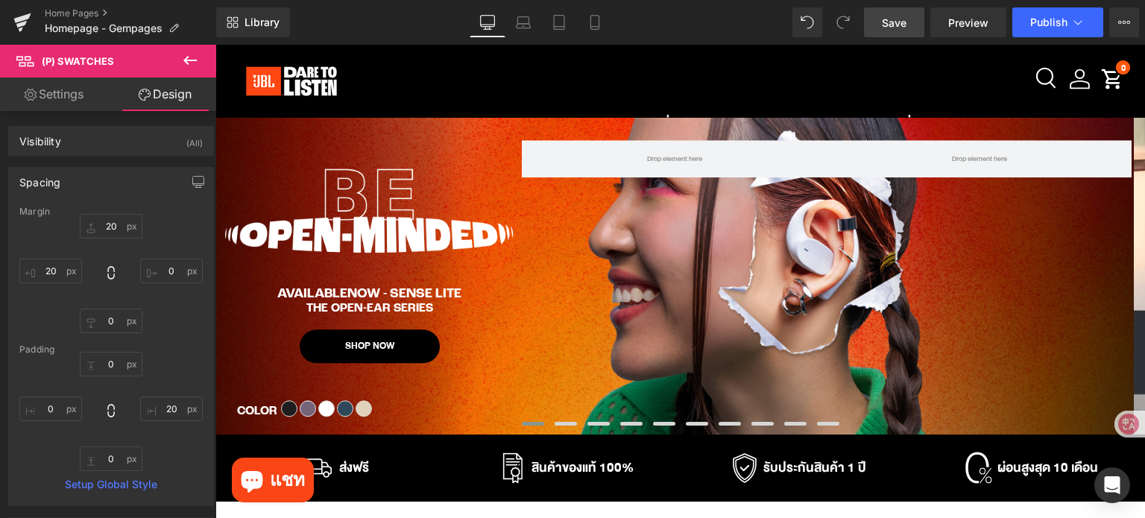
click at [878, 26] on link "Save" at bounding box center [894, 22] width 60 height 30
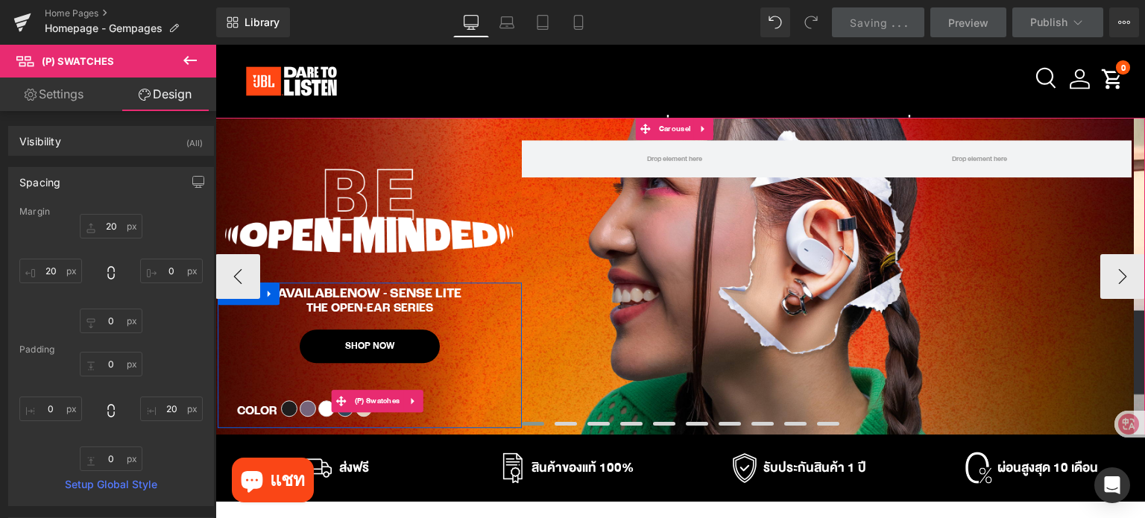
click at [262, 408] on label "Color" at bounding box center [257, 412] width 40 height 14
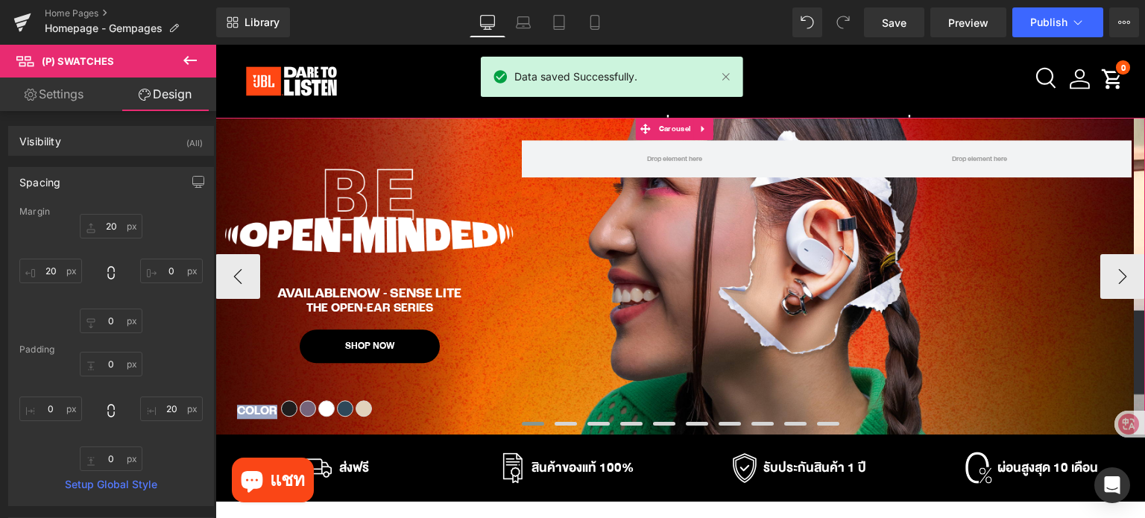
copy label "Color"
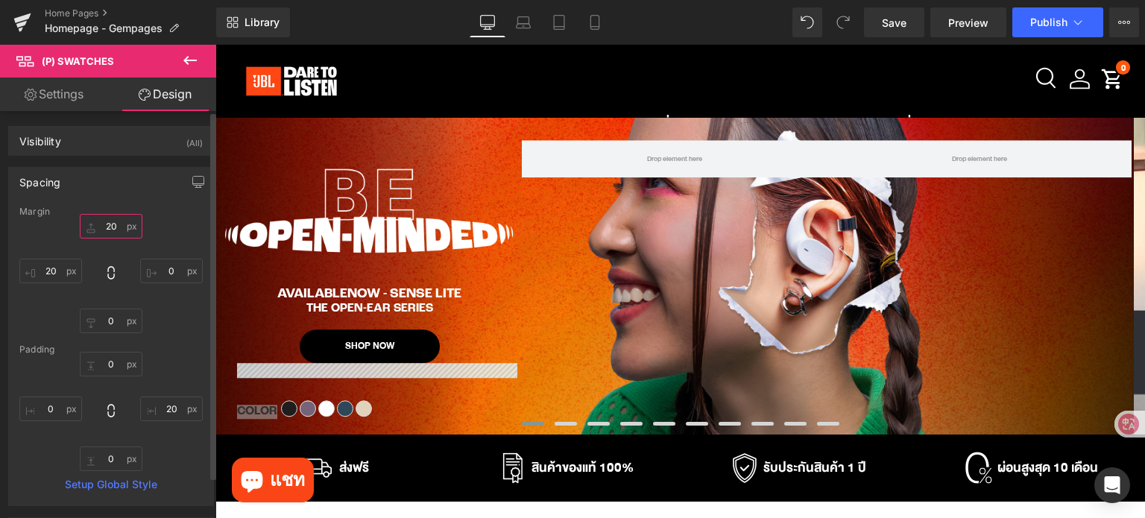
click at [121, 227] on input "20" at bounding box center [111, 226] width 63 height 25
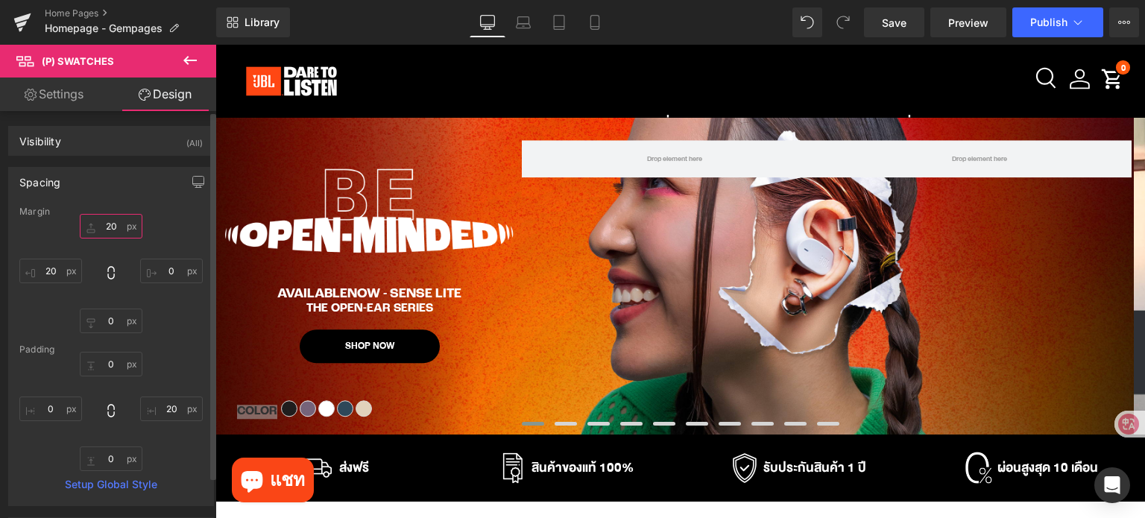
click at [121, 227] on input "20" at bounding box center [111, 226] width 63 height 25
click at [192, 179] on icon "button" at bounding box center [198, 182] width 12 height 12
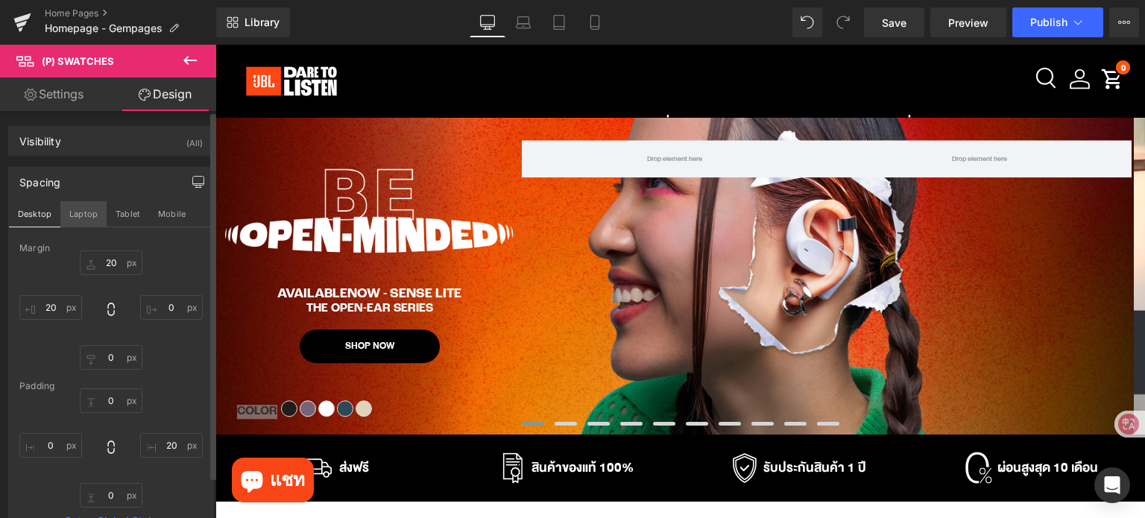
click at [81, 212] on button "Laptop" at bounding box center [83, 213] width 46 height 25
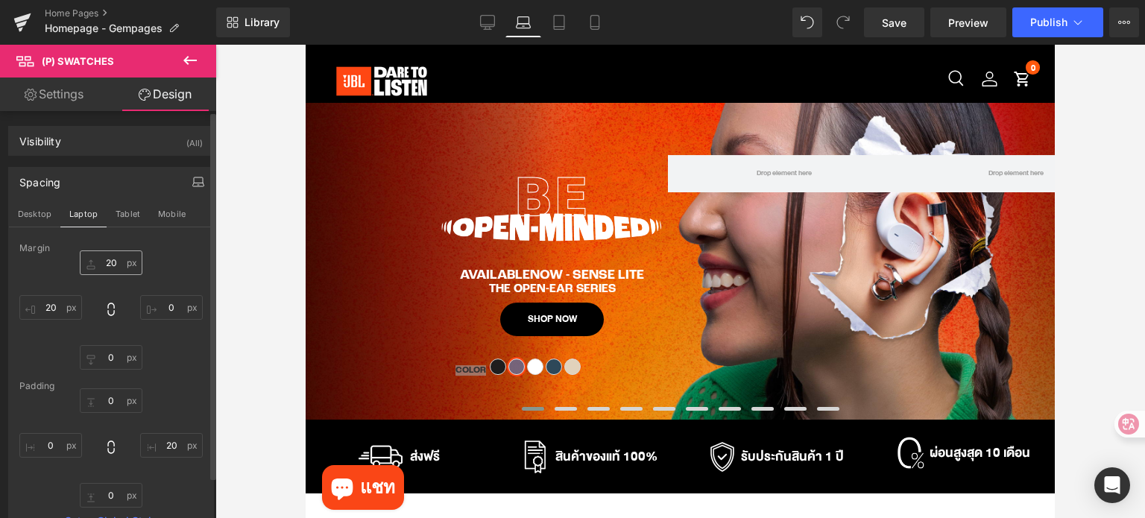
scroll to position [3, 0]
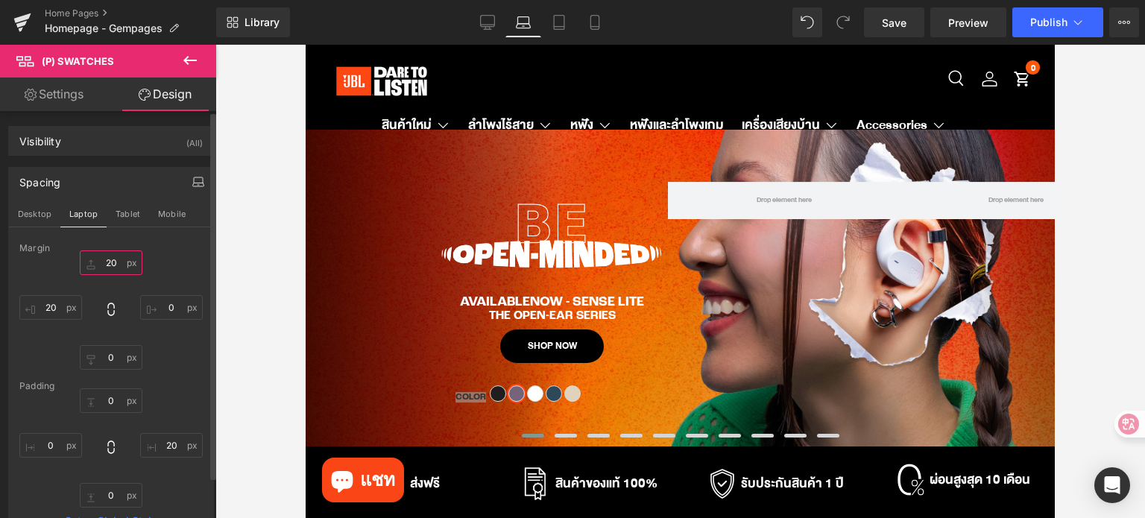
click at [120, 263] on input "20" at bounding box center [111, 262] width 63 height 25
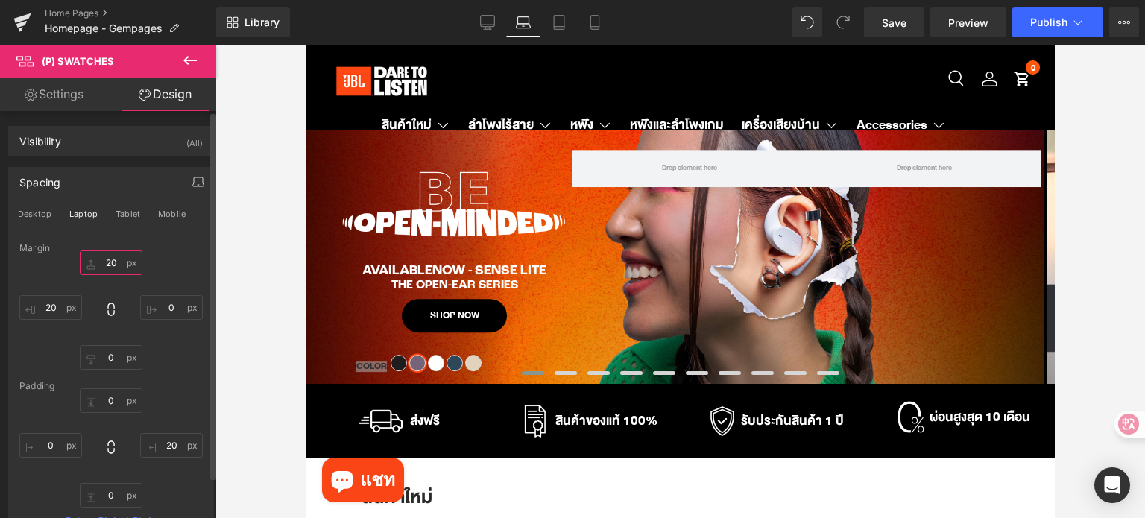
click at [120, 263] on input "20" at bounding box center [111, 262] width 63 height 25
paste input "2"
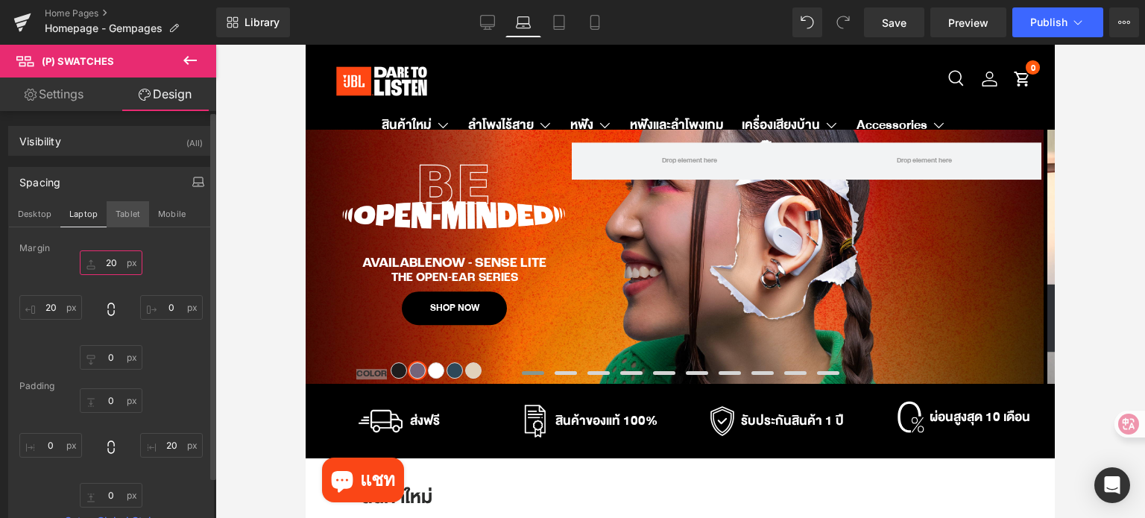
type input "20"
click at [121, 208] on button "Tablet" at bounding box center [128, 213] width 42 height 25
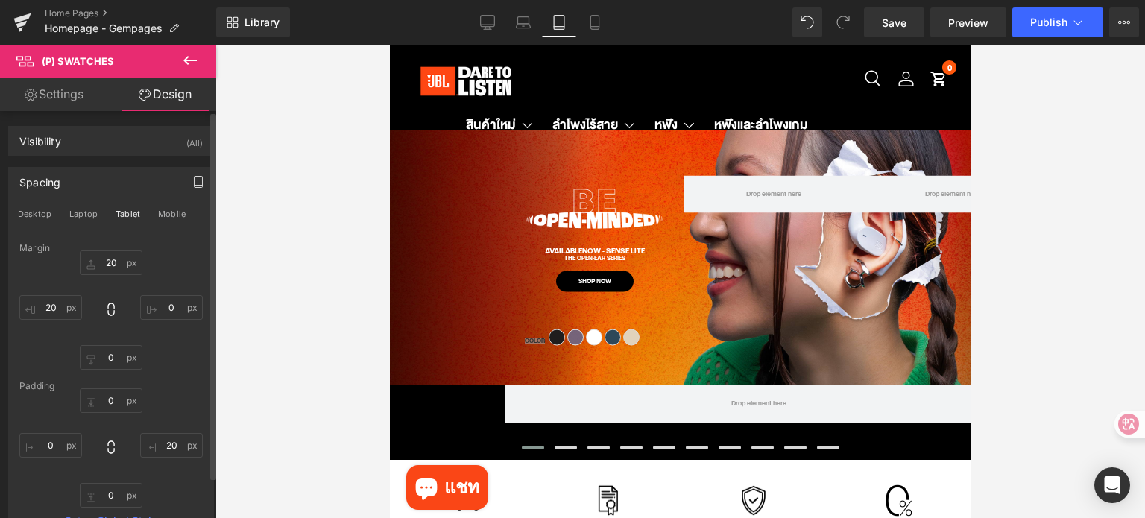
scroll to position [0, 0]
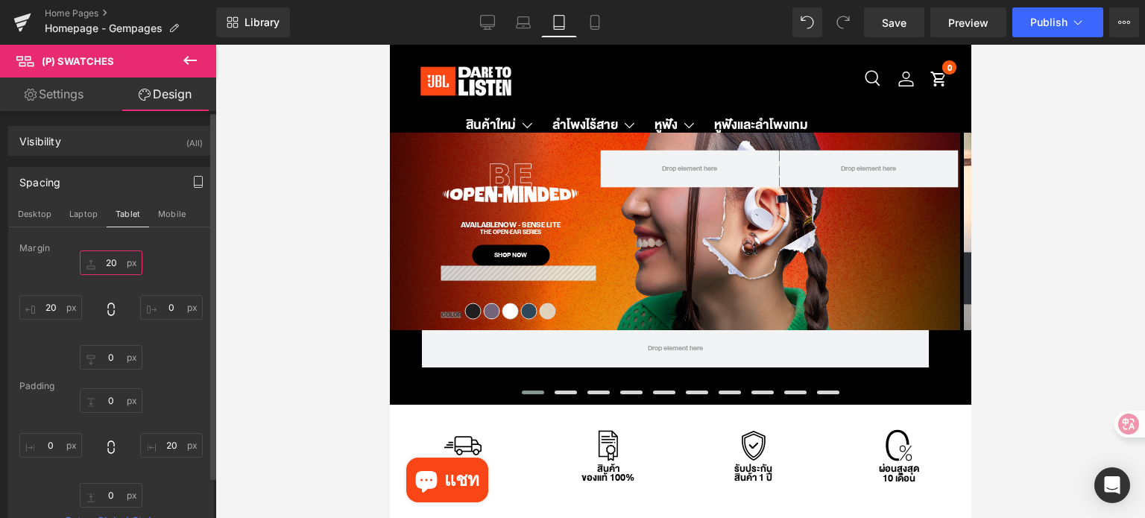
click at [120, 259] on input "20" at bounding box center [111, 262] width 63 height 25
click at [173, 215] on button "Mobile" at bounding box center [171, 213] width 45 height 25
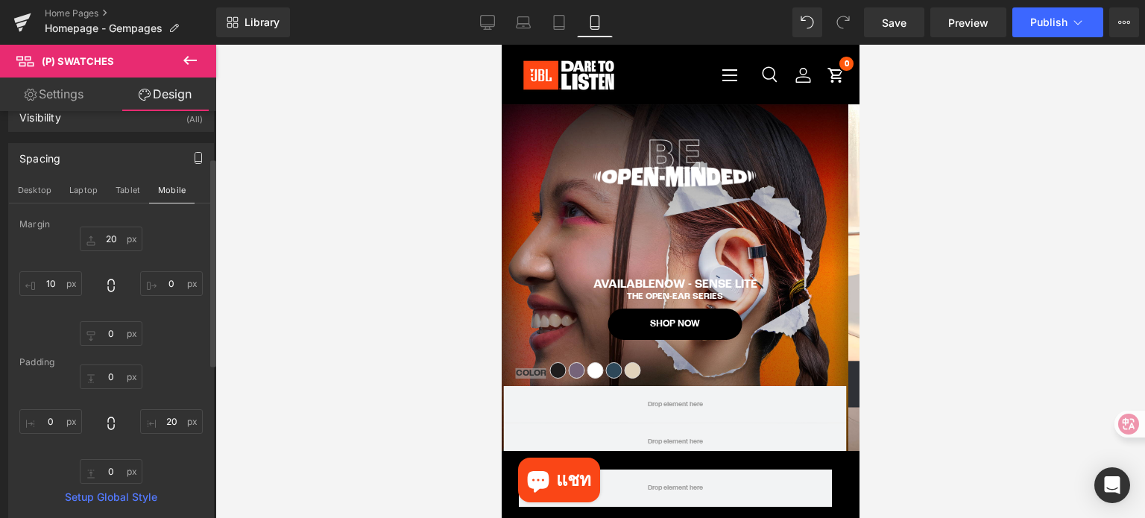
scroll to position [18, 0]
click at [176, 286] on input "text" at bounding box center [171, 289] width 63 height 25
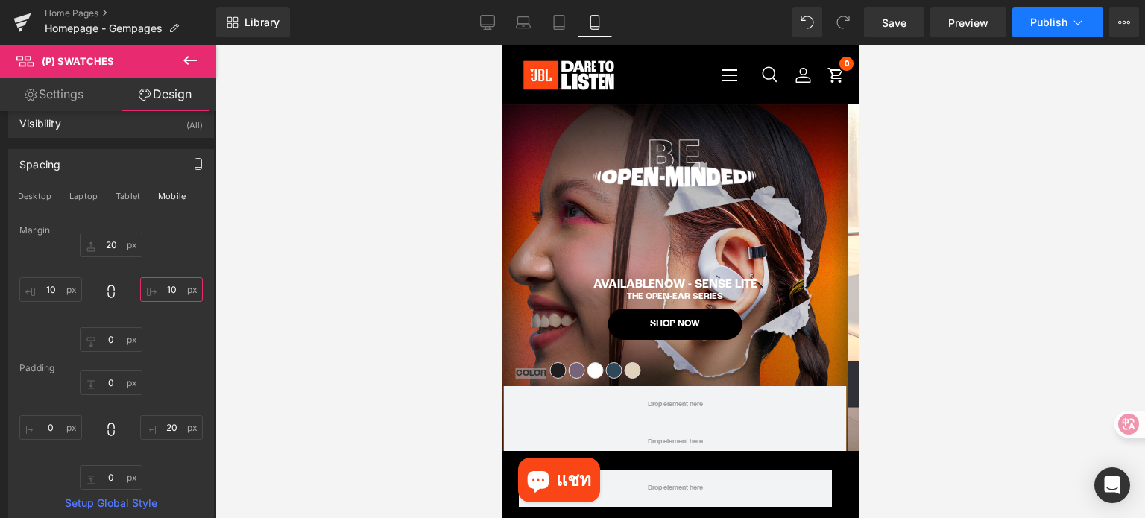
type input "10"
click at [1058, 22] on span "Publish" at bounding box center [1048, 22] width 37 height 12
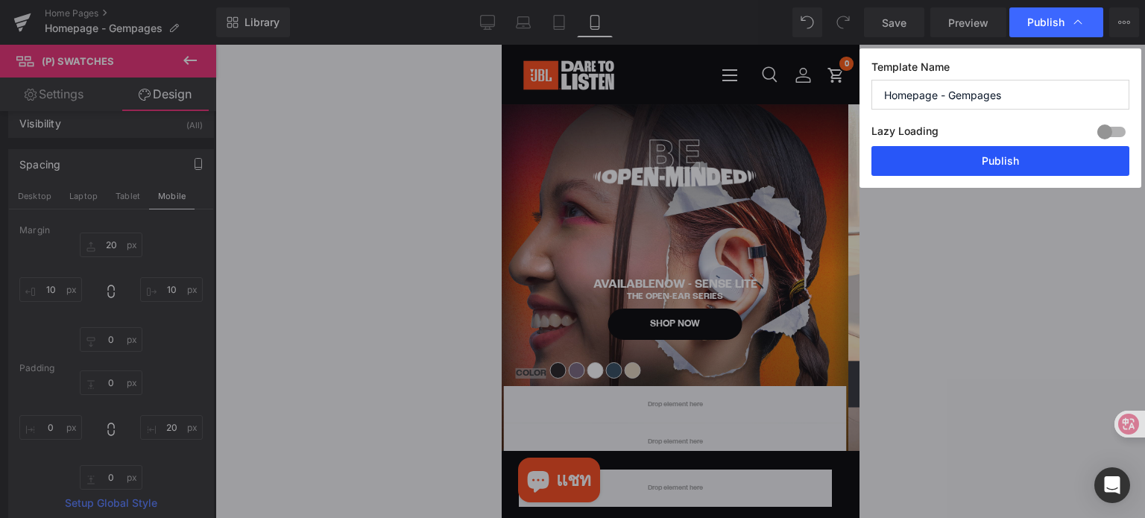
click at [1055, 161] on button "Publish" at bounding box center [1000, 161] width 258 height 30
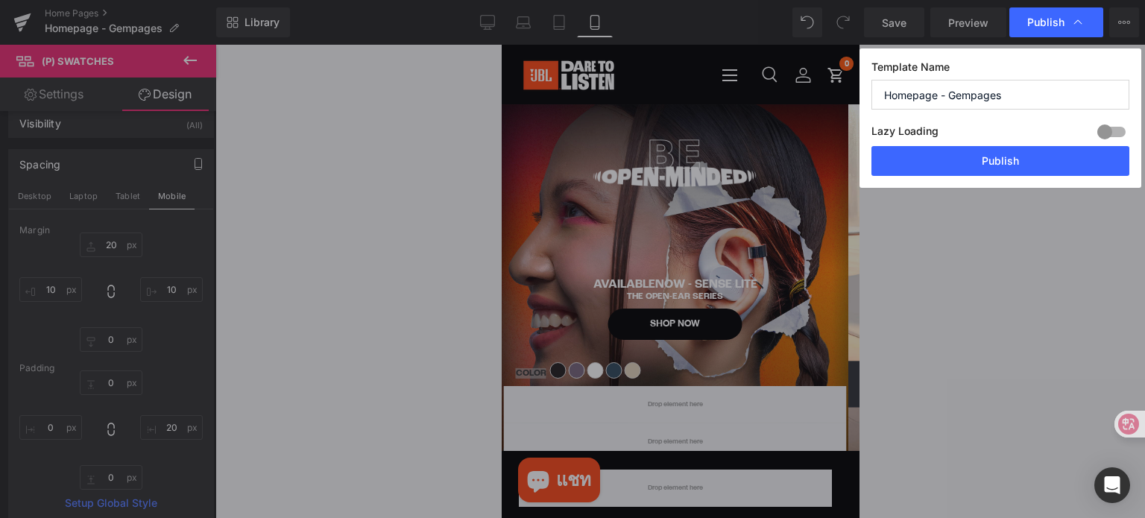
click at [1037, 316] on div at bounding box center [680, 281] width 930 height 473
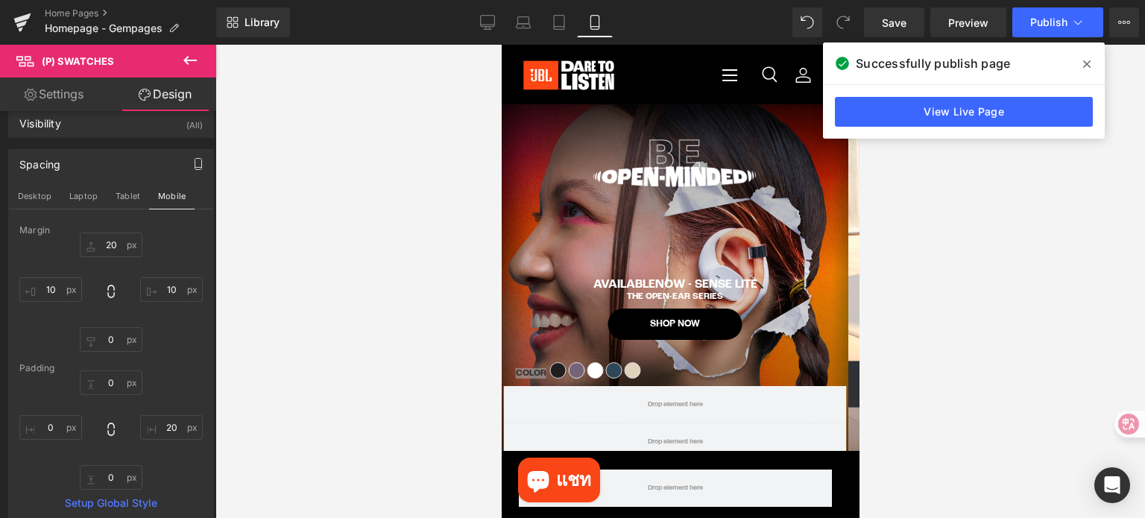
click at [930, 366] on div at bounding box center [680, 281] width 930 height 473
drag, startPoint x: 1091, startPoint y: 62, endPoint x: 1088, endPoint y: 71, distance: 9.4
click at [1091, 62] on span at bounding box center [1087, 64] width 24 height 24
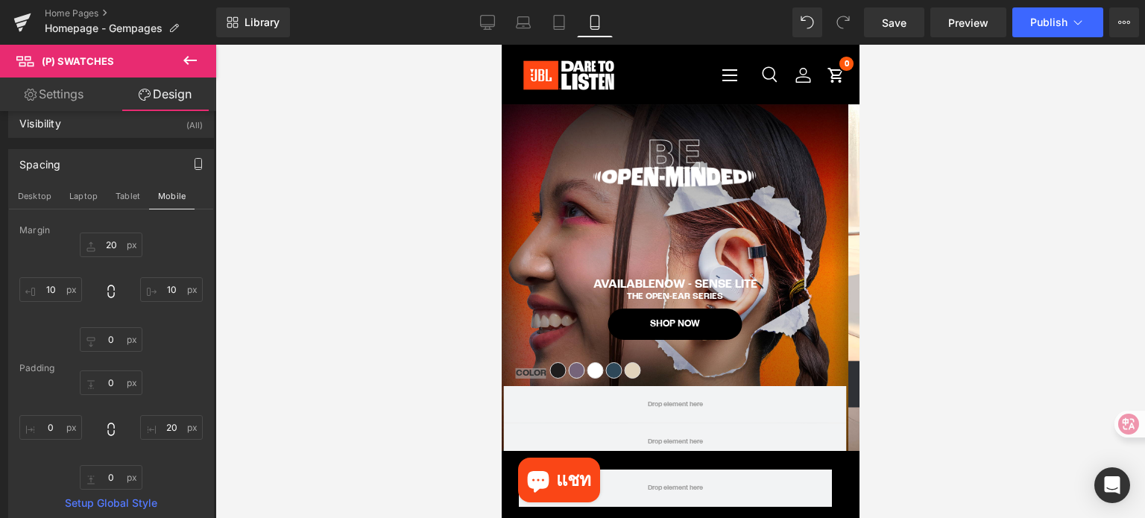
click at [1053, 217] on div at bounding box center [680, 281] width 930 height 473
click at [461, 373] on div at bounding box center [680, 281] width 930 height 473
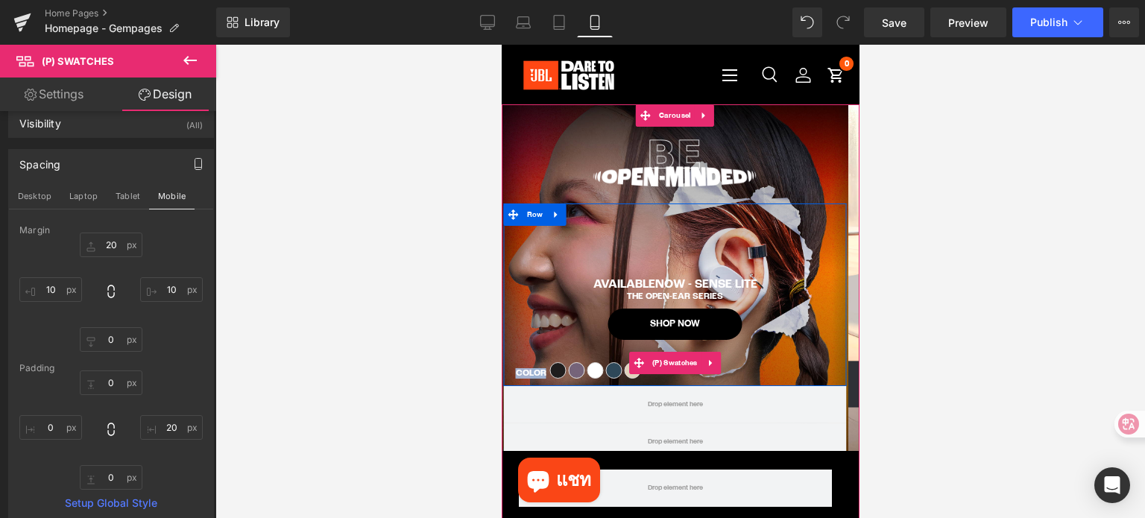
click at [534, 372] on label "Color" at bounding box center [530, 373] width 31 height 10
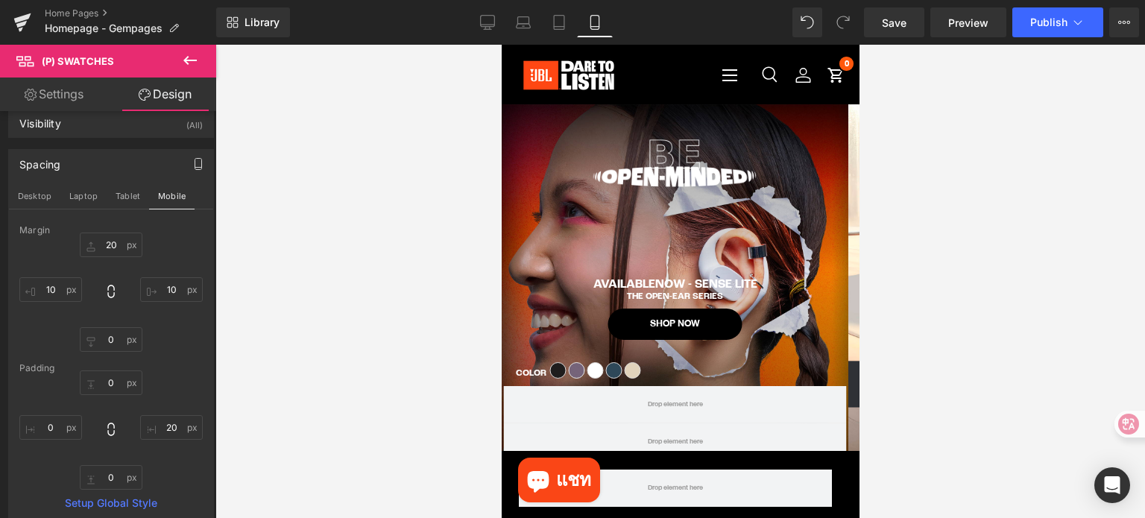
click at [1060, 329] on div at bounding box center [680, 281] width 930 height 473
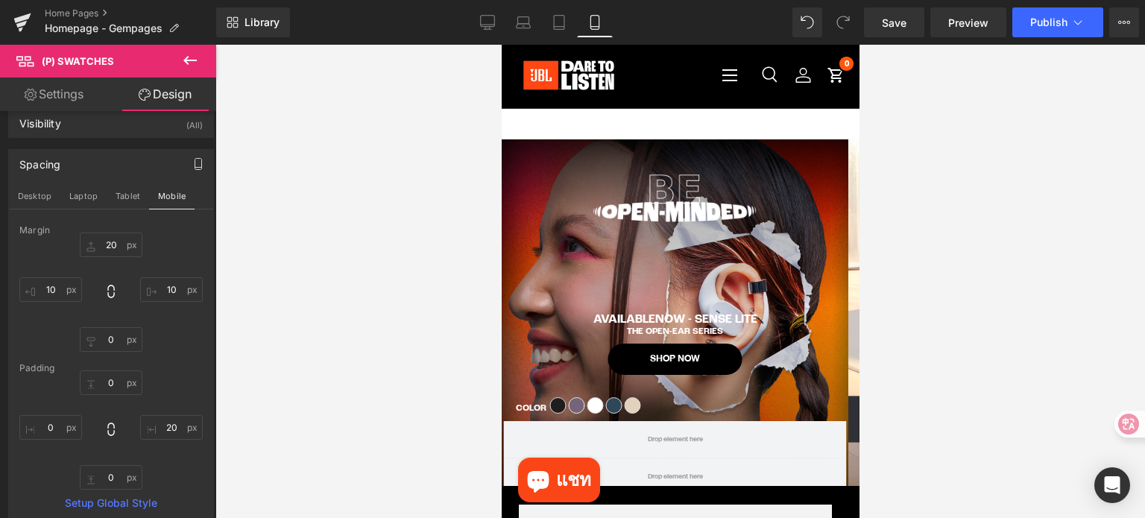
scroll to position [0, 0]
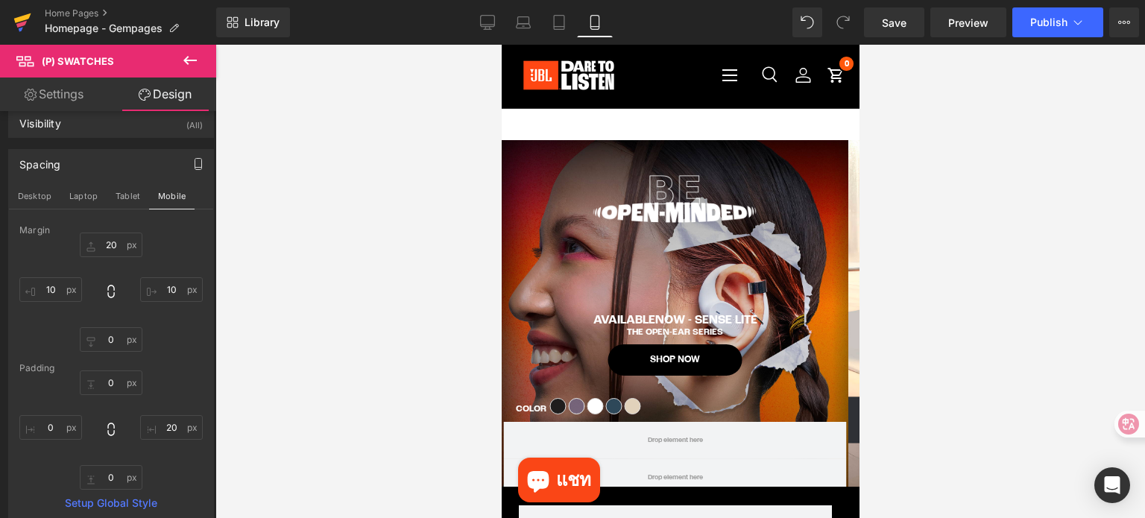
click at [19, 17] on icon at bounding box center [22, 18] width 17 height 10
click at [906, 19] on span "Save" at bounding box center [894, 23] width 25 height 16
